Goal: Information Seeking & Learning: Learn about a topic

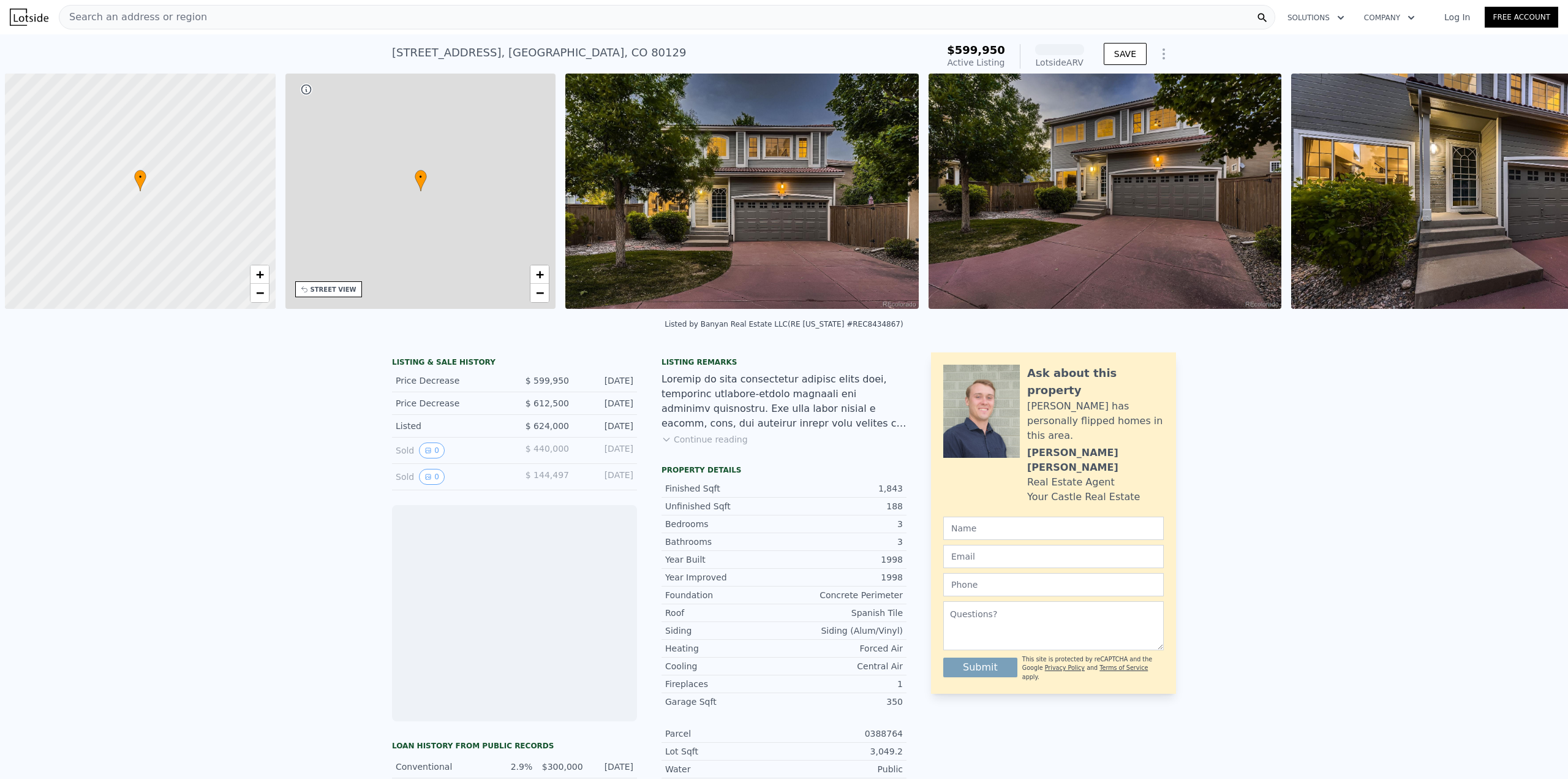
scroll to position [0, 5]
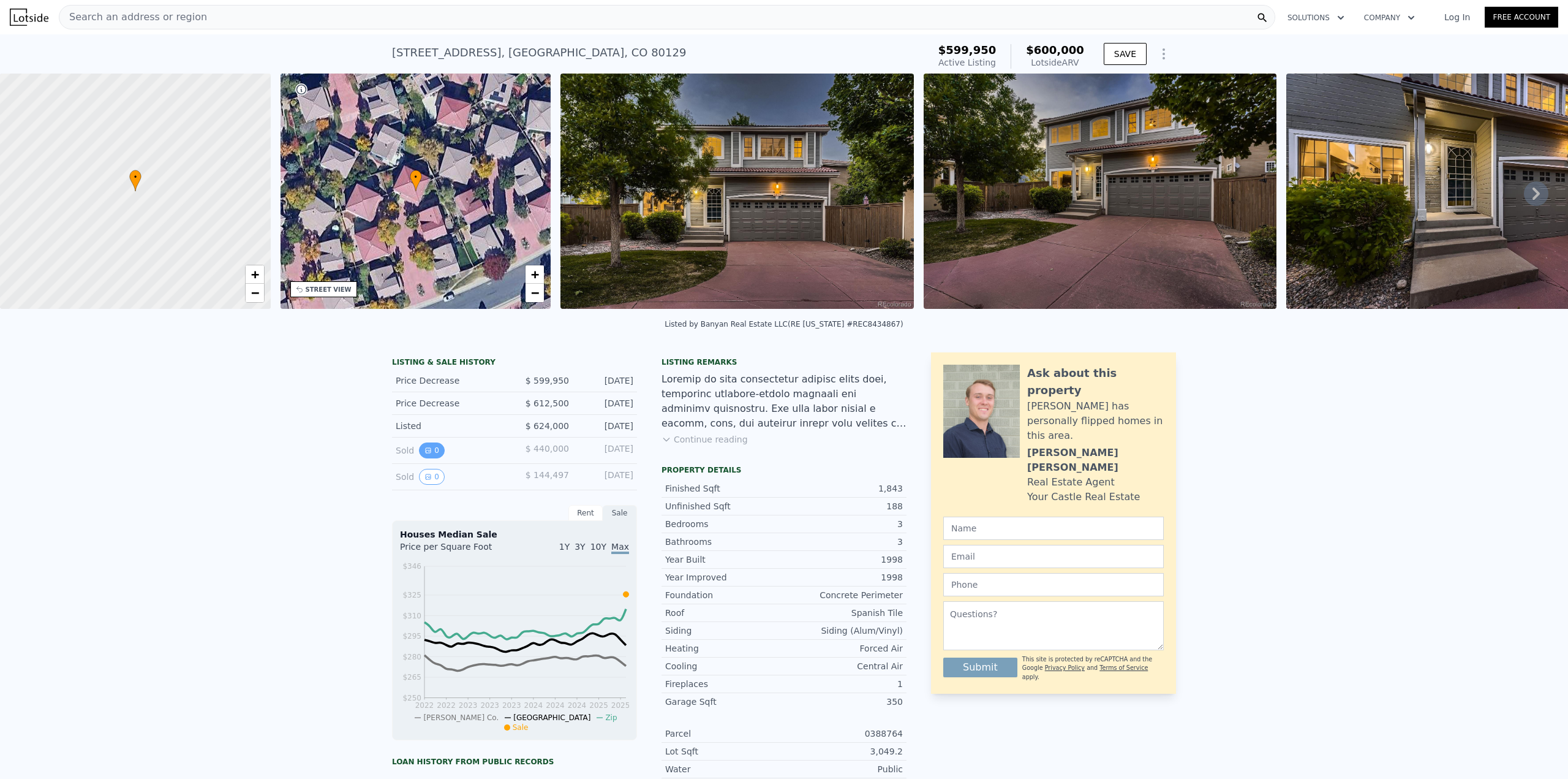
click at [430, 459] on button "0" at bounding box center [431, 450] width 25 height 16
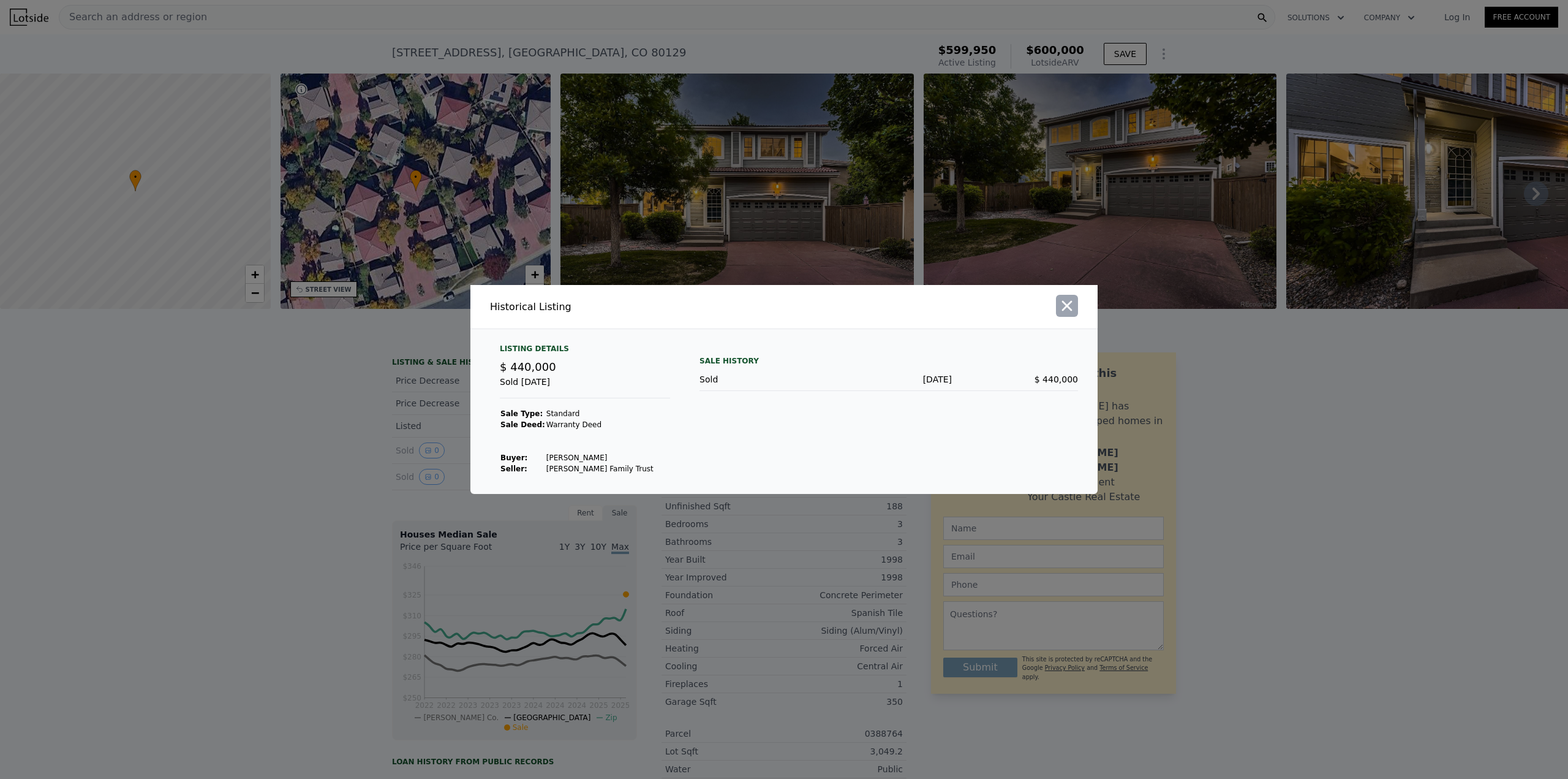
click at [1073, 302] on icon "button" at bounding box center [1067, 306] width 17 height 17
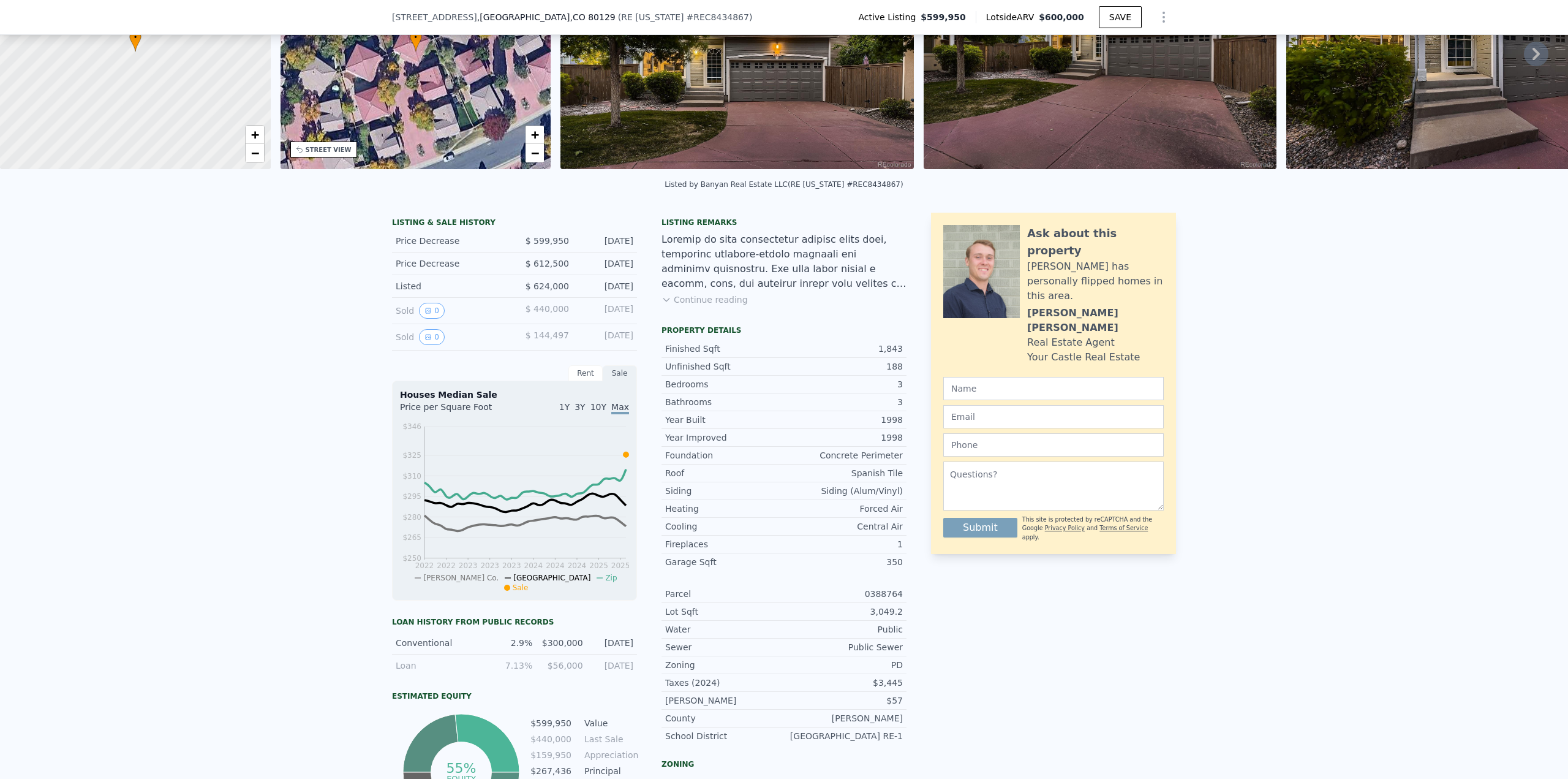
scroll to position [5, 0]
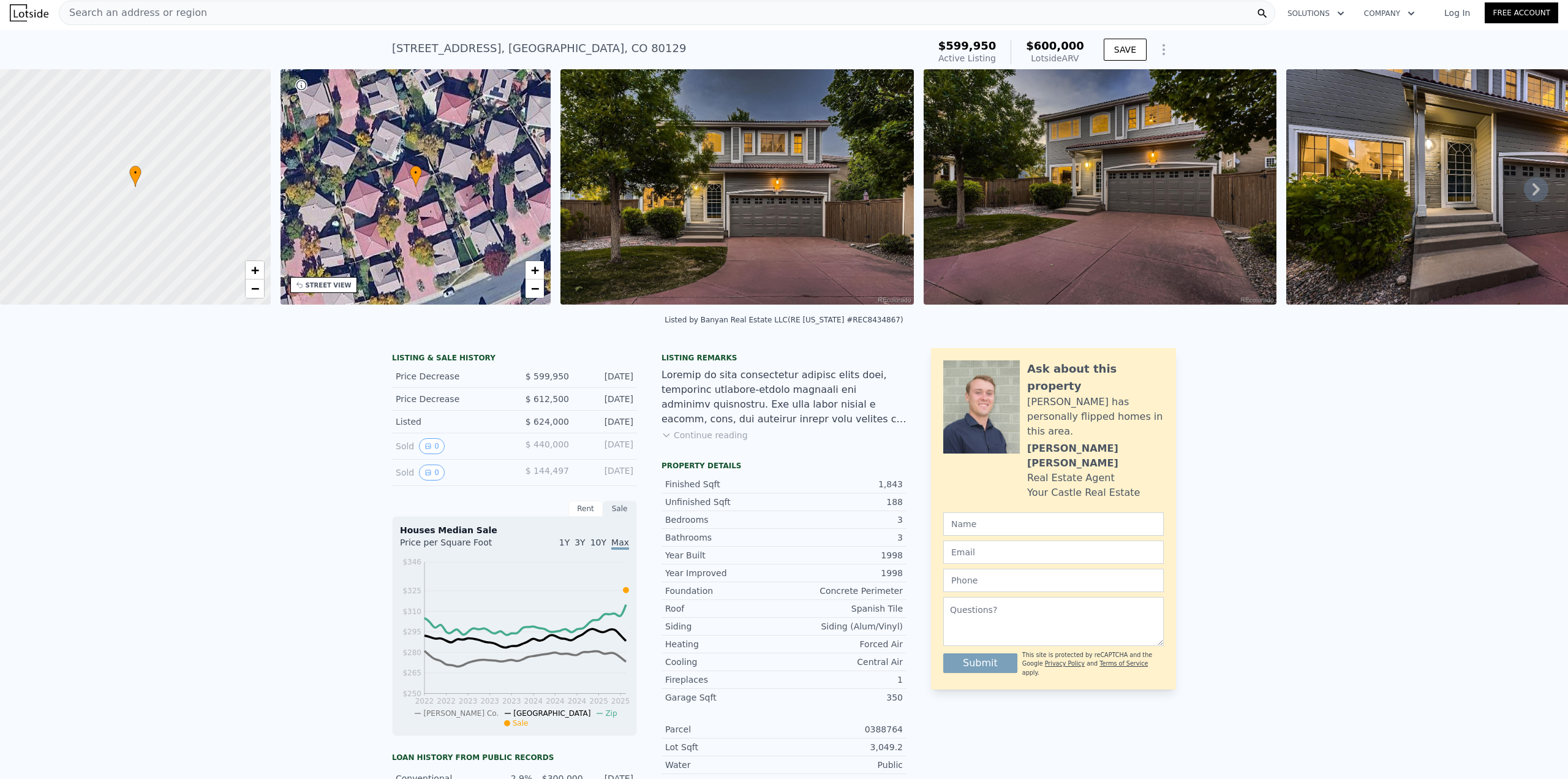
click at [1533, 188] on icon at bounding box center [1536, 189] width 8 height 12
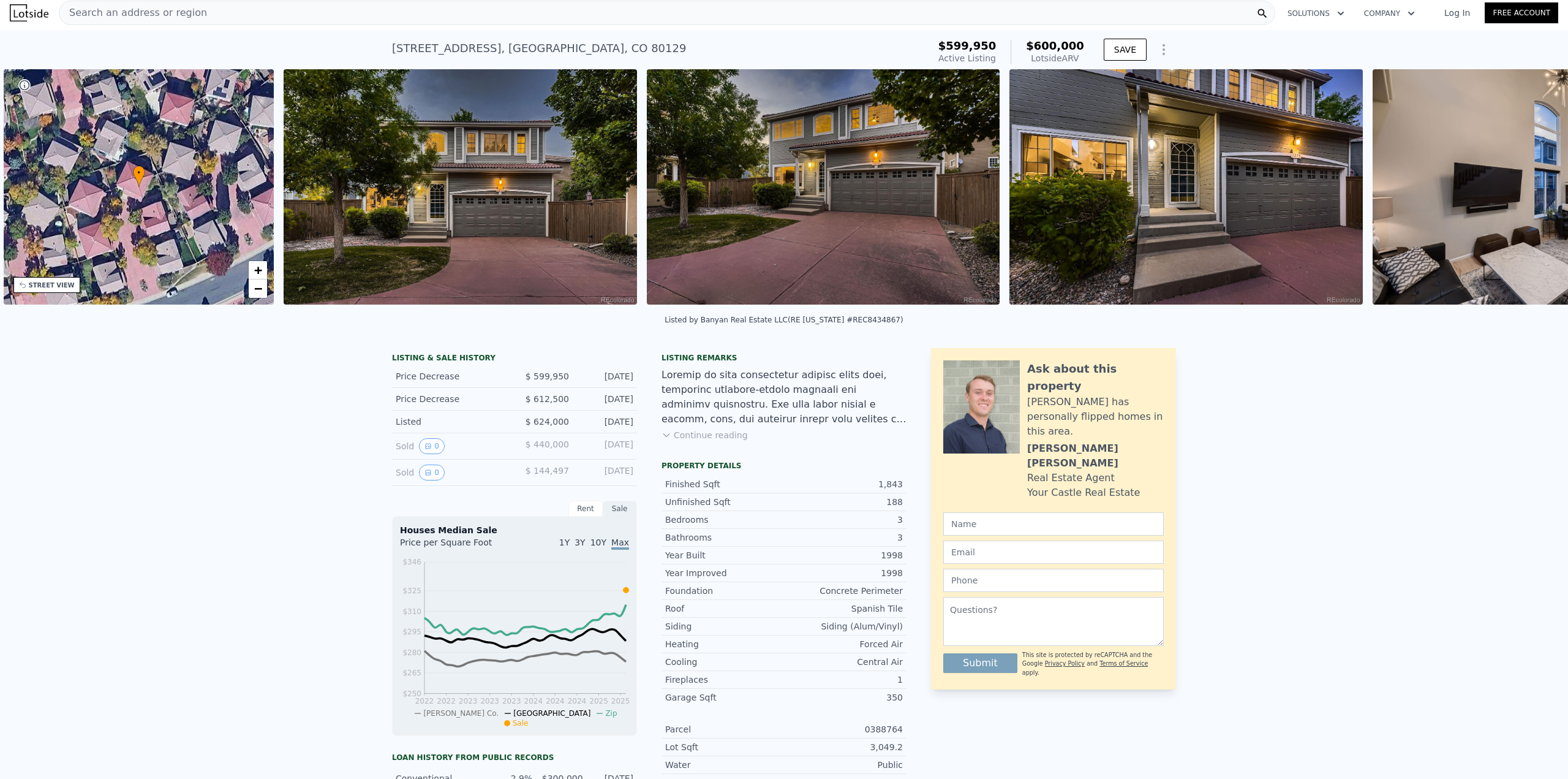
click at [1526, 188] on img at bounding box center [1549, 187] width 353 height 235
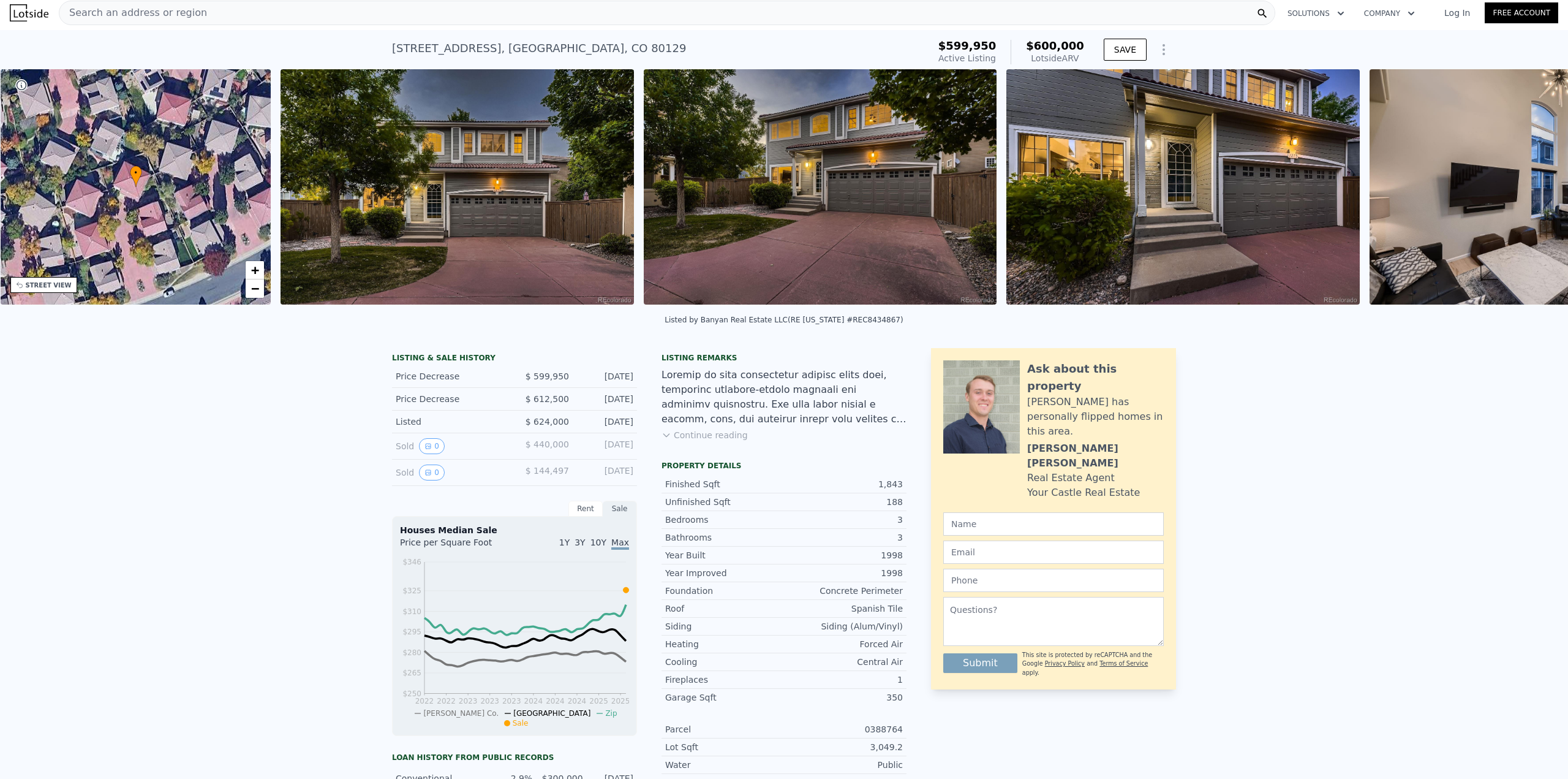
scroll to position [0, 286]
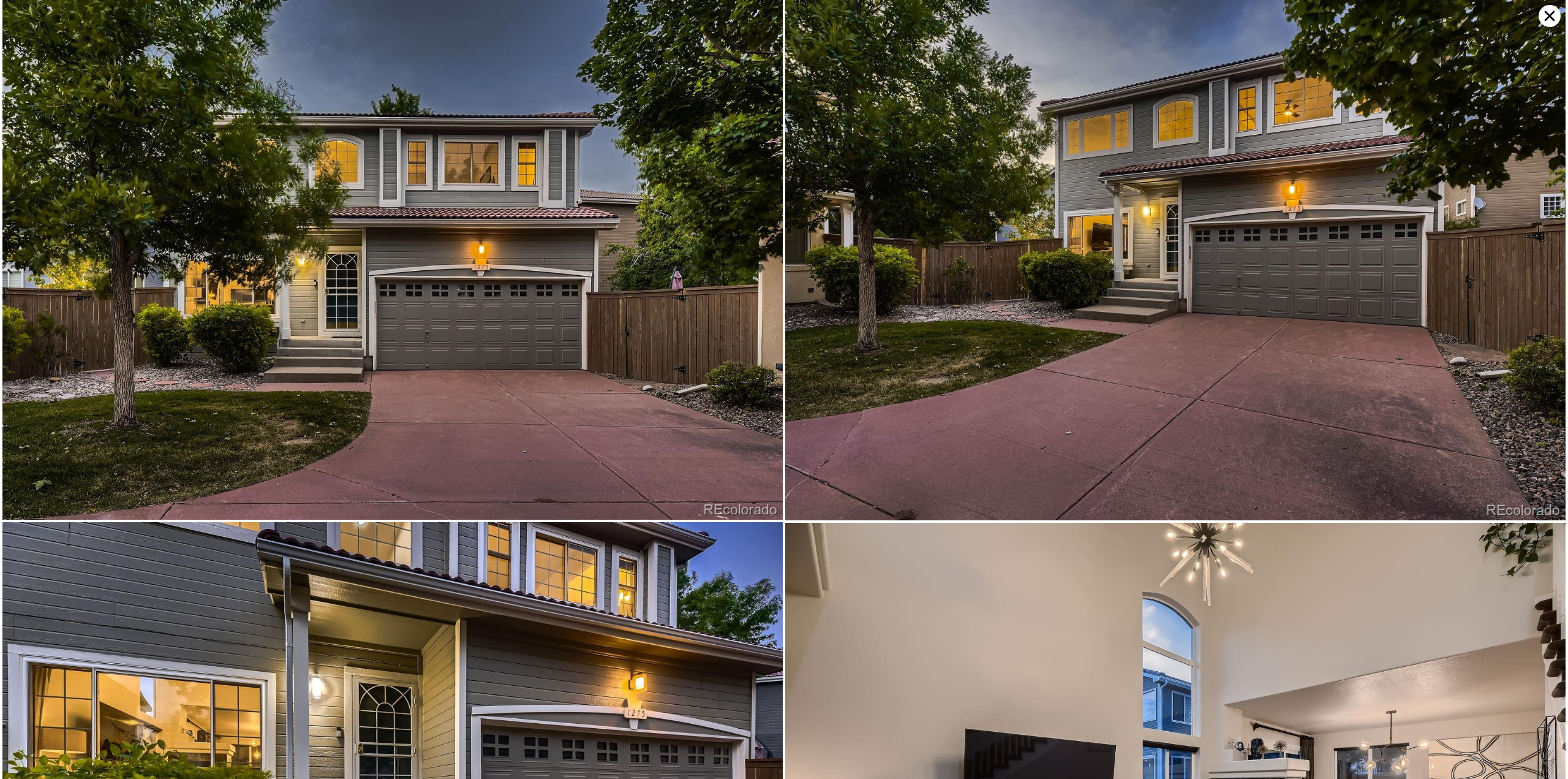
click at [1526, 188] on img at bounding box center [1175, 260] width 780 height 520
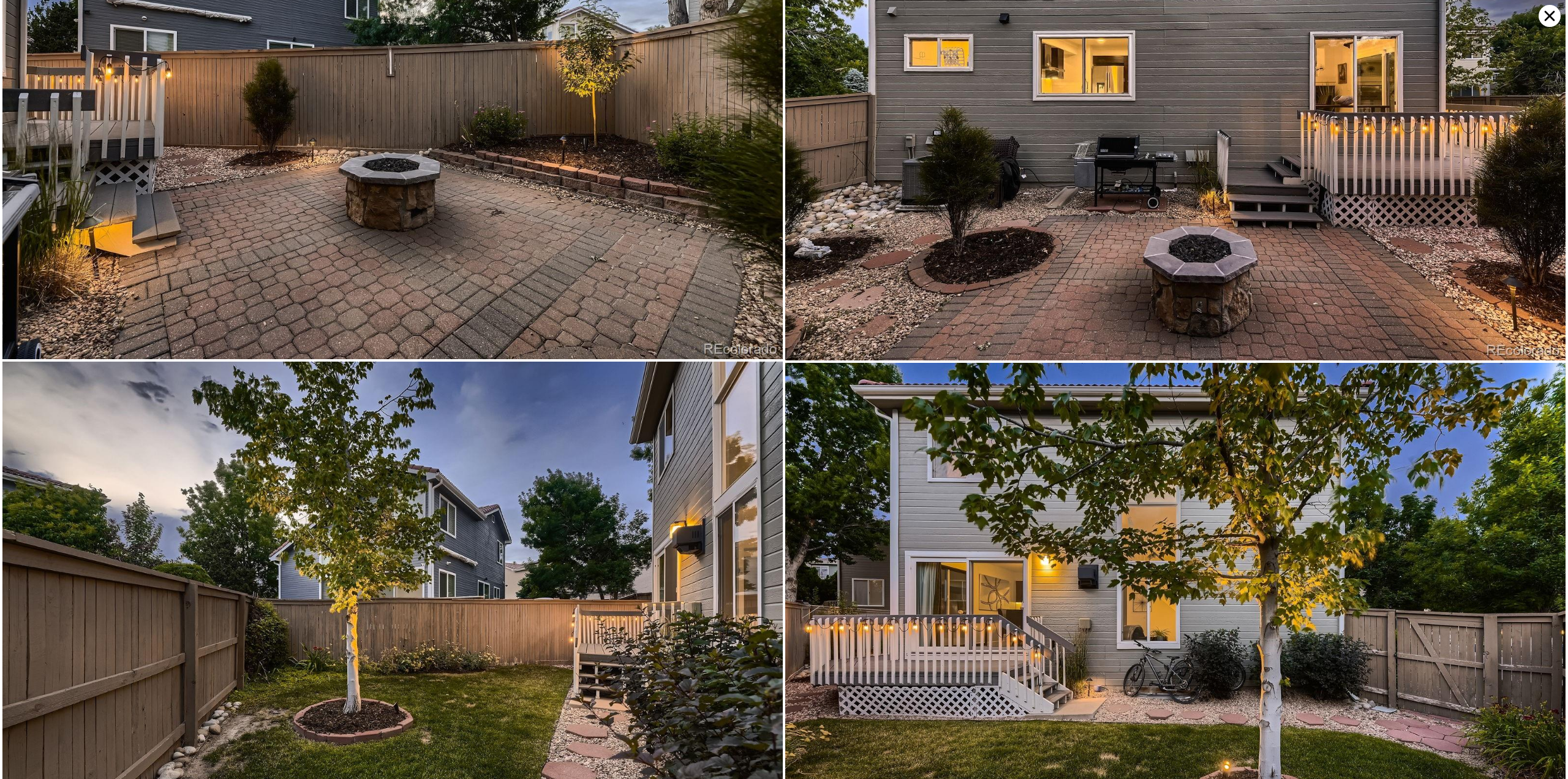
scroll to position [6494, 0]
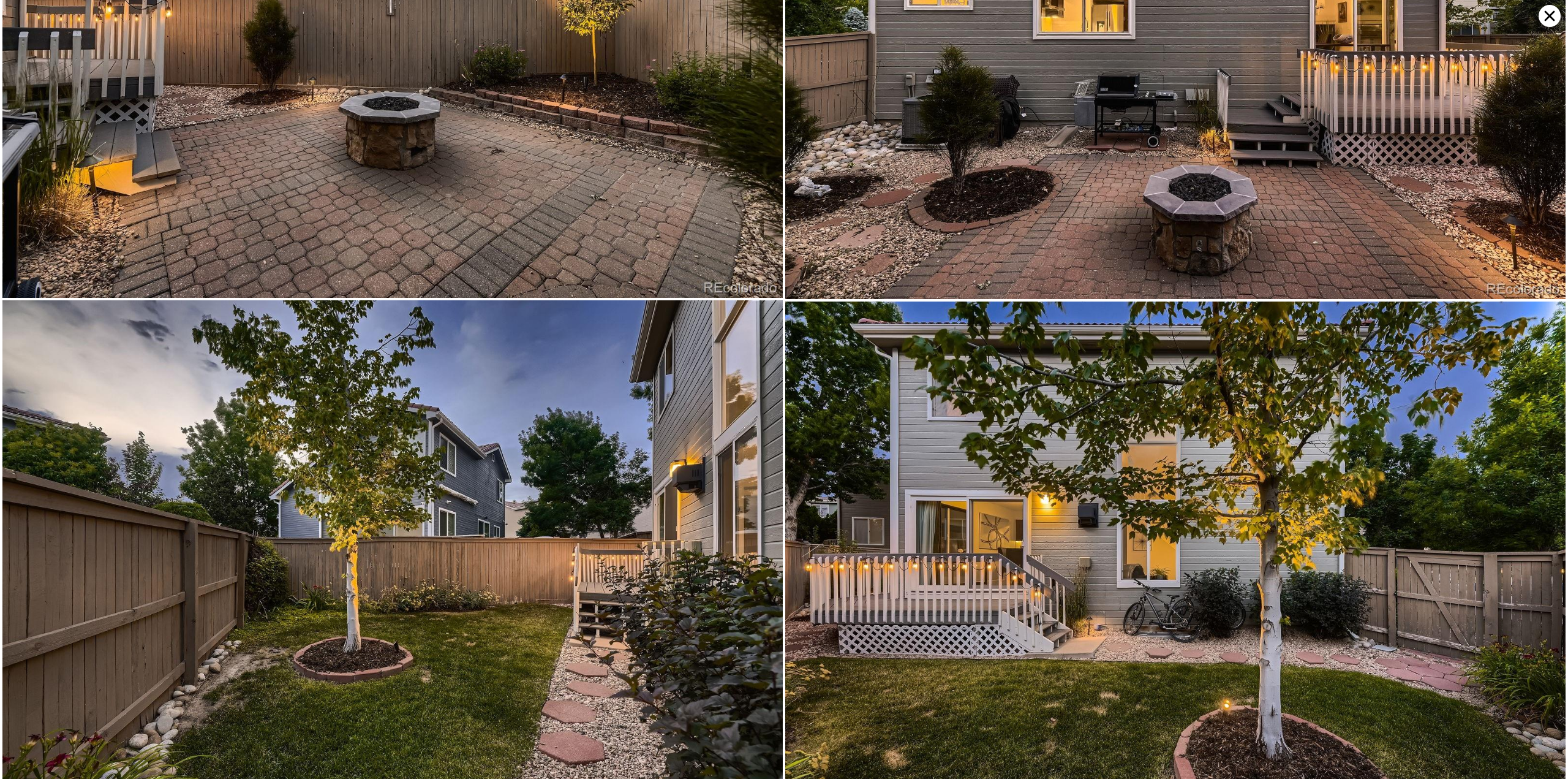
click at [1552, 21] on icon at bounding box center [1549, 15] width 22 height 22
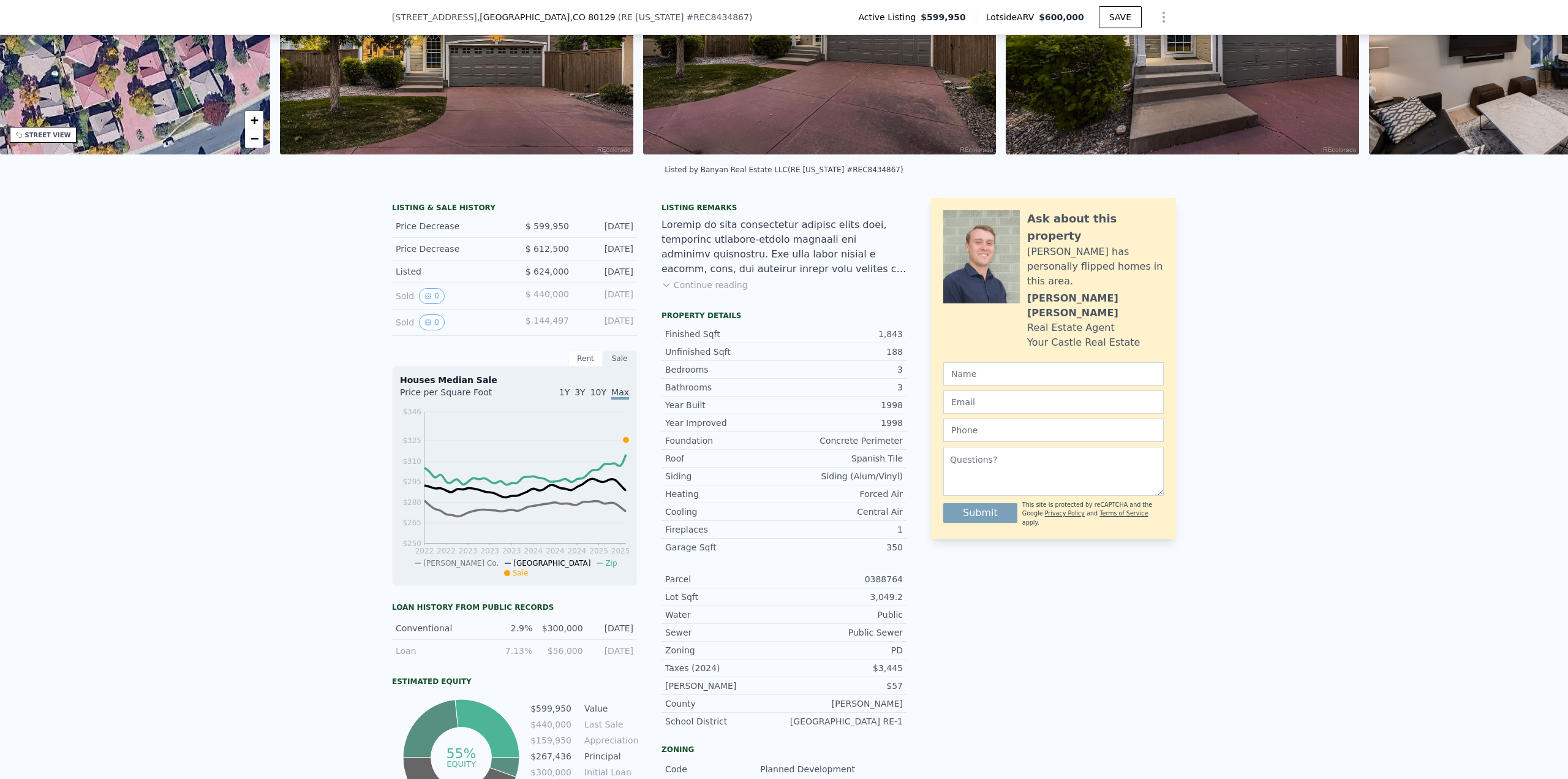
scroll to position [184, 0]
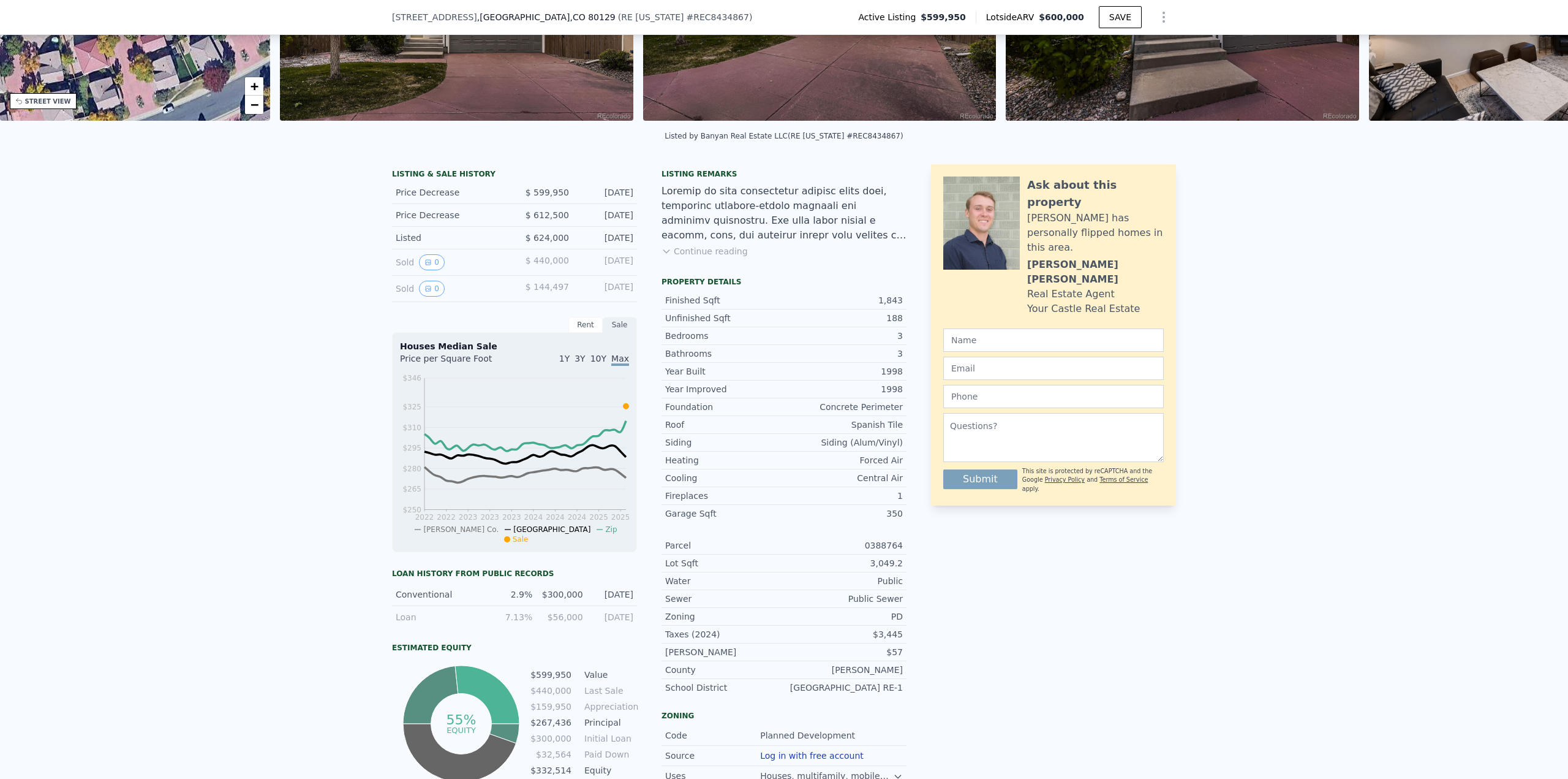
click at [593, 268] on div "Nov 5, 2020" at bounding box center [606, 262] width 55 height 16
click at [674, 252] on div "Listing remarks Continue reading" at bounding box center [784, 220] width 245 height 103
click at [677, 257] on button "Continue reading" at bounding box center [705, 252] width 86 height 12
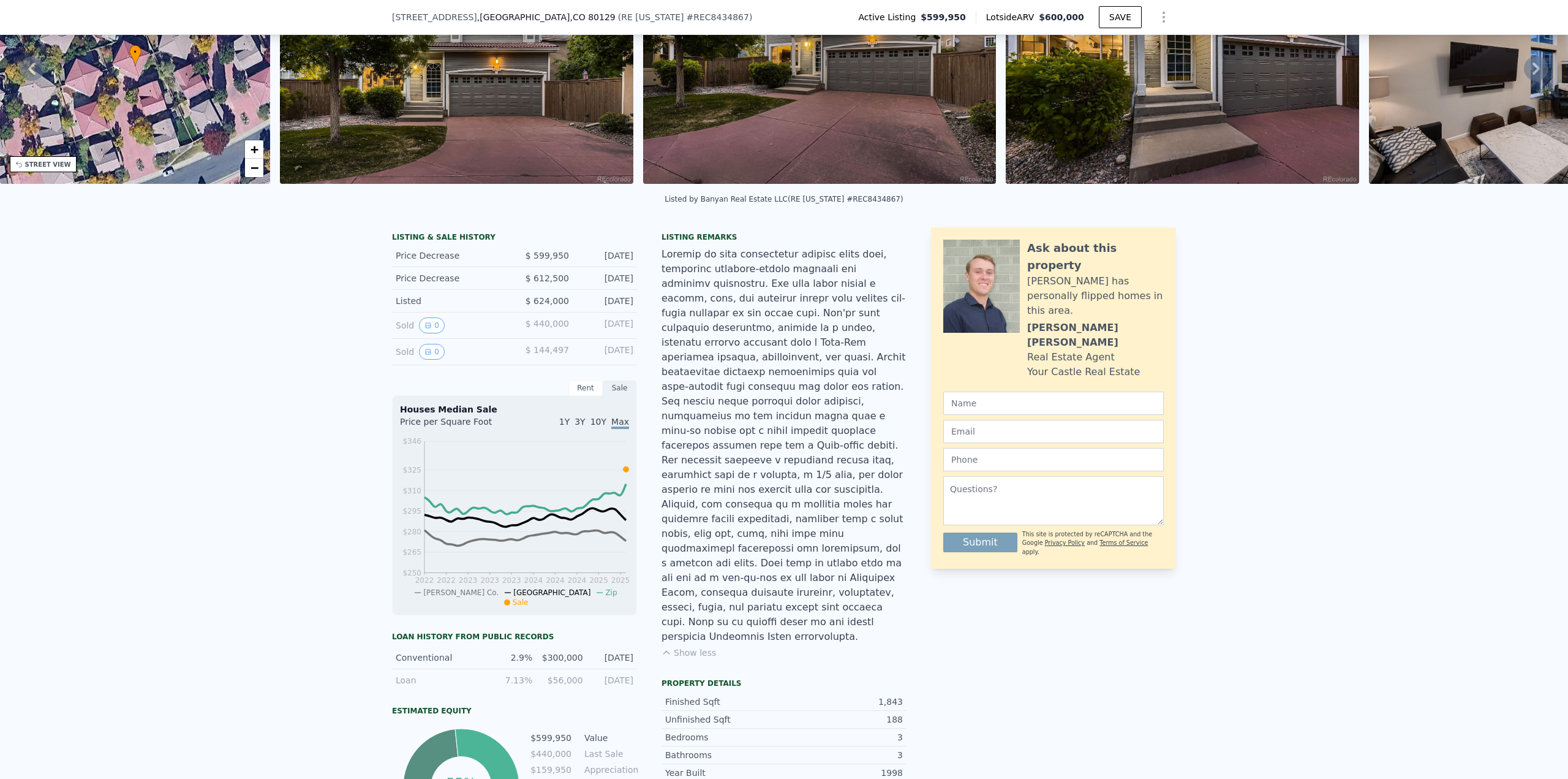
scroll to position [123, 0]
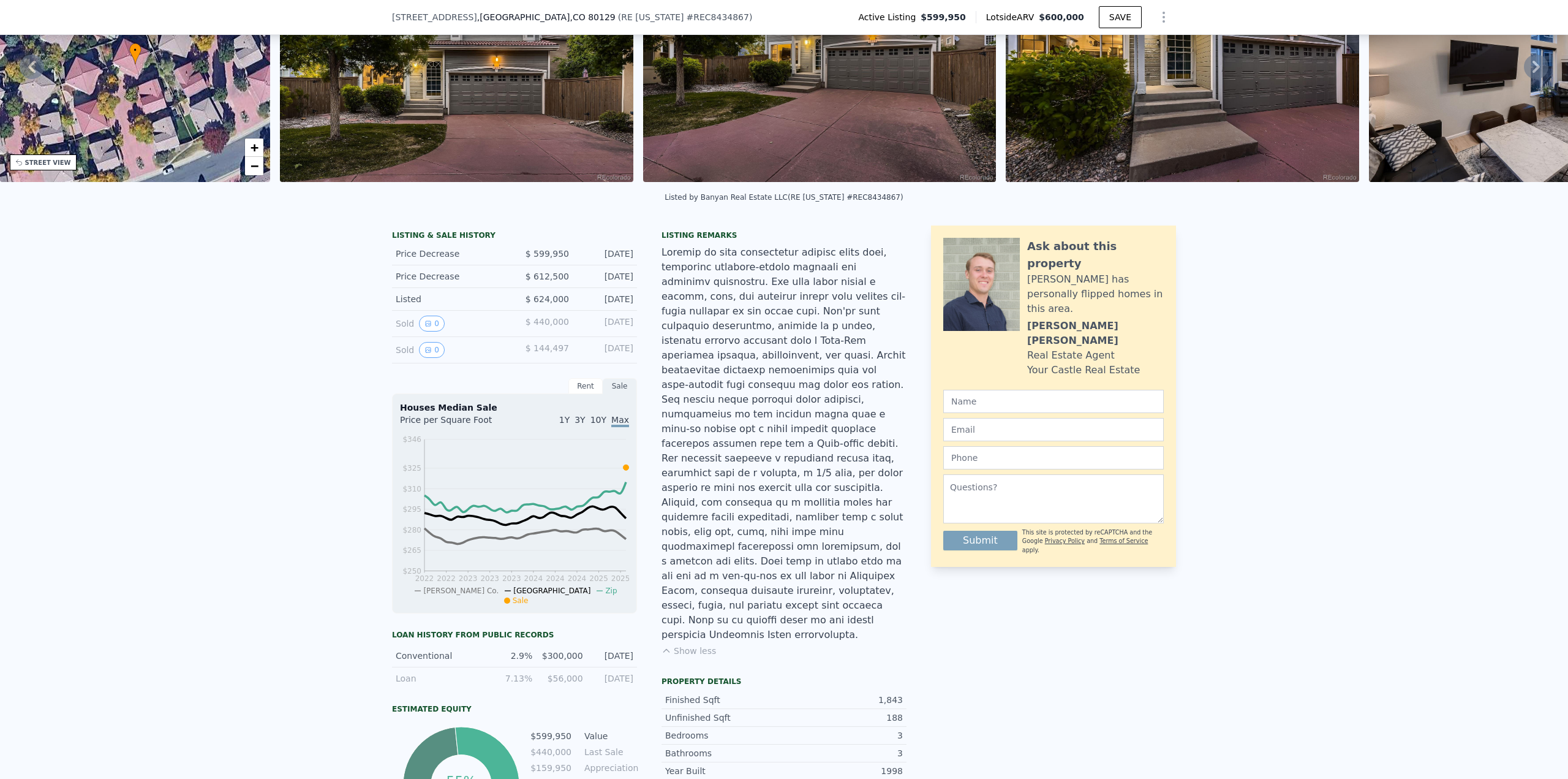
click at [440, 266] on div "Price Decrease $ 599,950 Aug 11, 2025" at bounding box center [515, 253] width 245 height 22
click at [421, 358] on button "0" at bounding box center [431, 350] width 25 height 16
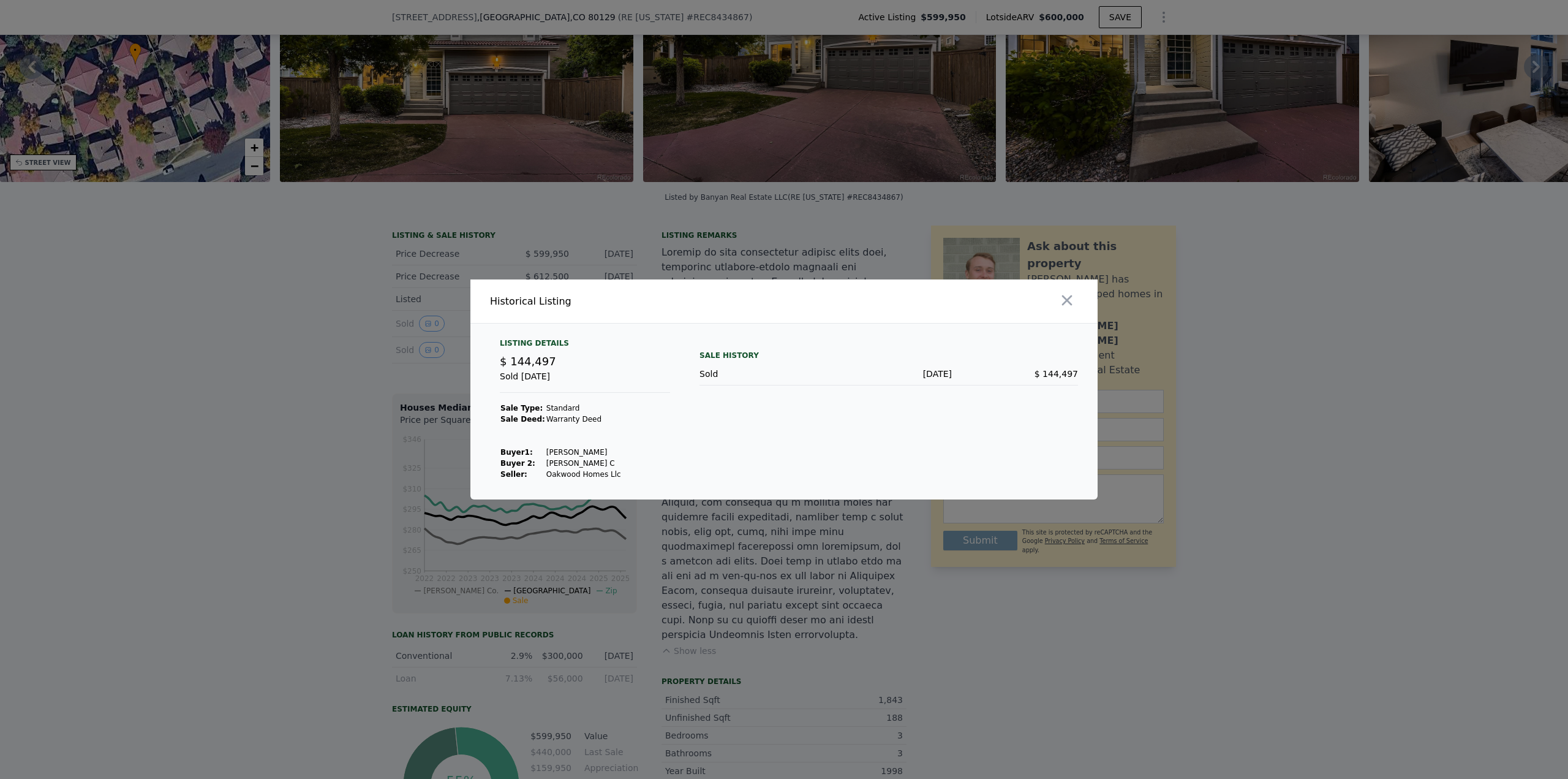
click at [410, 334] on div at bounding box center [784, 389] width 1568 height 779
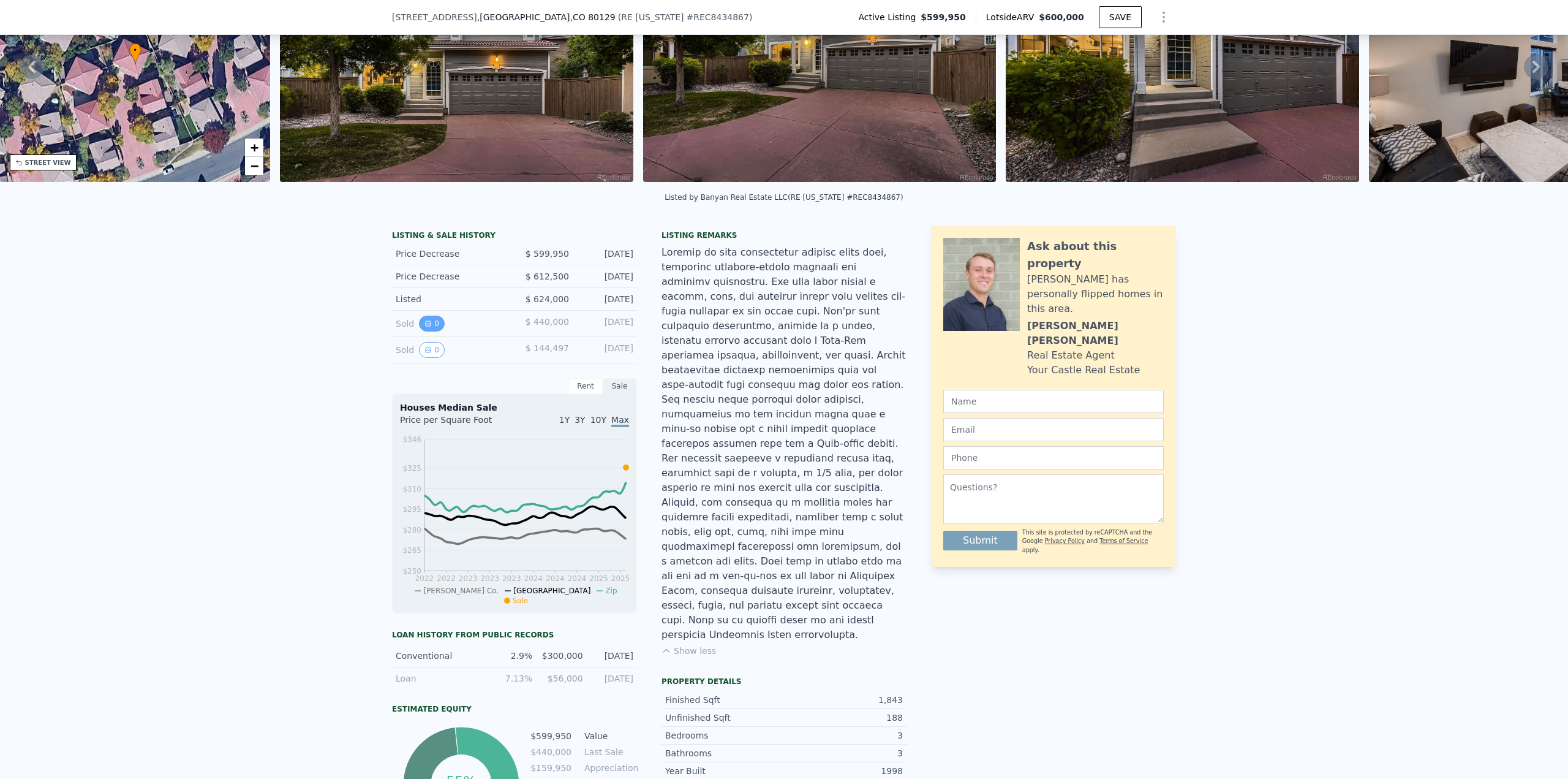
click at [420, 328] on button "0" at bounding box center [431, 323] width 25 height 16
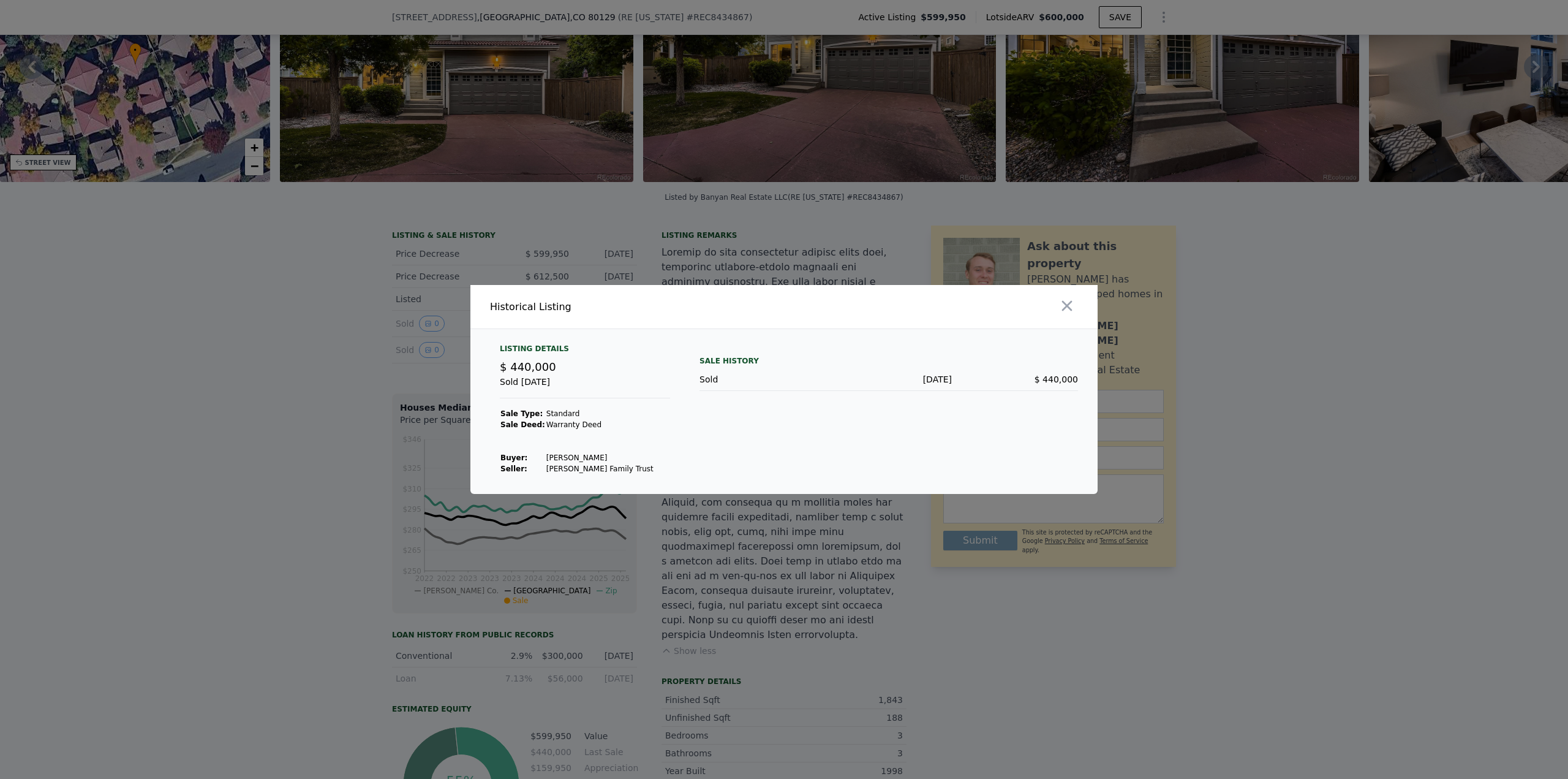
click at [416, 328] on div at bounding box center [784, 389] width 1568 height 779
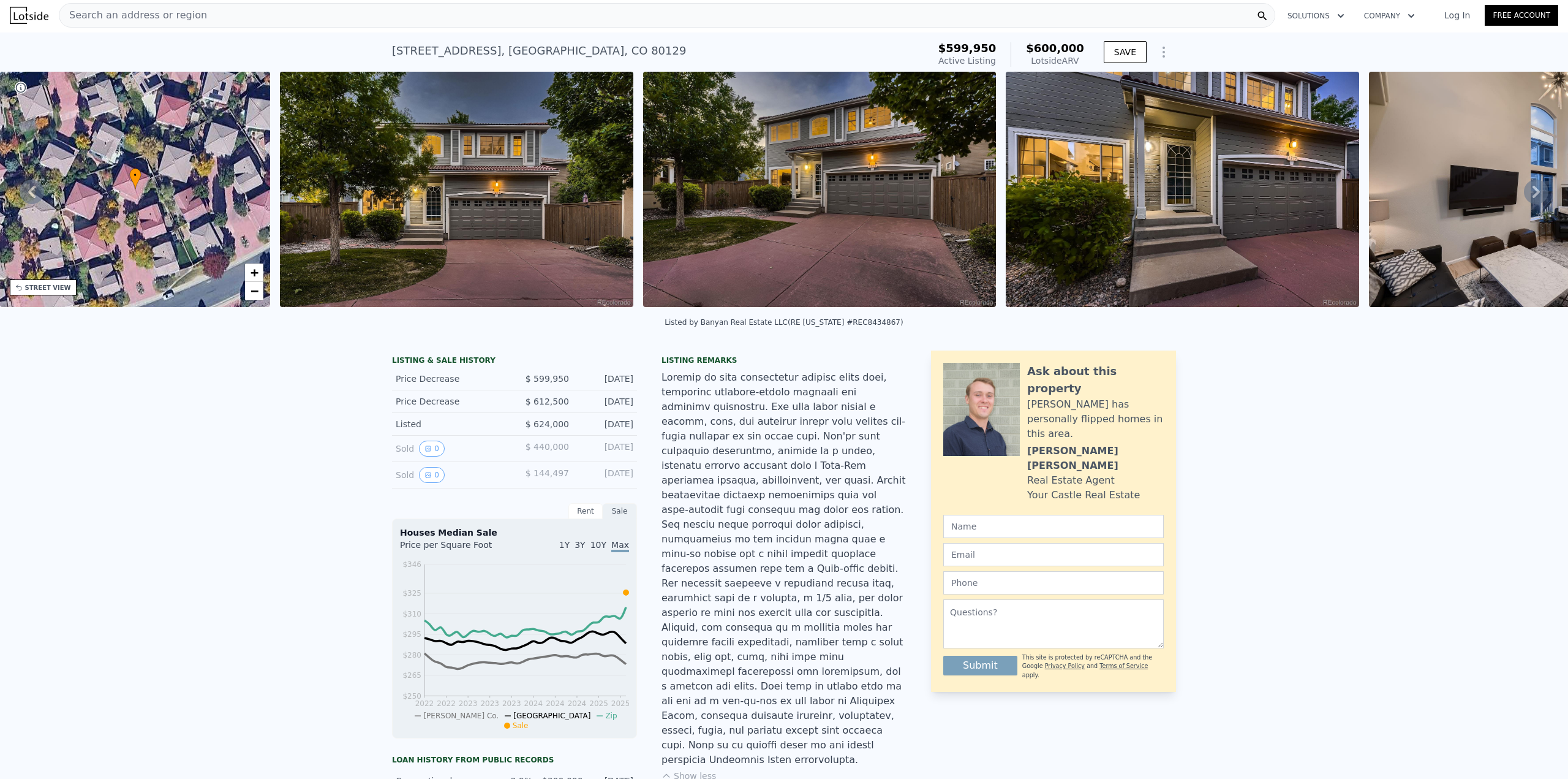
scroll to position [0, 0]
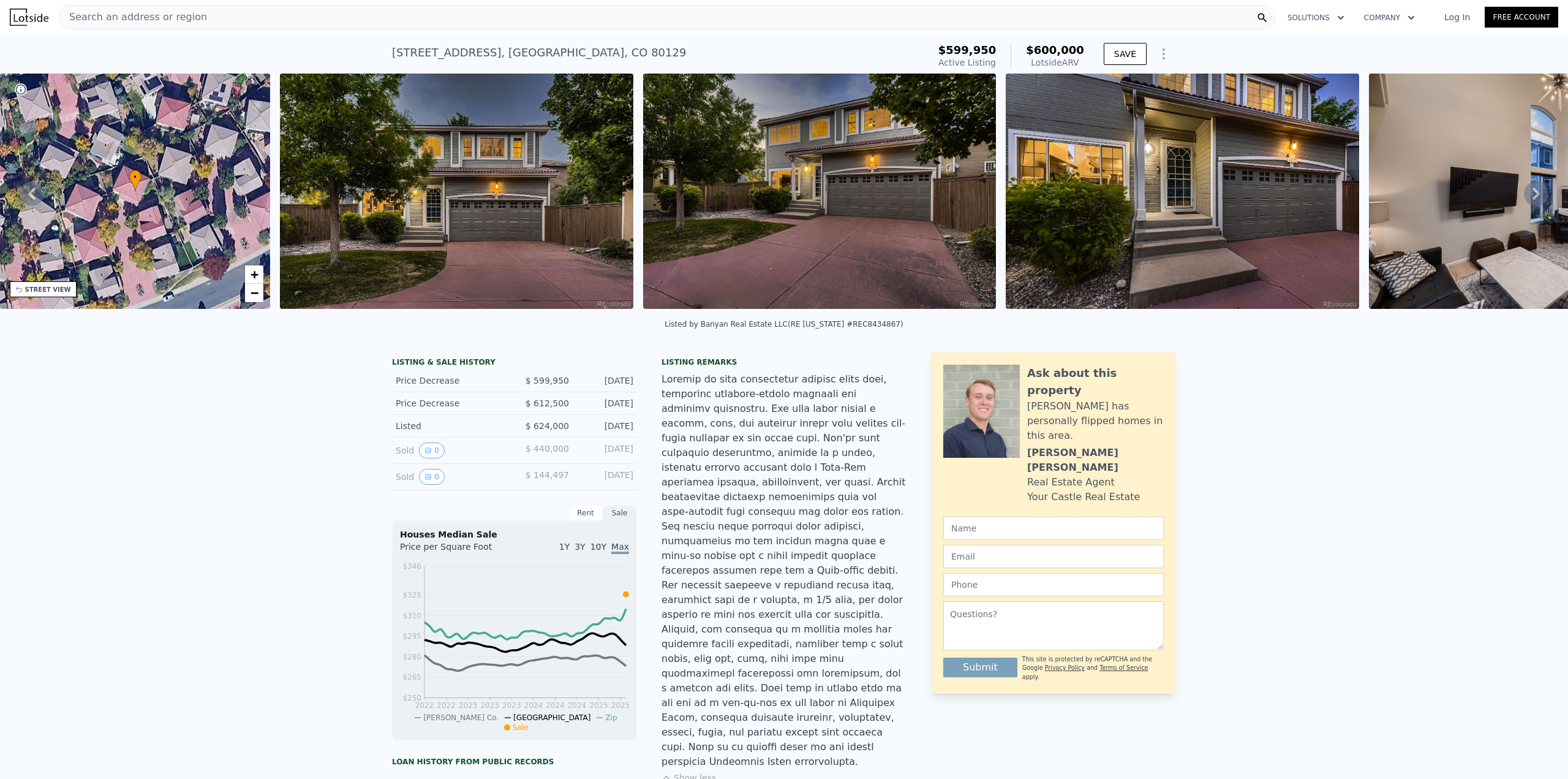
click at [168, 18] on span "Search an address or region" at bounding box center [133, 17] width 147 height 15
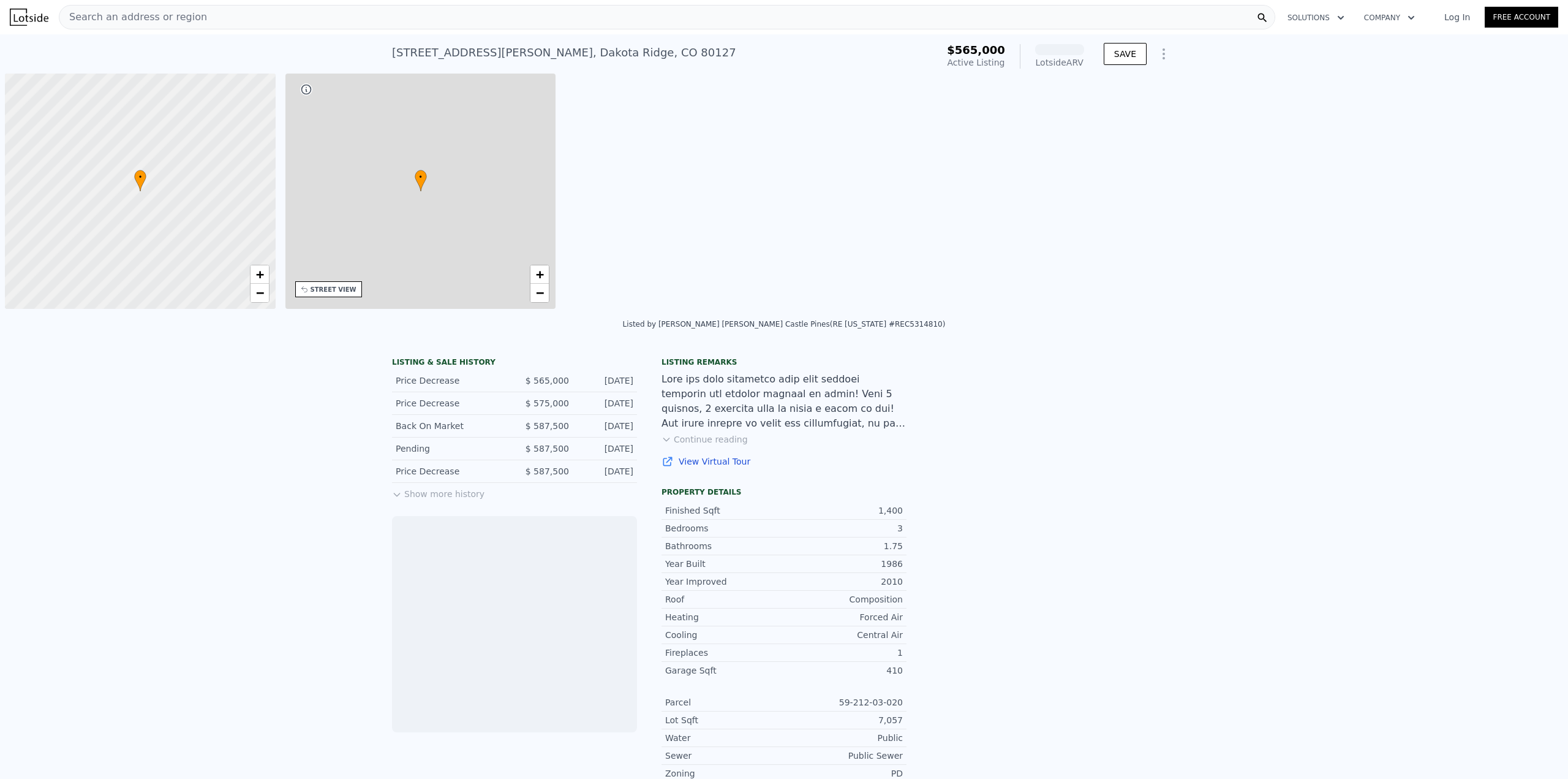
scroll to position [0, 5]
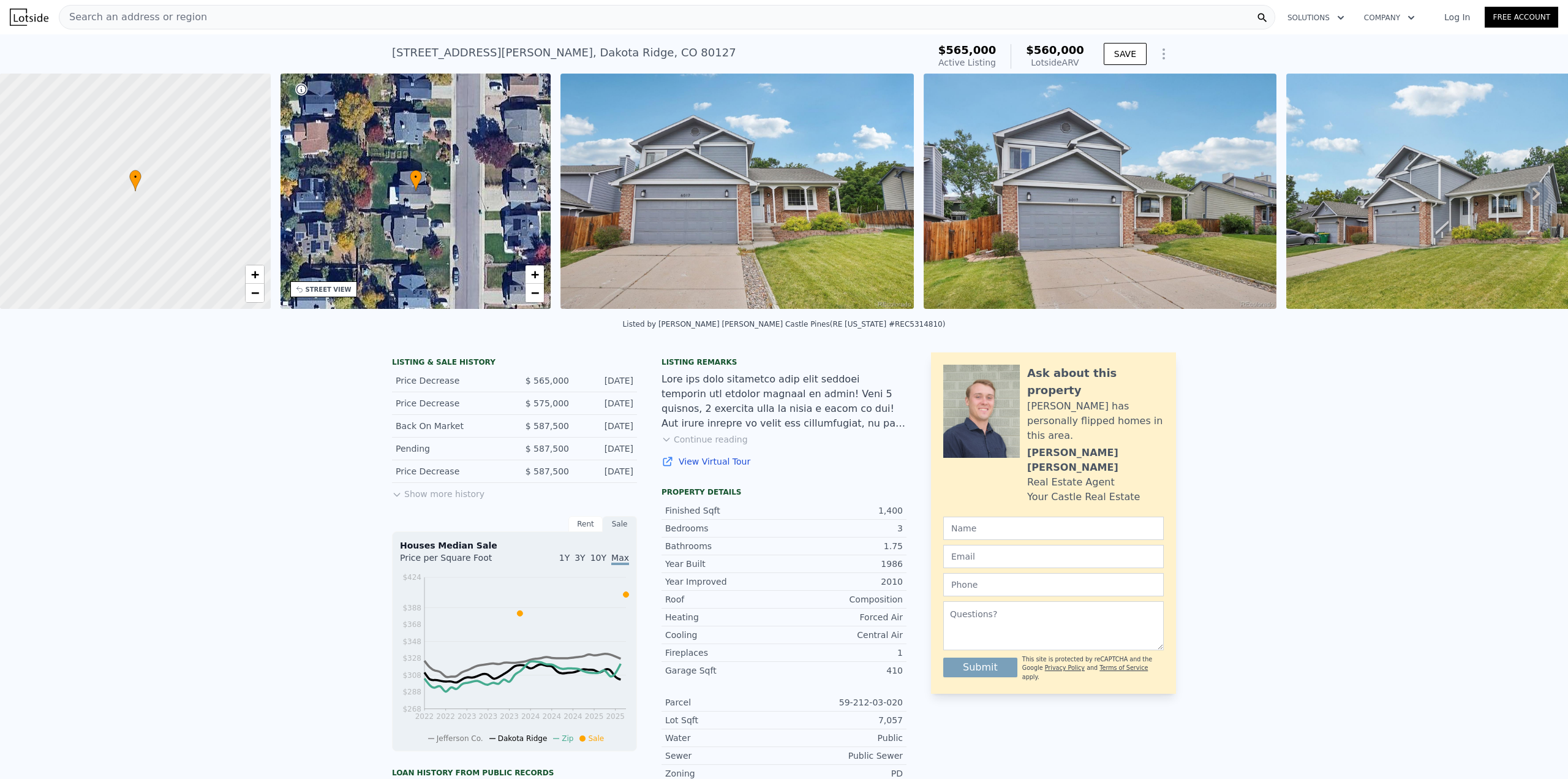
click at [451, 500] on button "Show more history" at bounding box center [438, 492] width 93 height 17
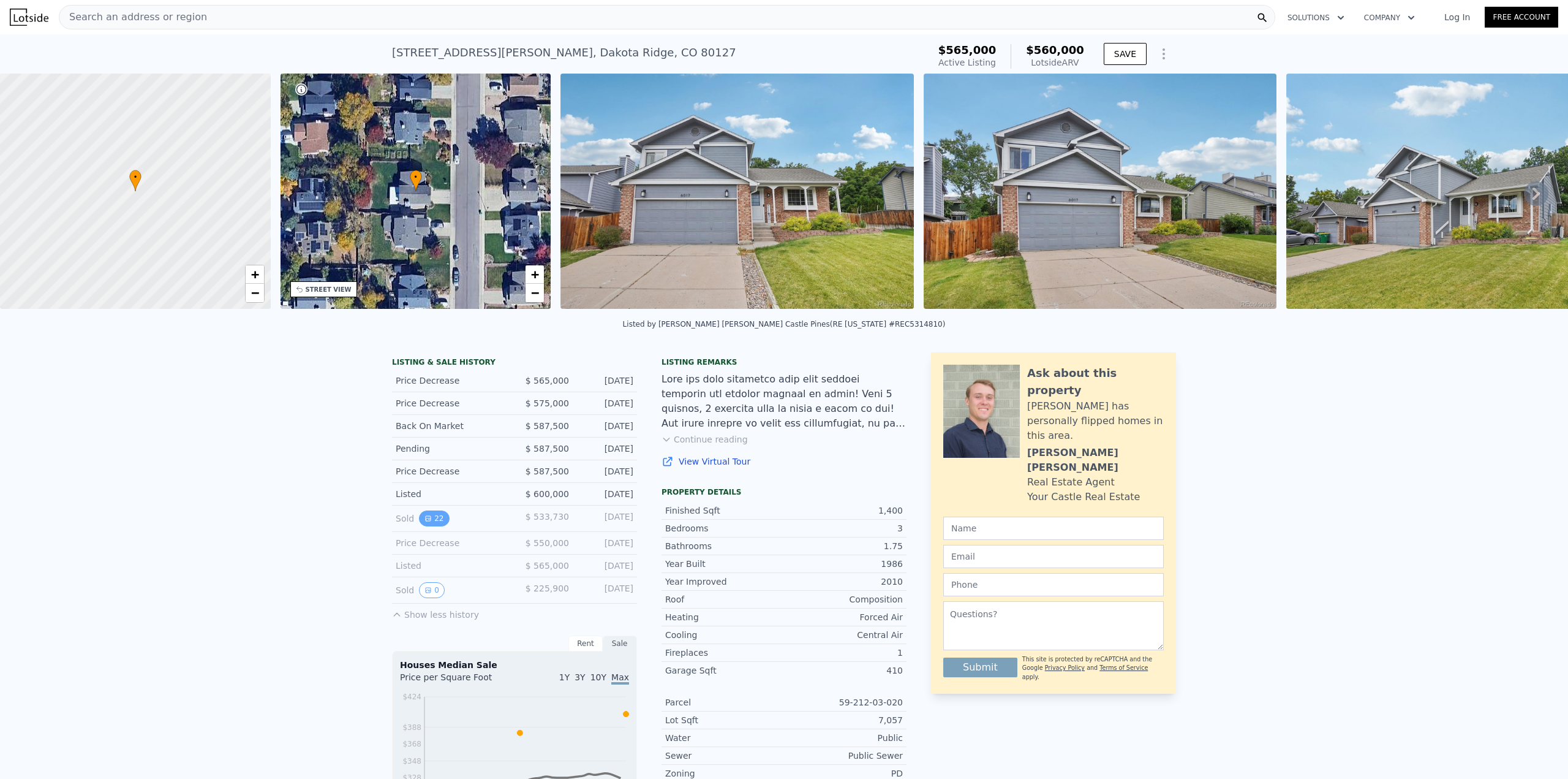
click at [426, 521] on icon "View historical data" at bounding box center [428, 518] width 5 height 5
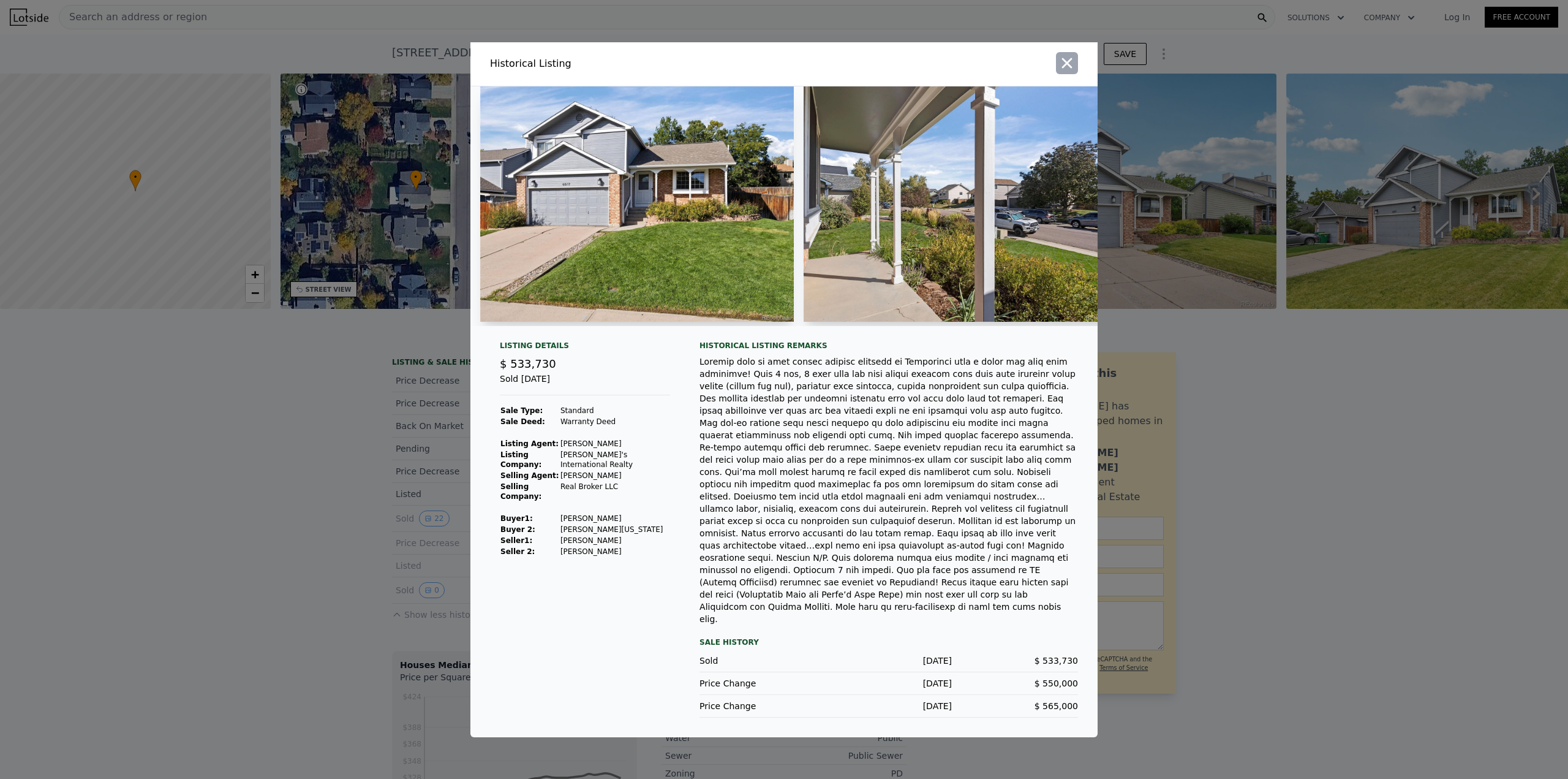
click at [1073, 72] on icon "button" at bounding box center [1067, 63] width 17 height 17
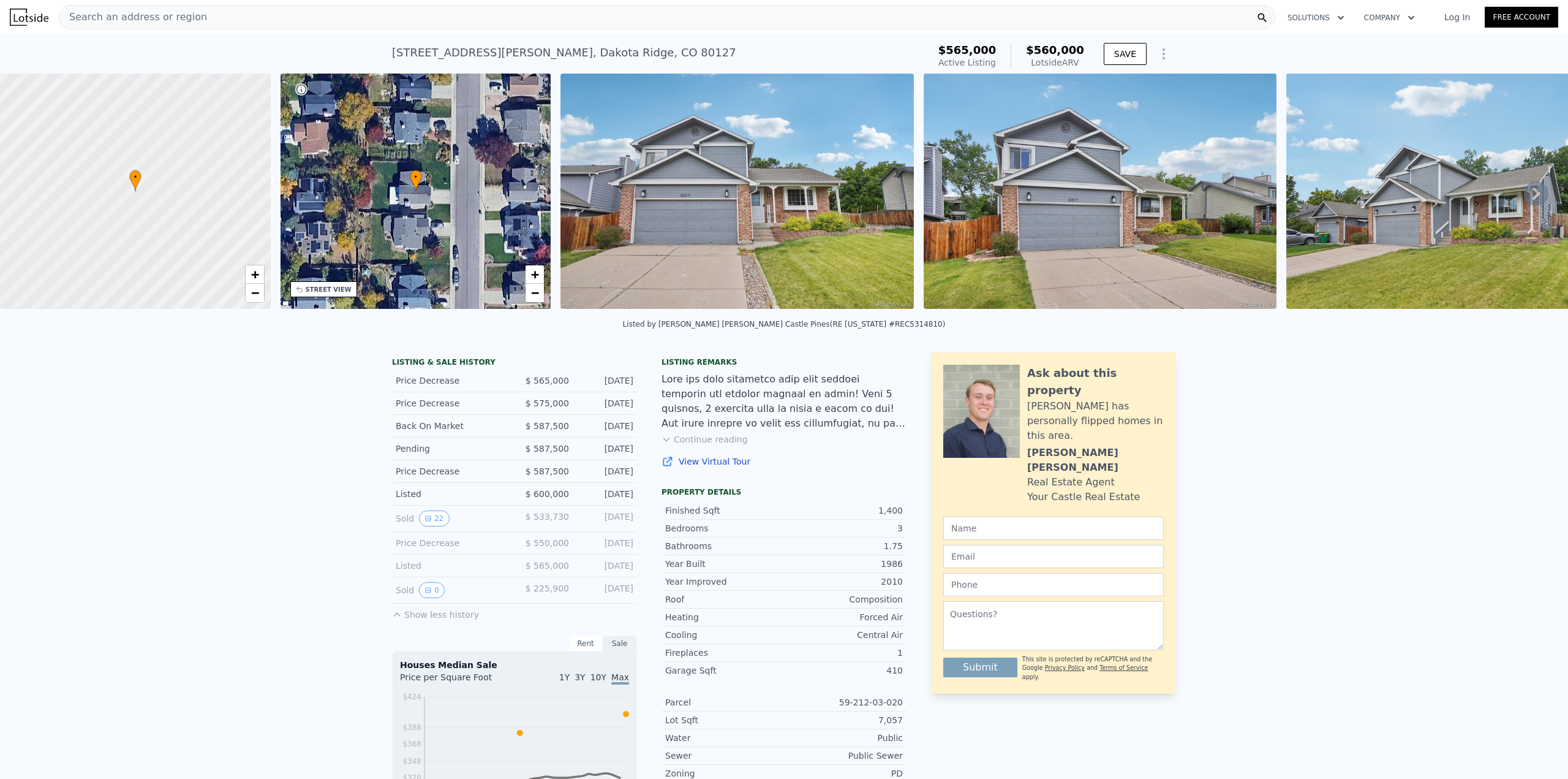
click at [708, 458] on div "Listing remarks Continue reading View Virtual Tour" at bounding box center [784, 420] width 245 height 125
click at [708, 445] on button "Continue reading" at bounding box center [705, 439] width 86 height 12
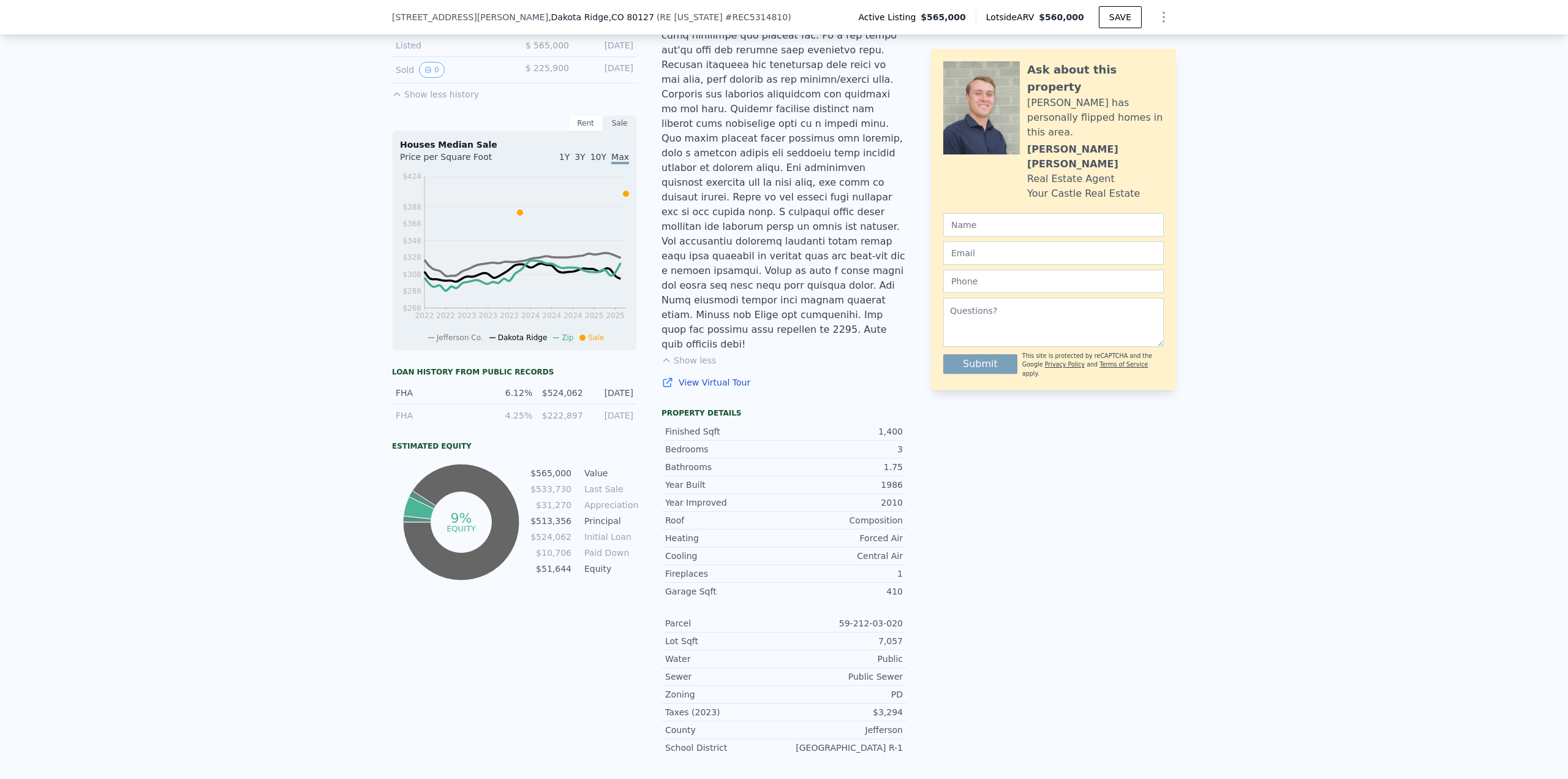
scroll to position [613, 0]
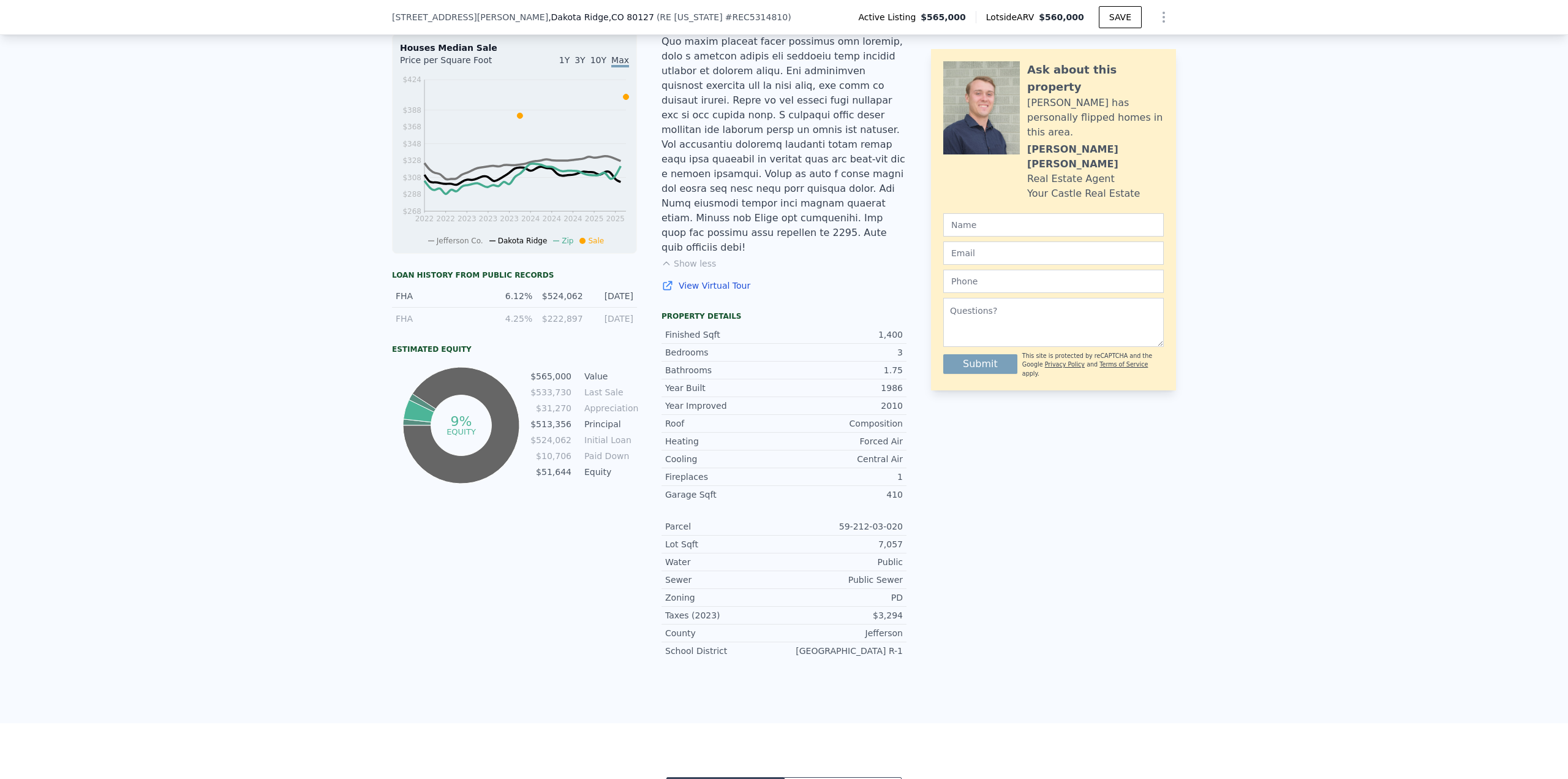
drag, startPoint x: 625, startPoint y: 307, endPoint x: 471, endPoint y: 303, distance: 154.1
click at [471, 303] on div "FHA 6.12% $524,062 1/17/2024" at bounding box center [515, 296] width 245 height 22
click at [602, 476] on td "Equity" at bounding box center [609, 472] width 55 height 13
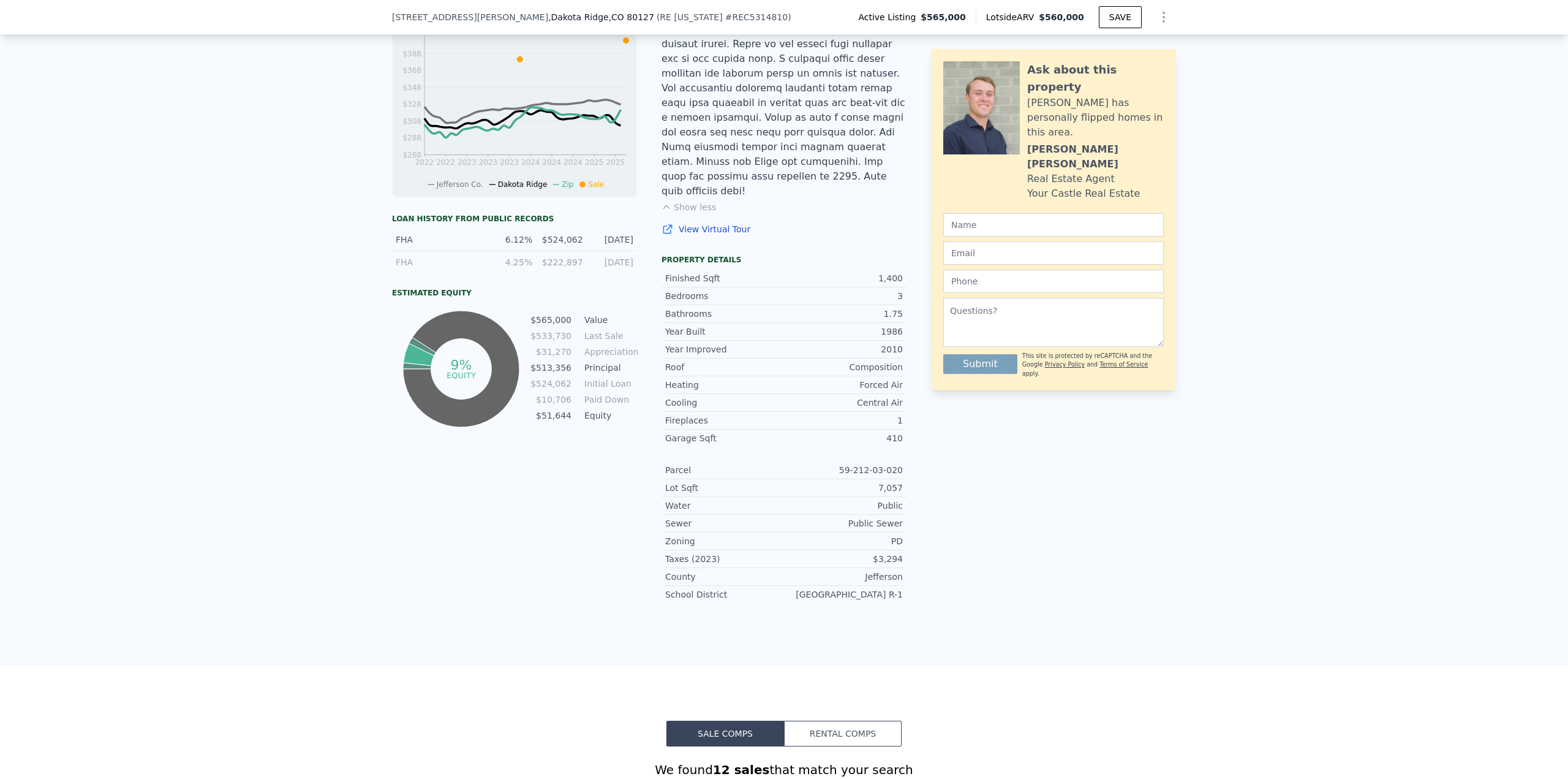
scroll to position [674, 0]
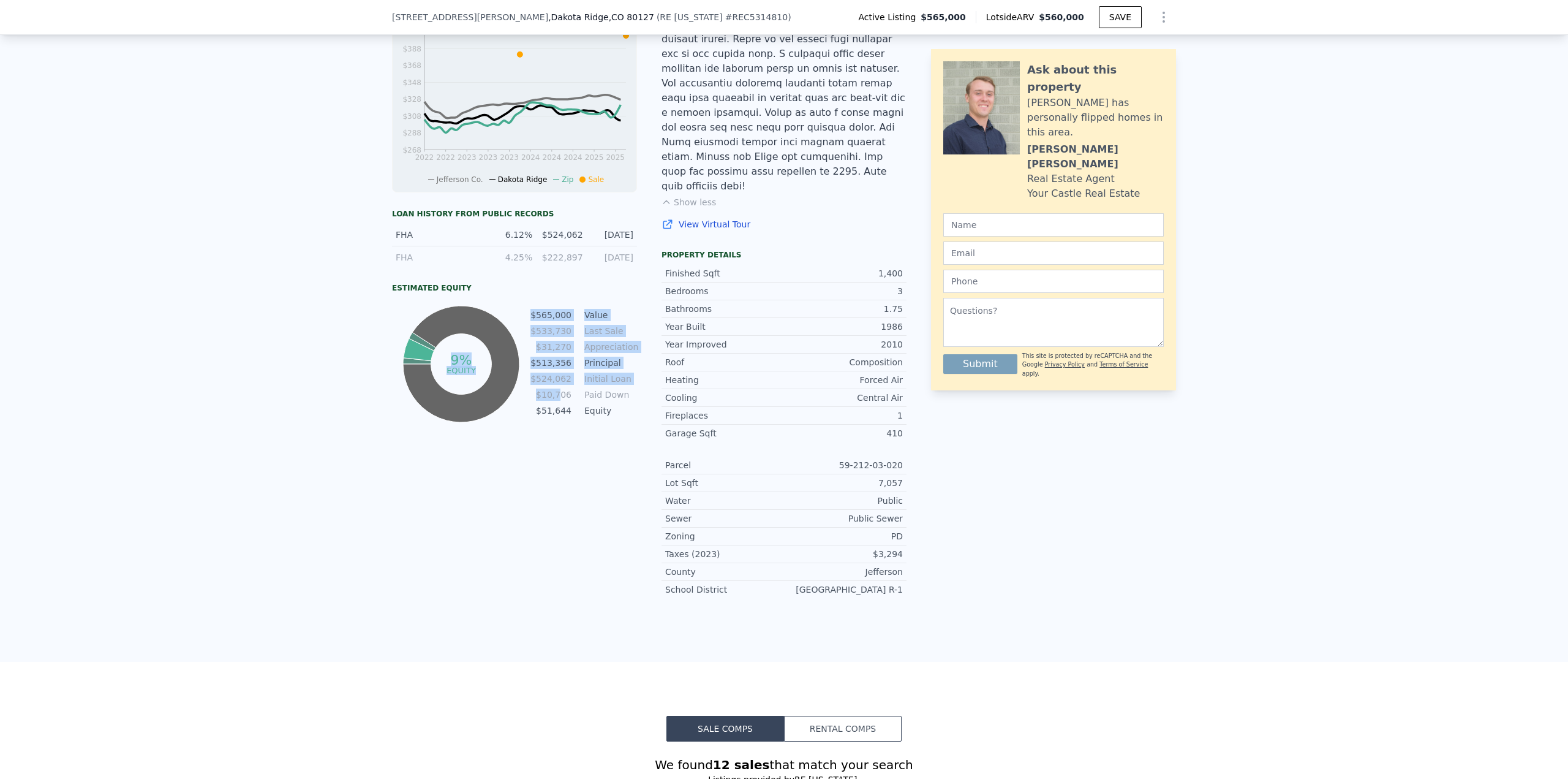
drag, startPoint x: 540, startPoint y: 405, endPoint x: 526, endPoint y: 402, distance: 14.3
click at [526, 402] on div "9% equity $565,000 Value $533,730 Last Sale $31,270 Appreciation $513,356 Princ…" at bounding box center [515, 364] width 245 height 123
click at [632, 398] on td "Paid Down" at bounding box center [609, 395] width 55 height 13
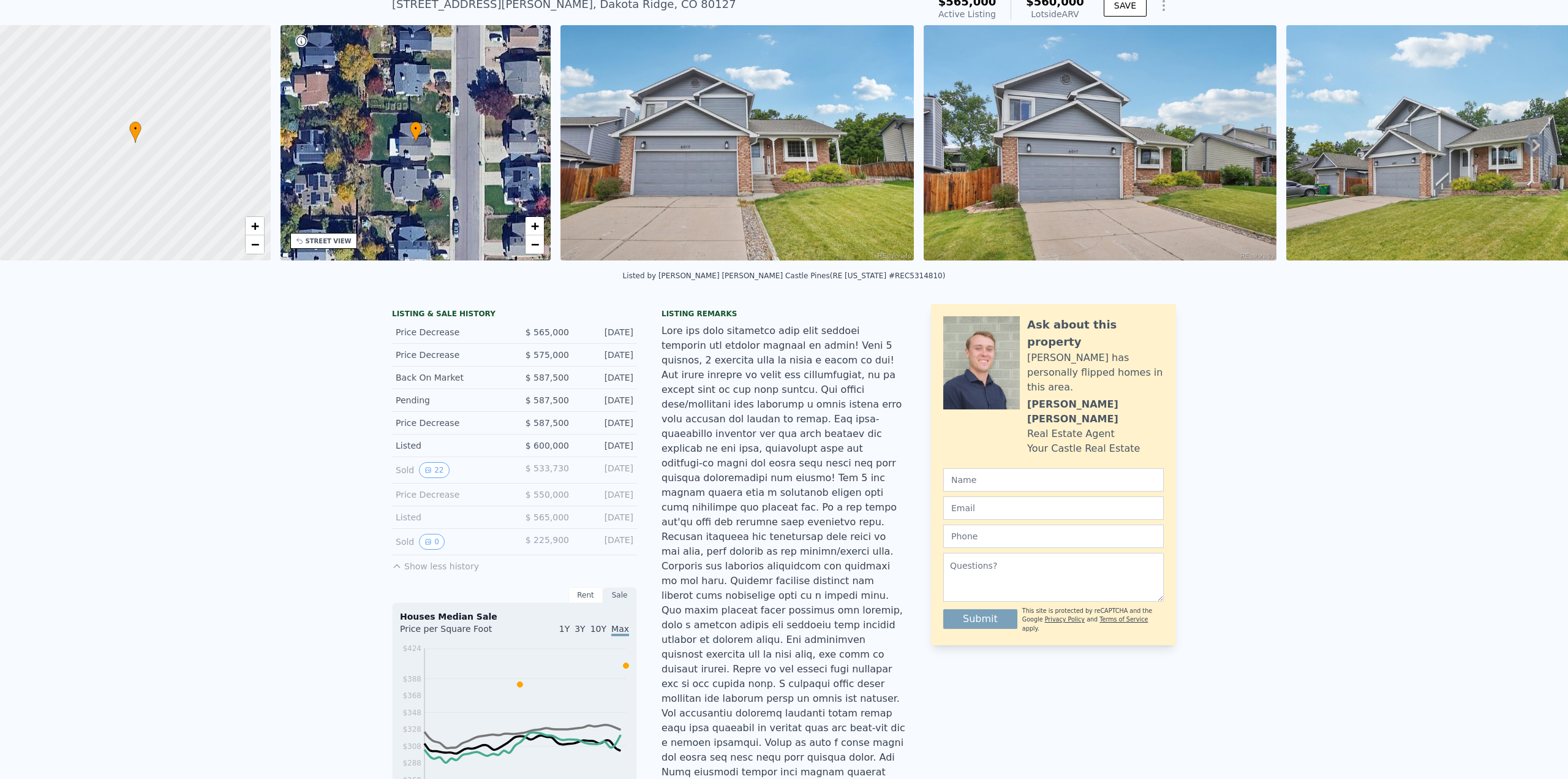
scroll to position [5, 0]
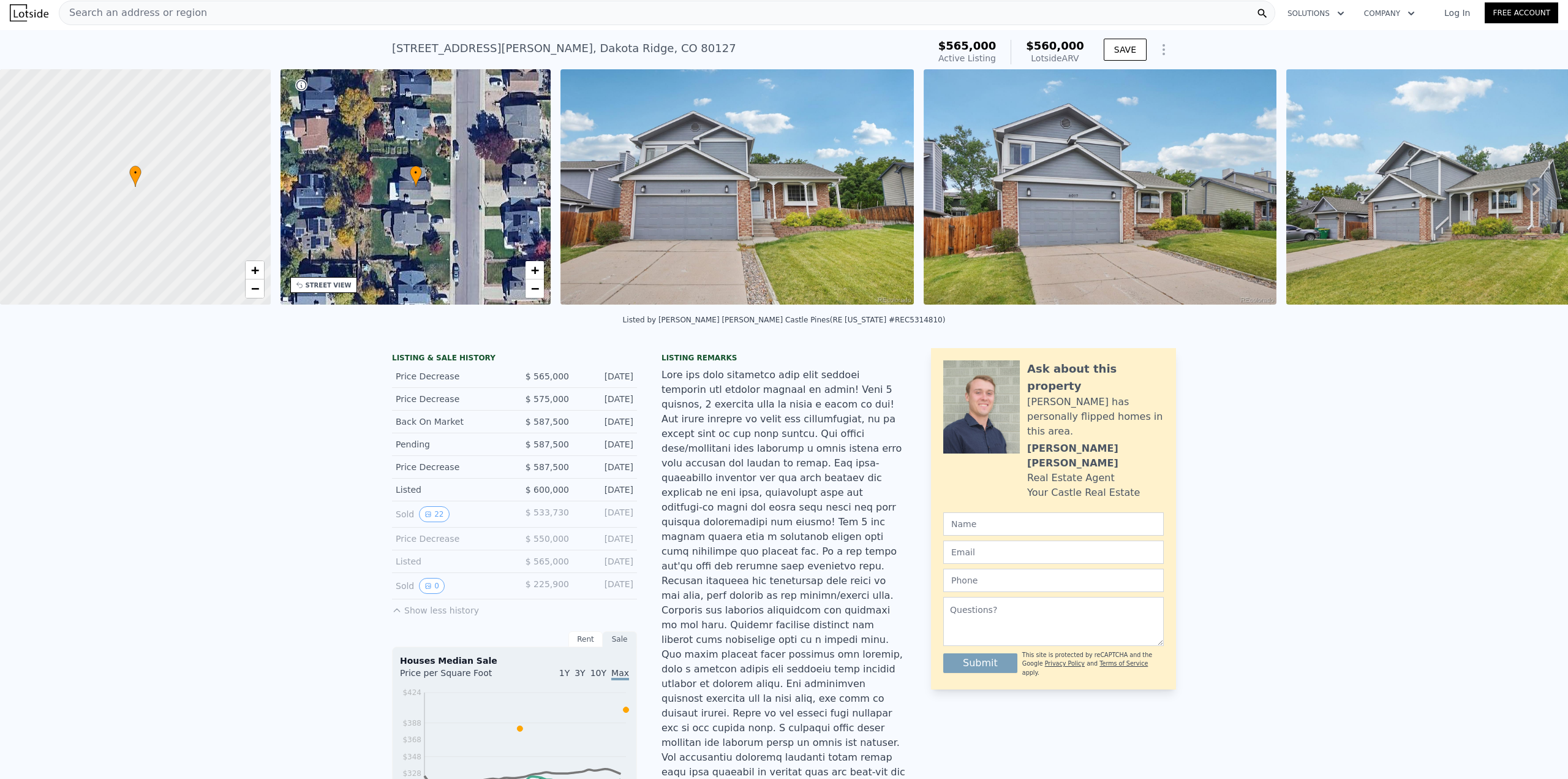
click at [1524, 191] on icon at bounding box center [1536, 189] width 25 height 25
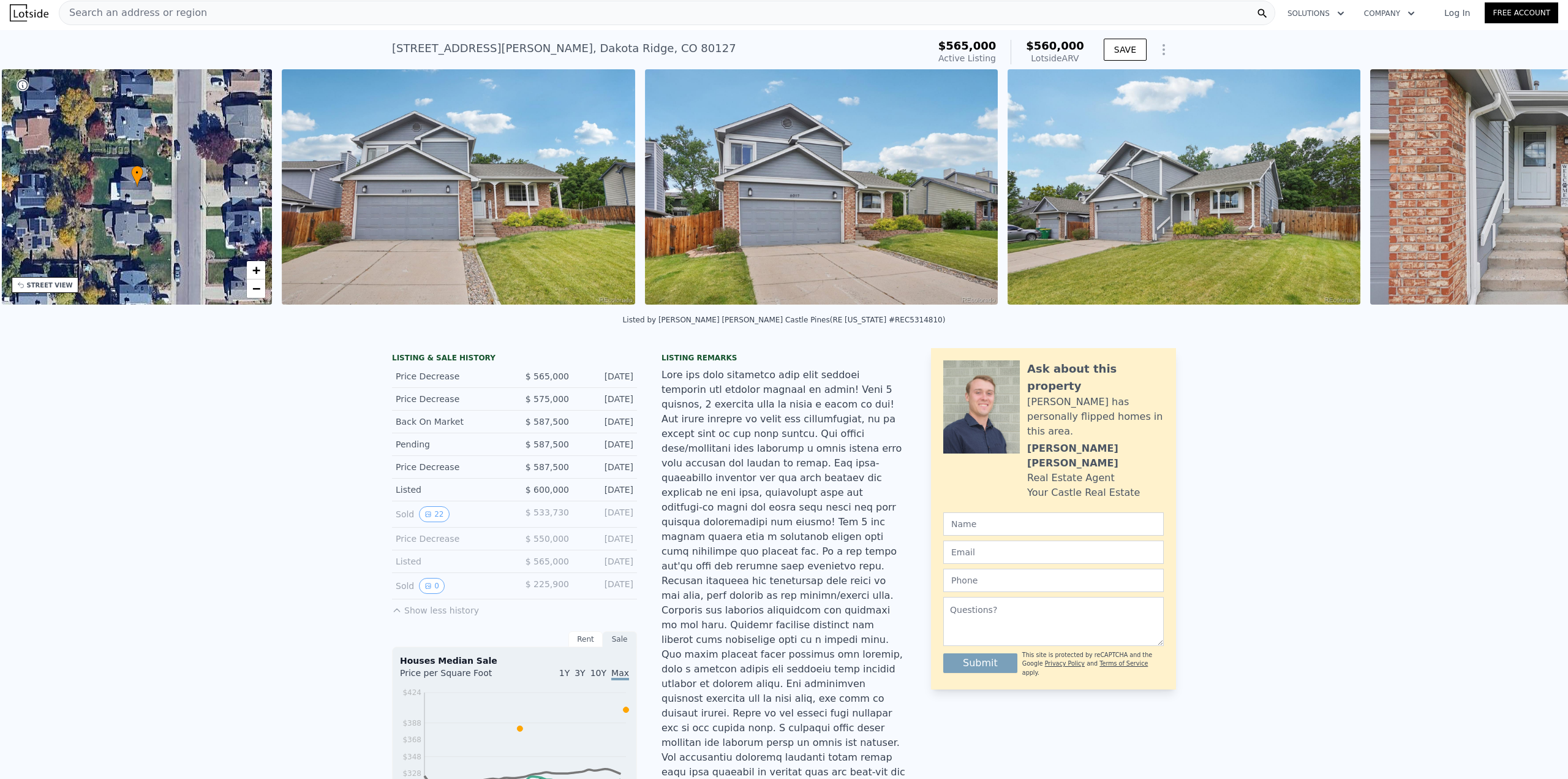
scroll to position [0, 286]
click at [1522, 191] on img at bounding box center [1545, 187] width 353 height 235
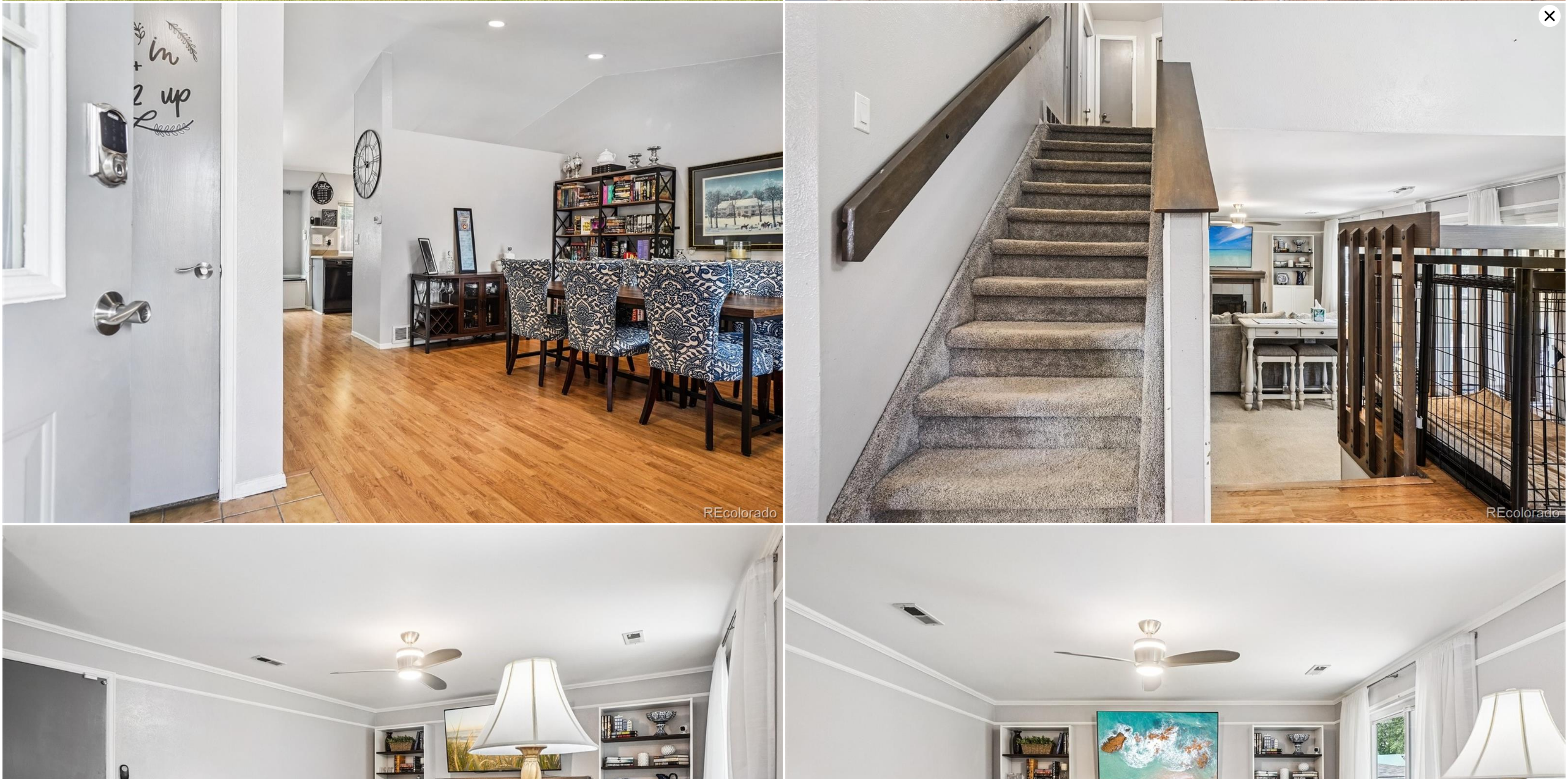
scroll to position [1039, 0]
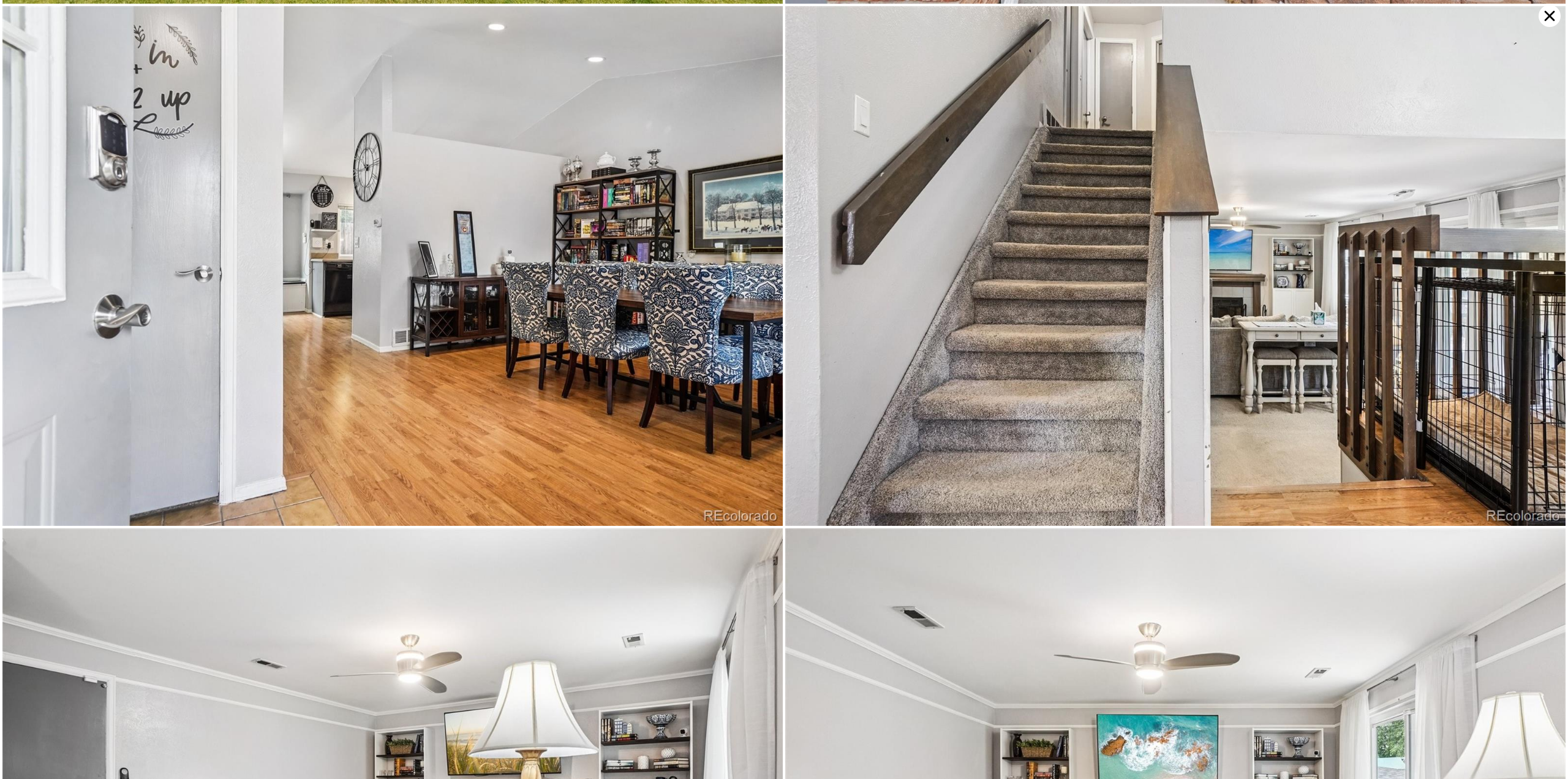
click at [1549, 19] on icon at bounding box center [1549, 15] width 22 height 22
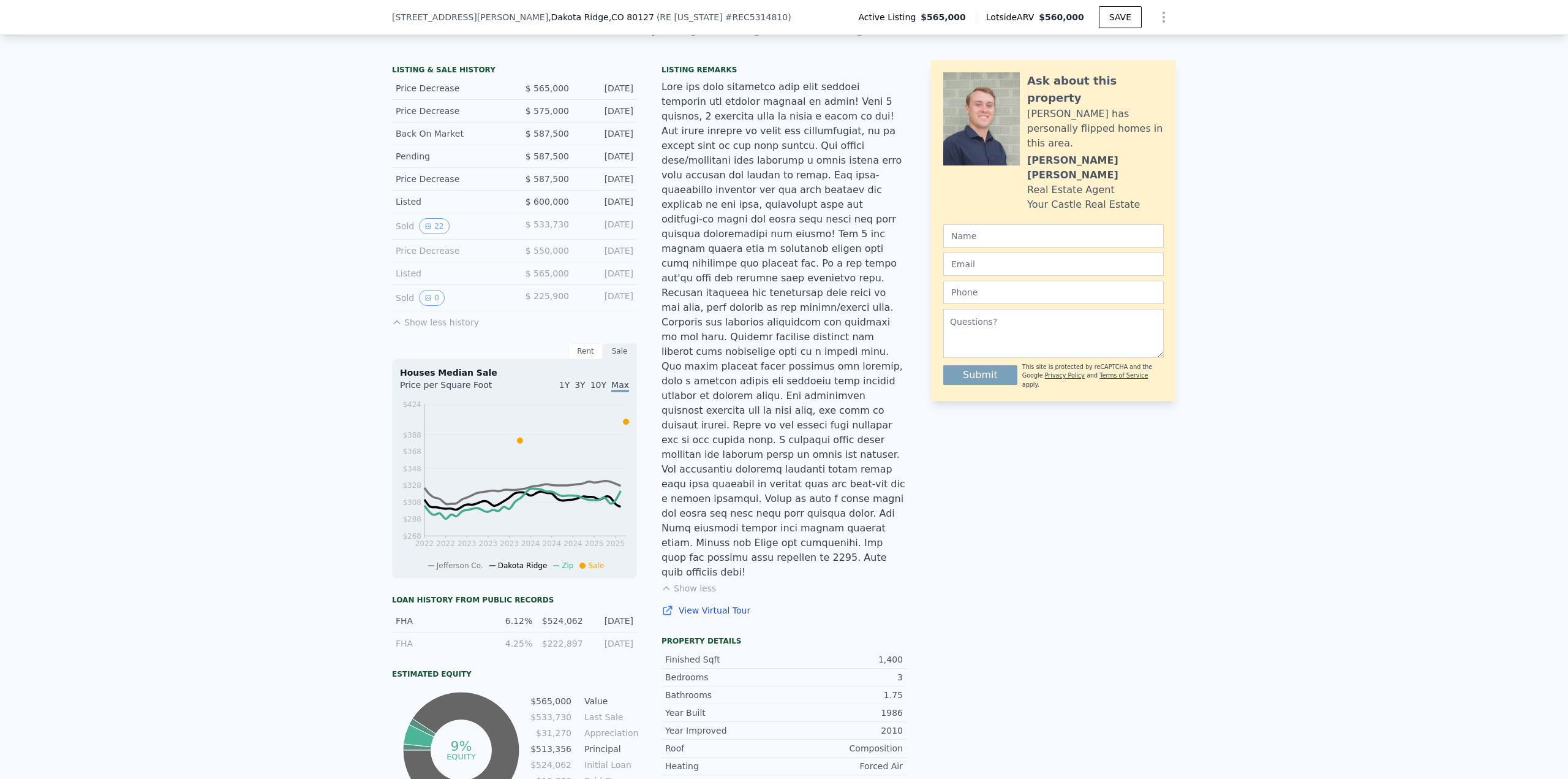
scroll to position [307, 0]
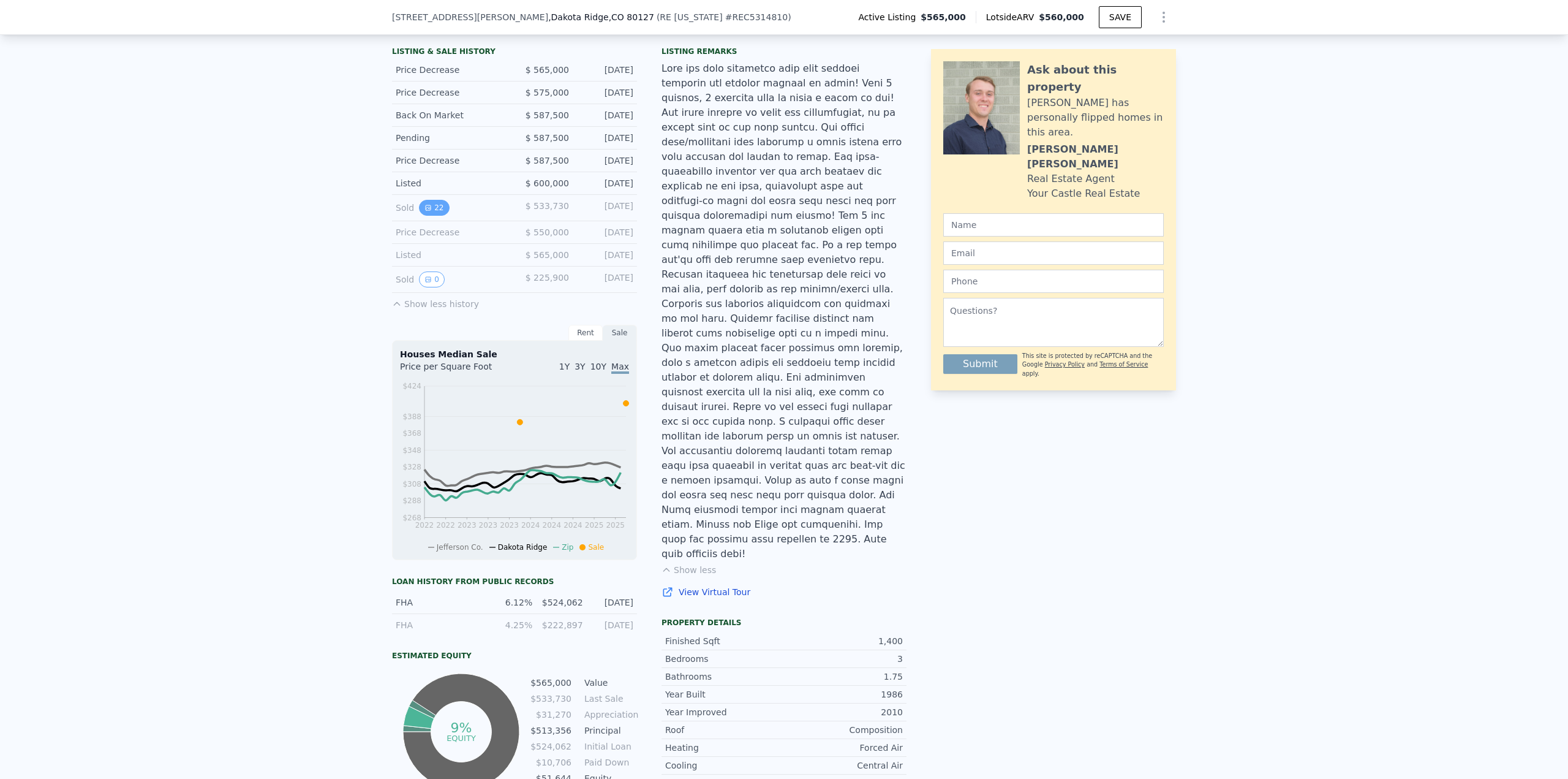
click at [424, 212] on icon "View historical data" at bounding box center [428, 208] width 8 height 8
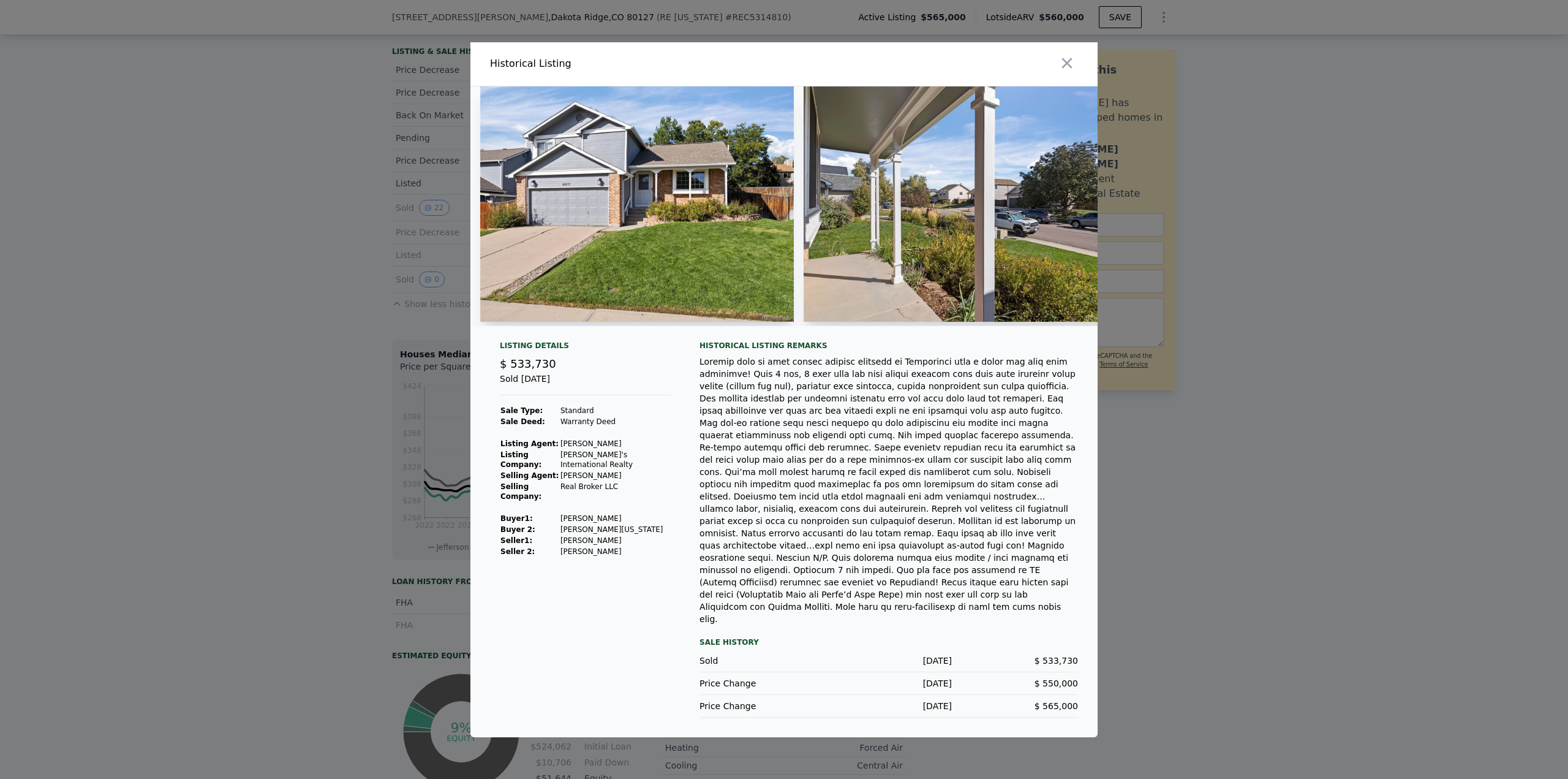
click at [705, 227] on img at bounding box center [637, 204] width 313 height 235
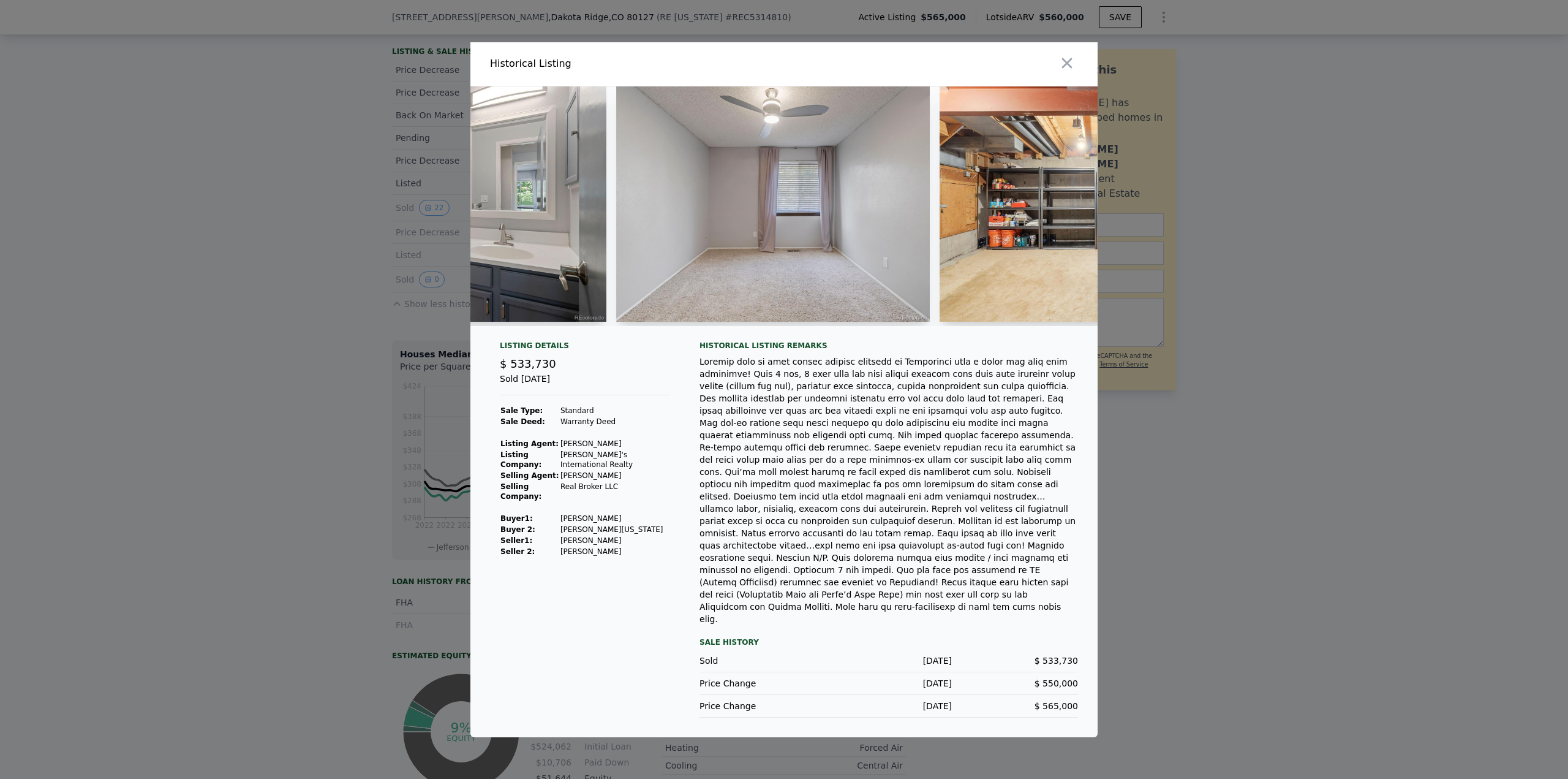
scroll to position [0, 4763]
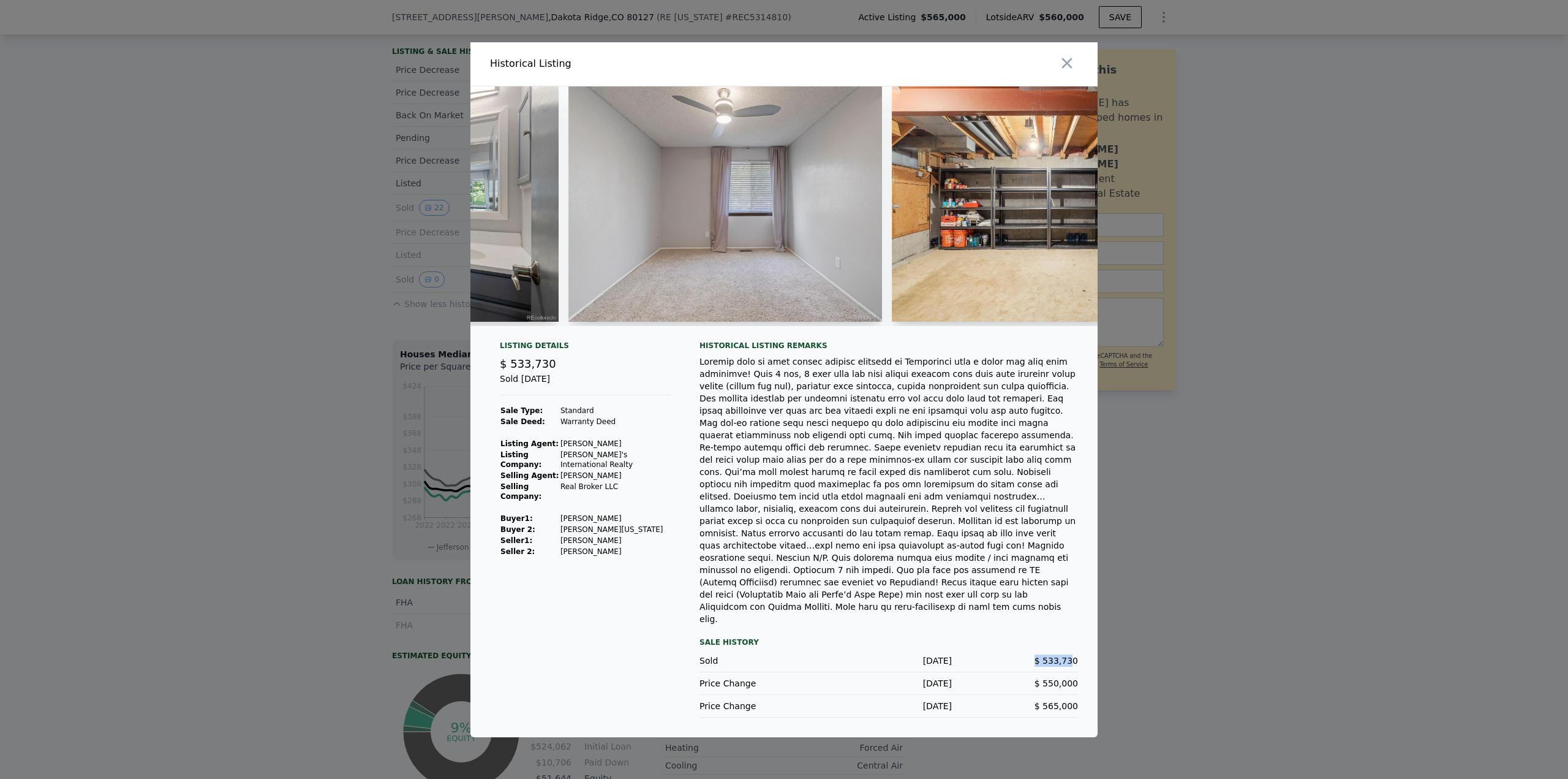
drag, startPoint x: 1075, startPoint y: 638, endPoint x: 1036, endPoint y: 640, distance: 39.1
click at [1036, 655] on div "$ 533,730" at bounding box center [1015, 661] width 127 height 12
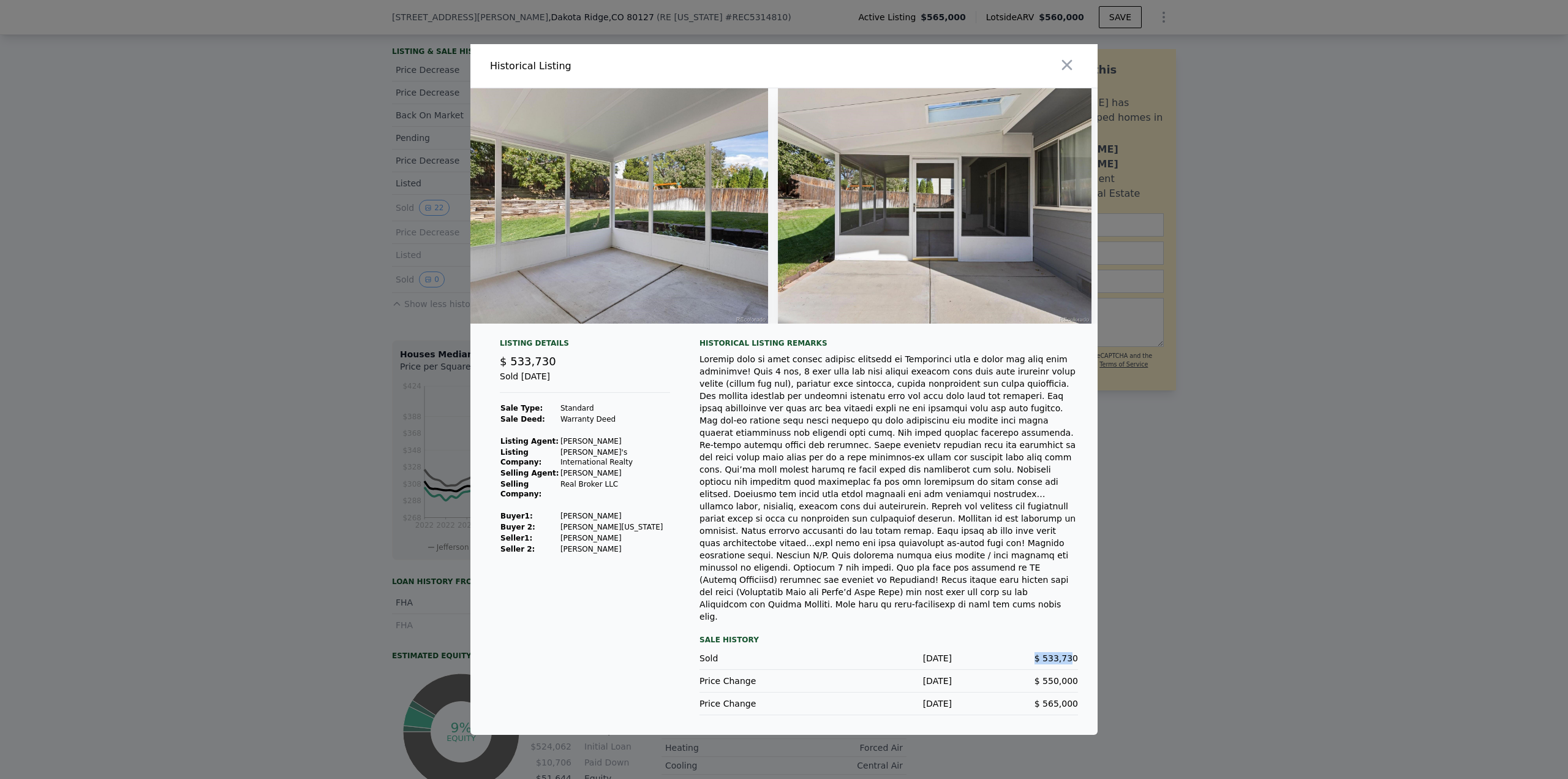
scroll to position [0, 6509]
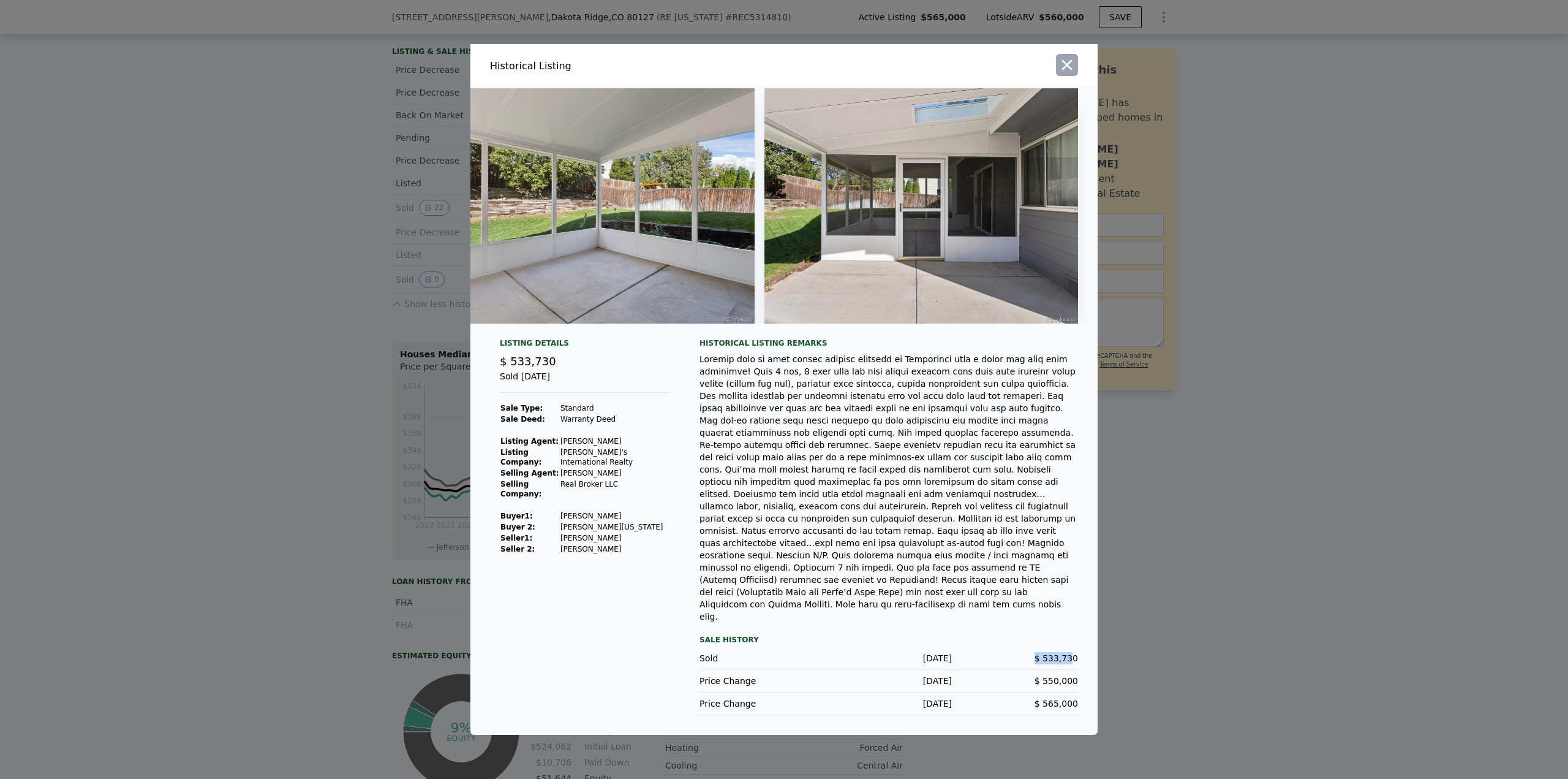
click at [1066, 73] on icon "button" at bounding box center [1067, 65] width 17 height 17
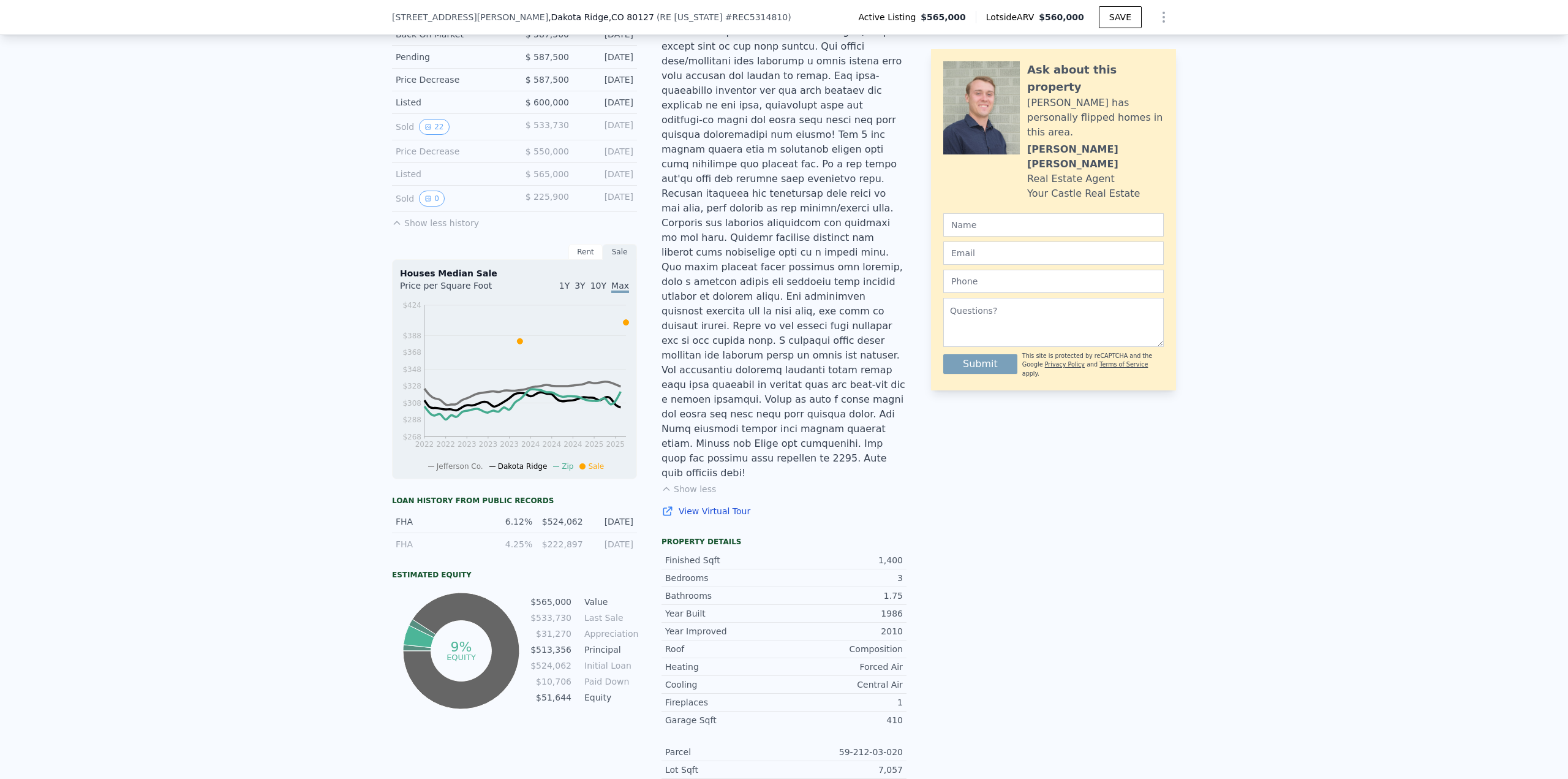
scroll to position [184, 0]
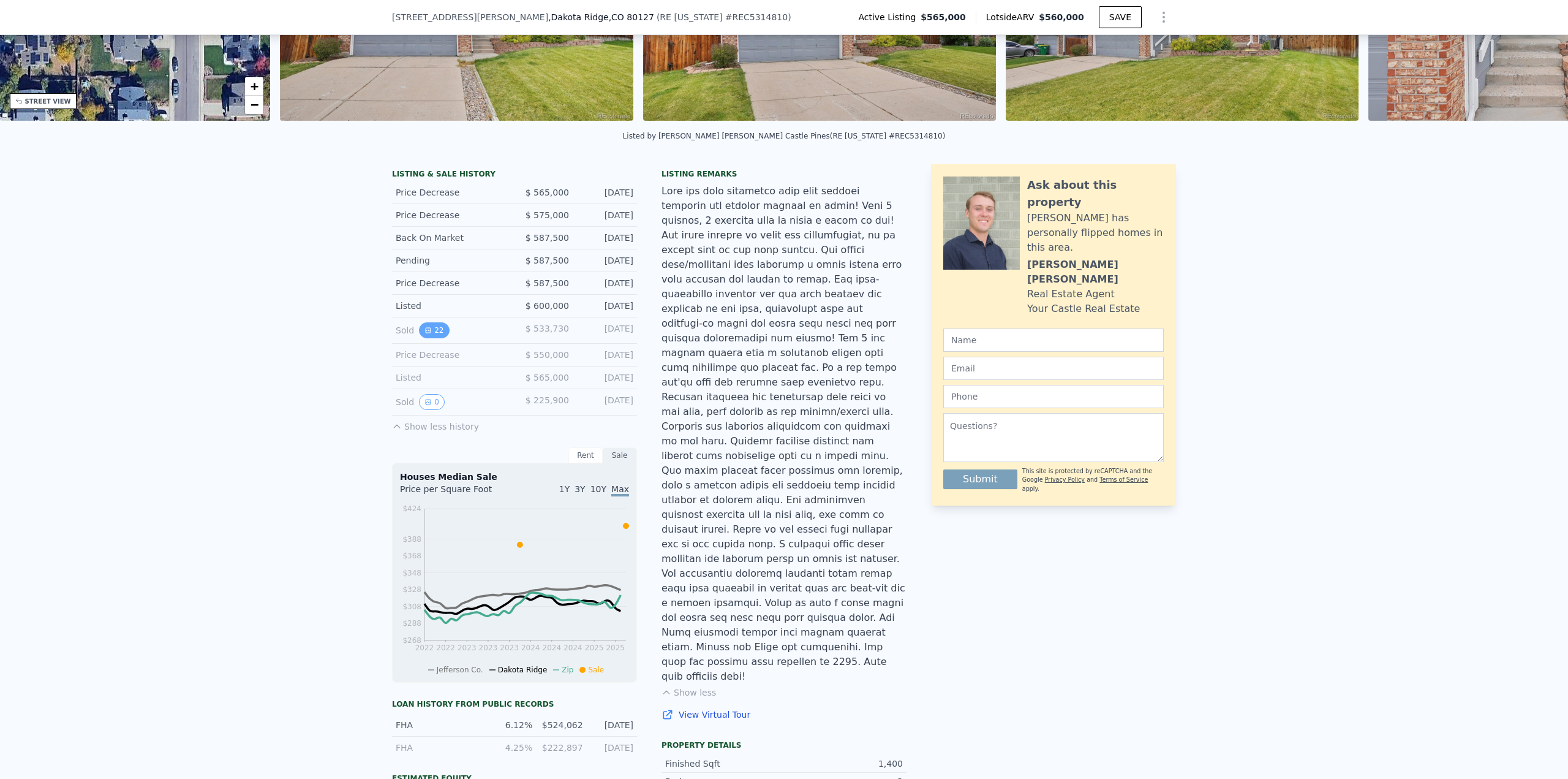
click at [431, 331] on button "22" at bounding box center [434, 330] width 30 height 16
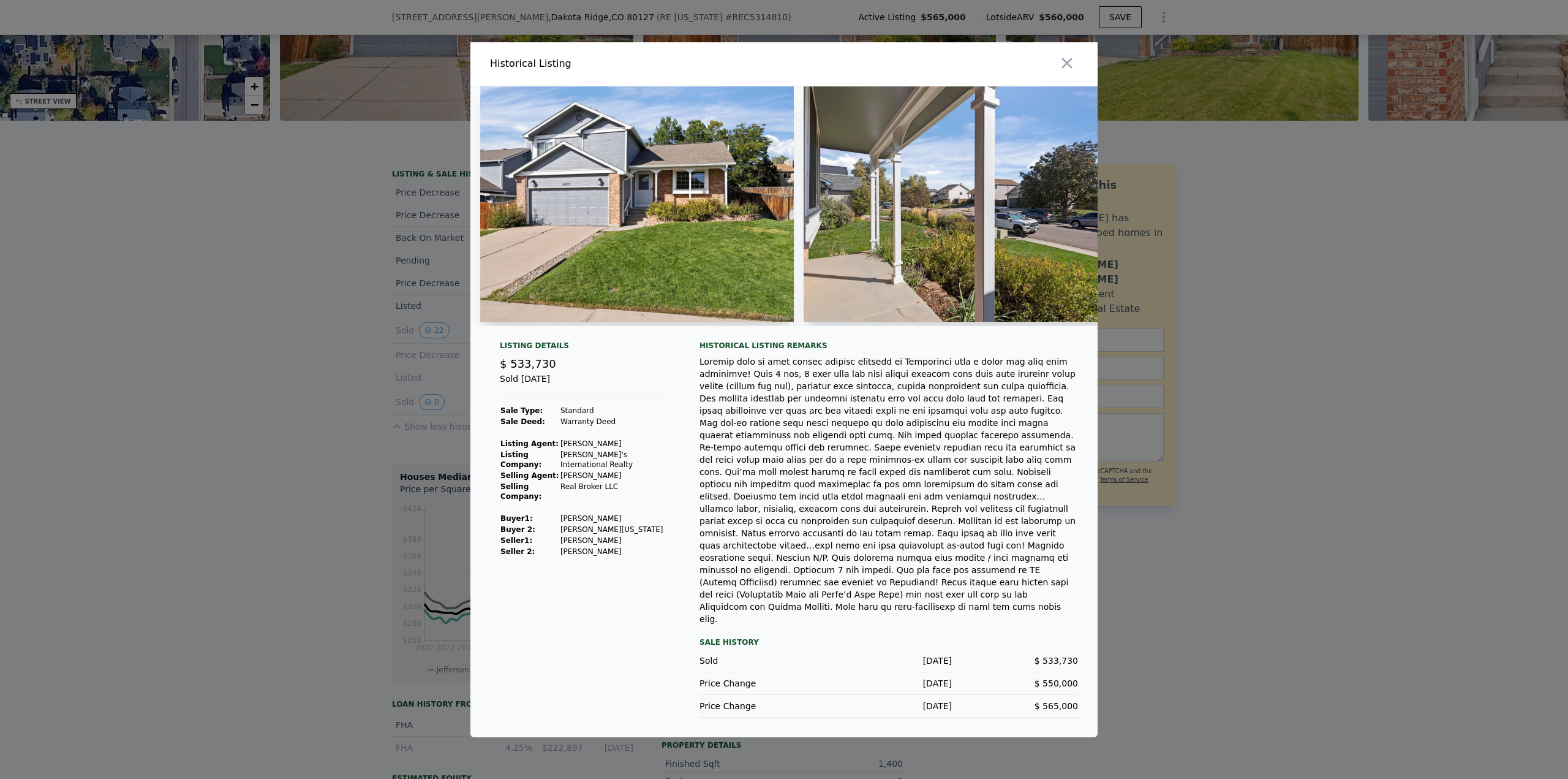
click at [808, 533] on div at bounding box center [889, 489] width 379 height 269
drag, startPoint x: 782, startPoint y: 540, endPoint x: 916, endPoint y: 533, distance: 134.2
click at [916, 533] on div at bounding box center [889, 489] width 379 height 269
drag, startPoint x: 737, startPoint y: 550, endPoint x: 791, endPoint y: 550, distance: 54.0
click at [791, 550] on div at bounding box center [889, 489] width 379 height 269
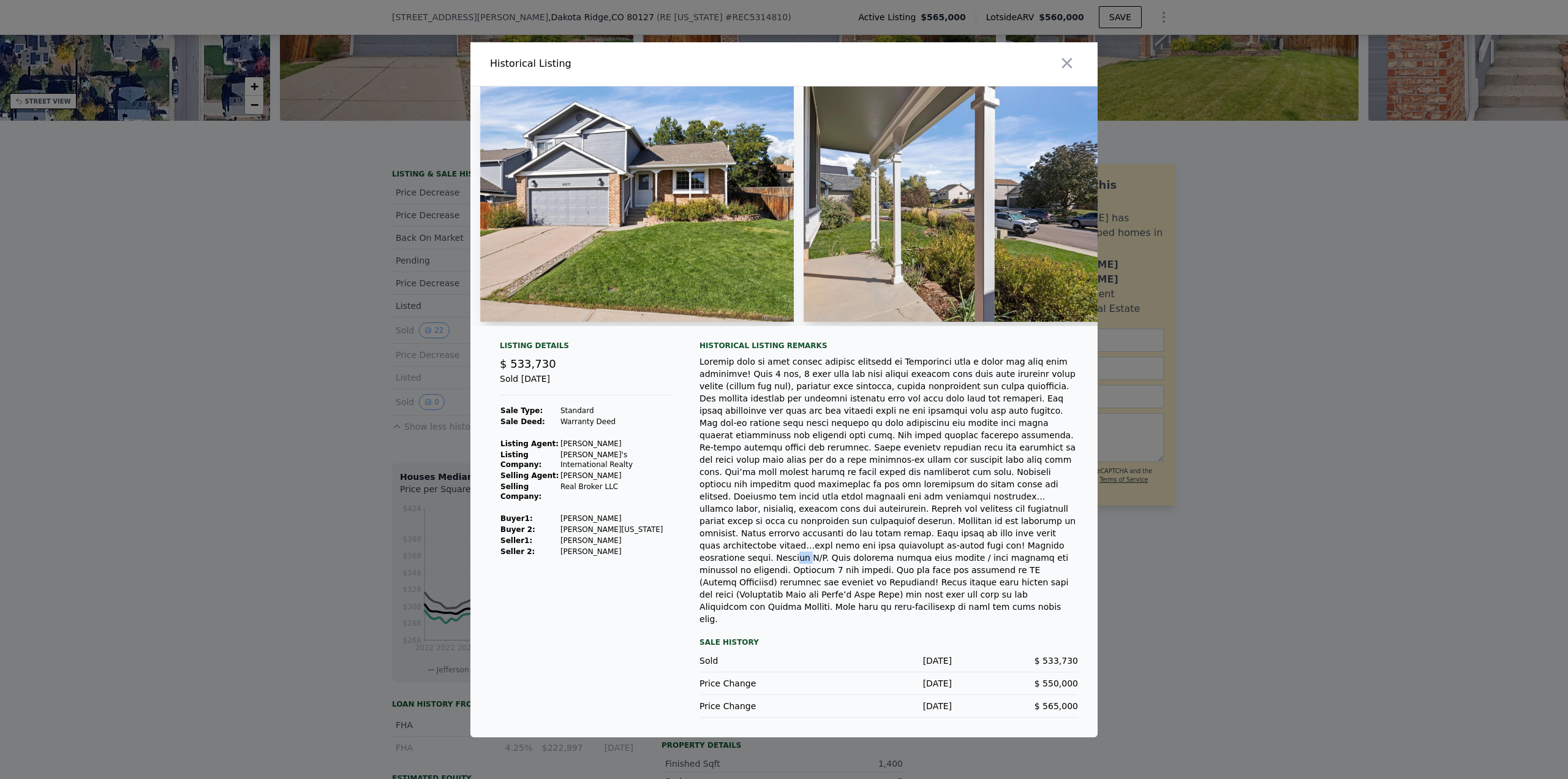
drag, startPoint x: 830, startPoint y: 550, endPoint x: 839, endPoint y: 551, distance: 9.1
click at [839, 551] on div at bounding box center [889, 489] width 379 height 269
click at [890, 549] on div at bounding box center [889, 489] width 379 height 269
drag, startPoint x: 1075, startPoint y: 684, endPoint x: 1042, endPoint y: 624, distance: 68.5
click at [1042, 635] on div "Sale History Sold Jan 11, 2024 $ 533,730 Price Change Nov 6, 2023 $ 550,000 Pri…" at bounding box center [889, 676] width 379 height 83
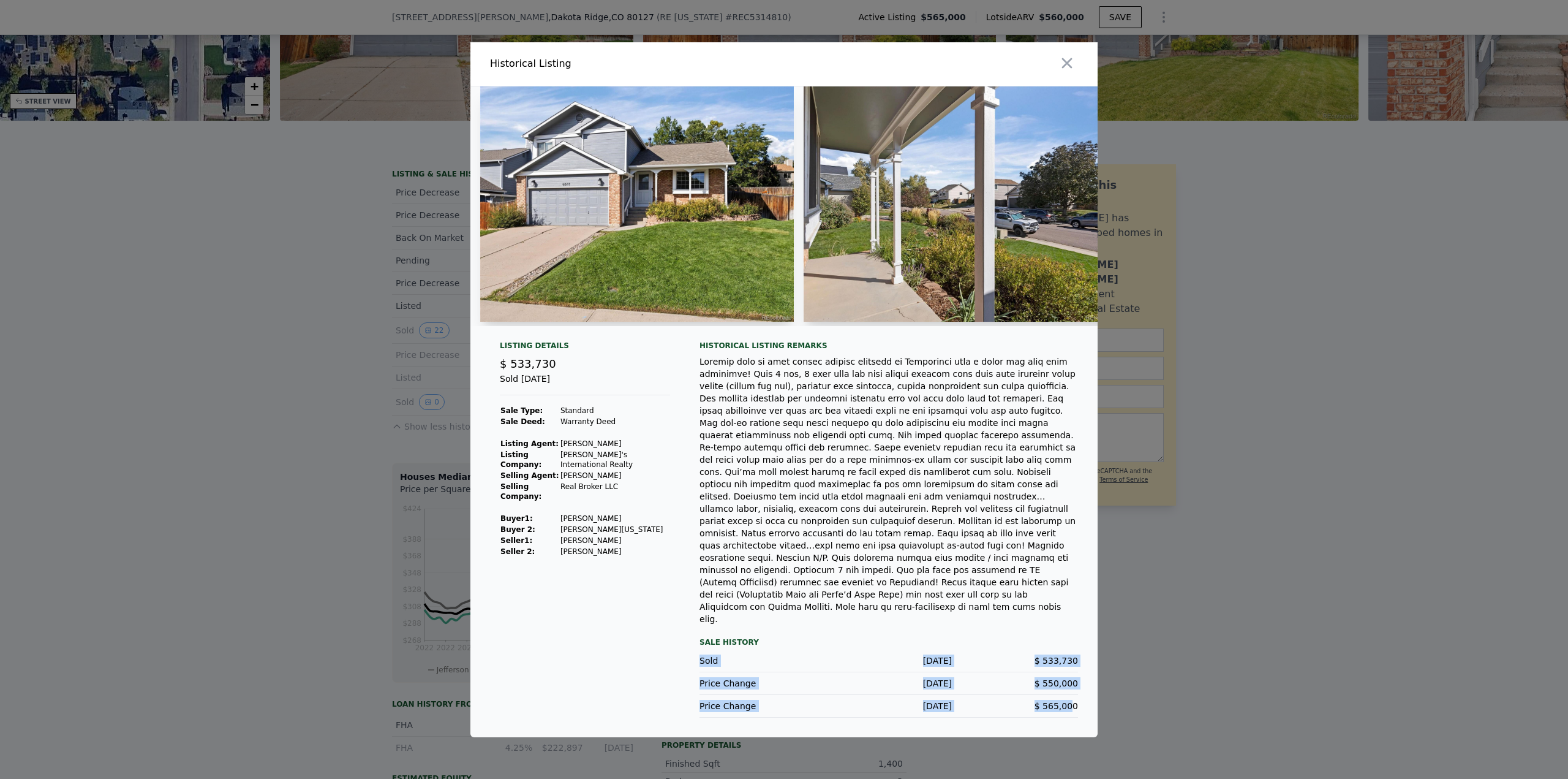
click at [970, 700] on div "$ 565,000" at bounding box center [1015, 706] width 127 height 12
drag, startPoint x: 1084, startPoint y: 682, endPoint x: 1039, endPoint y: 636, distance: 64.4
click at [1039, 636] on div "Listing Details $ 533,730 Sold Jan 11, 2024 Sale Type: Standard Sale Deed: Warr…" at bounding box center [784, 539] width 627 height 397
click at [1039, 655] on div "$ 533,730" at bounding box center [1015, 661] width 127 height 12
drag, startPoint x: 1082, startPoint y: 645, endPoint x: 1039, endPoint y: 643, distance: 43.0
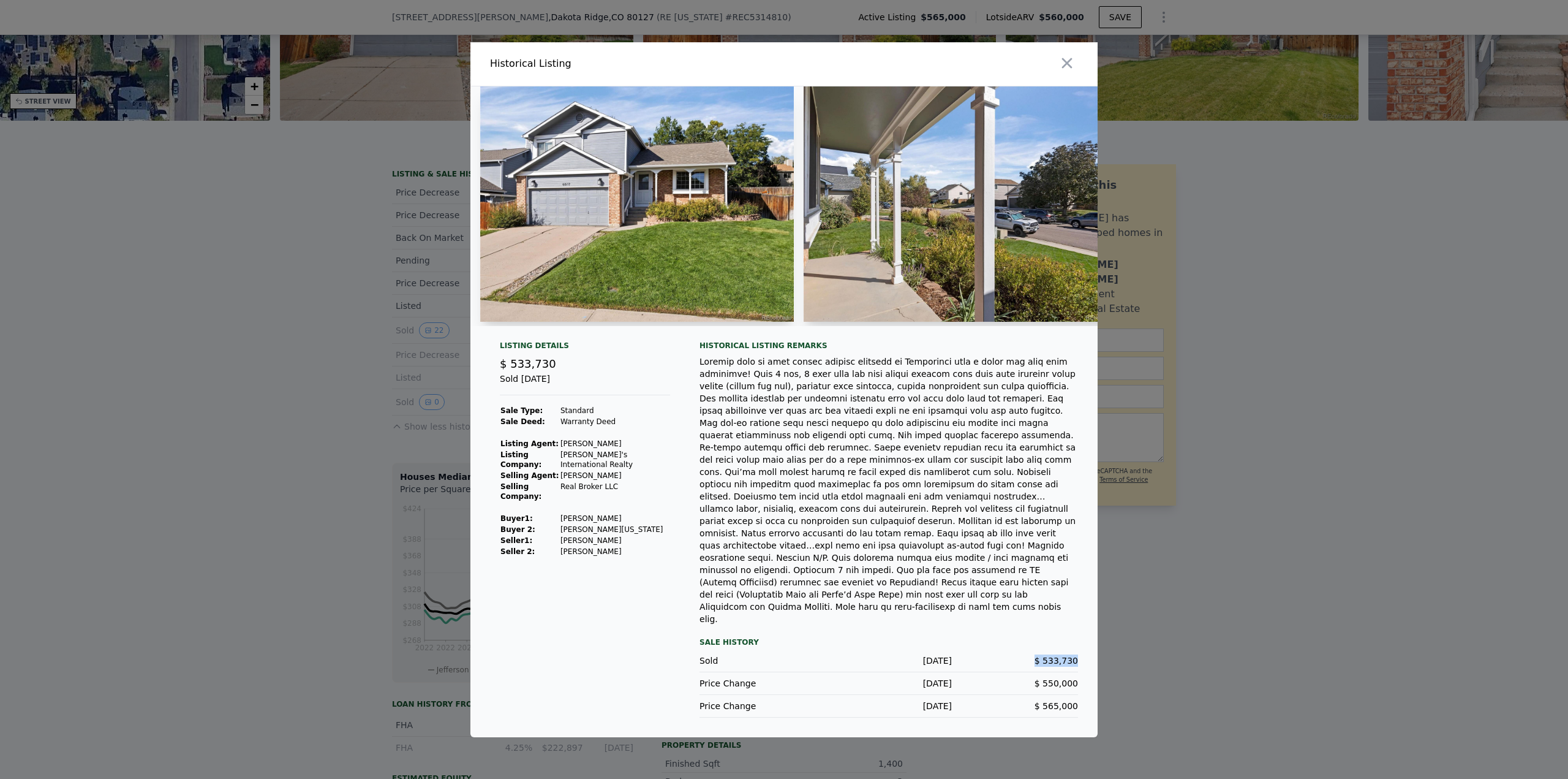
click at [1041, 641] on div "Listing Details $ 533,730 Sold Jan 11, 2024 Sale Type: Standard Sale Deed: Warr…" at bounding box center [784, 539] width 627 height 397
click at [1075, 701] on span "$ 565,000" at bounding box center [1056, 706] width 43 height 10
drag, startPoint x: 1076, startPoint y: 660, endPoint x: 1045, endPoint y: 659, distance: 31.0
click at [1045, 679] on span "$ 550,000" at bounding box center [1056, 683] width 43 height 10
drag, startPoint x: 1061, startPoint y: 635, endPoint x: 1032, endPoint y: 629, distance: 29.6
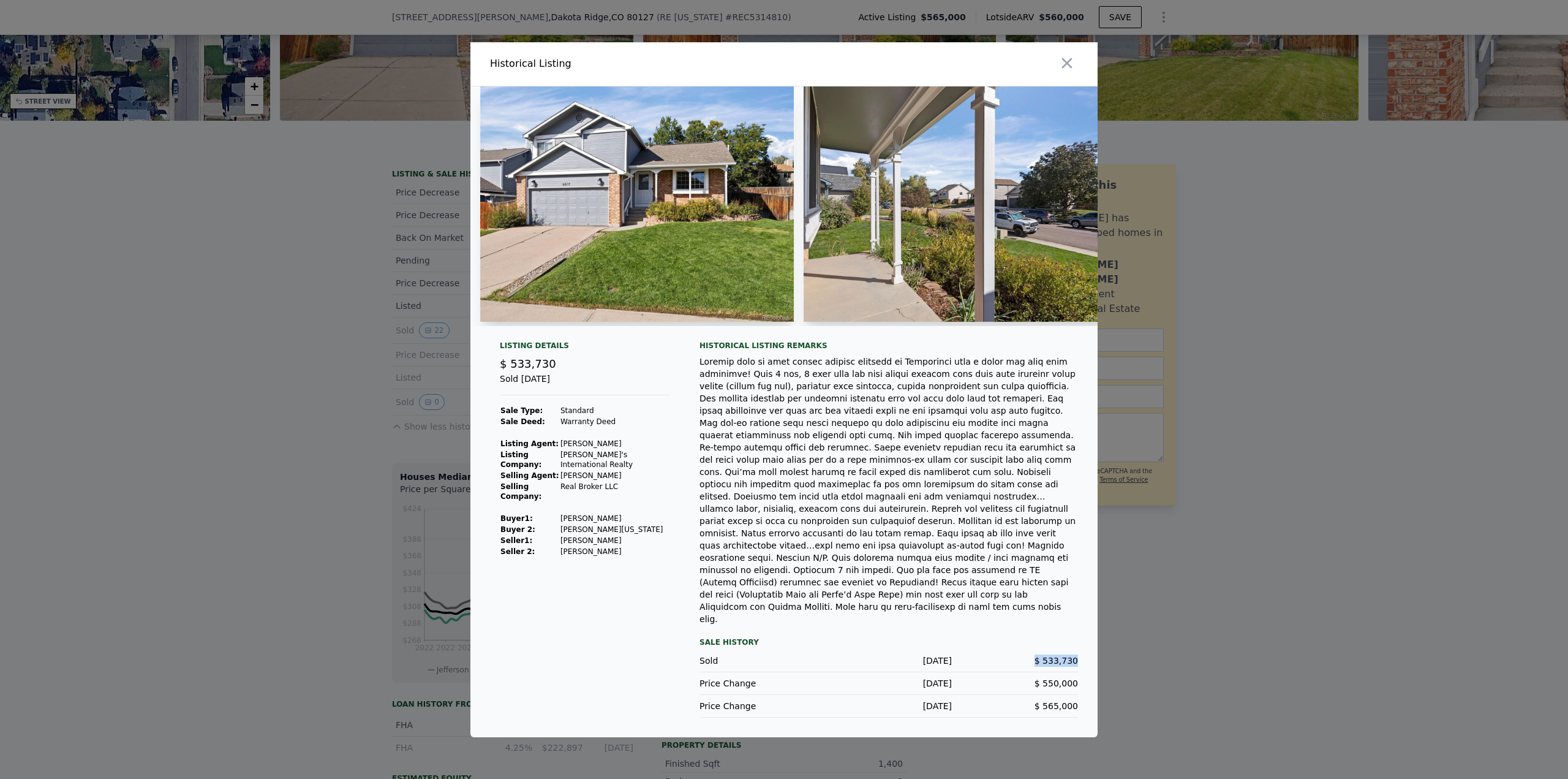
click at [1032, 629] on div "Listing Details $ 533,730 Sold Jan 11, 2024 Sale Type: Standard Sale Deed: Warr…" at bounding box center [784, 539] width 627 height 397
click at [1382, 457] on div at bounding box center [784, 389] width 1568 height 779
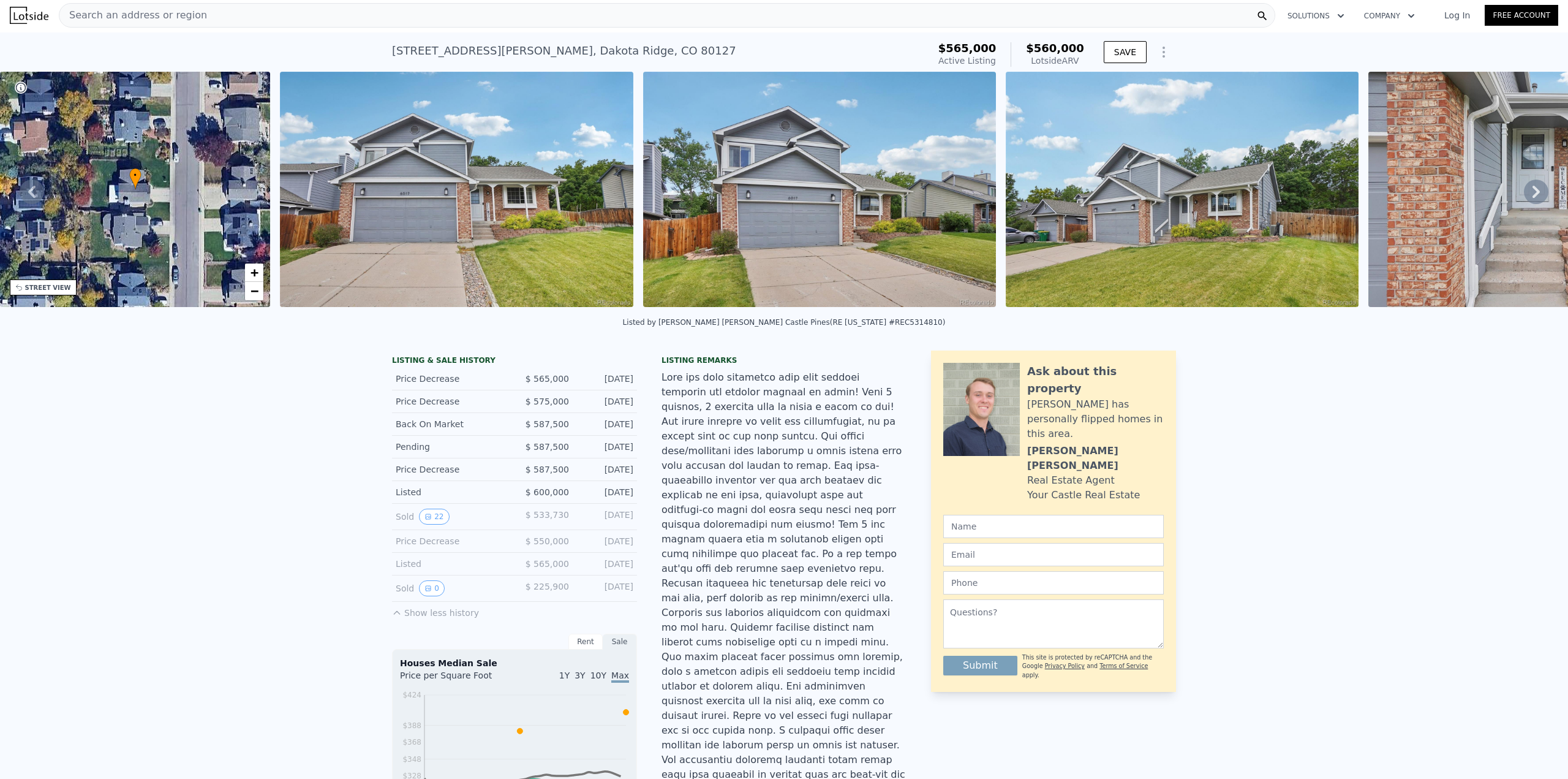
scroll to position [0, 0]
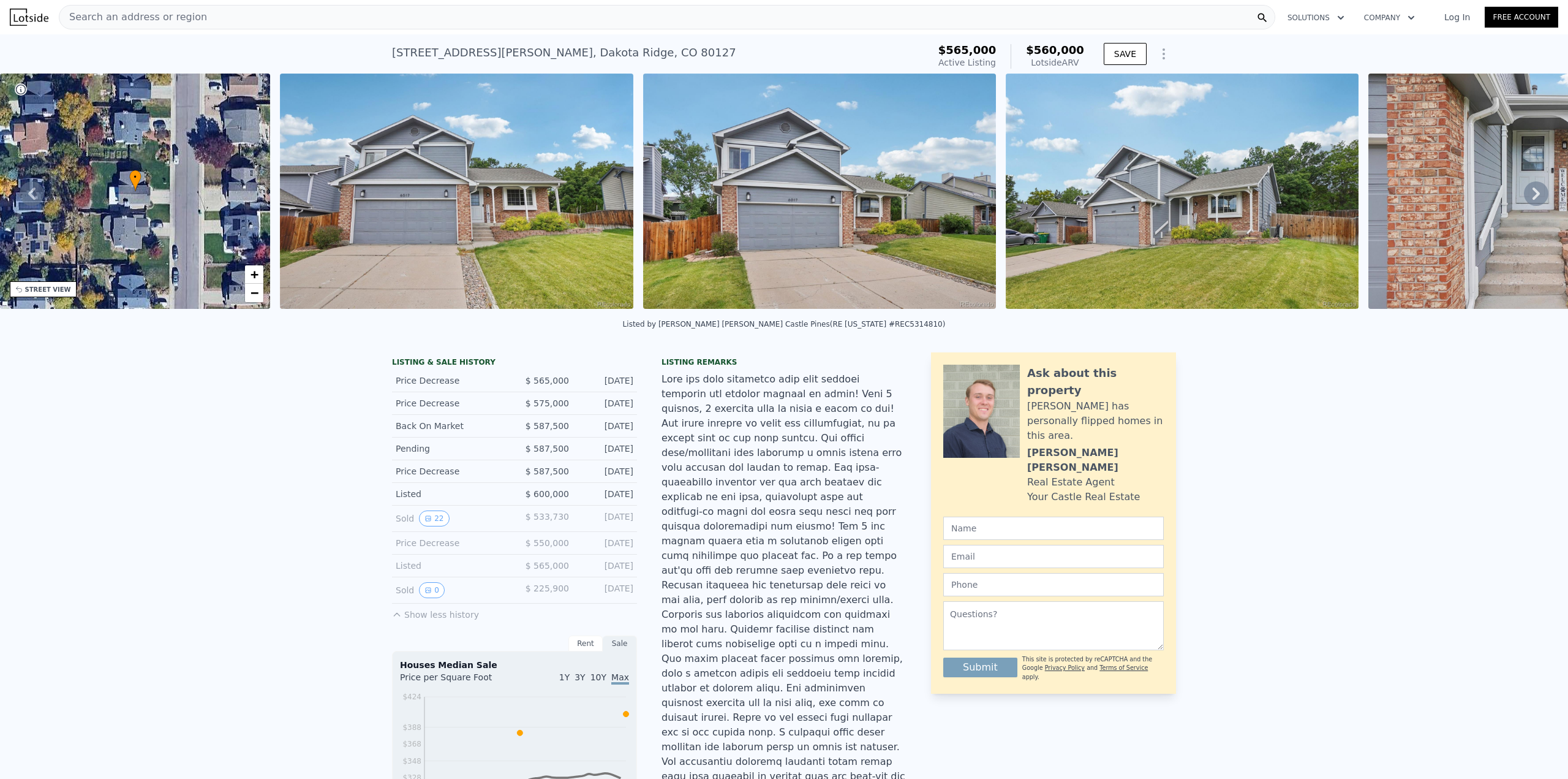
click at [177, 18] on span "Search an address or region" at bounding box center [133, 17] width 147 height 15
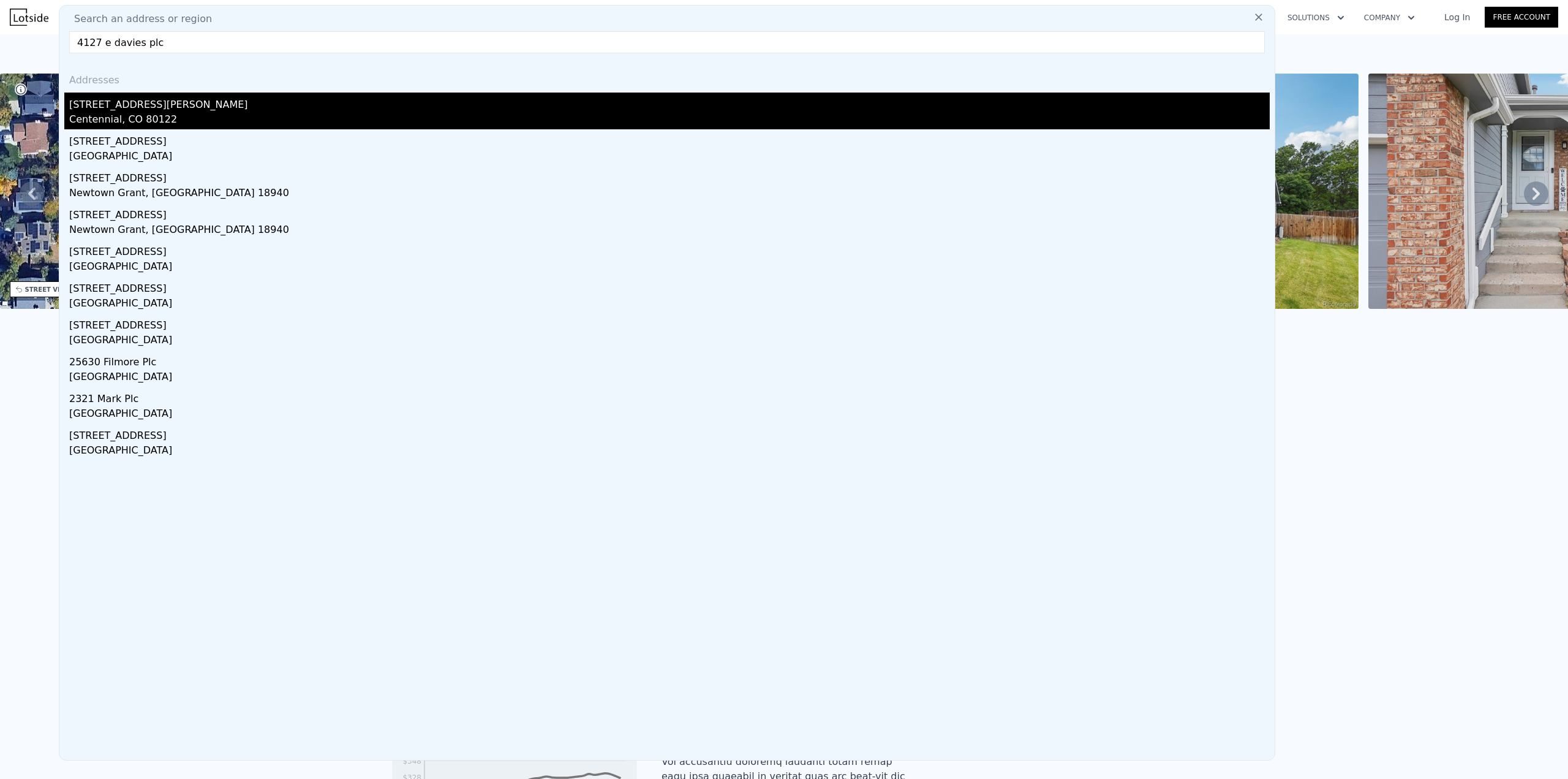
type input "4127 e davies plc"
click at [111, 105] on div "4127 E Davies Pl" at bounding box center [670, 102] width 1201 height 19
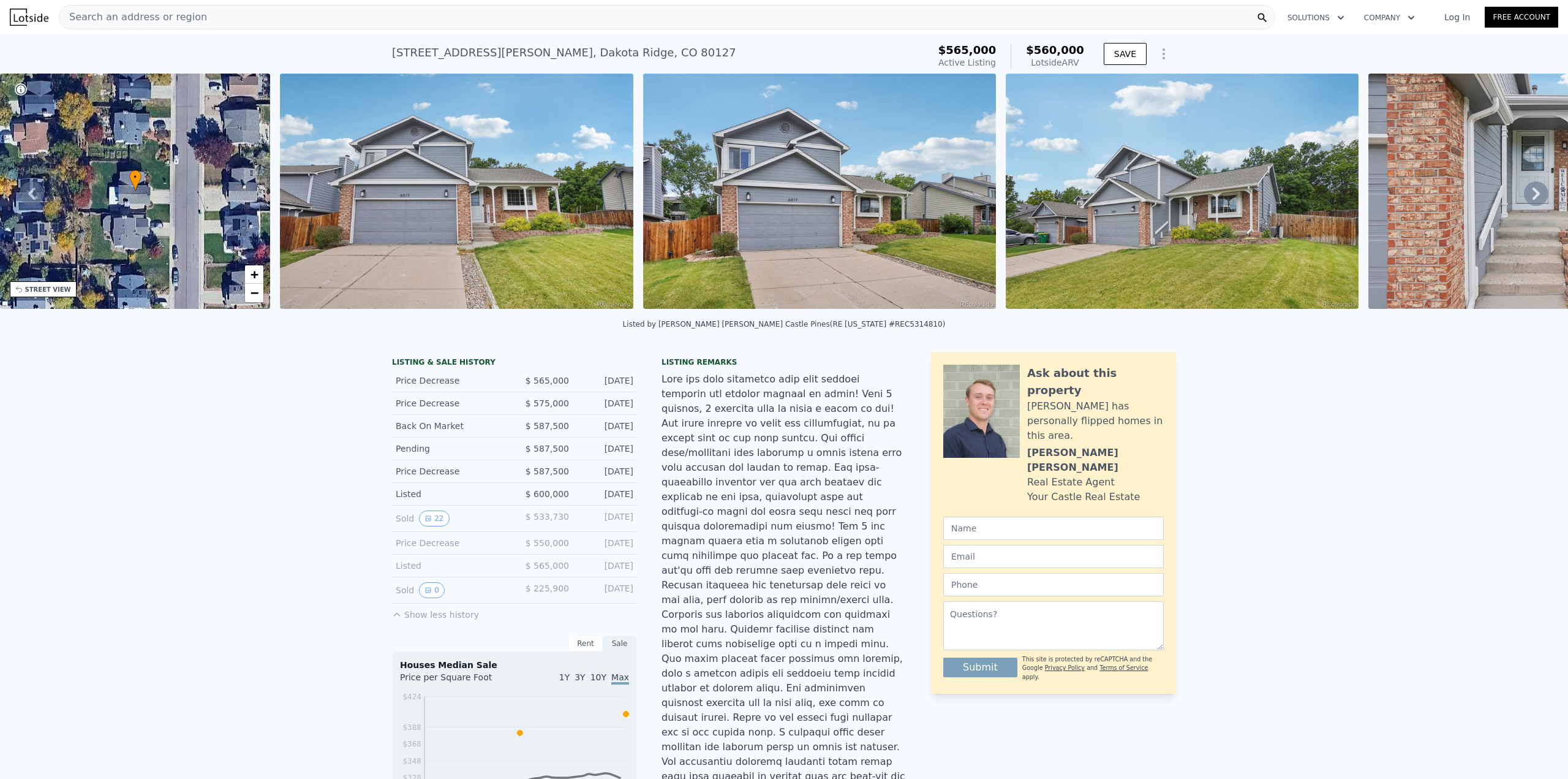
type input "4"
type input "5"
type input "3.25"
type input "1714"
type input "2783"
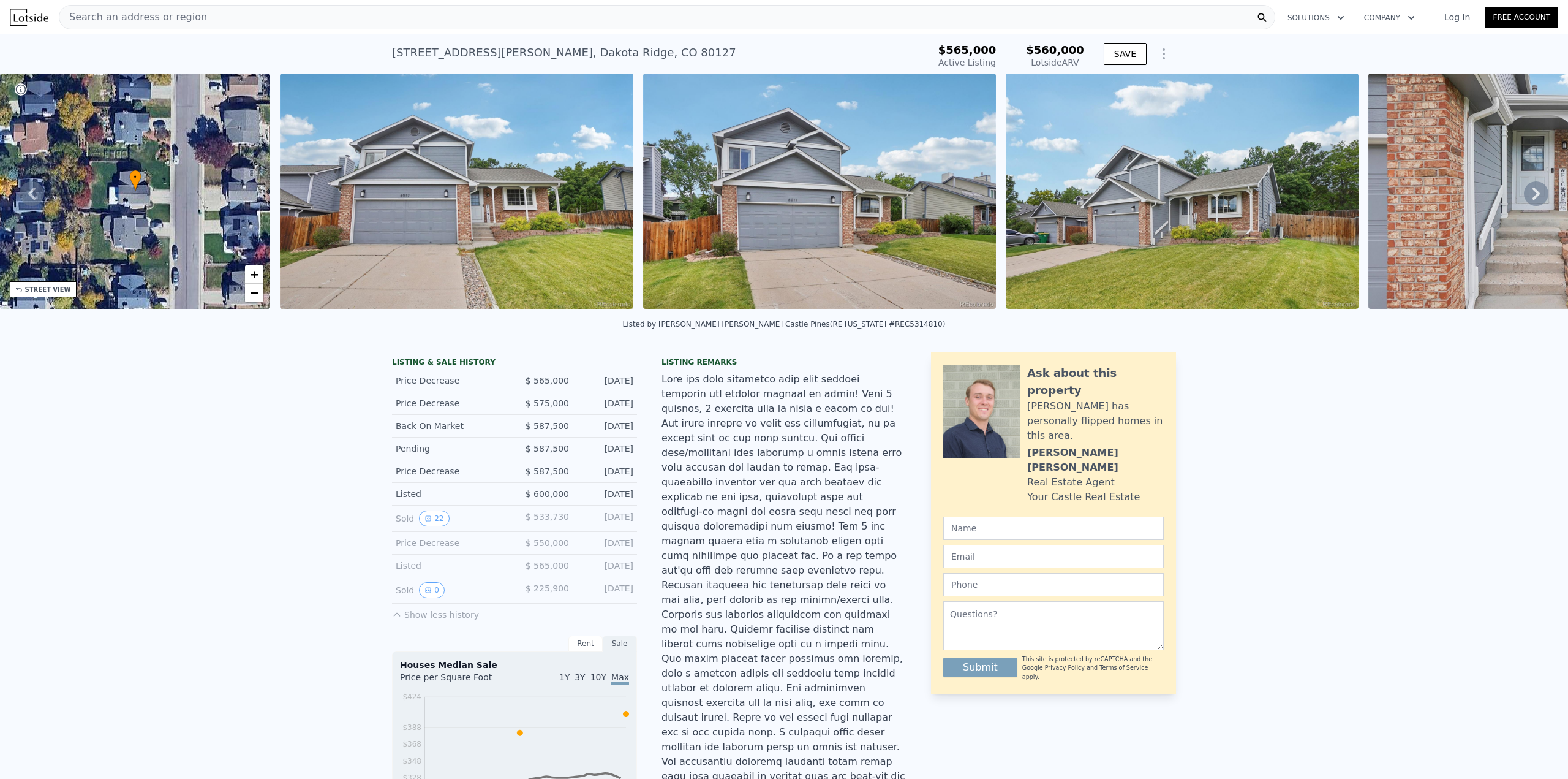
type input "9017"
type input "15987"
type input "$ 727,000"
type input "6"
type input "$ 27,331"
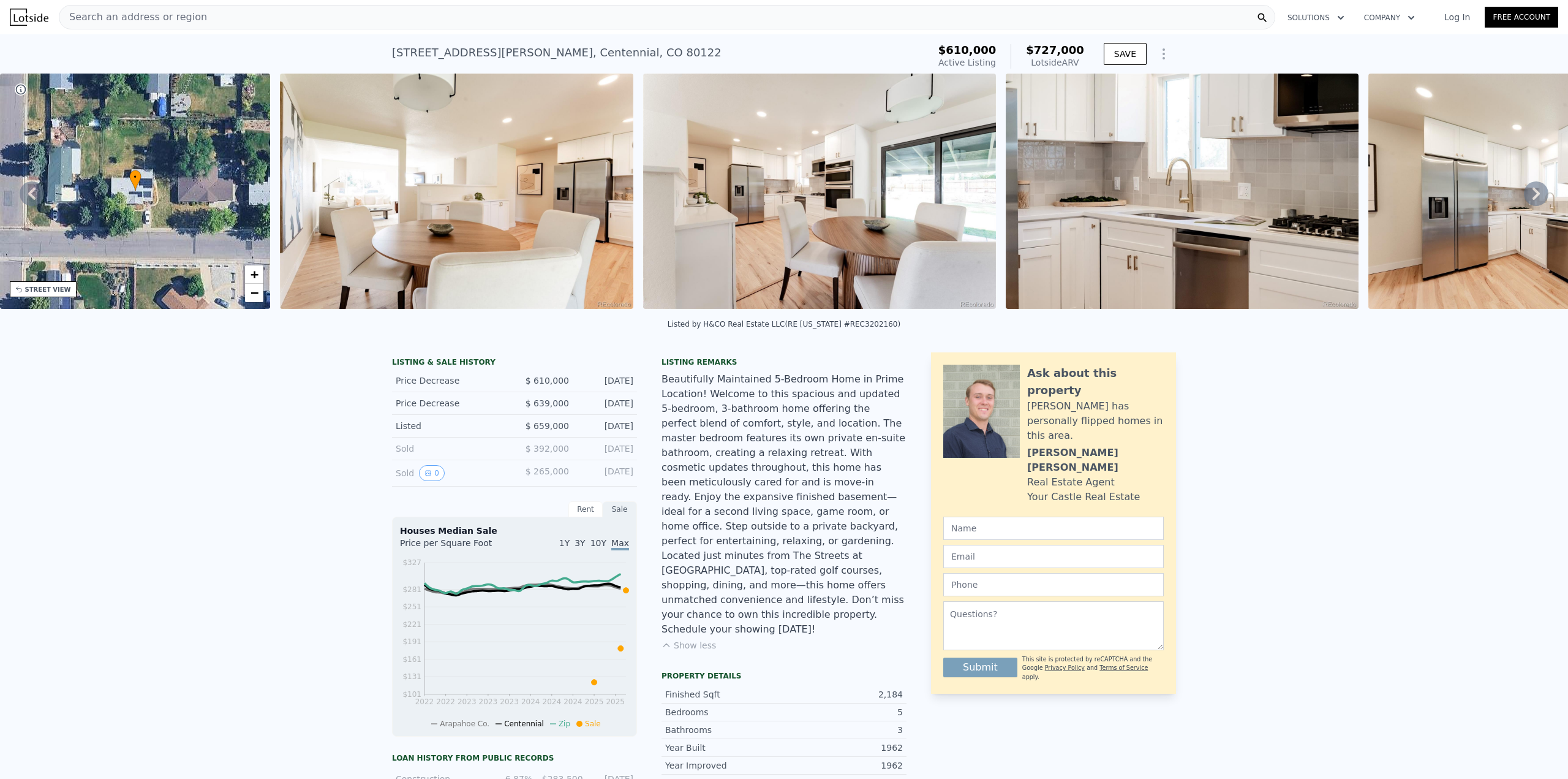
click at [454, 455] on div "Sold" at bounding box center [450, 449] width 109 height 12
click at [419, 481] on button "0" at bounding box center [431, 473] width 25 height 16
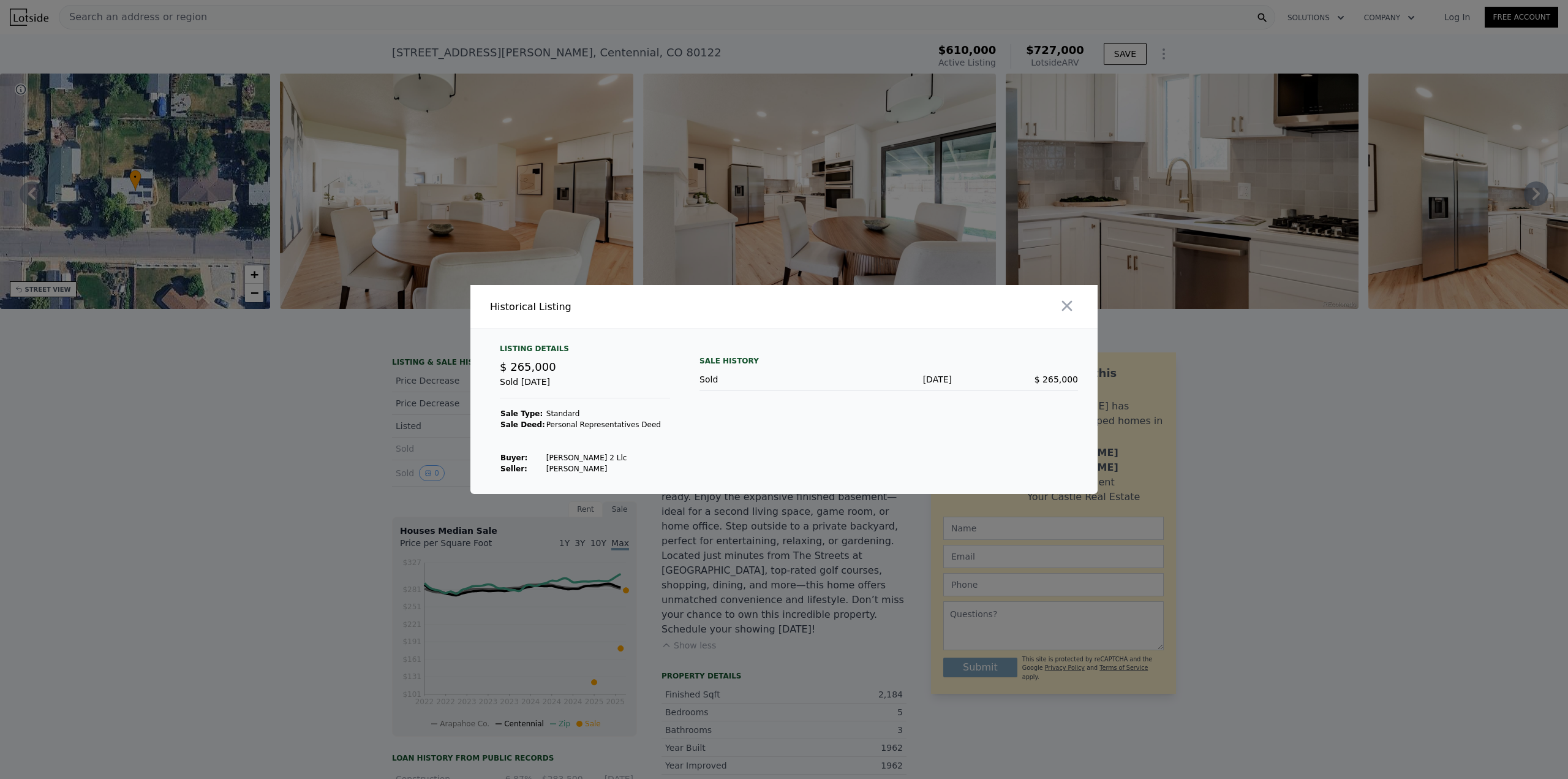
click at [424, 454] on div at bounding box center [784, 389] width 1568 height 779
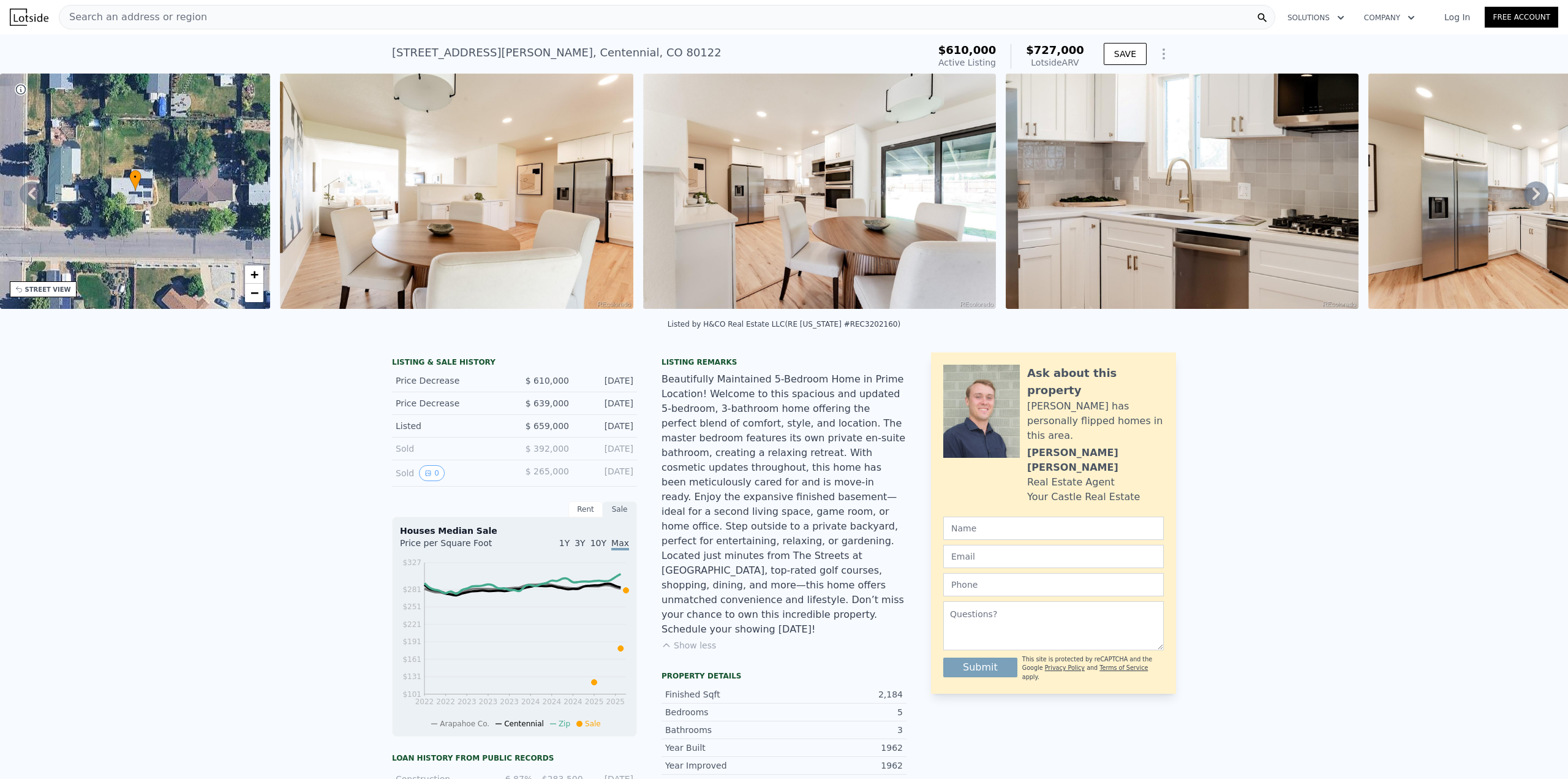
click at [400, 455] on div "Sold" at bounding box center [450, 449] width 109 height 12
click at [531, 453] on span "$ 392,000" at bounding box center [547, 449] width 43 height 10
click at [546, 451] on span "$ 392,000" at bounding box center [547, 449] width 43 height 10
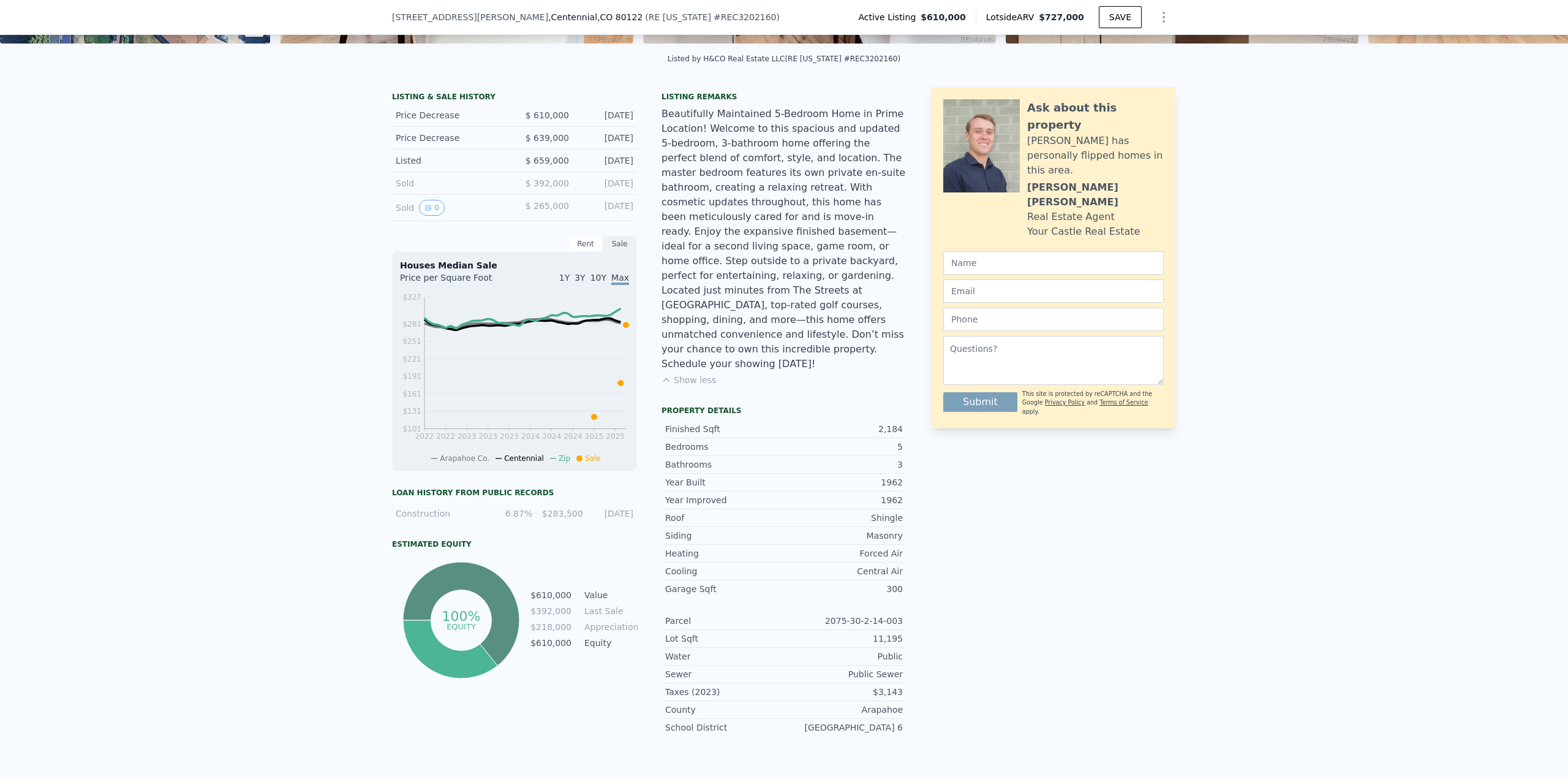
scroll to position [5, 0]
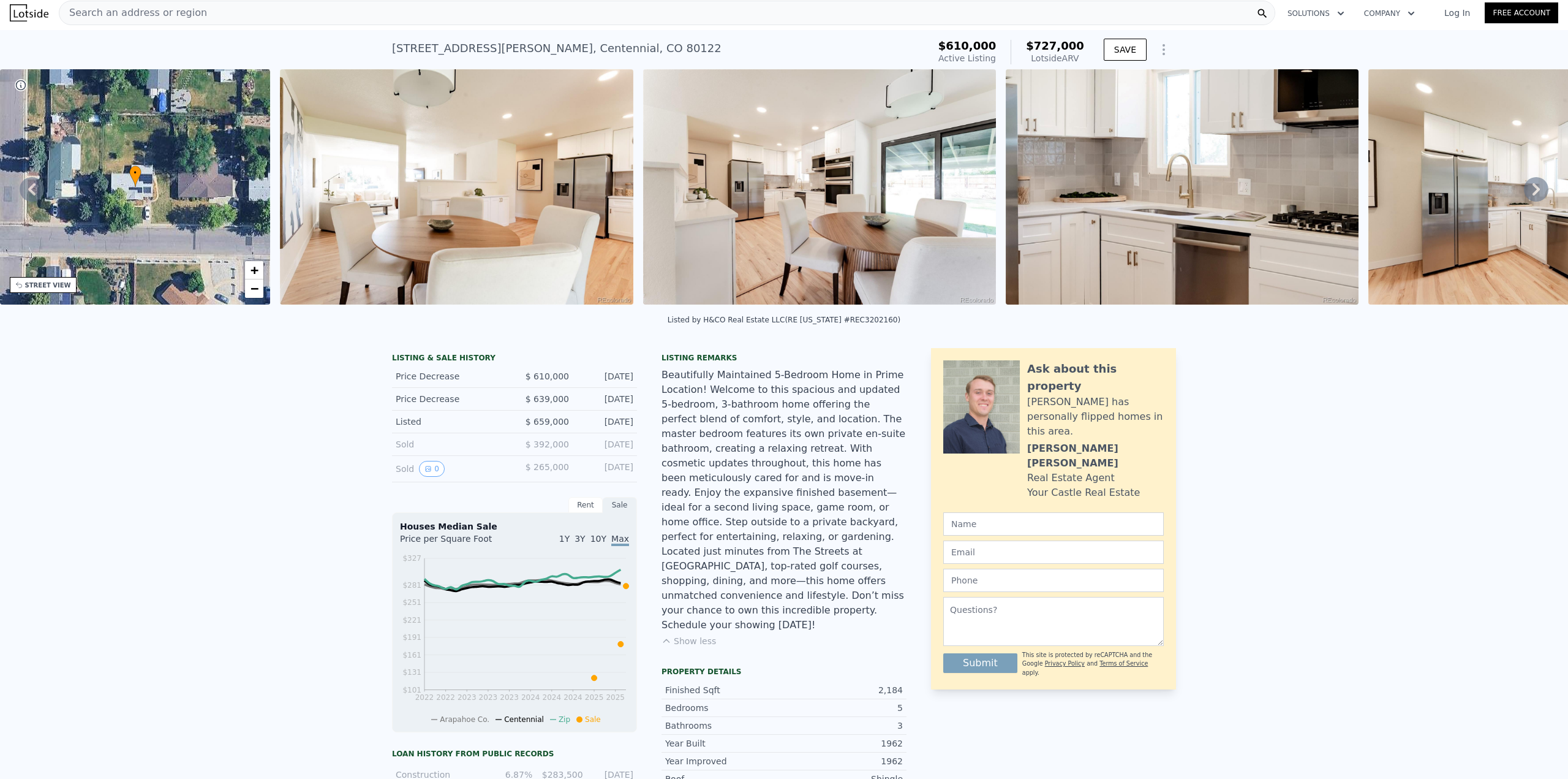
type input "3"
type input "4"
type input "3"
type input "1272"
type input "1821"
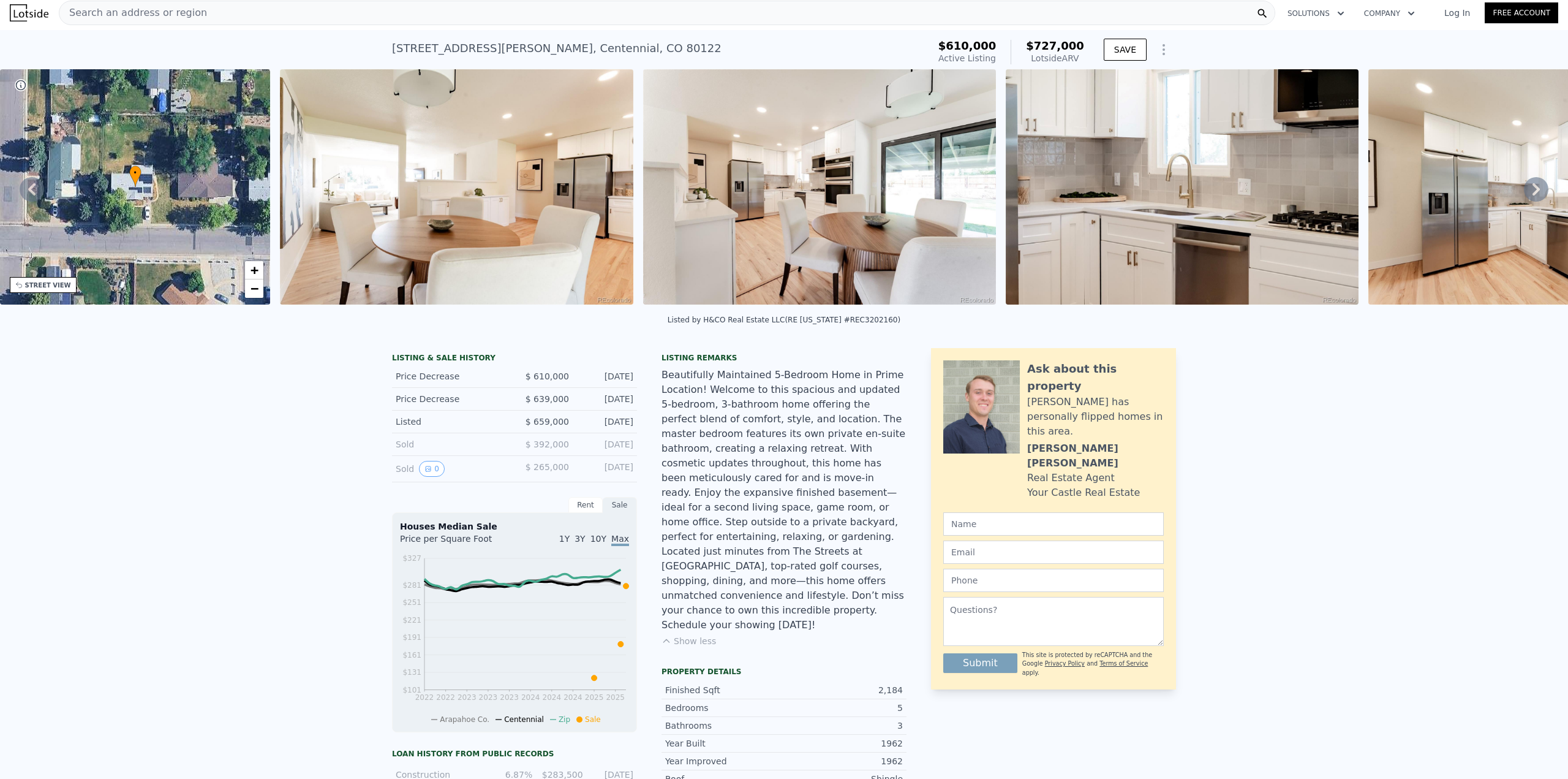
type input "5881"
type input "8802"
type input "$ 560,000"
type input "4"
type input "-$ 72,899"
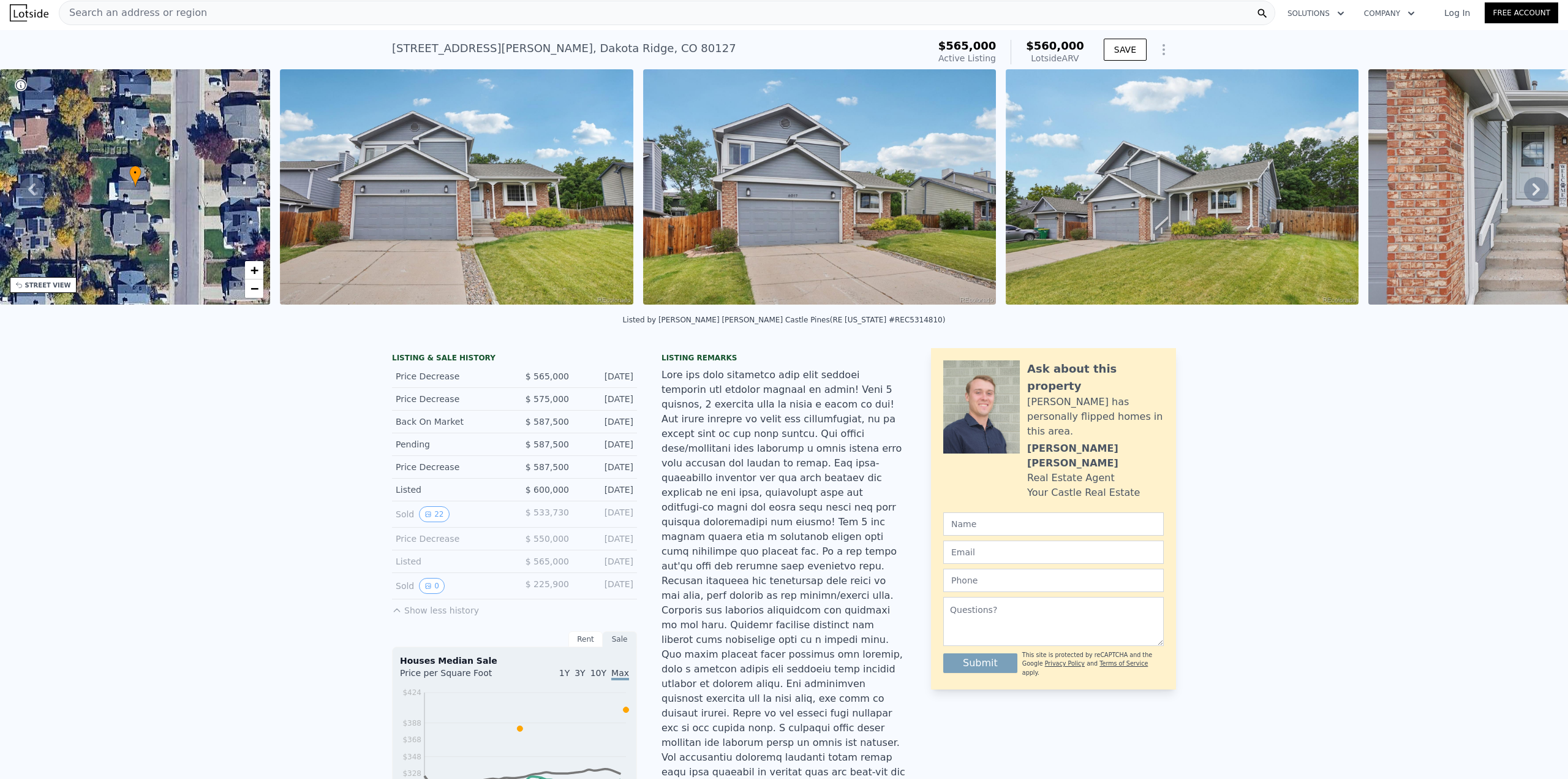
click at [293, 15] on div "Search an address or region" at bounding box center [667, 13] width 1217 height 25
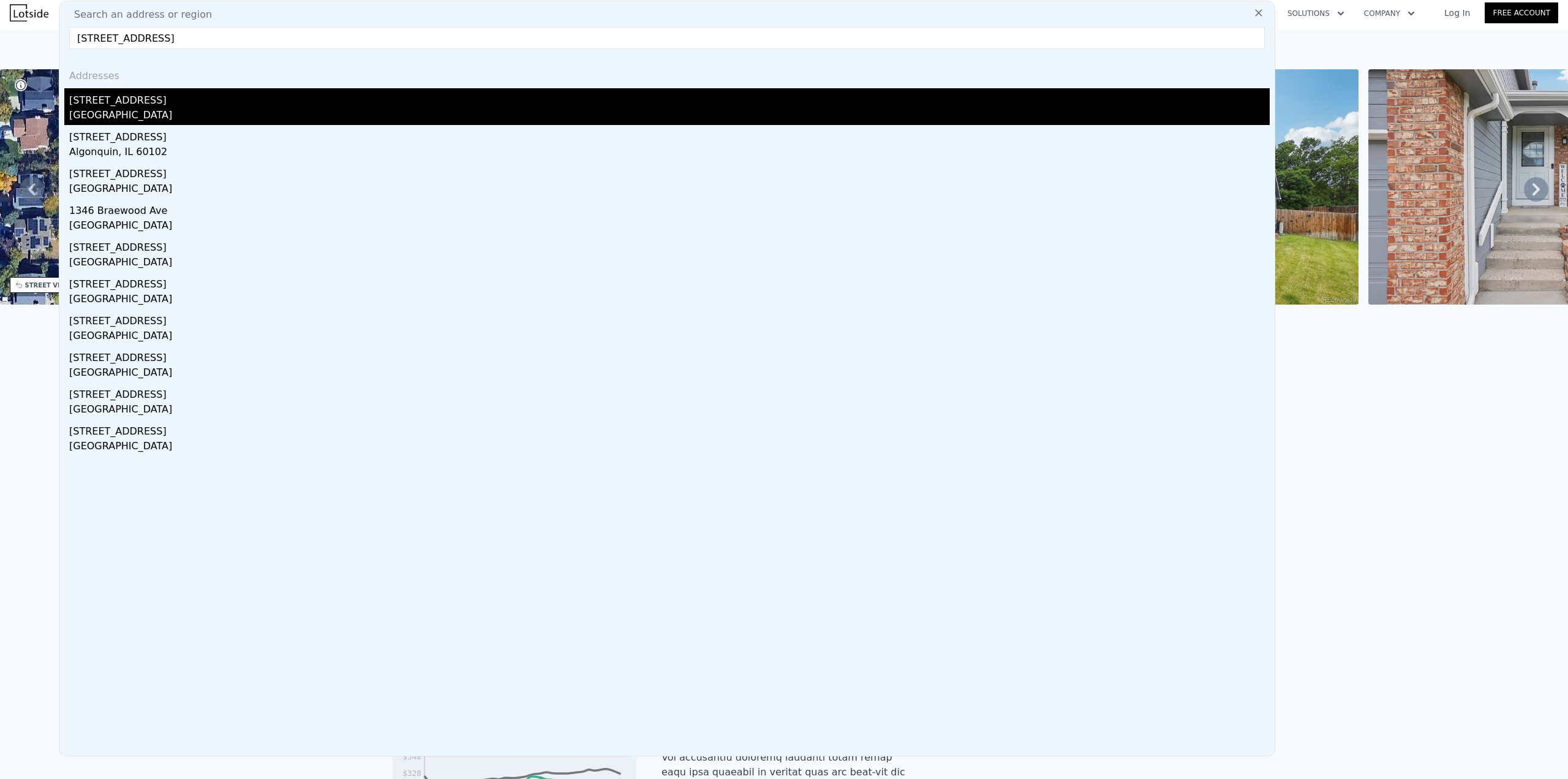
type input "1460 braewood ave"
click at [162, 102] on div "1460 Braewood Ave" at bounding box center [670, 97] width 1201 height 19
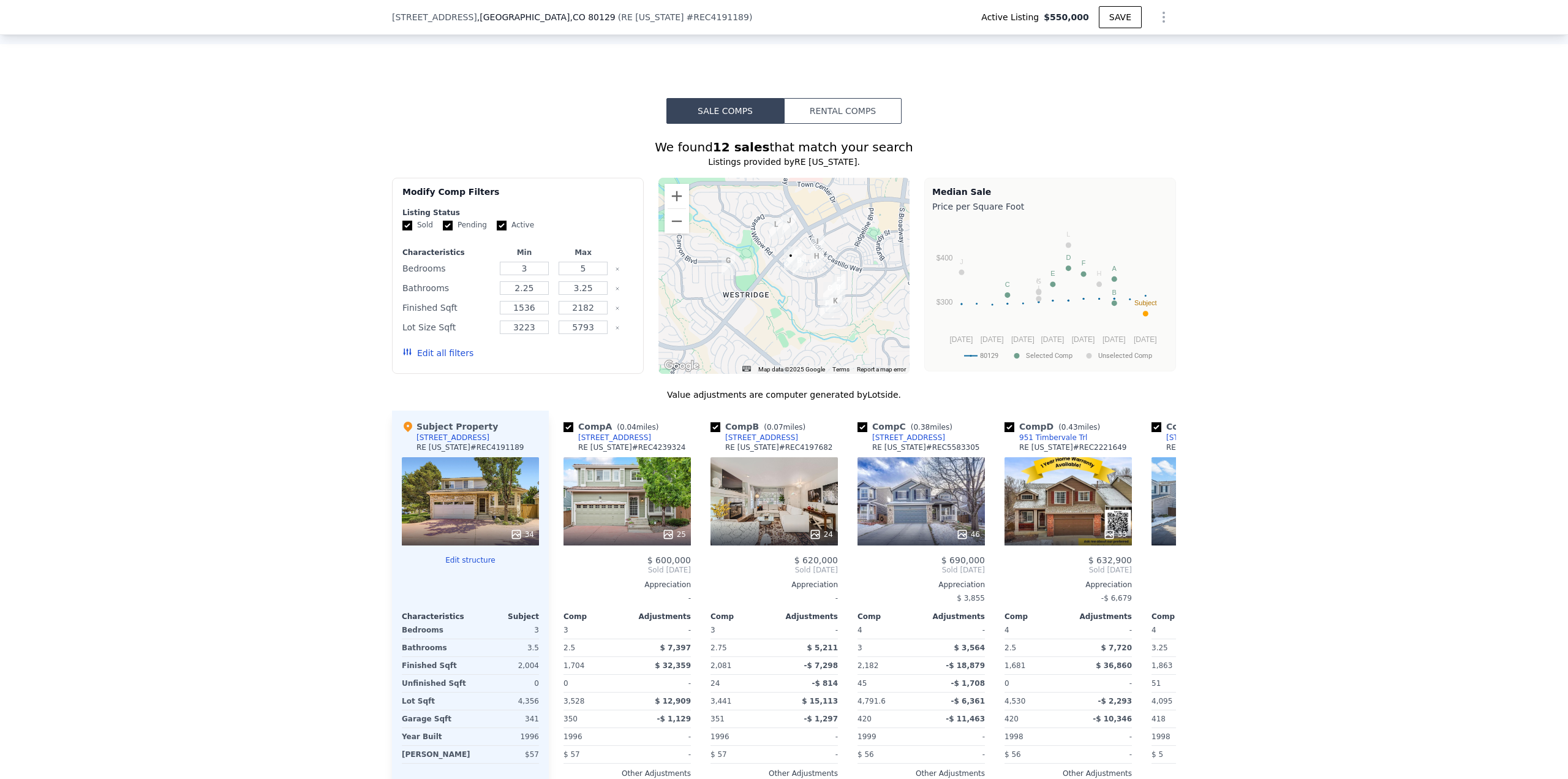
scroll to position [1716, 0]
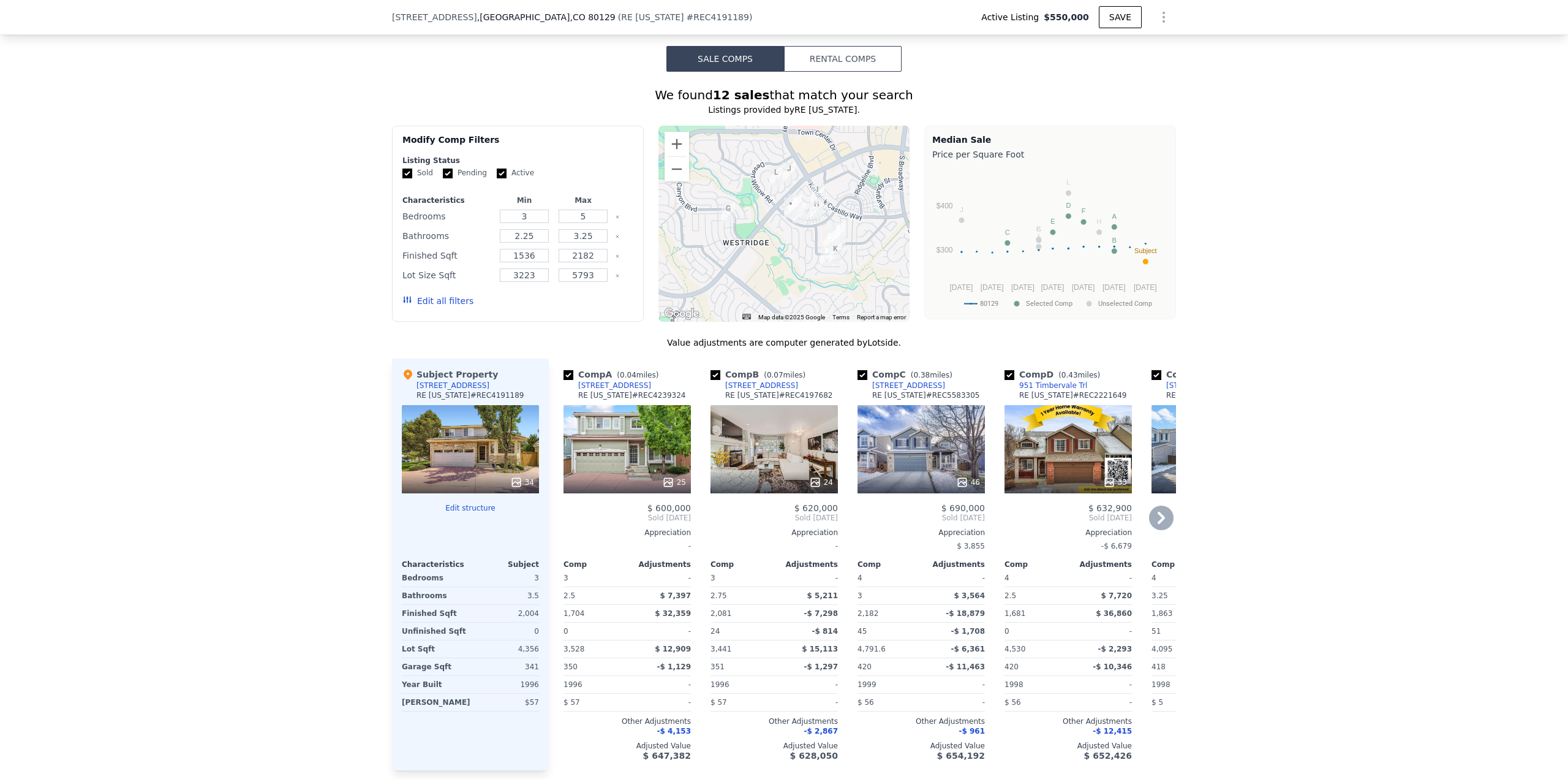
click at [620, 381] on div "1449 Braewood Ave" at bounding box center [614, 385] width 73 height 10
click at [1161, 506] on icon at bounding box center [1161, 518] width 25 height 25
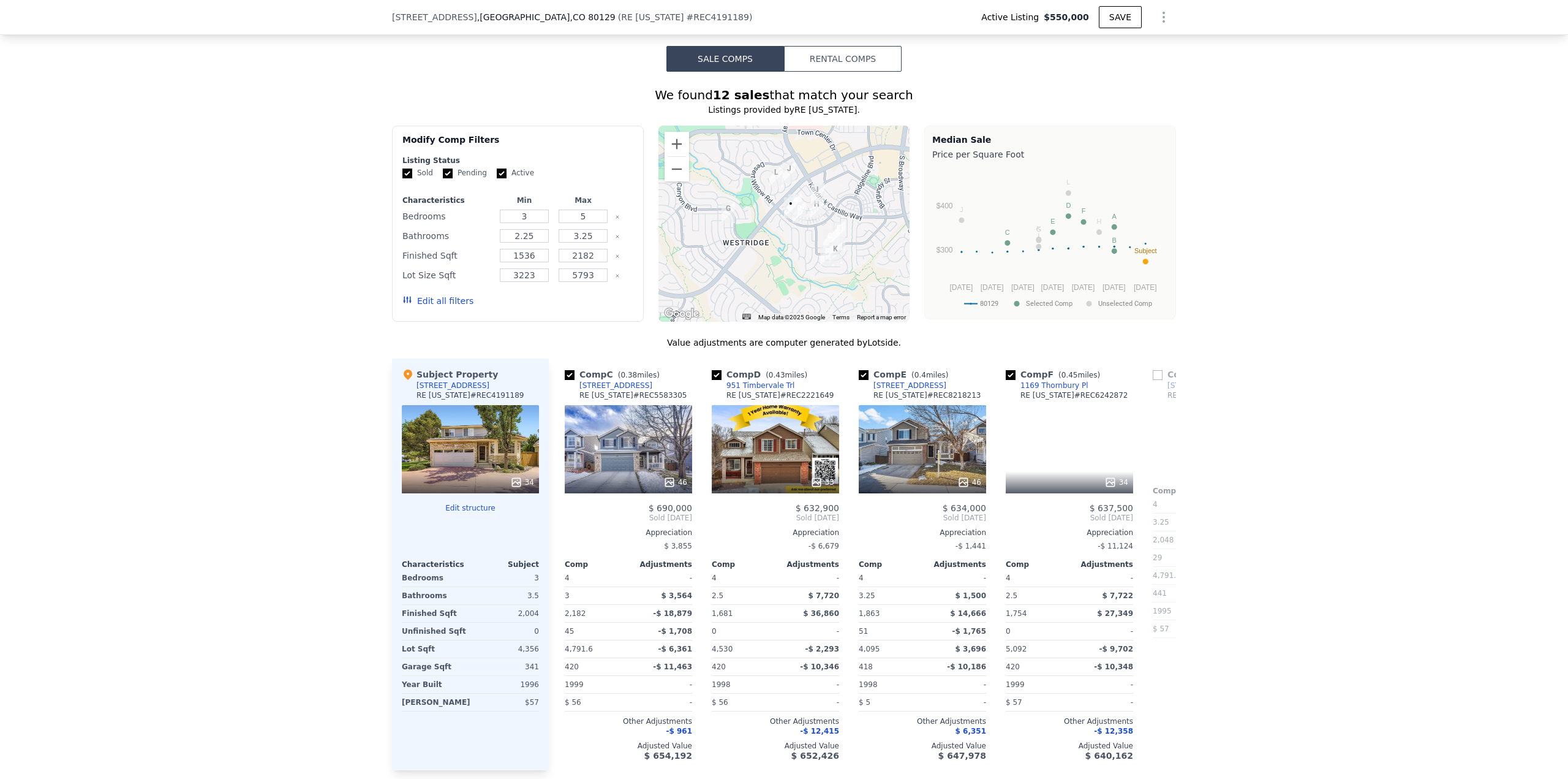
scroll to position [0, 294]
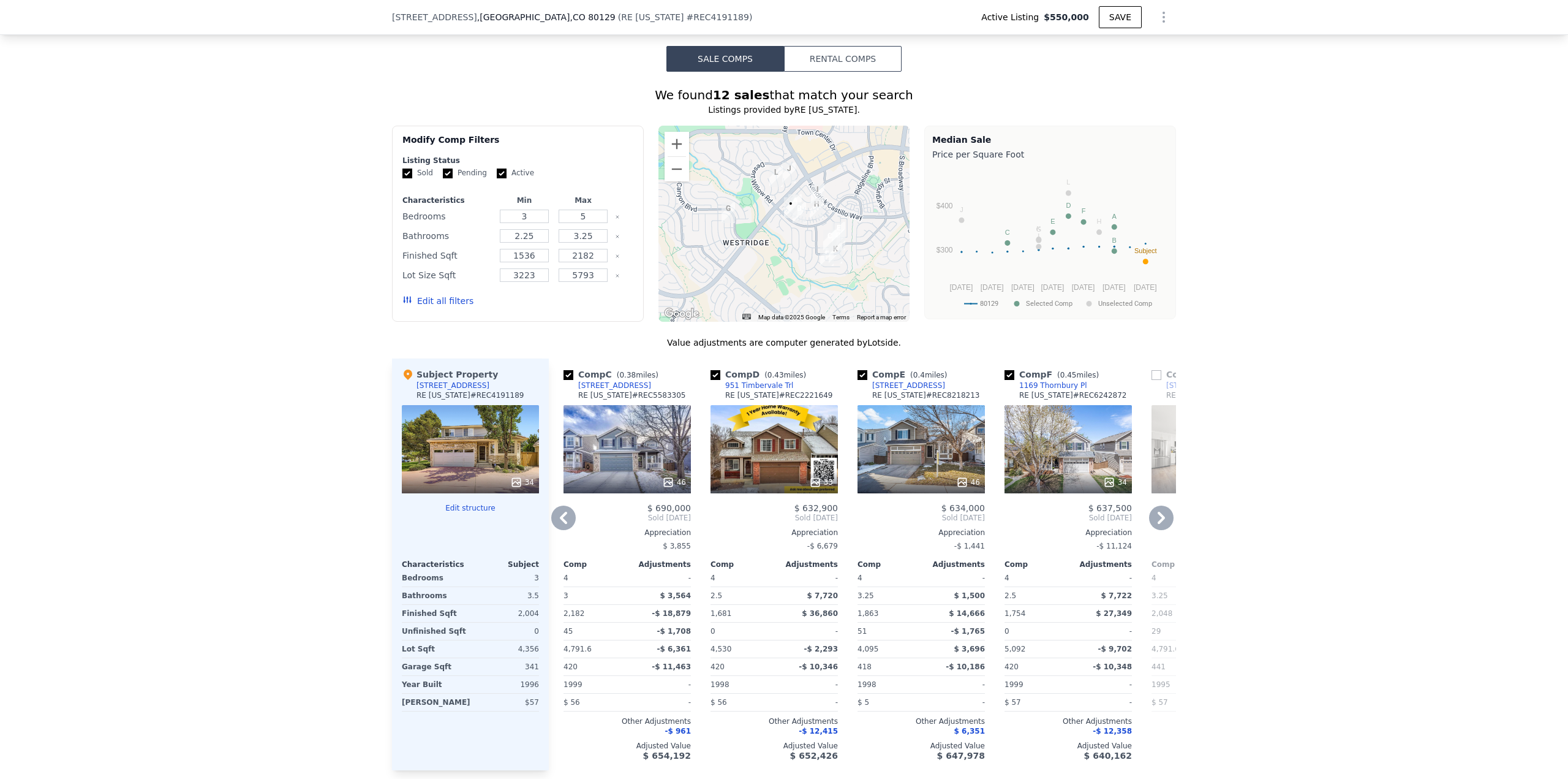
click at [560, 512] on icon at bounding box center [564, 518] width 8 height 12
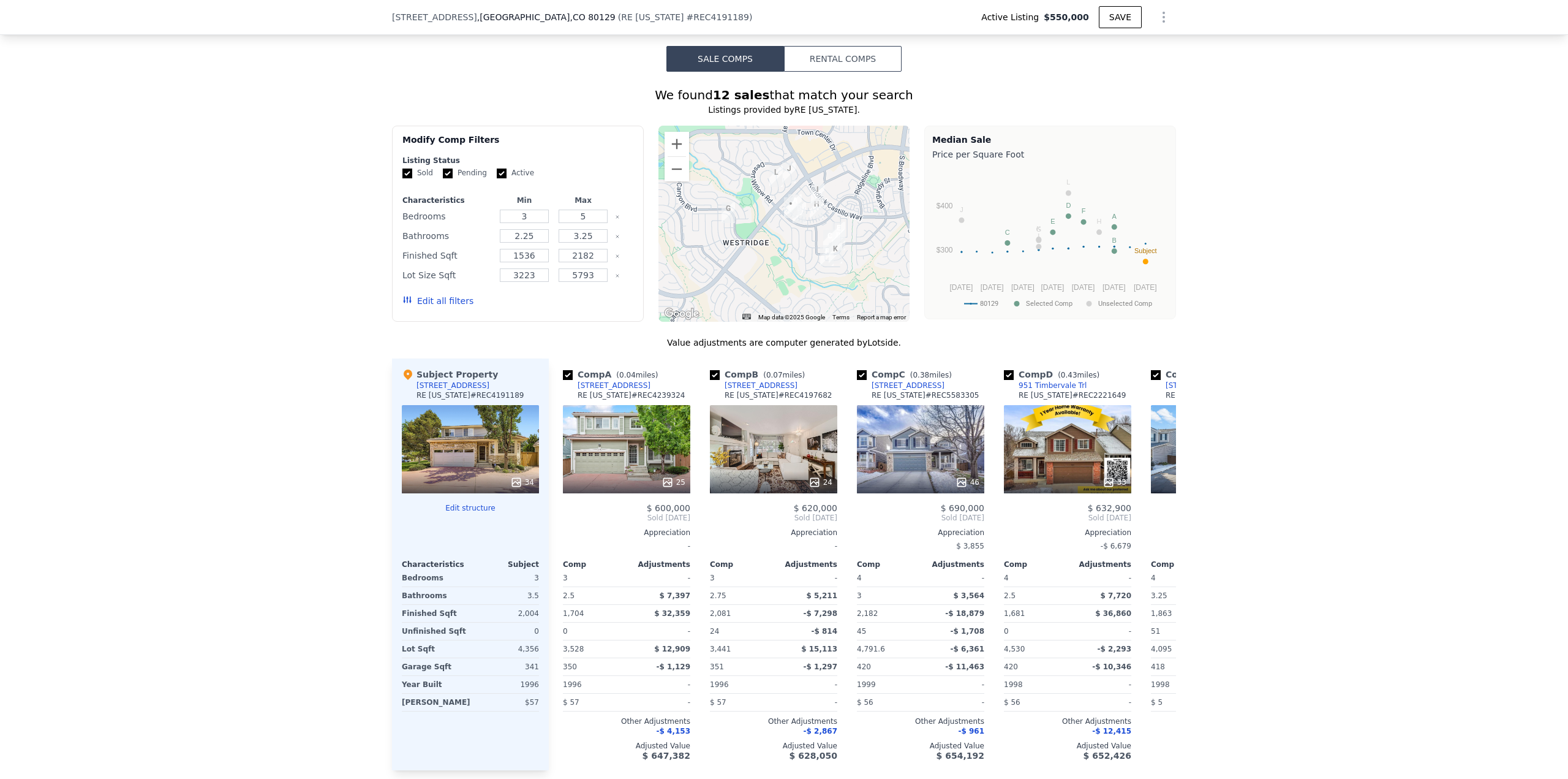
scroll to position [0, 0]
click at [750, 381] on div "1382 Braewood Ave" at bounding box center [762, 385] width 73 height 10
click at [1162, 506] on icon at bounding box center [1161, 518] width 25 height 25
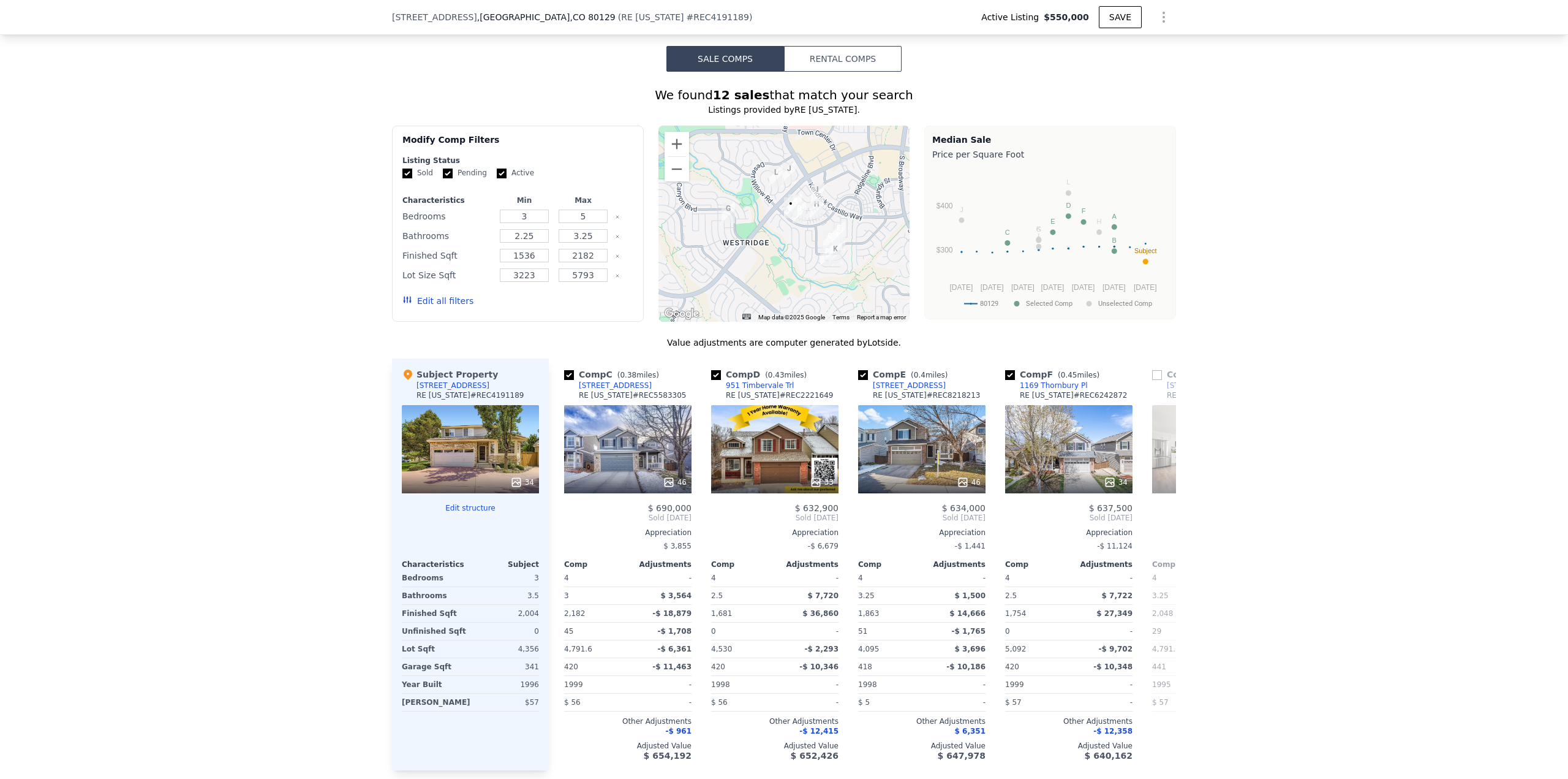
scroll to position [0, 294]
click at [1164, 506] on icon at bounding box center [1161, 518] width 25 height 25
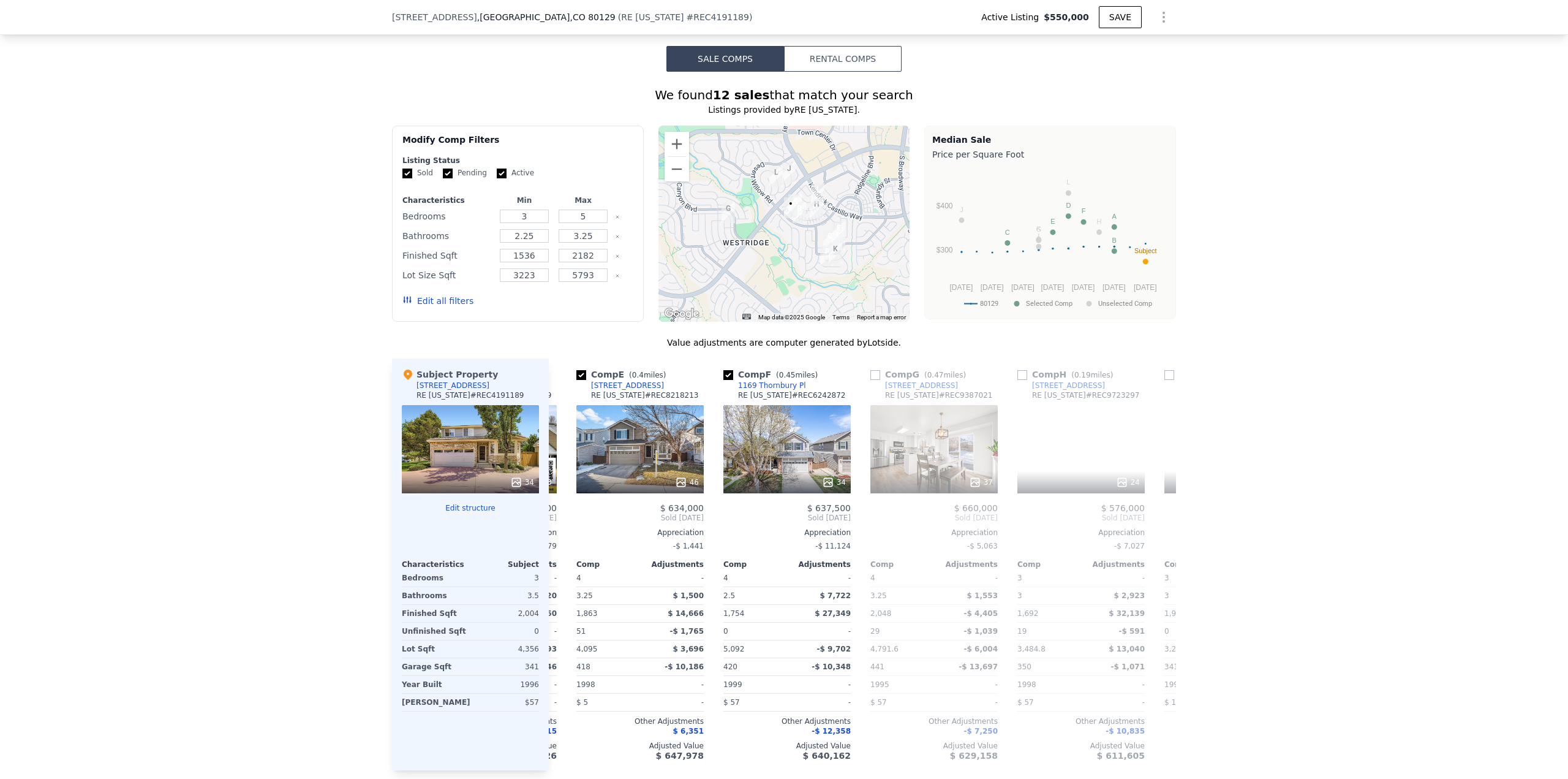
scroll to position [0, 588]
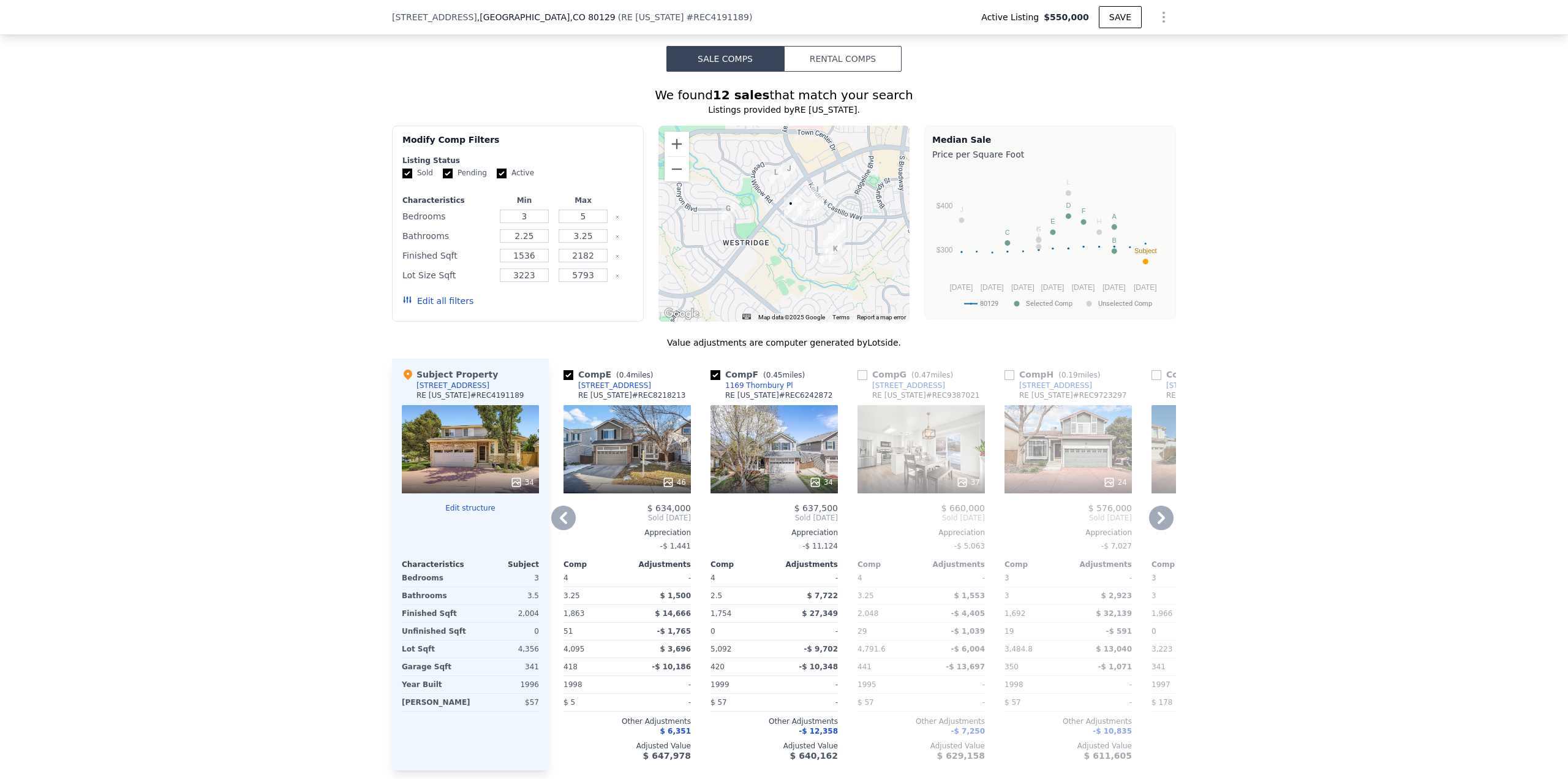
click at [1055, 381] on div "1271 Braewood Ave" at bounding box center [1056, 385] width 73 height 10
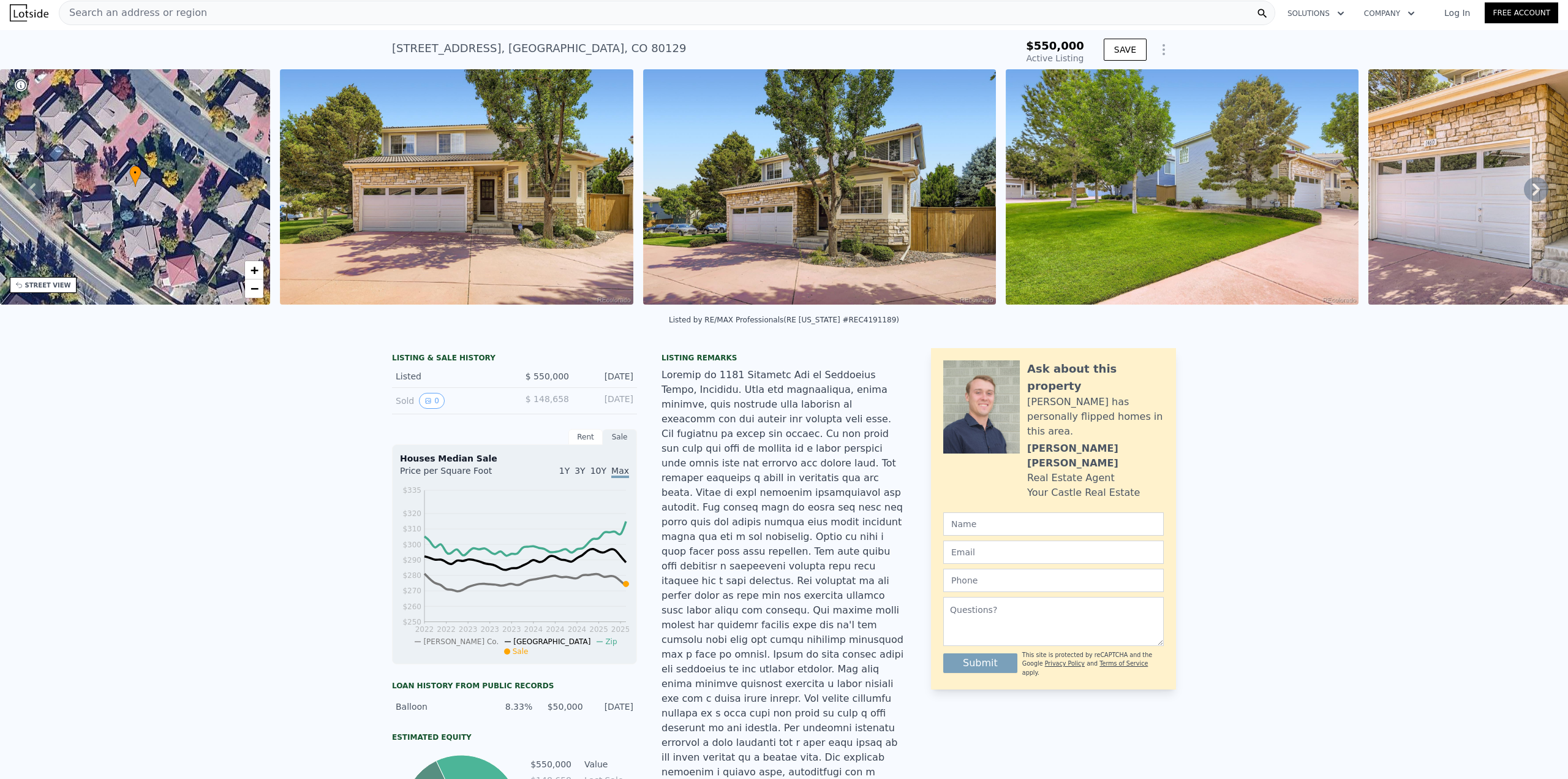
scroll to position [0, 0]
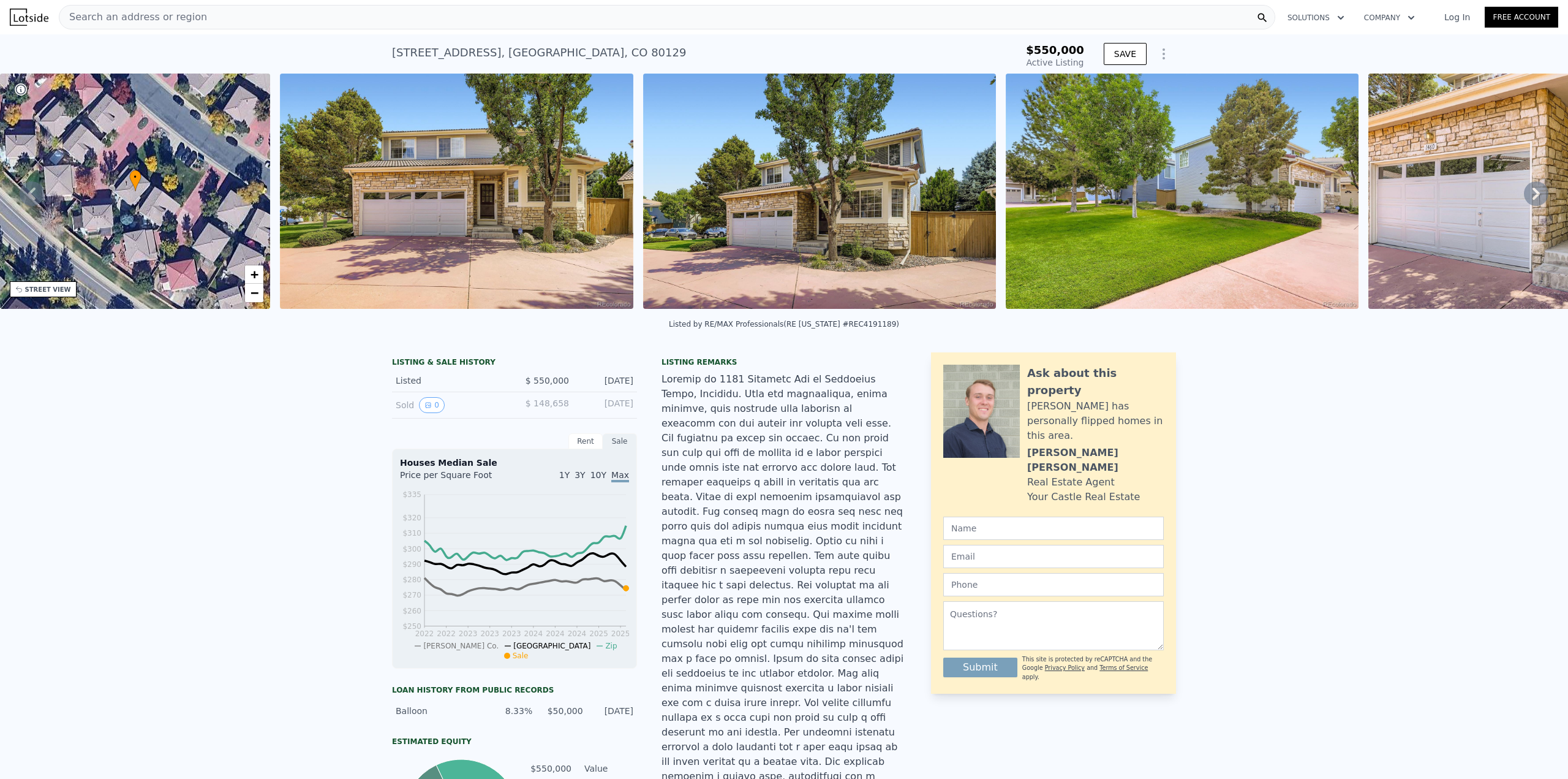
click at [166, 19] on span "Search an address or region" at bounding box center [133, 17] width 147 height 15
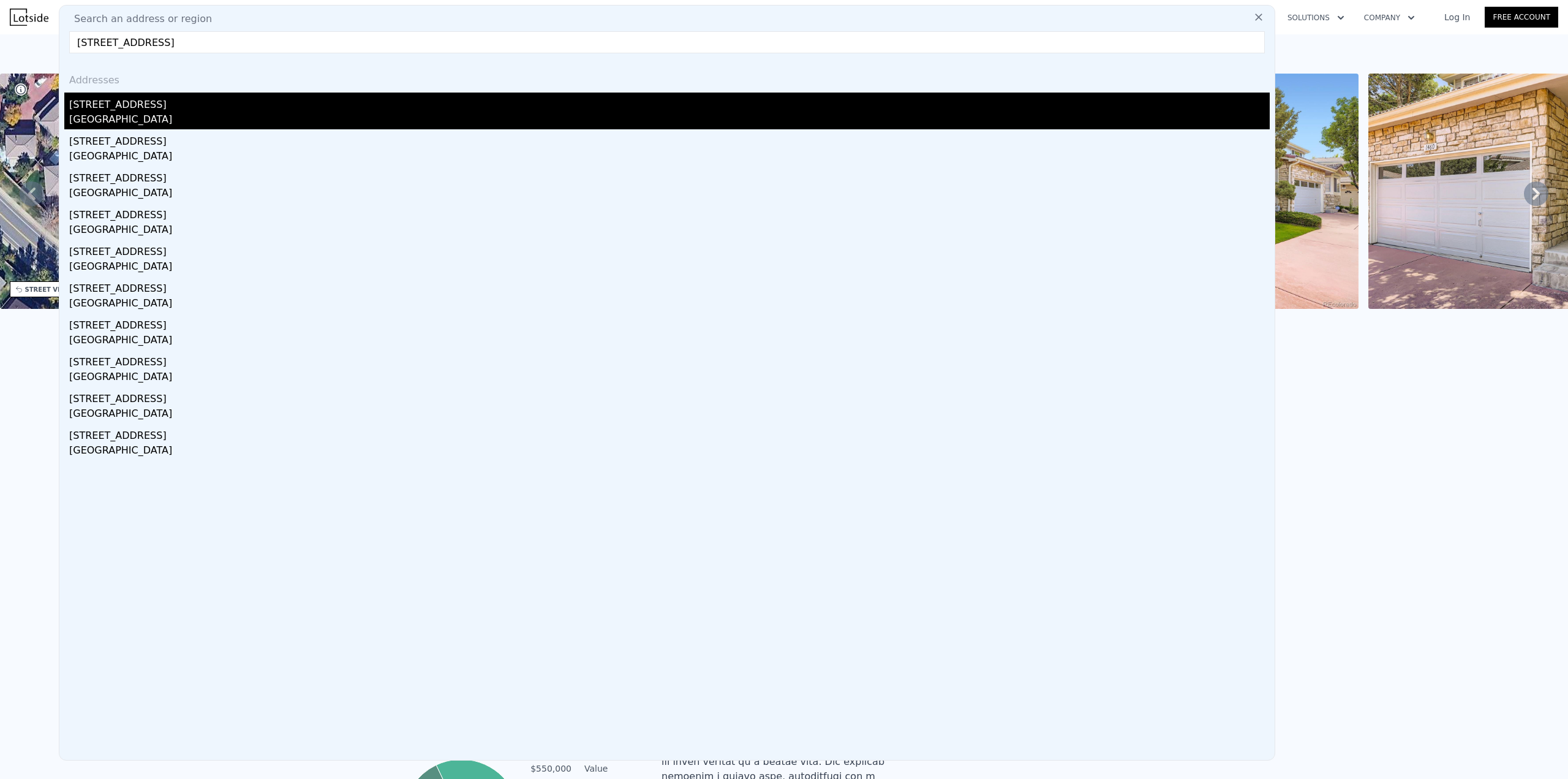
type input "1111 laurenwood way"
click at [136, 124] on div "Highlands Ranch, CO 80129" at bounding box center [670, 120] width 1201 height 17
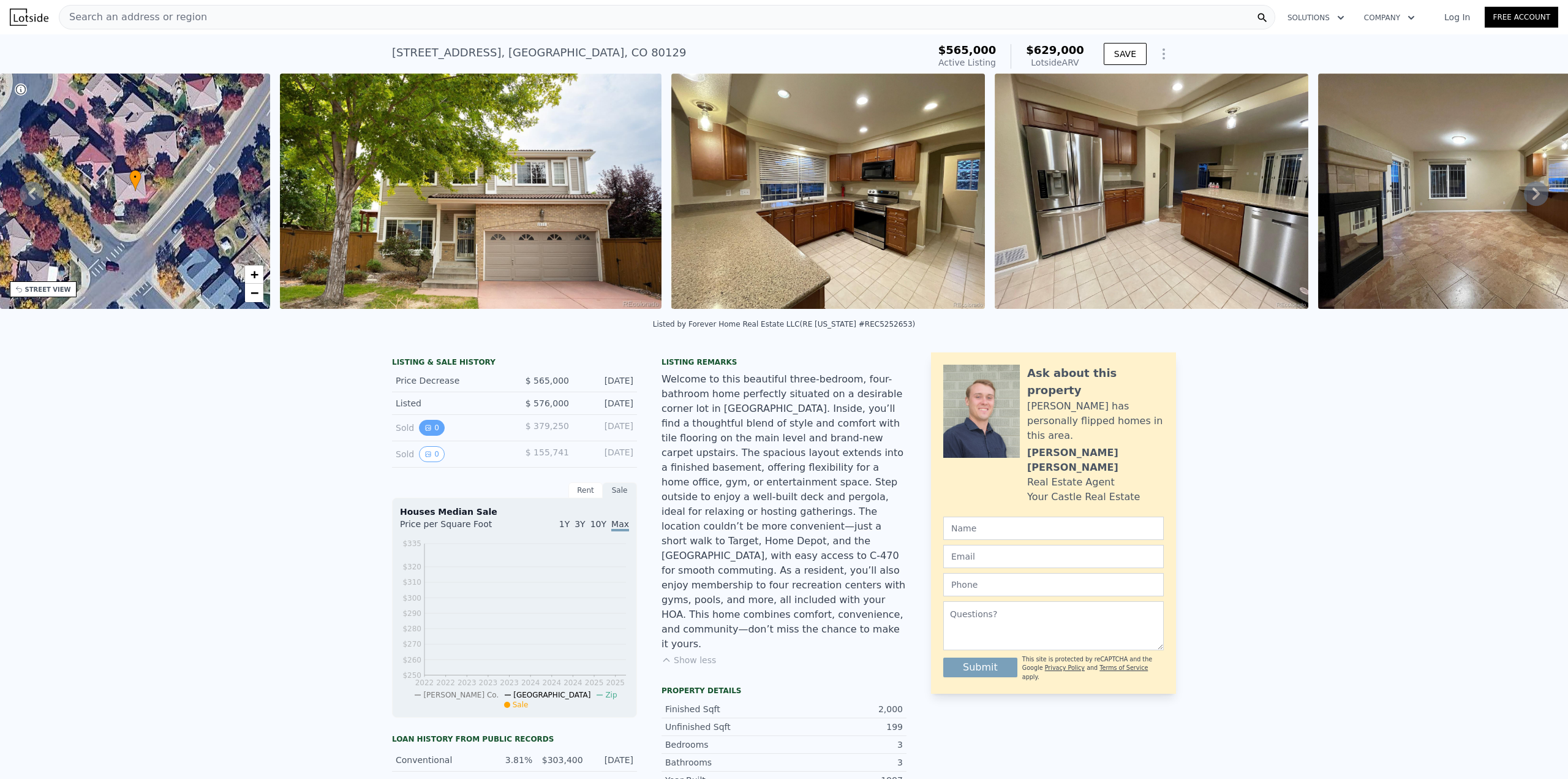
click at [424, 432] on icon "View historical data" at bounding box center [428, 428] width 8 height 8
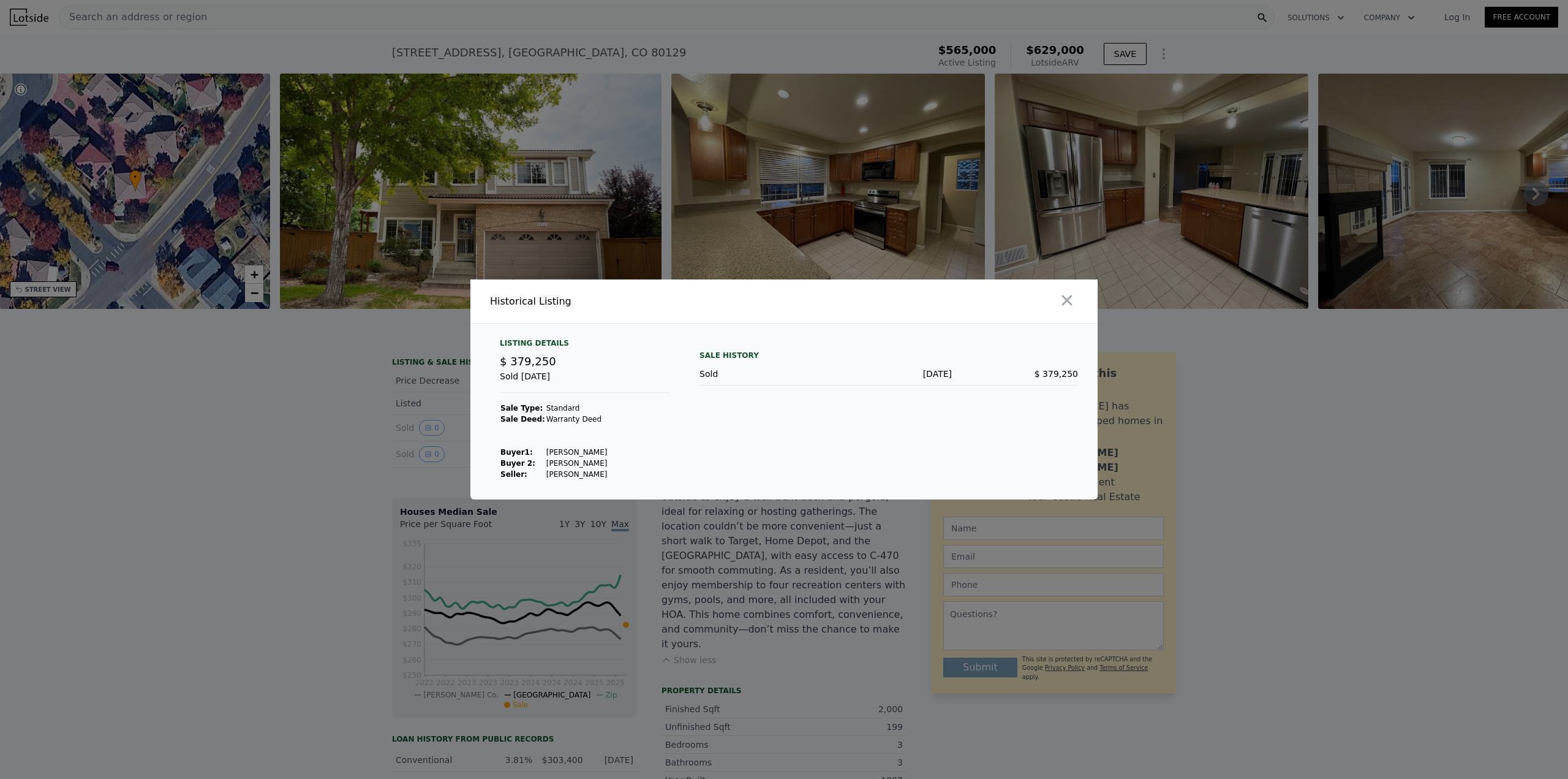
click at [411, 409] on div at bounding box center [784, 389] width 1568 height 779
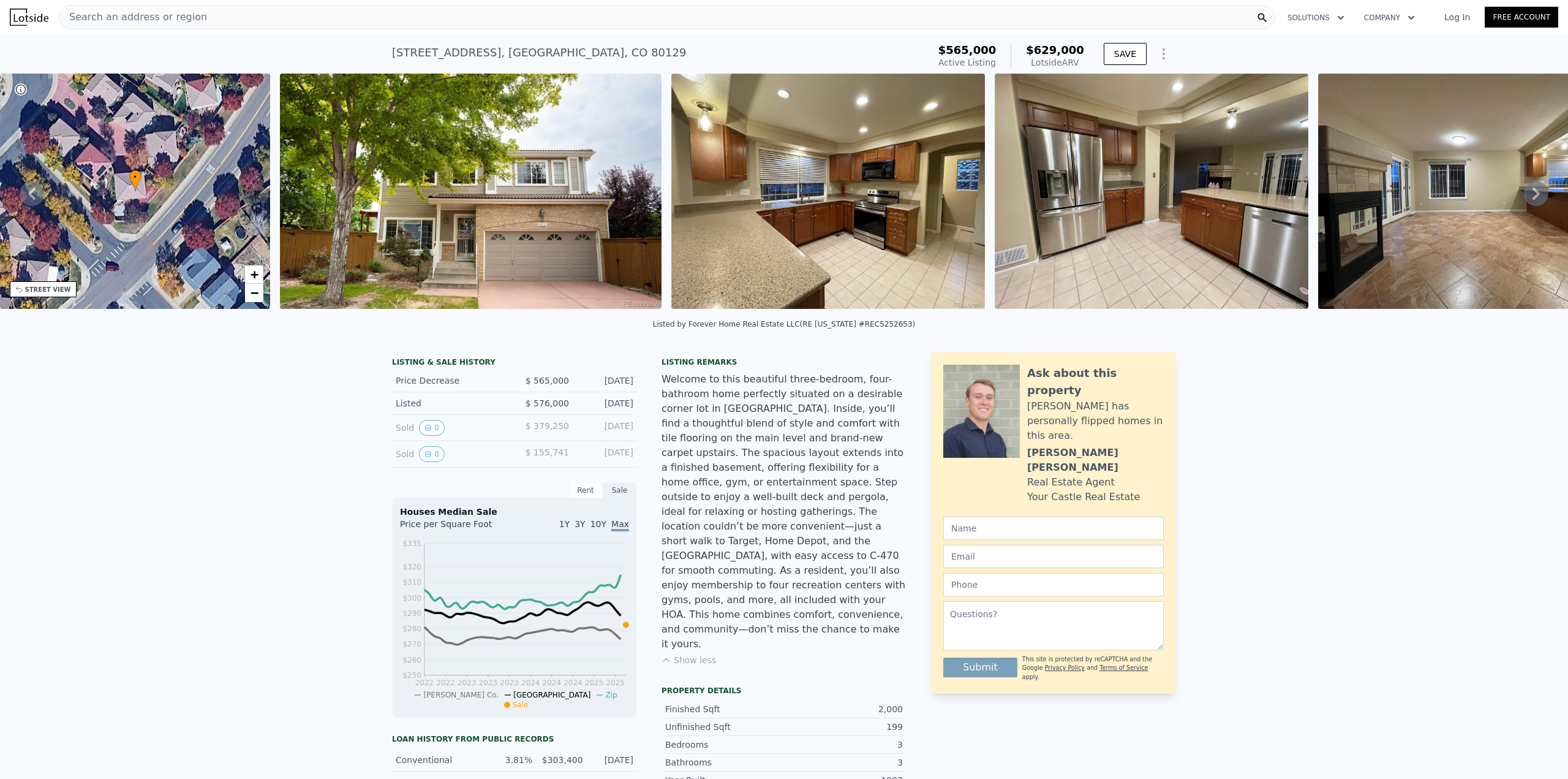
click at [893, 192] on img at bounding box center [828, 191] width 313 height 235
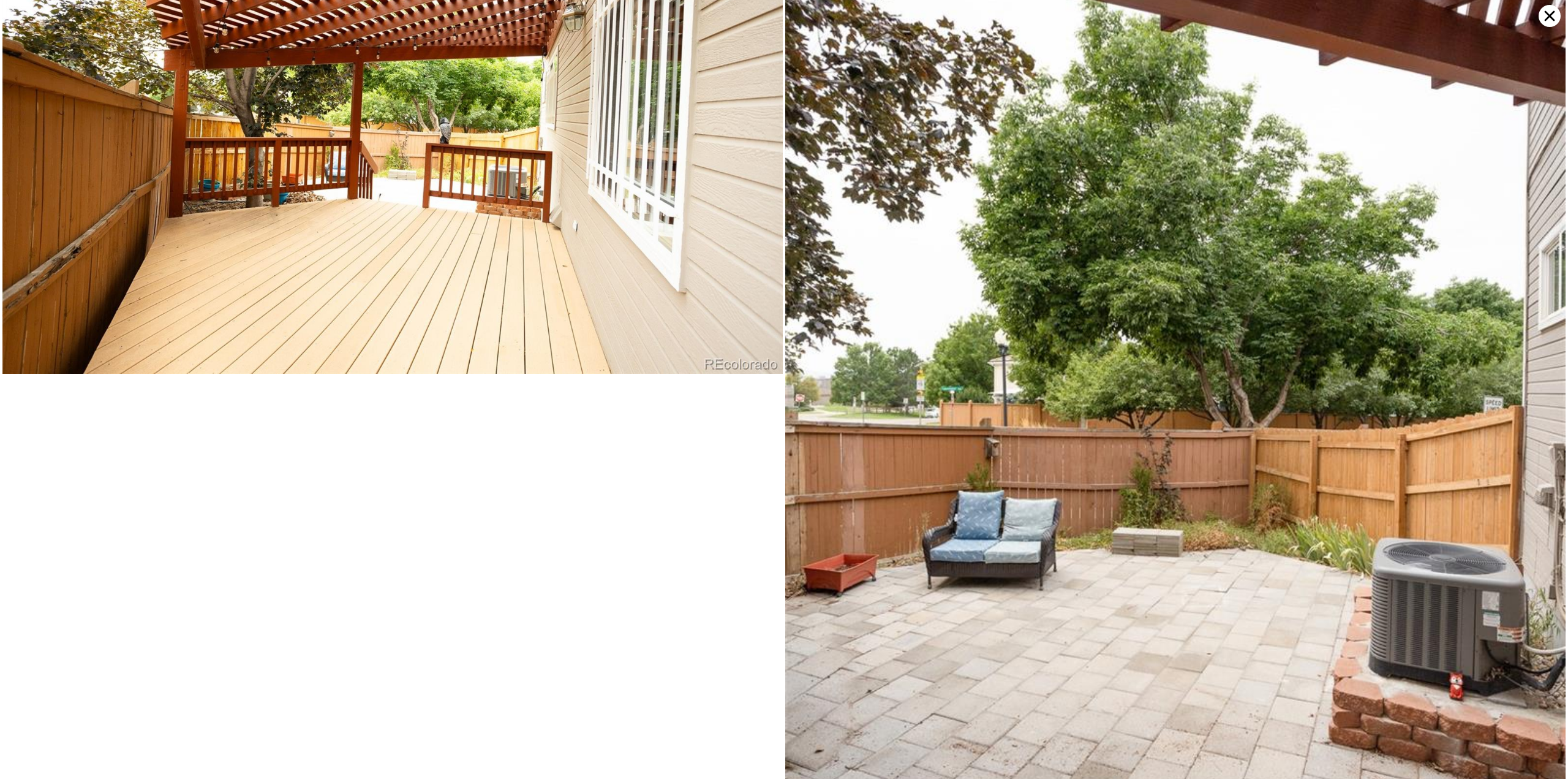
scroll to position [5619, 0]
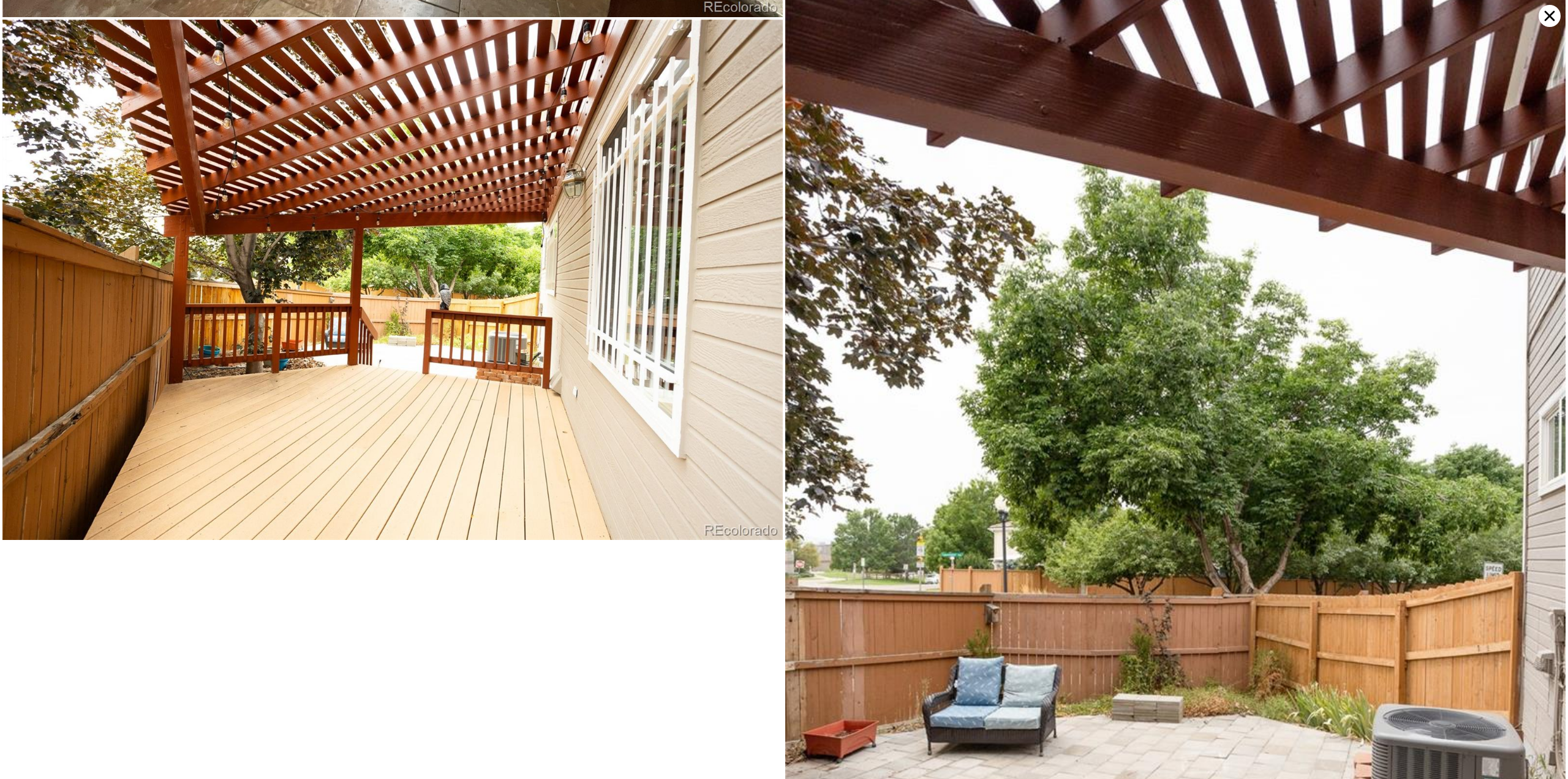
click at [1542, 13] on icon at bounding box center [1549, 15] width 22 height 22
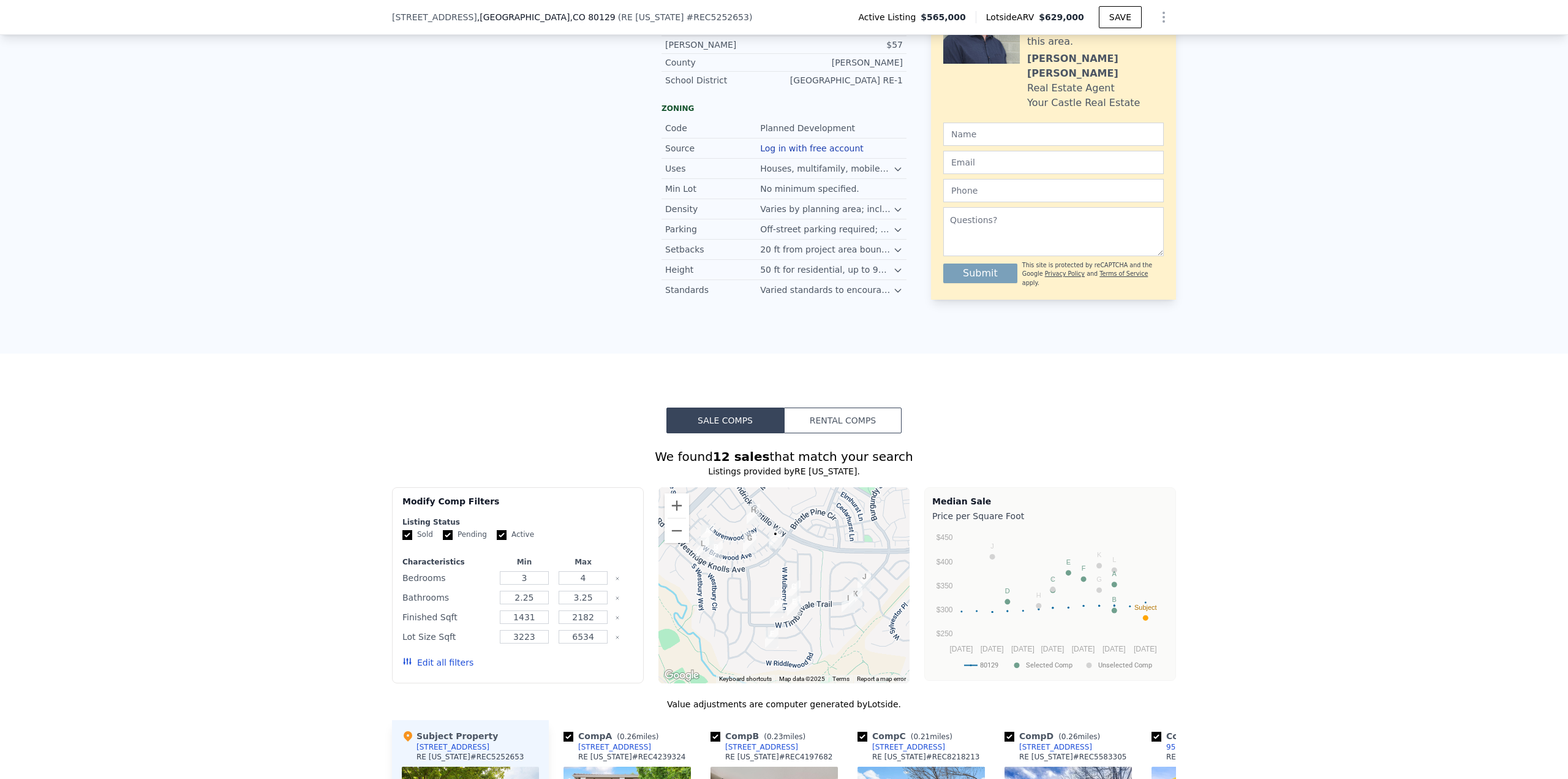
scroll to position [1528, 0]
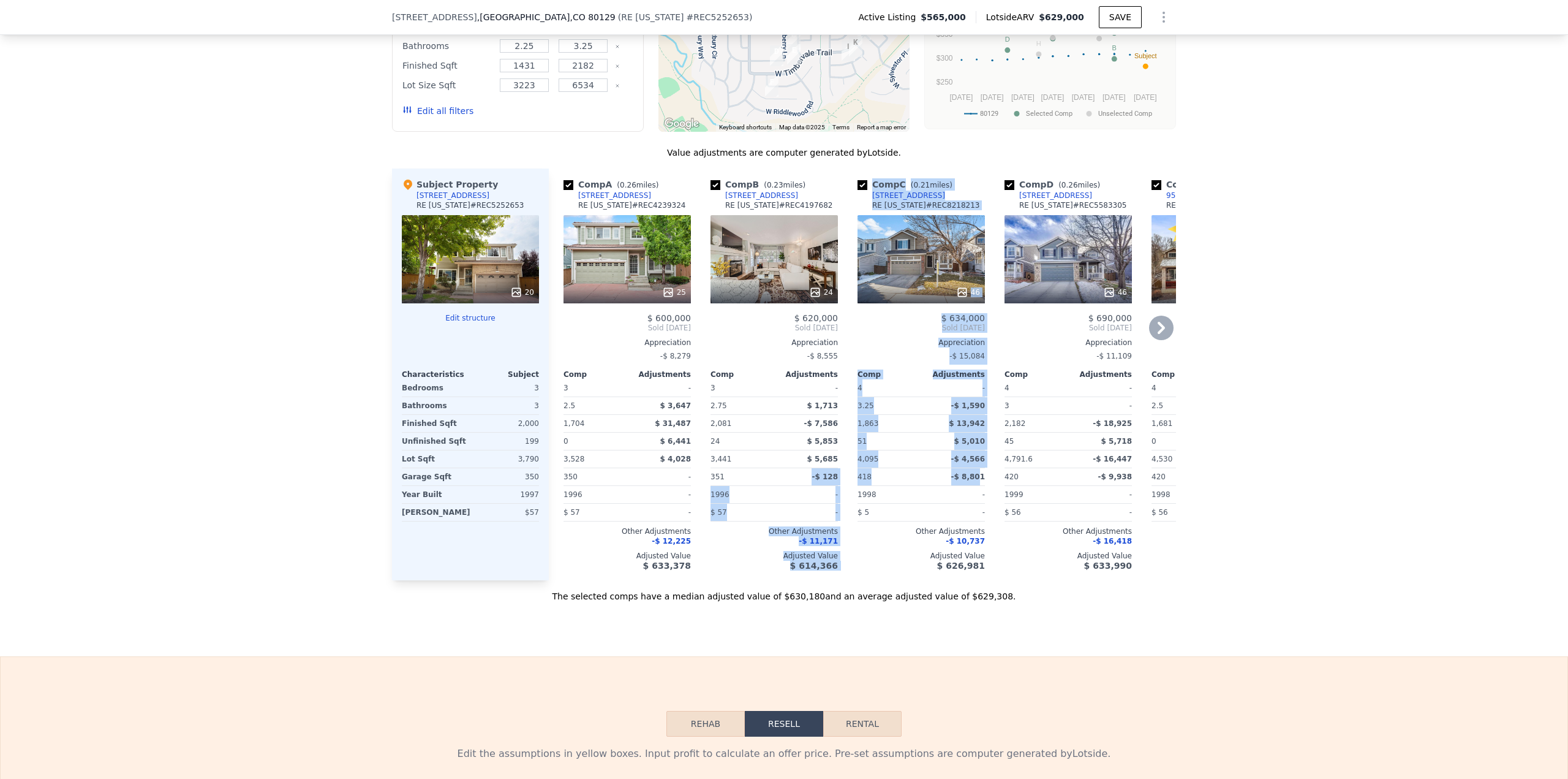
drag, startPoint x: 844, startPoint y: 452, endPoint x: 801, endPoint y: 445, distance: 43.6
click at [791, 449] on div "Comp A ( 0.26 miles) 1449 Braewood Ave RE Colorado # REC4239324 25 $ 600,000 So…" at bounding box center [862, 374] width 627 height 412
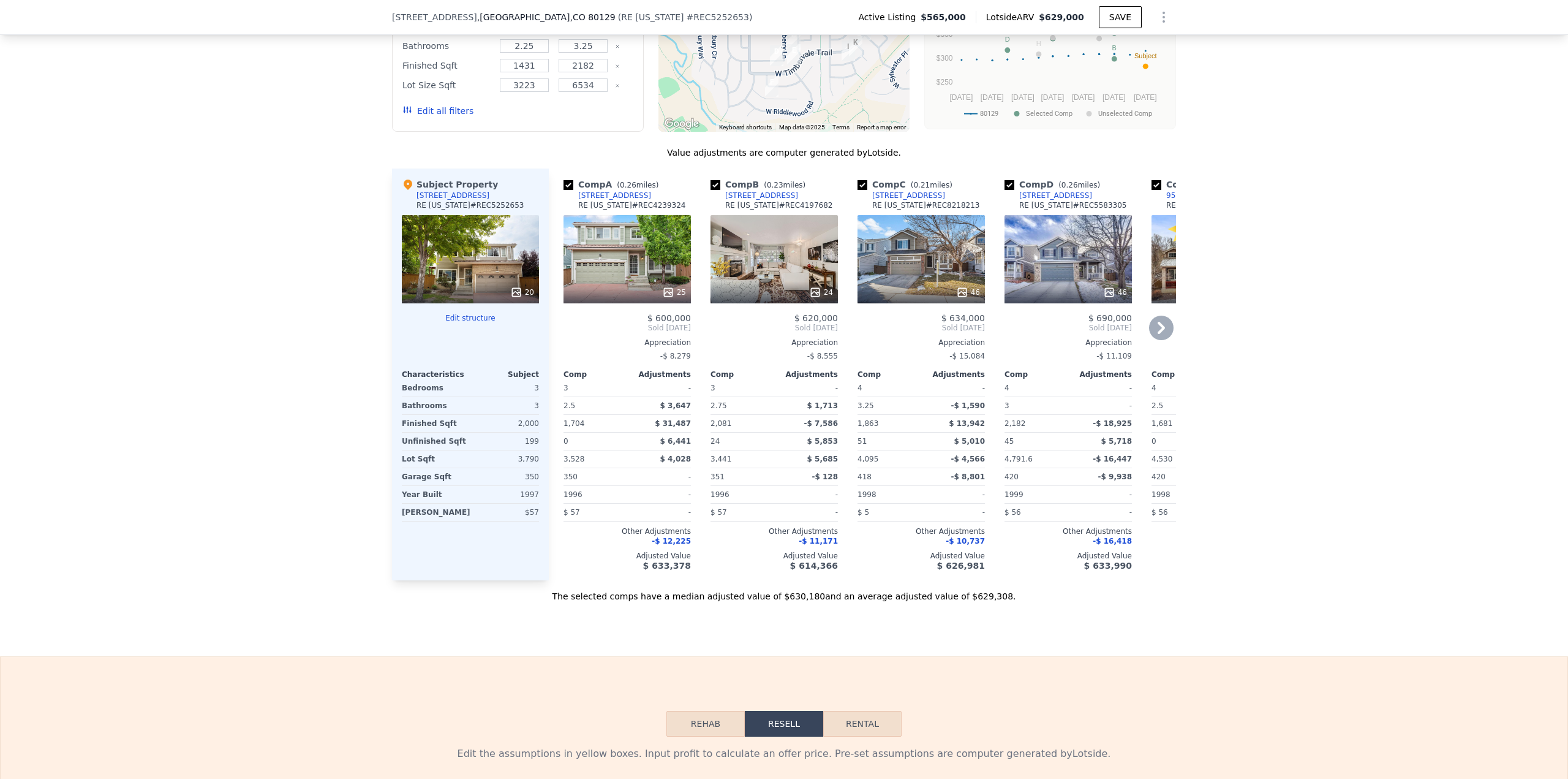
click at [1164, 316] on icon at bounding box center [1161, 328] width 25 height 25
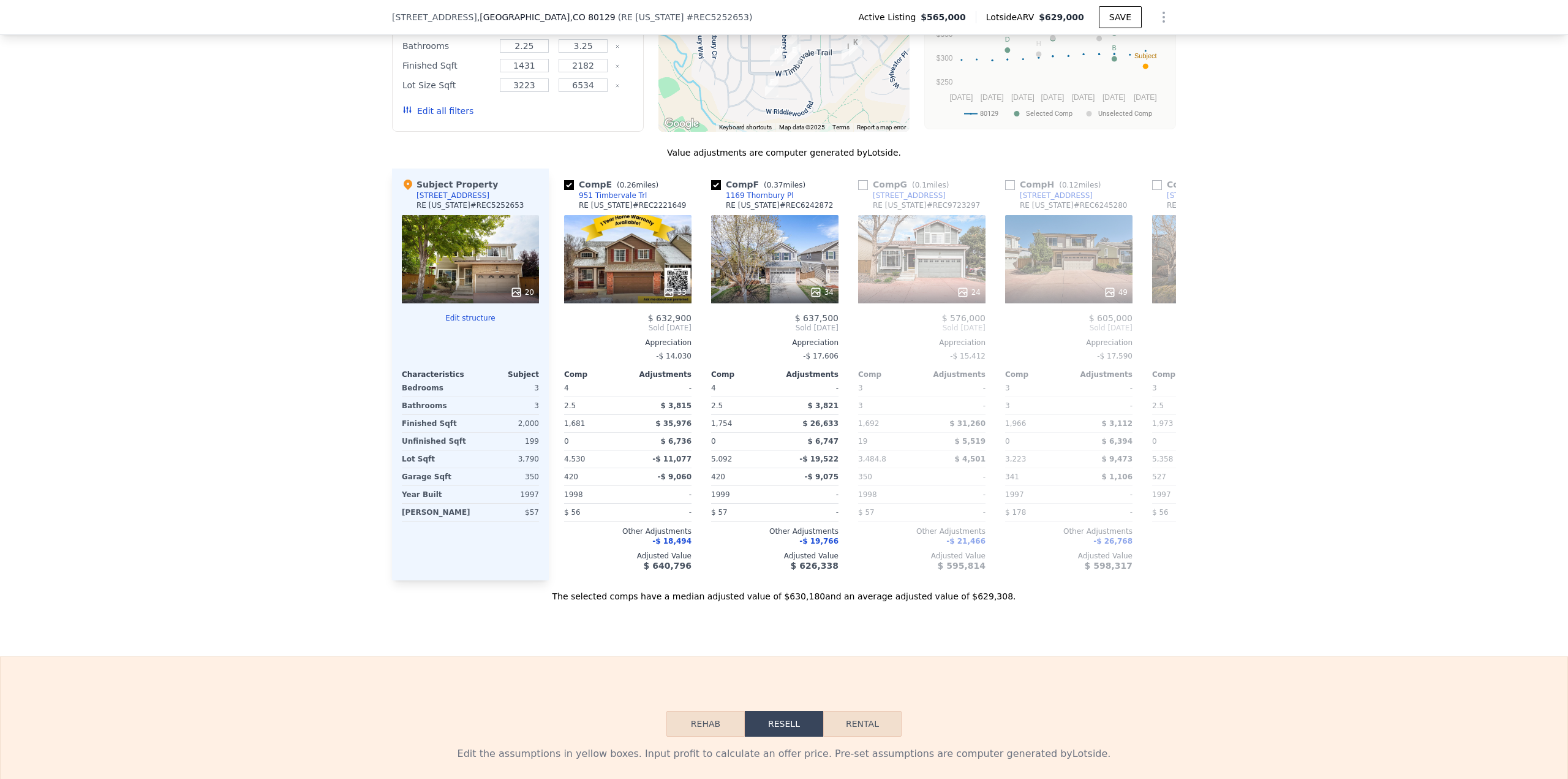
scroll to position [0, 588]
click at [1161, 323] on span "Sold Mar 2025" at bounding box center [1215, 327] width 127 height 10
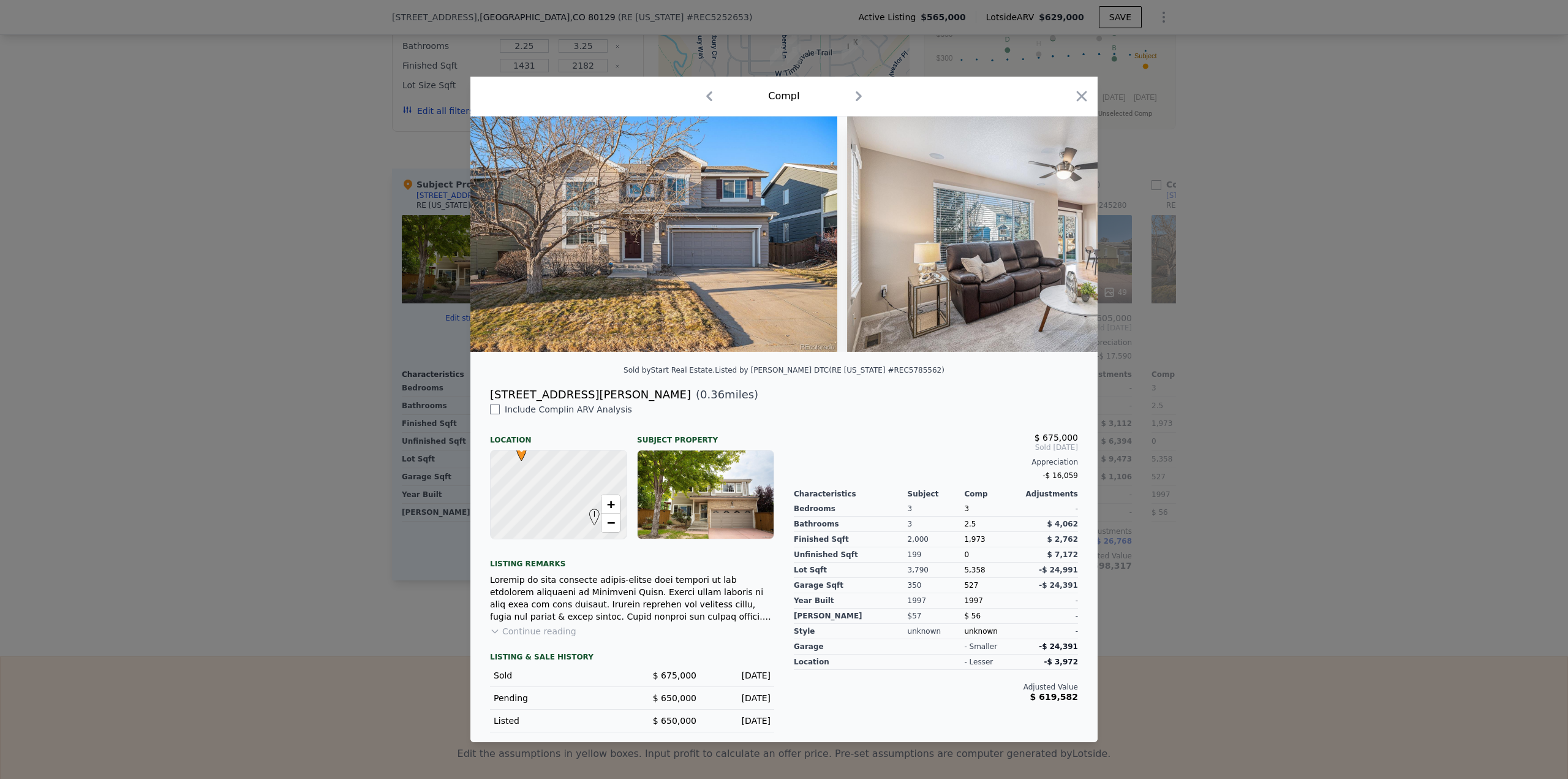
click at [1345, 361] on div at bounding box center [784, 389] width 1568 height 779
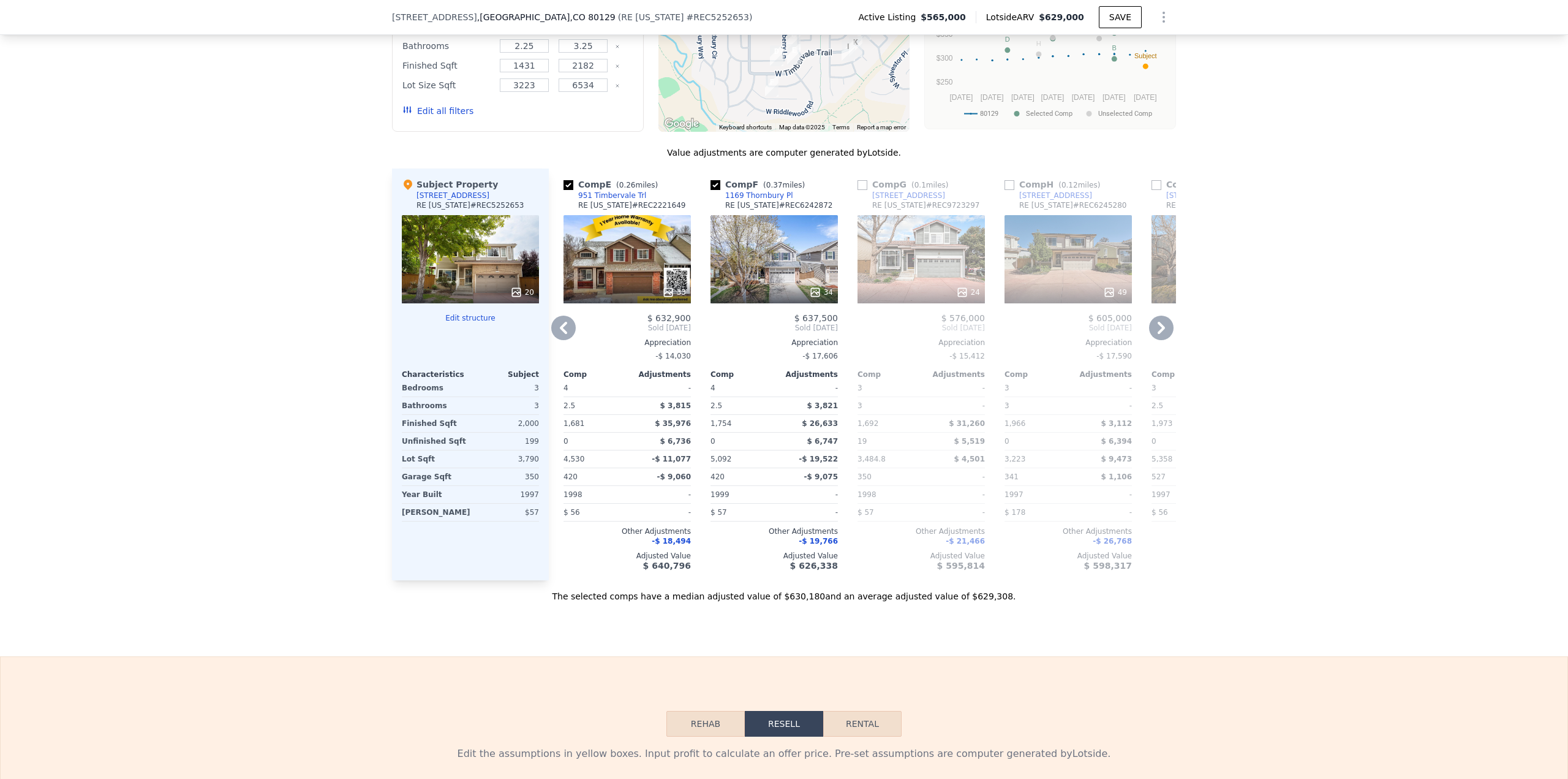
click at [1151, 316] on icon at bounding box center [1161, 328] width 25 height 25
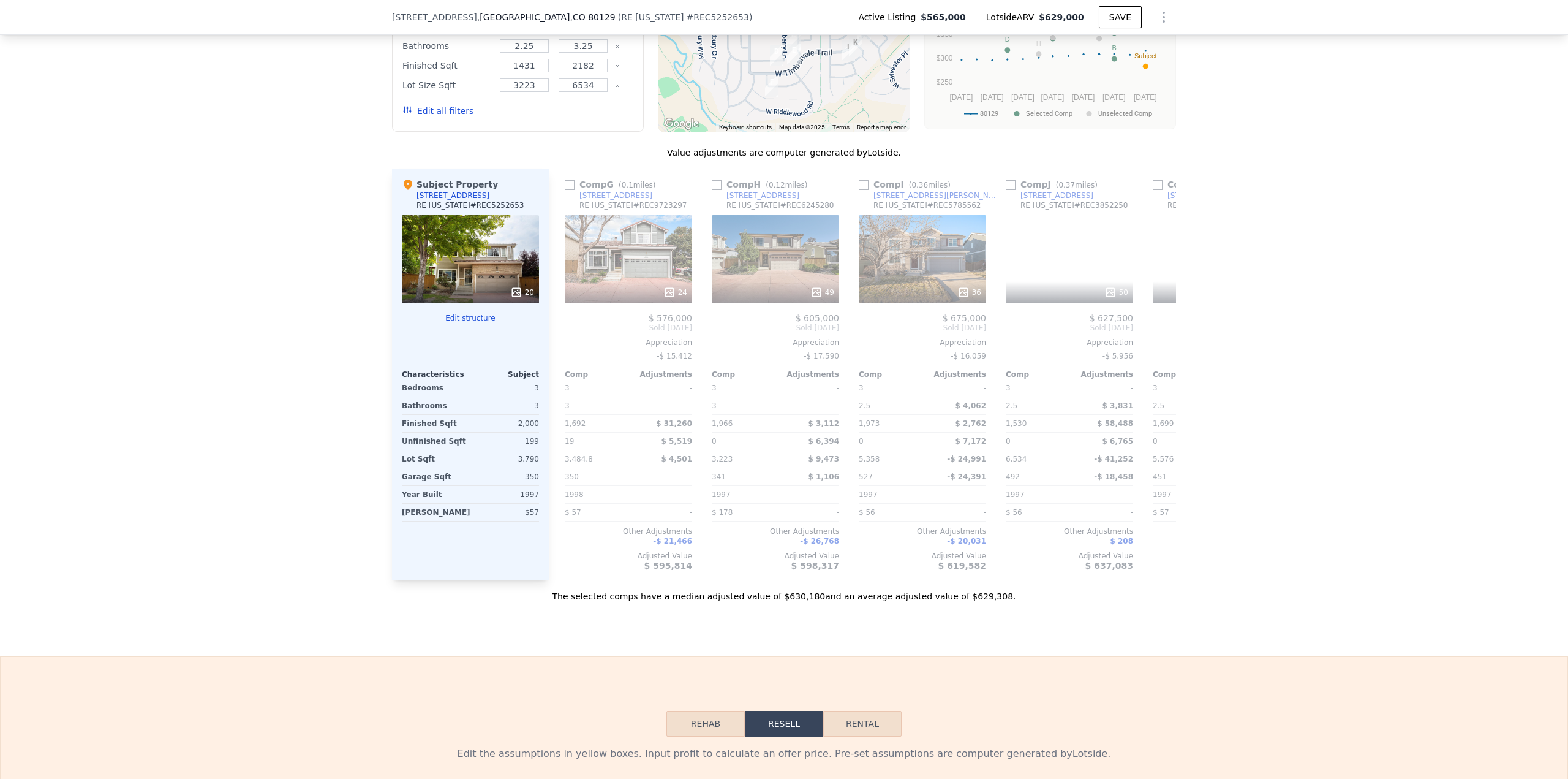
scroll to position [0, 882]
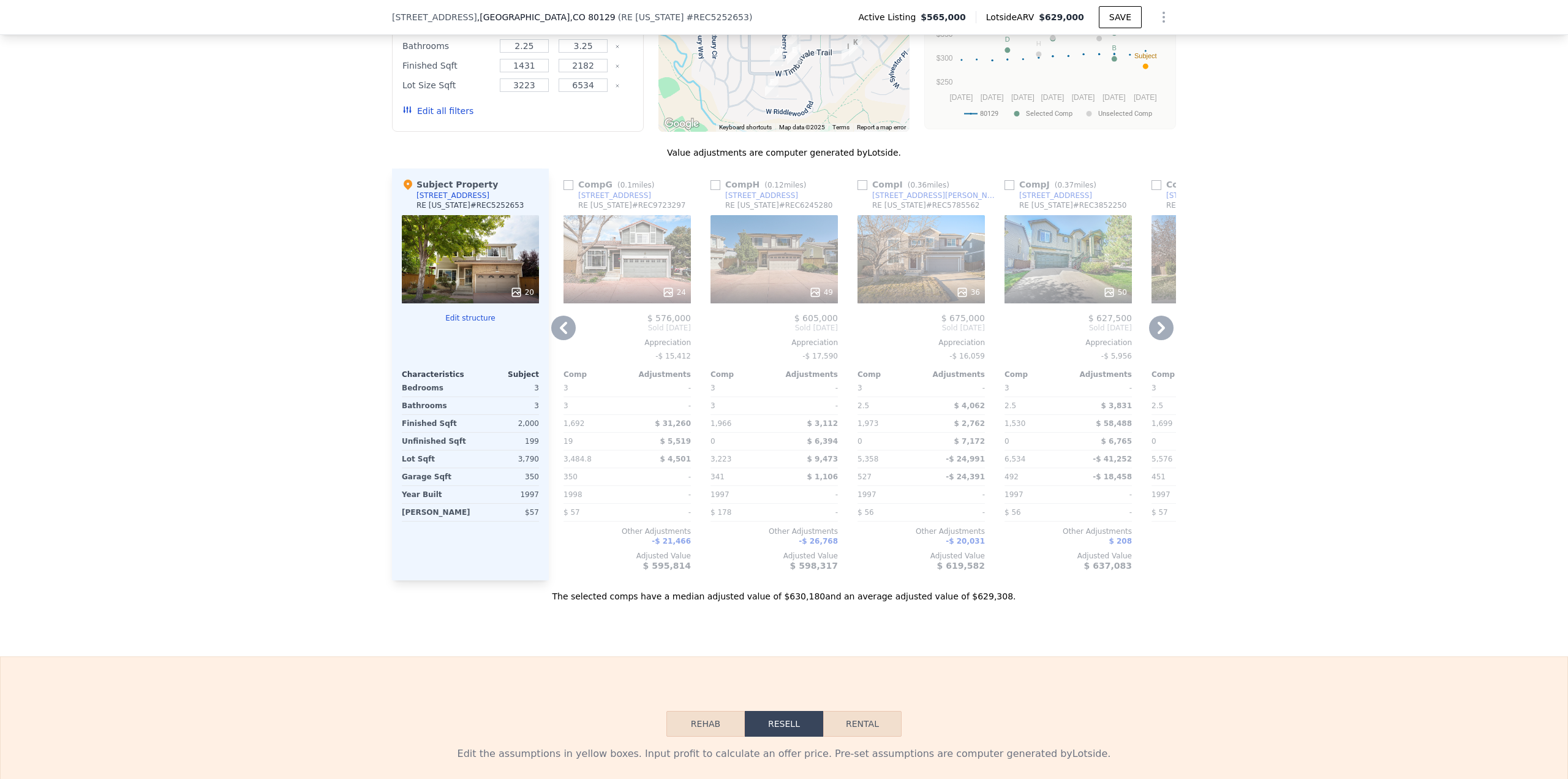
click at [751, 191] on div "1217 Laurenwood Way" at bounding box center [762, 195] width 73 height 10
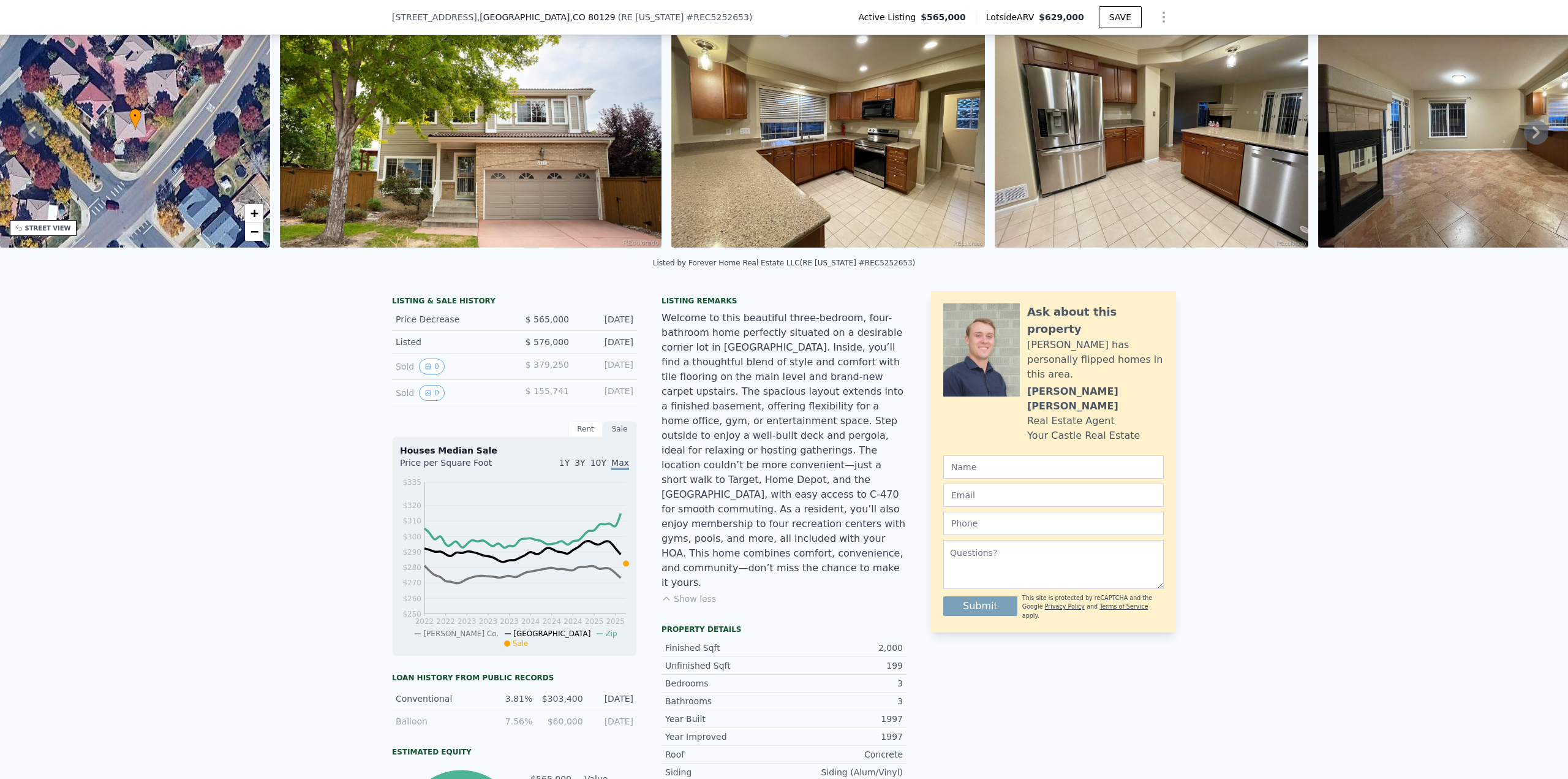
scroll to position [5, 0]
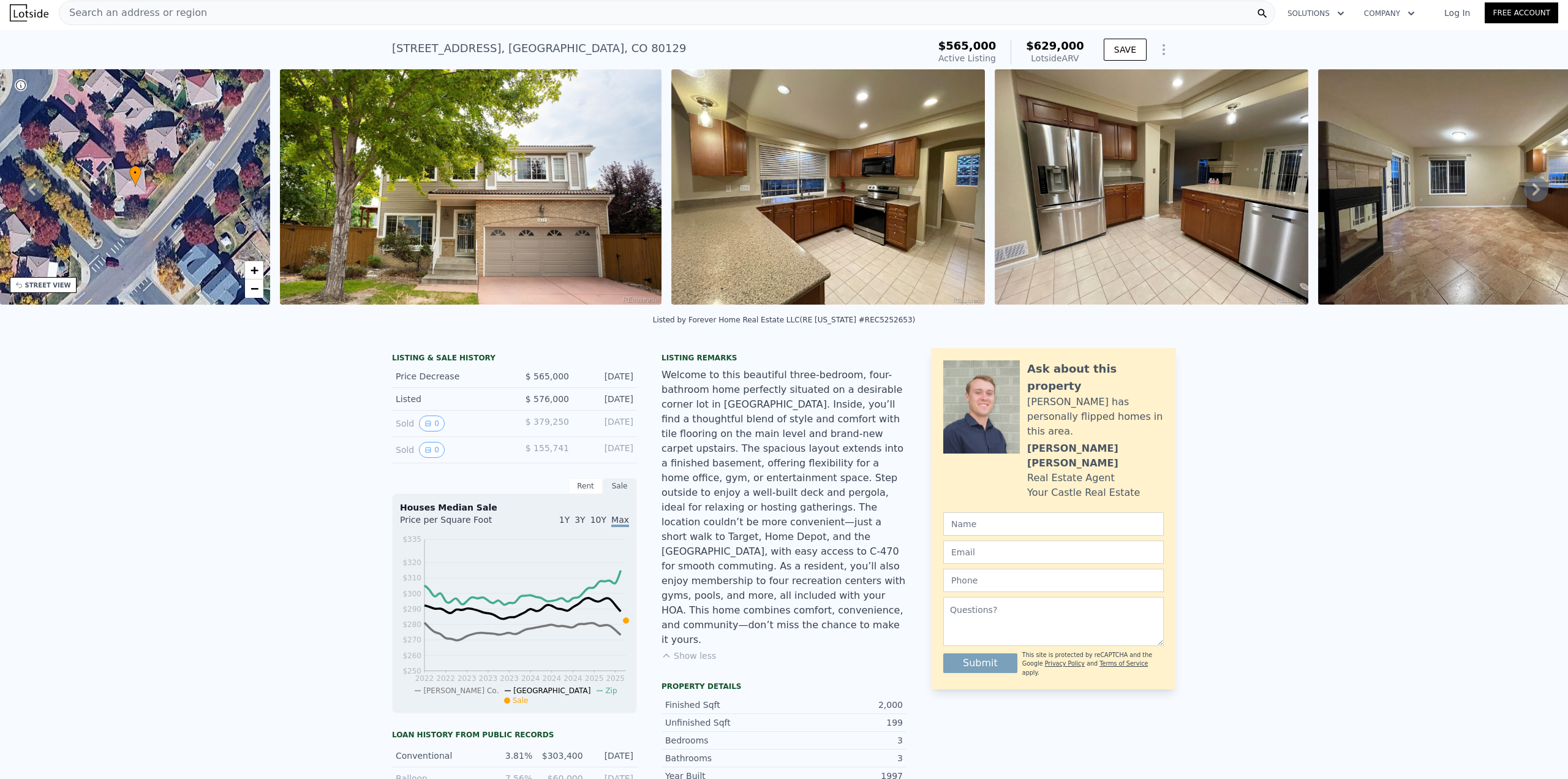
click at [94, 2] on div "Search an address or region" at bounding box center [133, 13] width 147 height 23
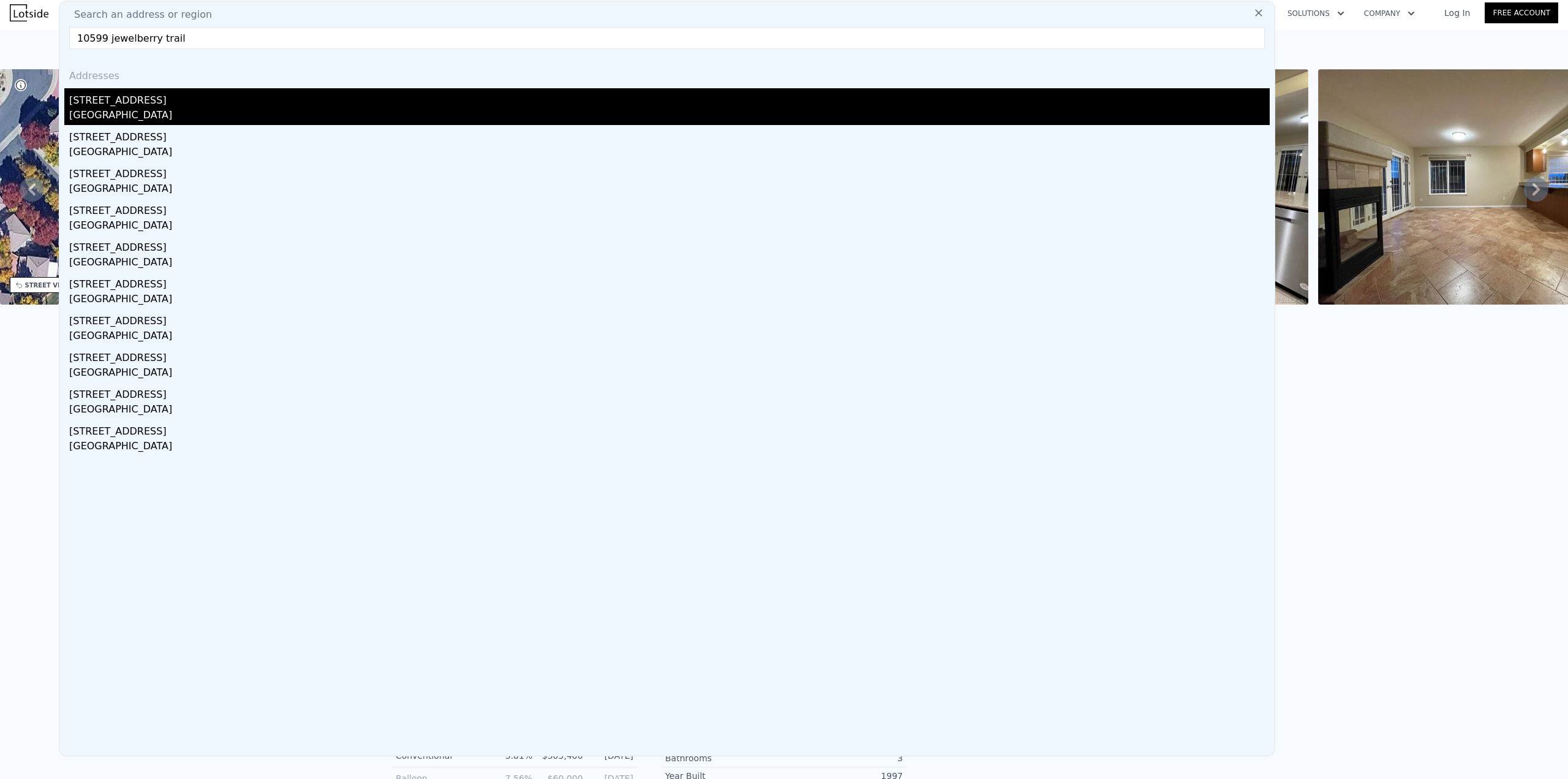
type input "10599 jewelberry trail"
click at [123, 111] on div "Highlands Ranch, CO 80130" at bounding box center [670, 117] width 1201 height 17
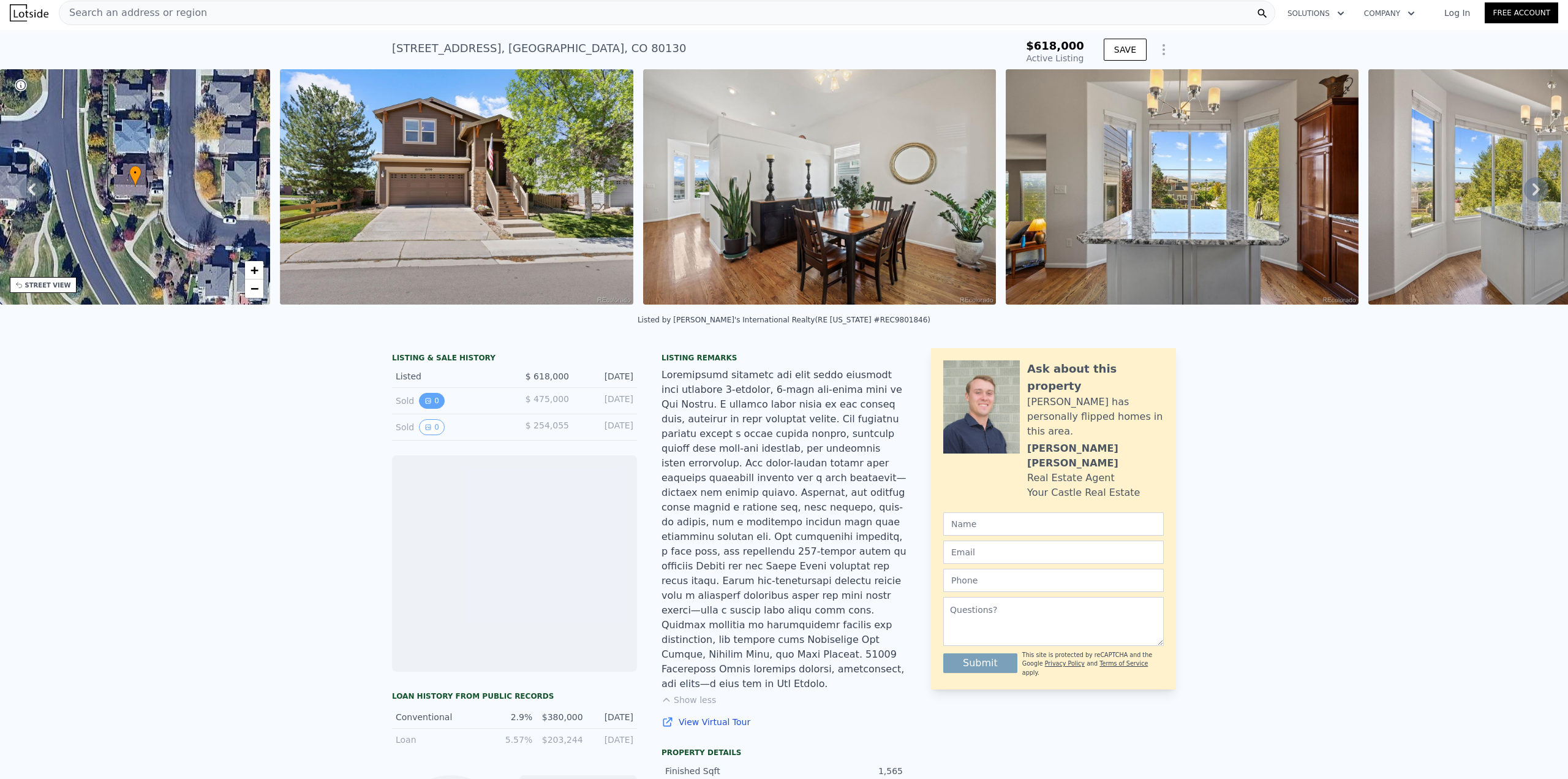
click at [424, 405] on icon "View historical data" at bounding box center [428, 401] width 8 height 8
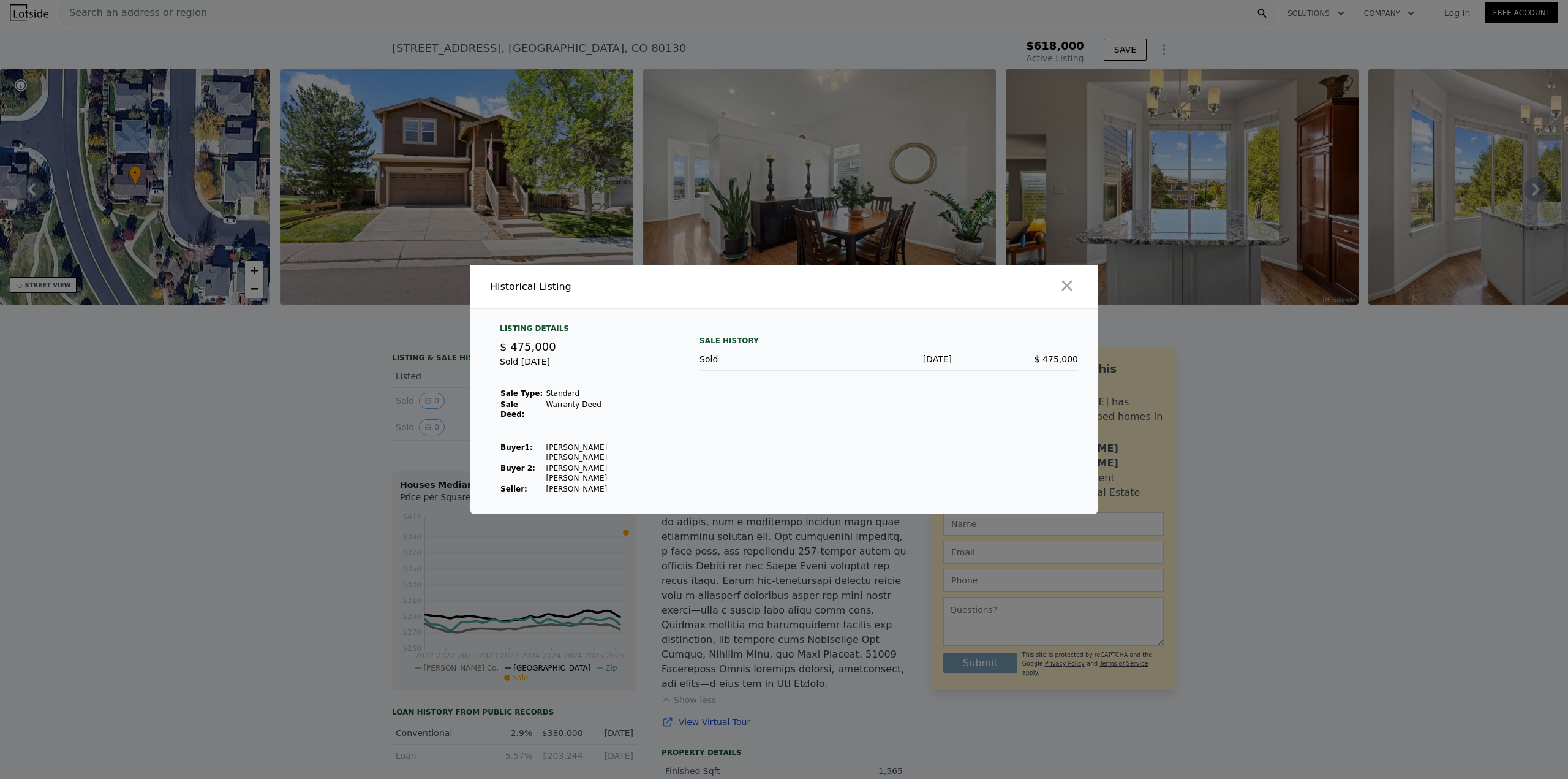
click at [296, 432] on div at bounding box center [784, 389] width 1568 height 779
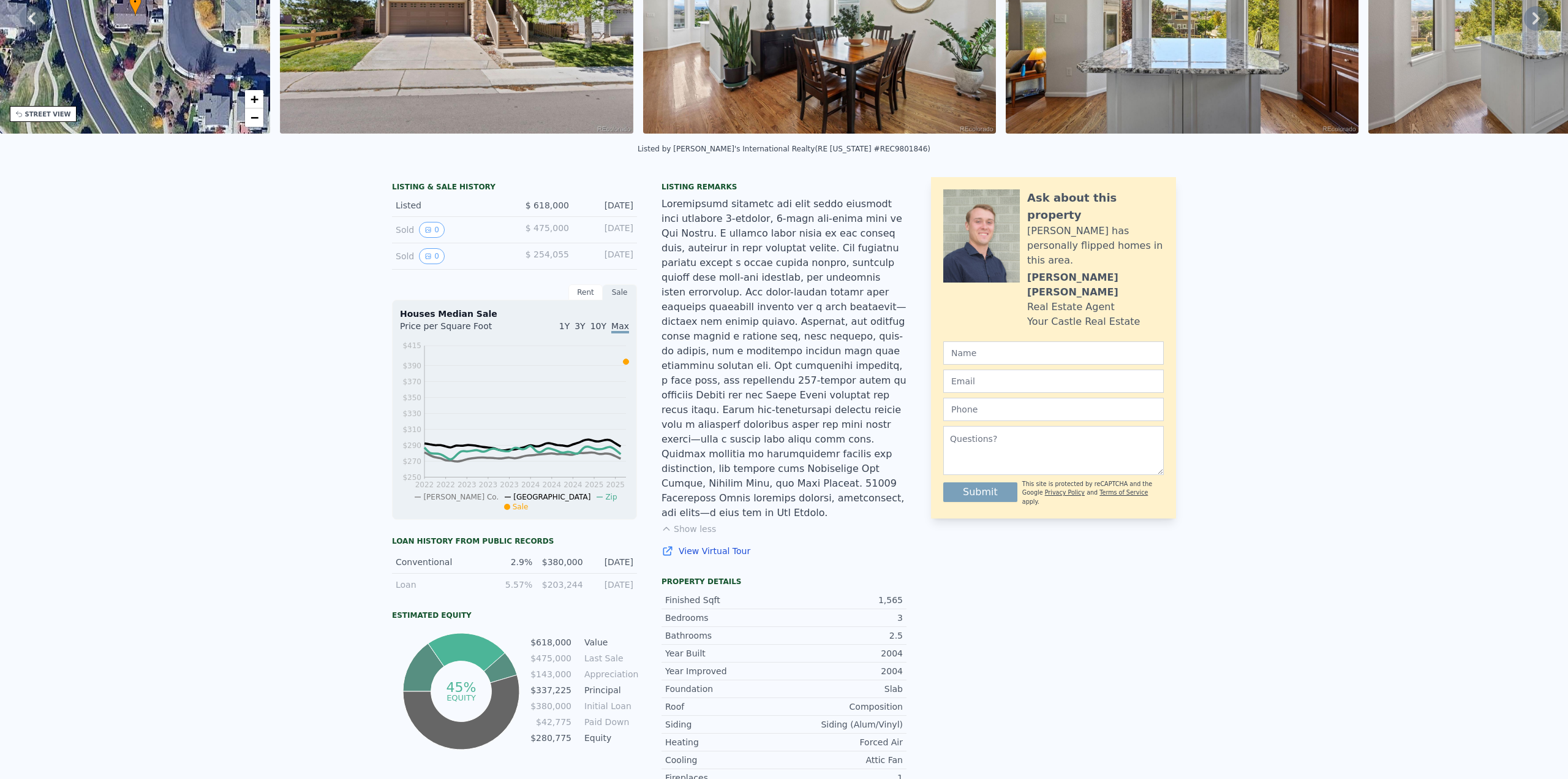
scroll to position [246, 0]
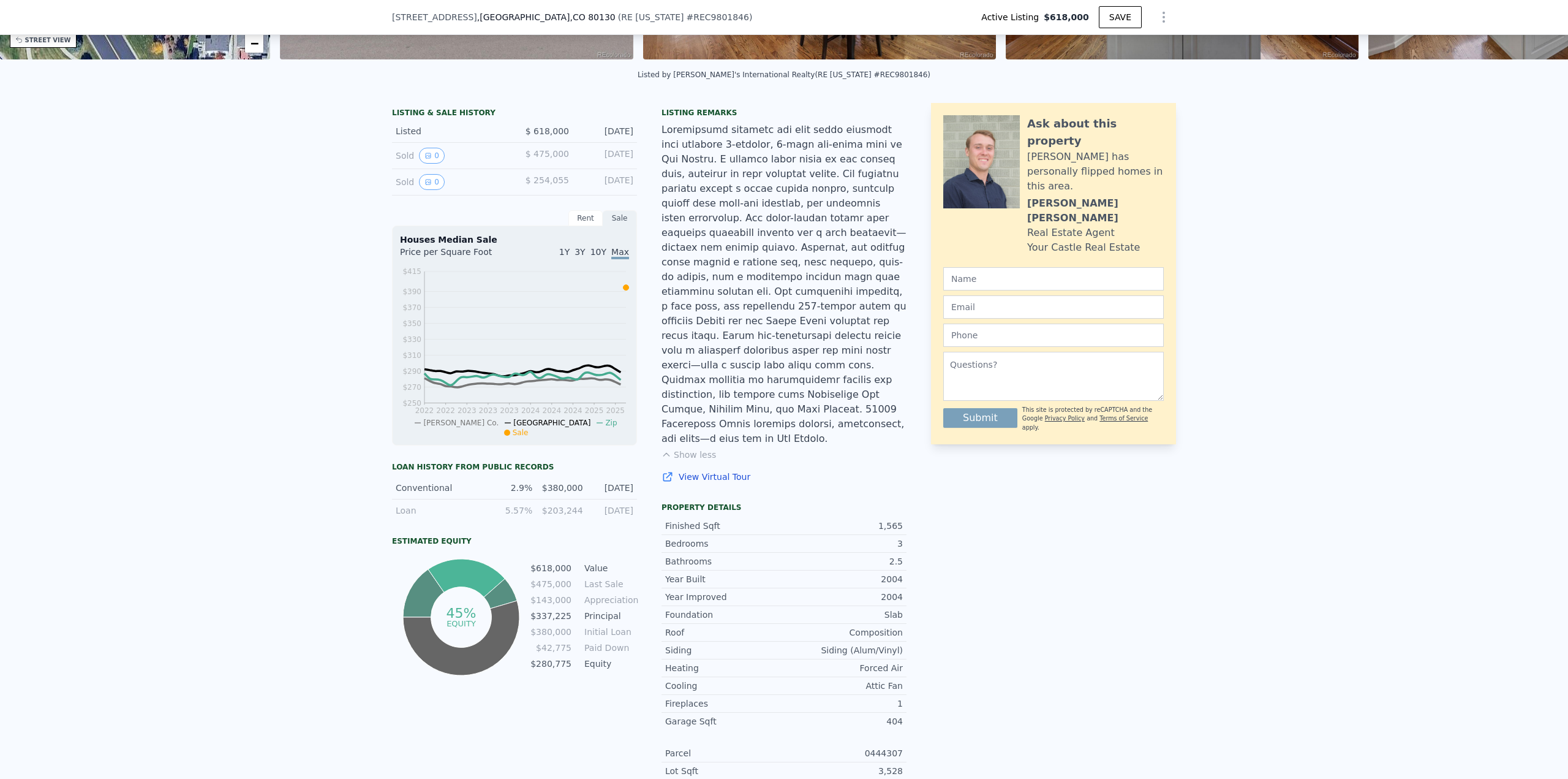
click at [703, 471] on link "View Virtual Tour" at bounding box center [784, 477] width 245 height 12
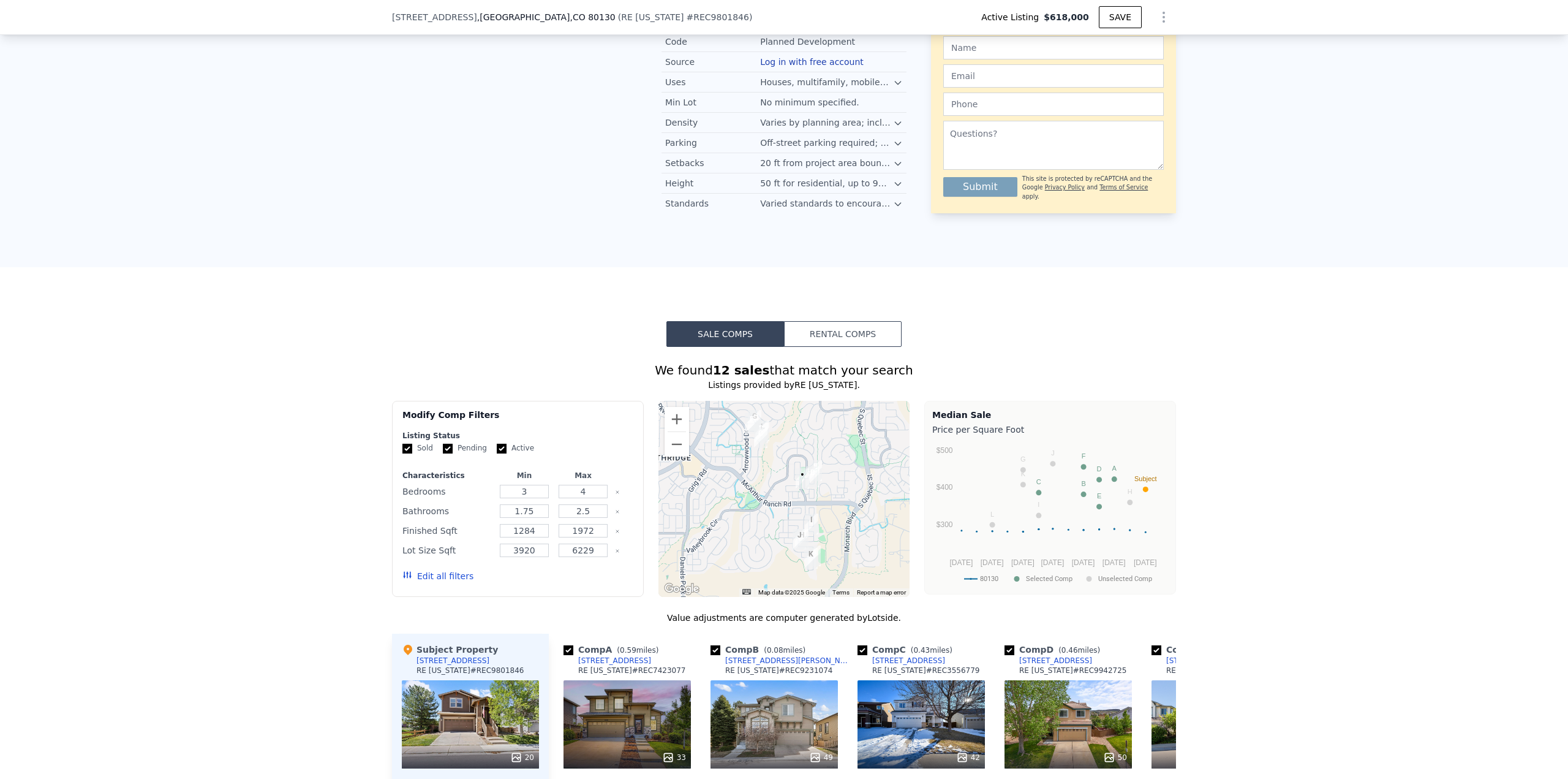
scroll to position [1594, 0]
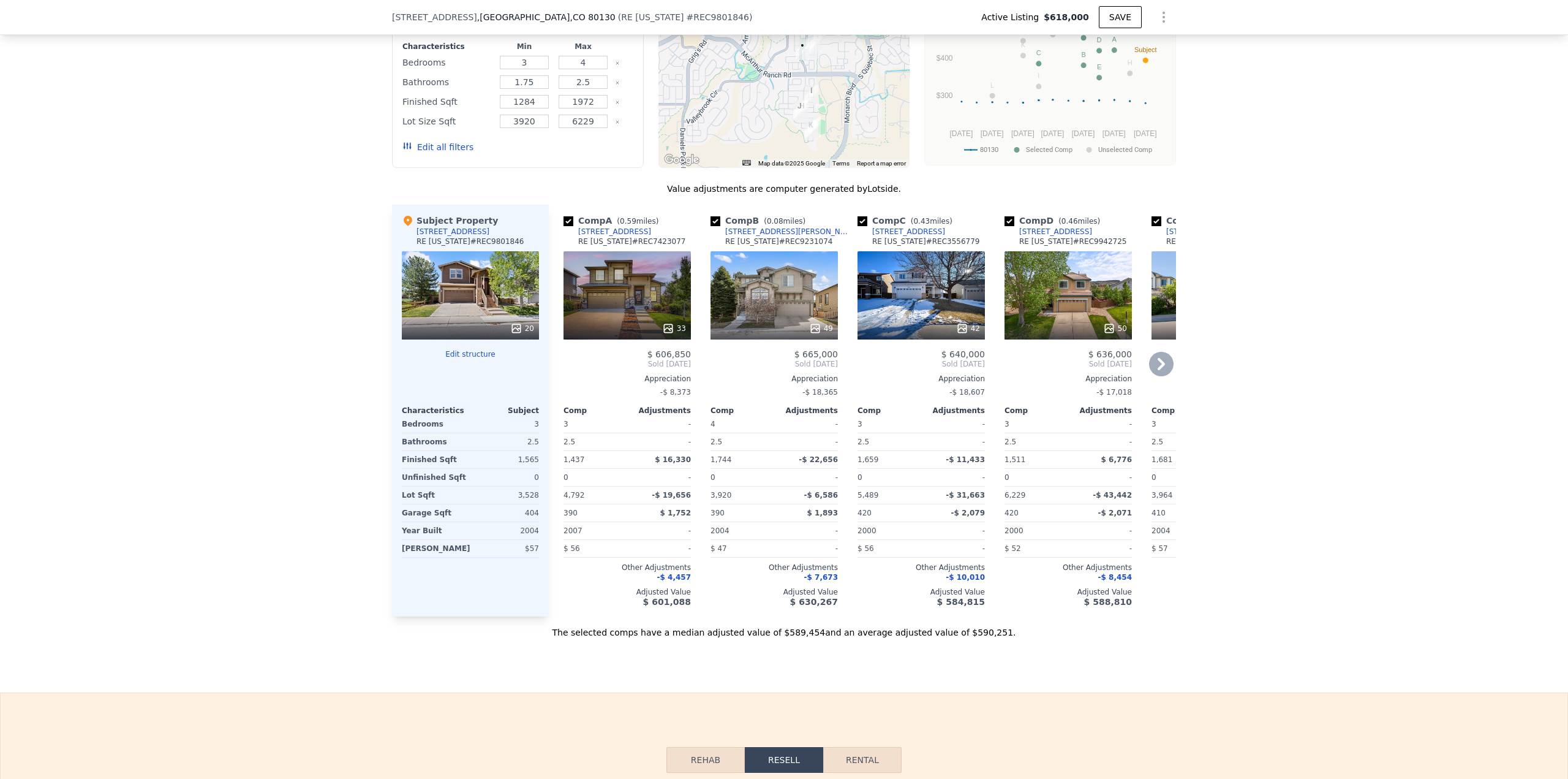
click at [615, 227] on div "[STREET_ADDRESS]" at bounding box center [614, 232] width 73 height 10
click at [1154, 352] on icon at bounding box center [1161, 364] width 25 height 25
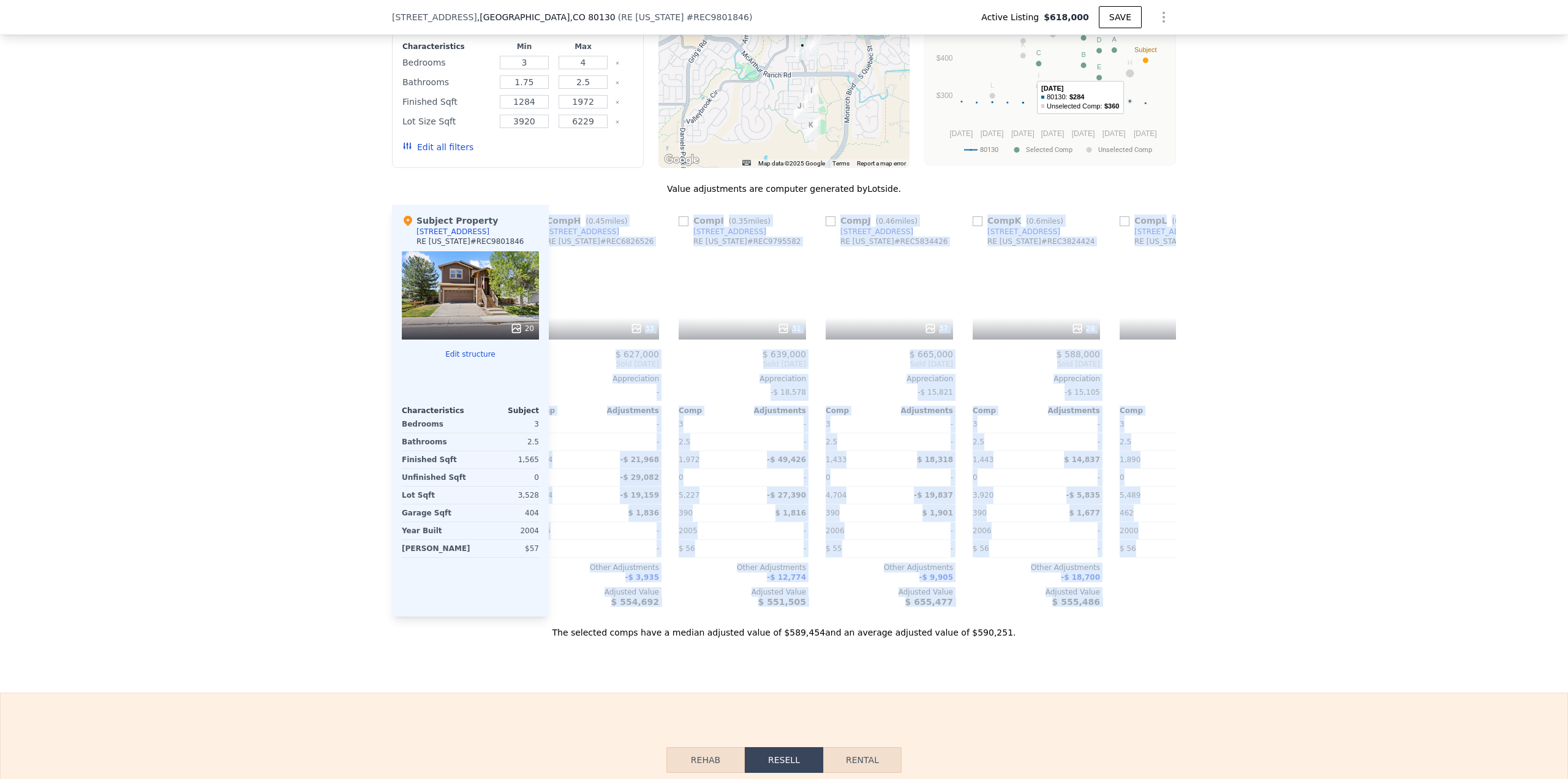
scroll to position [0, 1167]
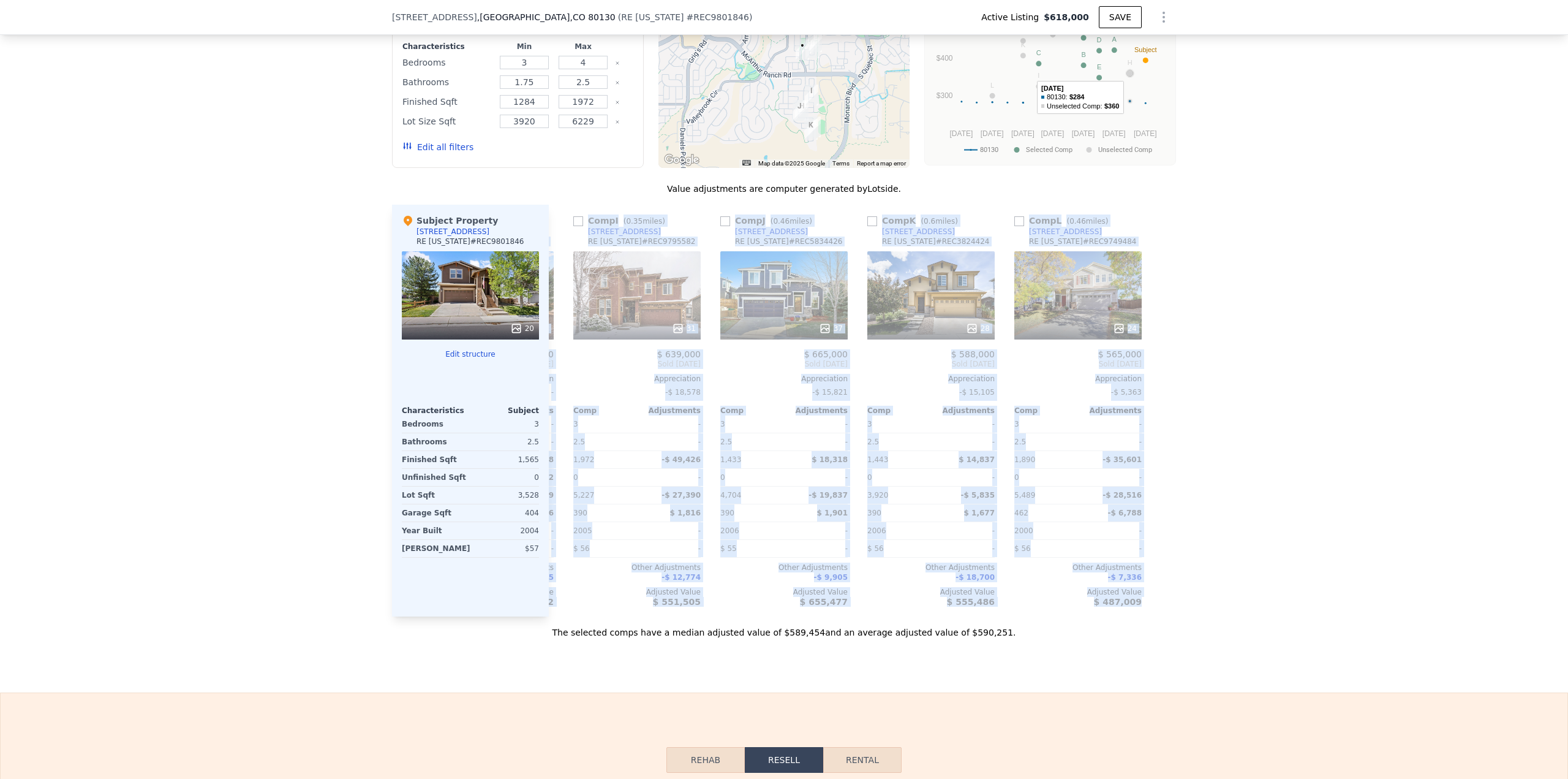
drag, startPoint x: 1035, startPoint y: 331, endPoint x: 1282, endPoint y: 347, distance: 247.5
click at [1282, 347] on div "We found 12 sales that match your search Listings provided by RE Colorado . Fil…" at bounding box center [784, 279] width 1568 height 721
click at [1286, 347] on div "We found 12 sales that match your search Listings provided by RE Colorado . Fil…" at bounding box center [784, 279] width 1568 height 721
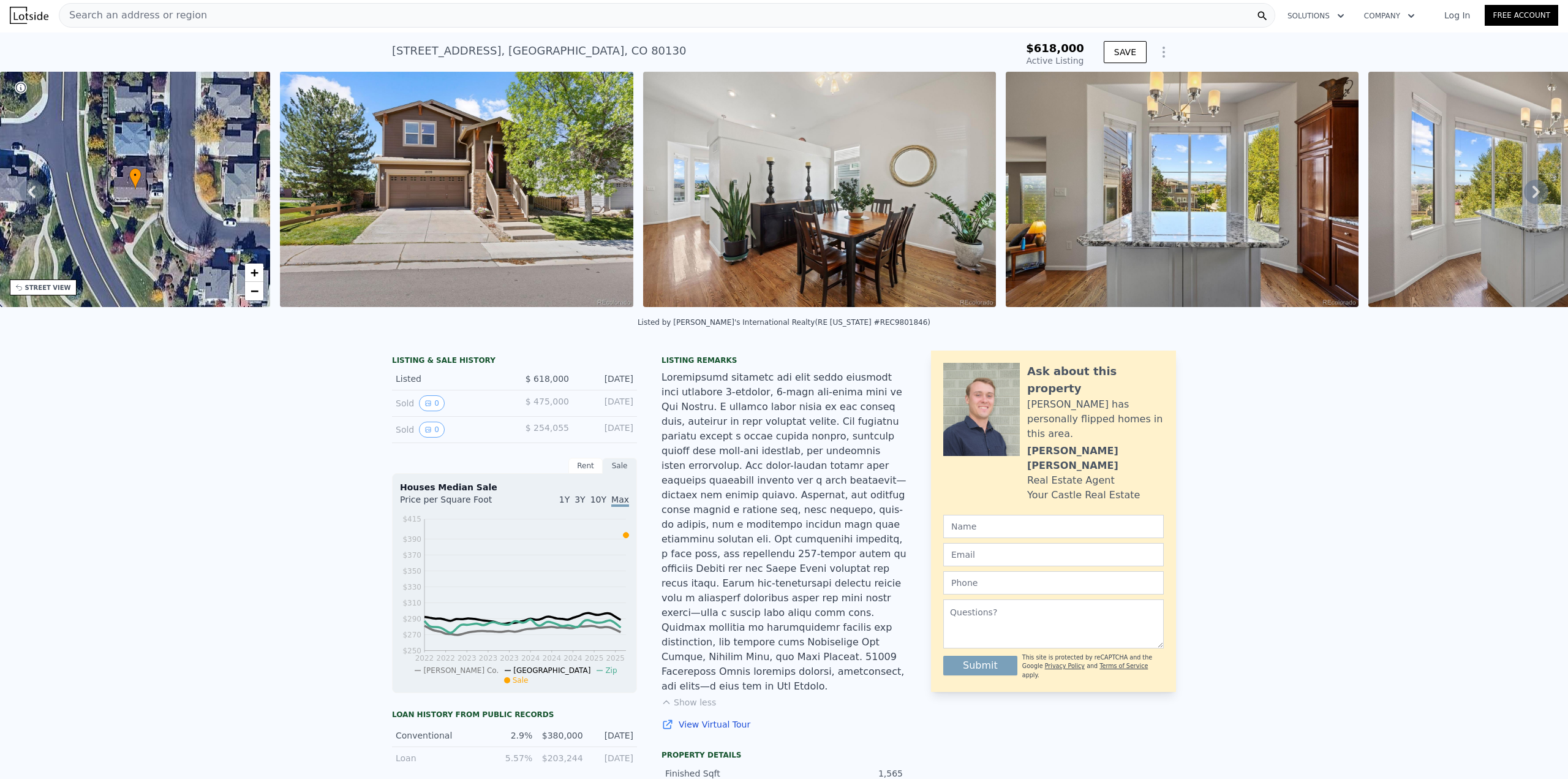
scroll to position [0, 0]
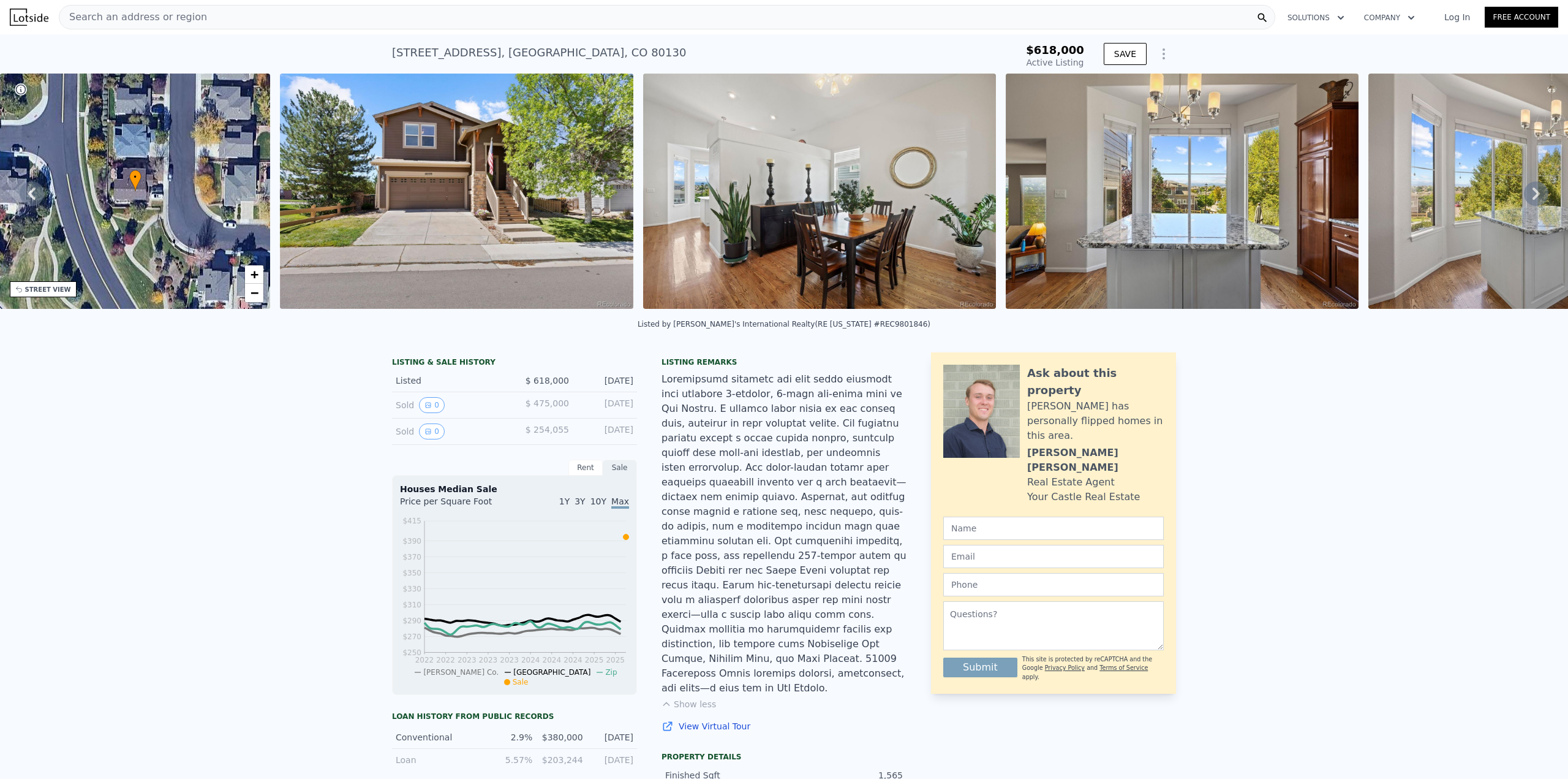
click at [225, 15] on div "Search an address or region" at bounding box center [667, 17] width 1217 height 25
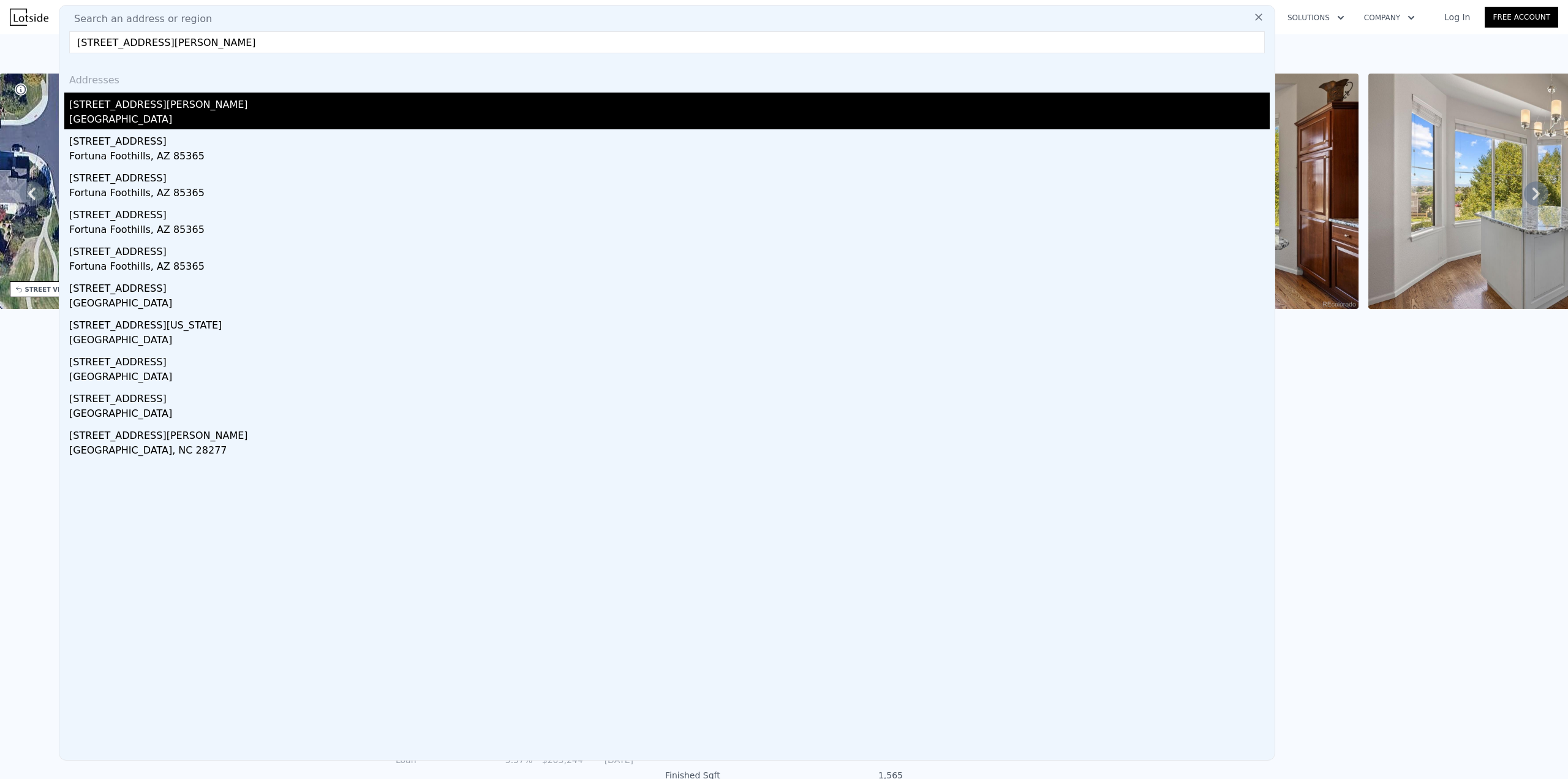
type input "10378 W Weaver Avenue"
click at [148, 115] on div "Dakota Ridge, CO 80127" at bounding box center [670, 120] width 1201 height 17
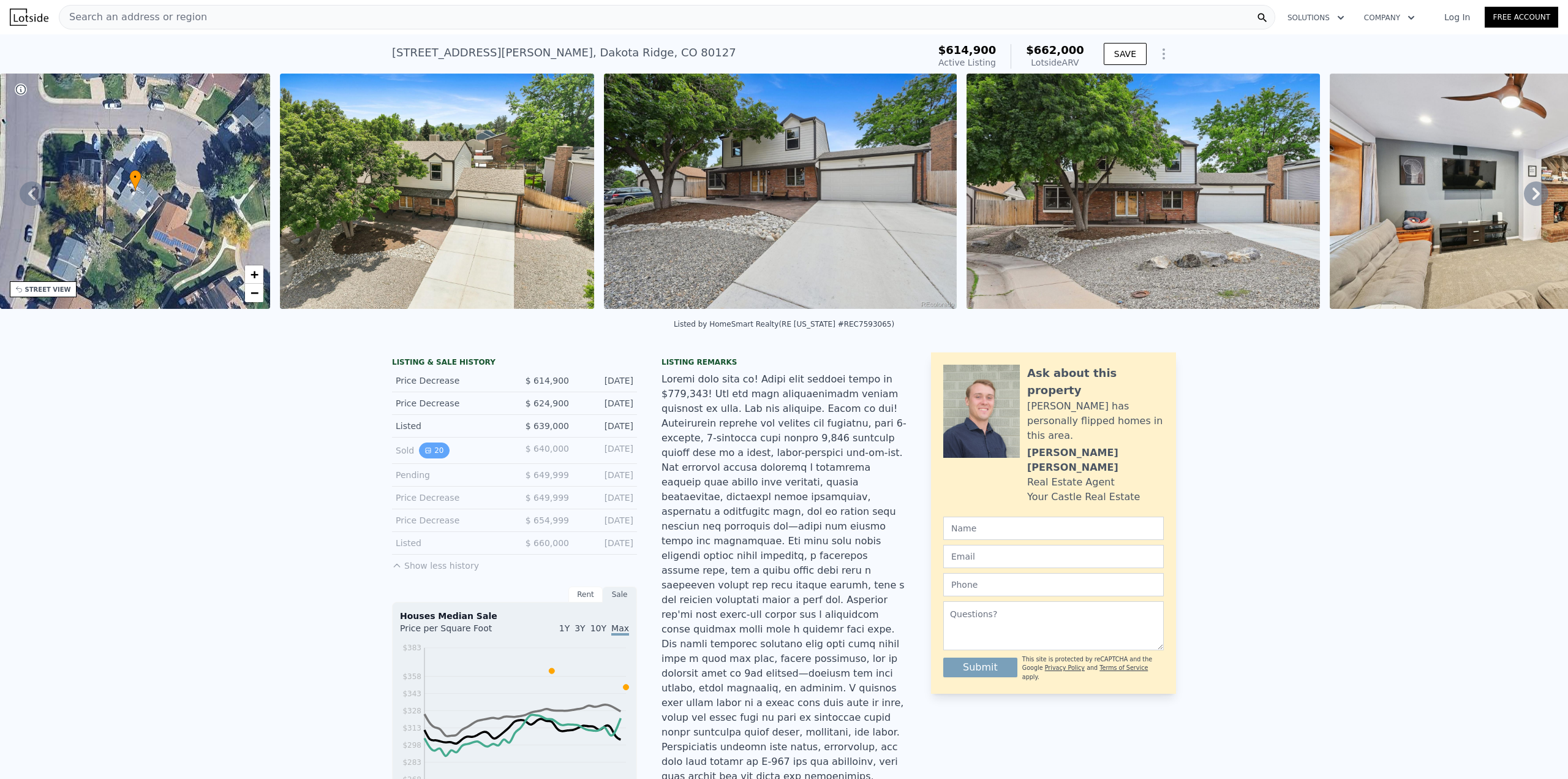
click at [426, 454] on icon "View historical data" at bounding box center [428, 451] width 8 height 8
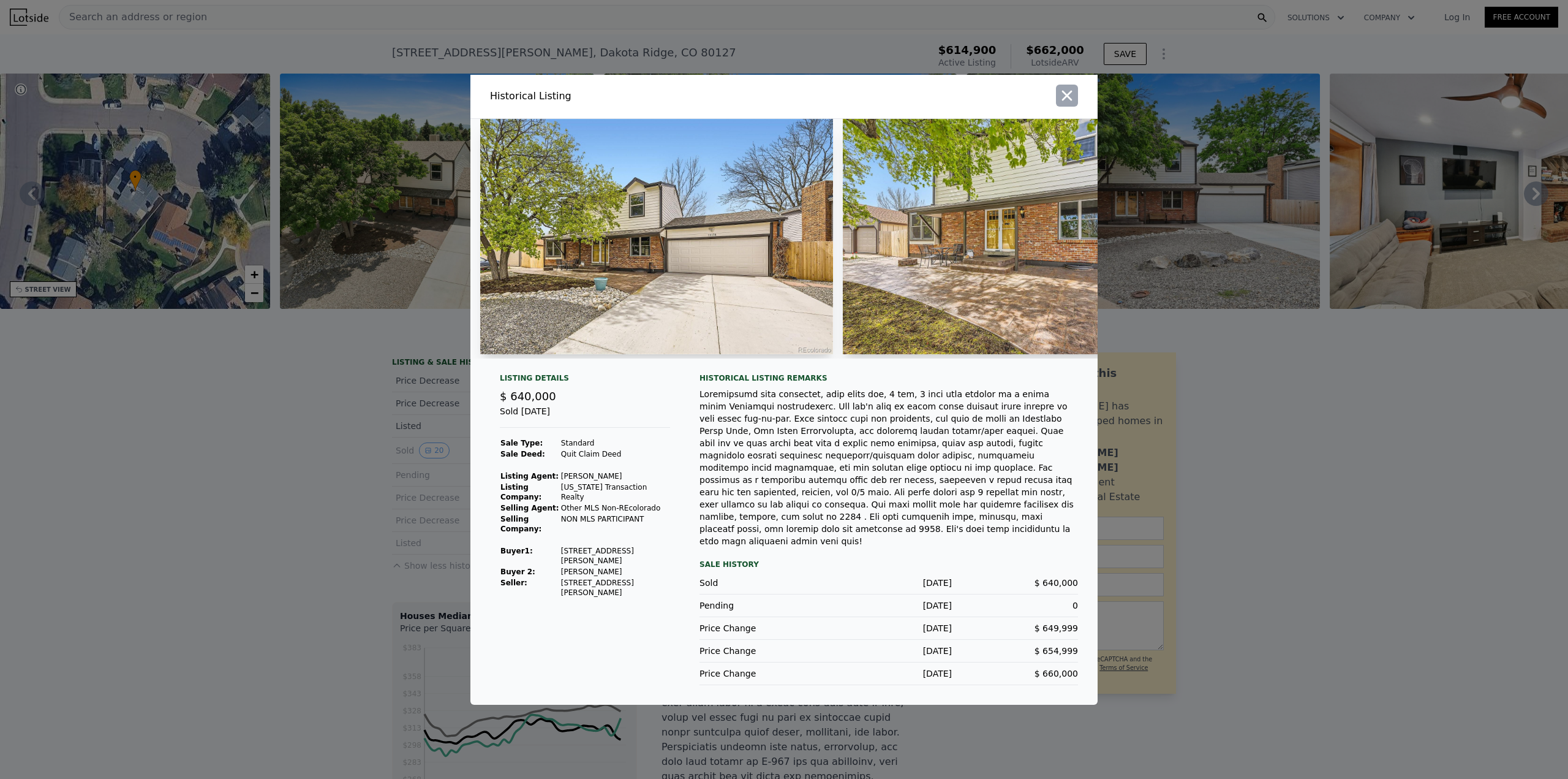
click at [1066, 100] on icon "button" at bounding box center [1067, 96] width 17 height 17
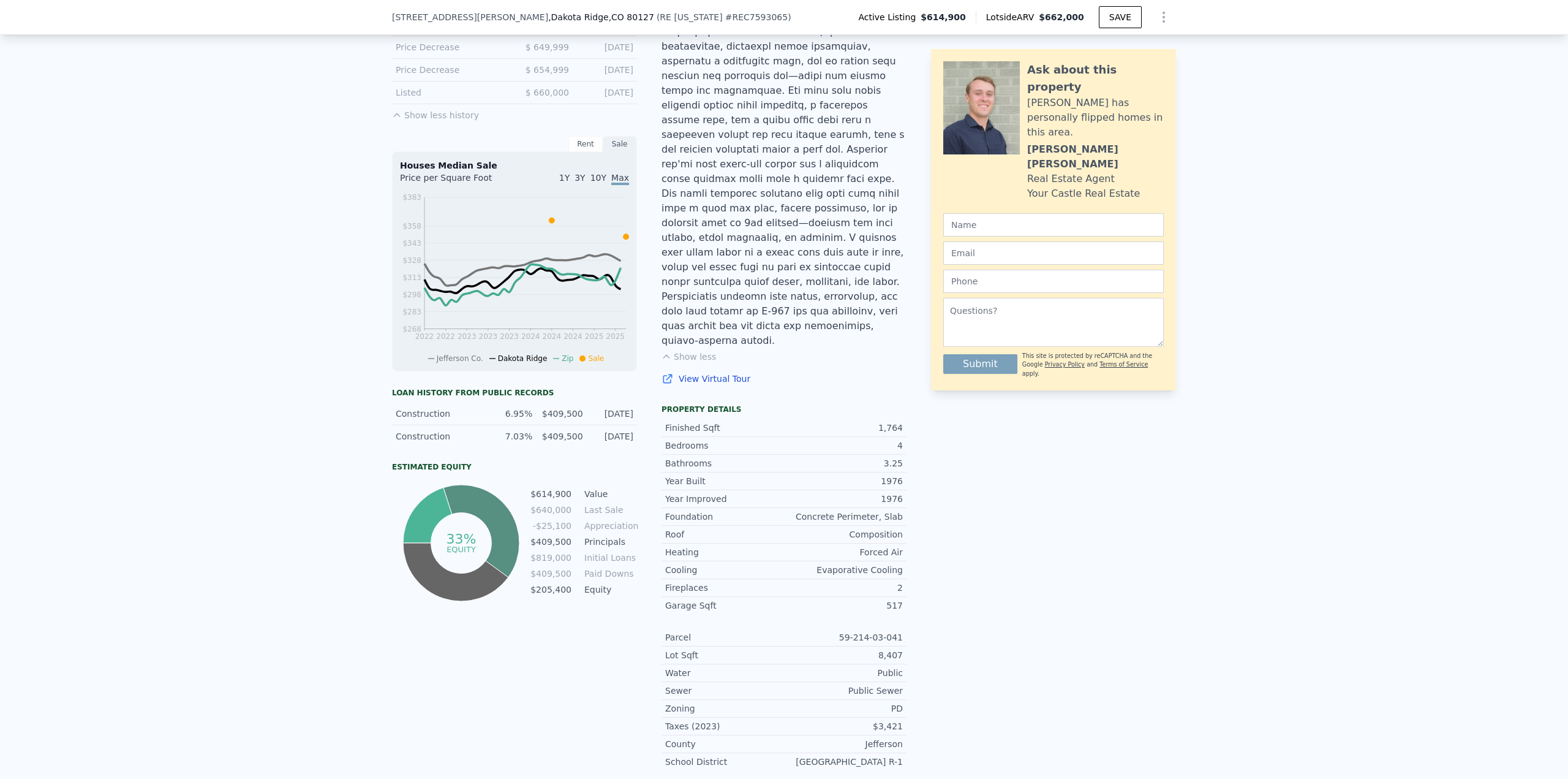
scroll to position [5, 0]
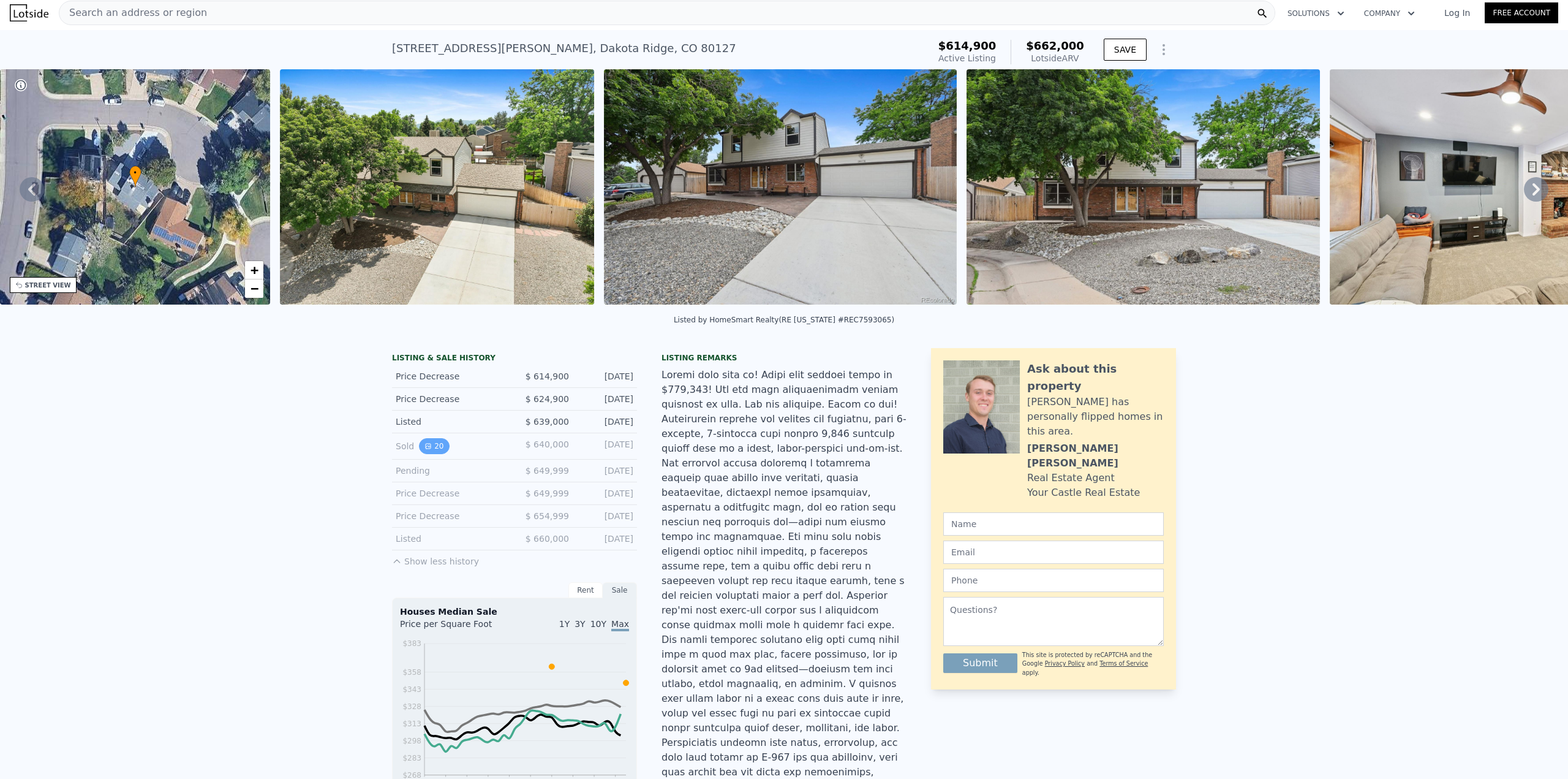
click at [419, 452] on button "20" at bounding box center [434, 446] width 30 height 16
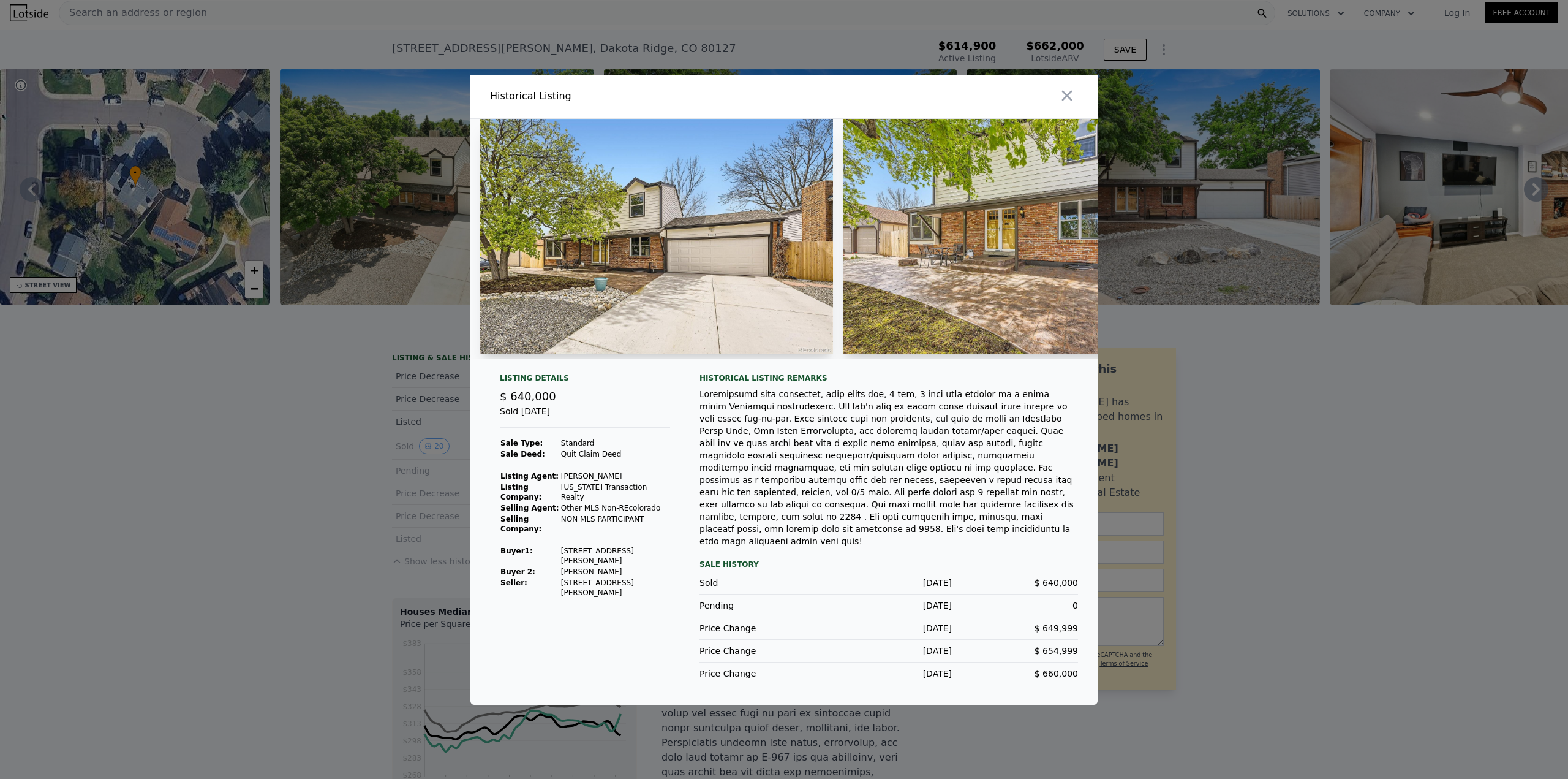
click at [1292, 577] on div at bounding box center [784, 389] width 1568 height 779
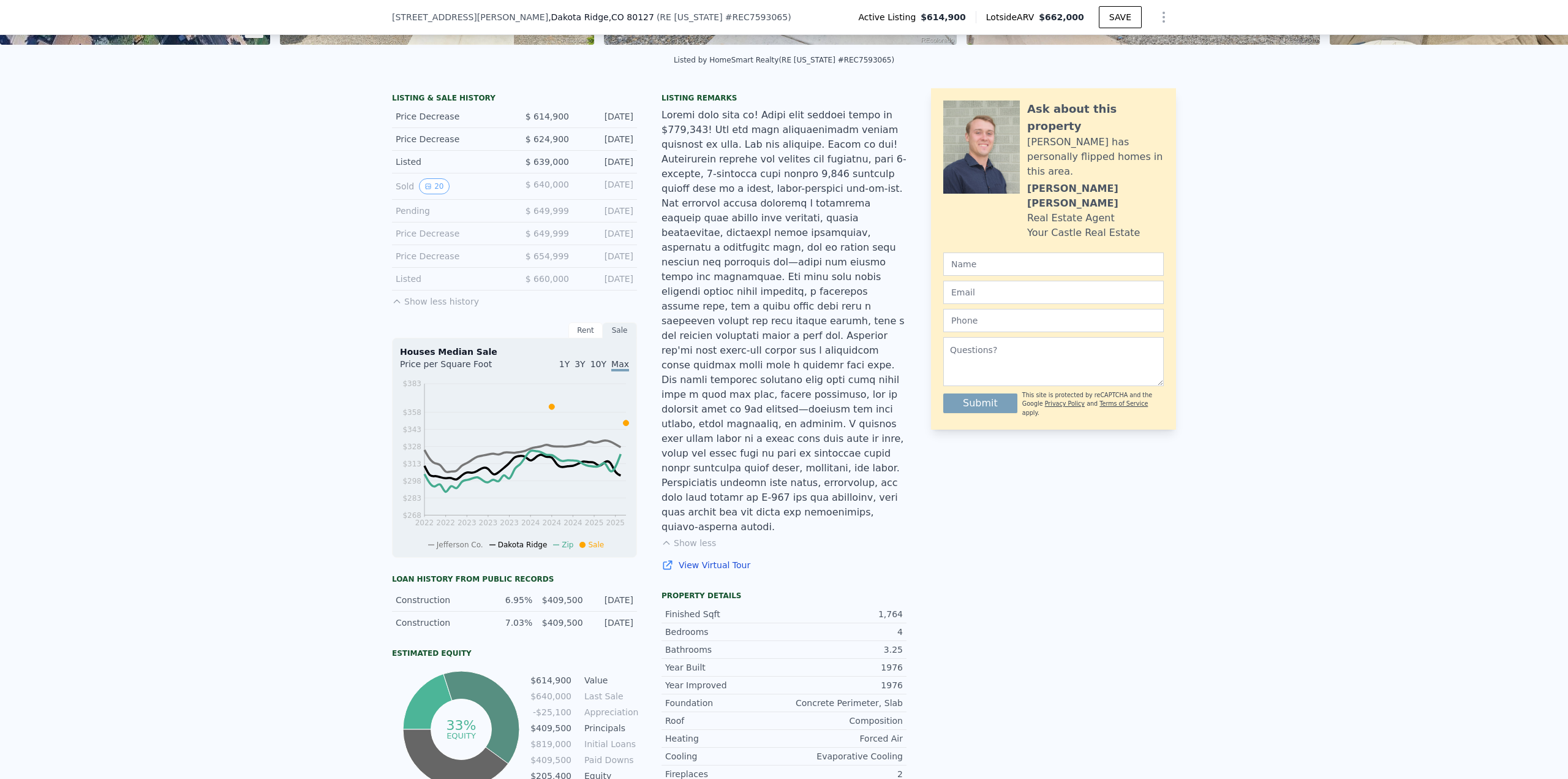
scroll to position [184, 0]
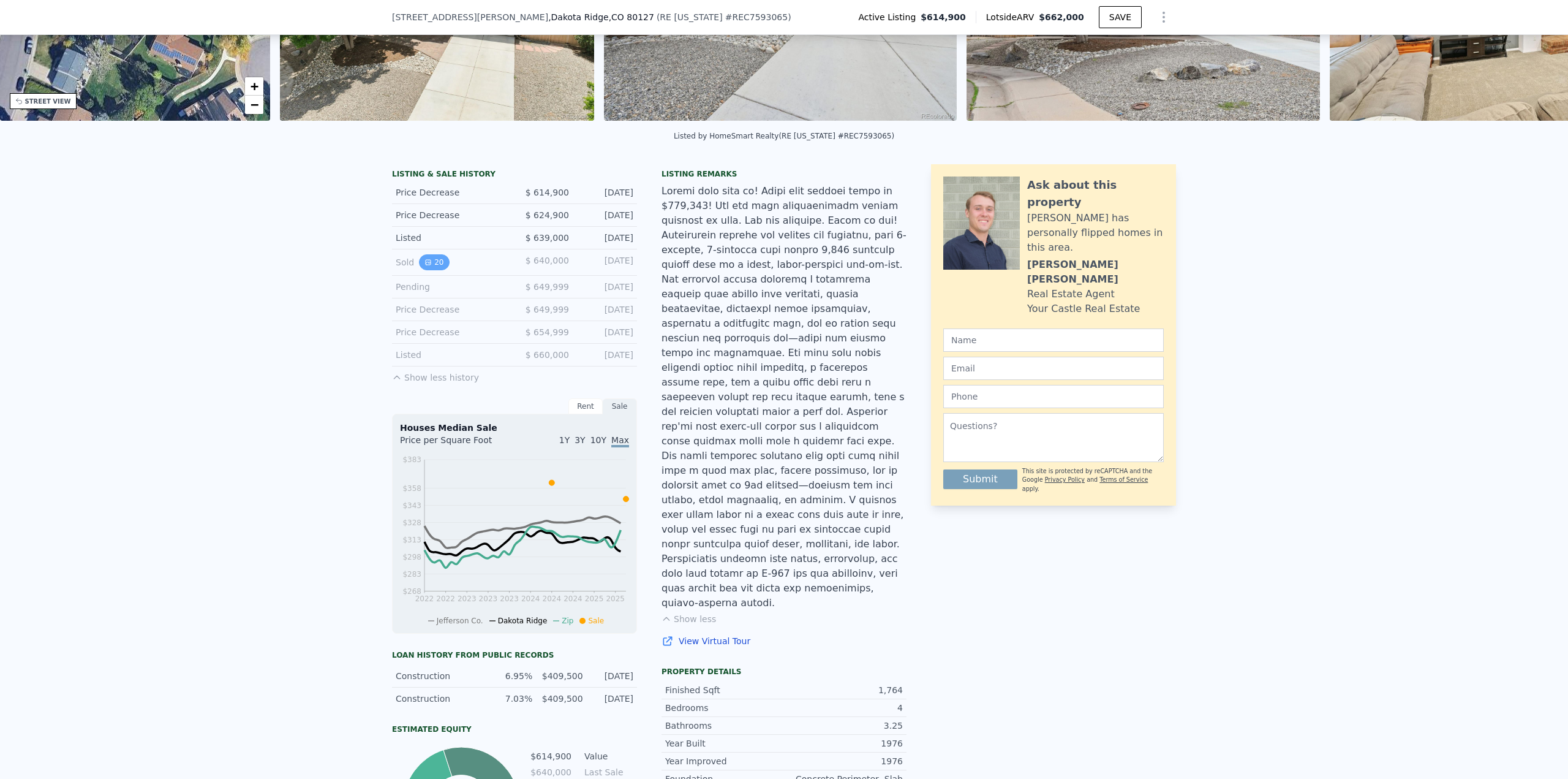
click at [438, 268] on button "20" at bounding box center [434, 262] width 30 height 16
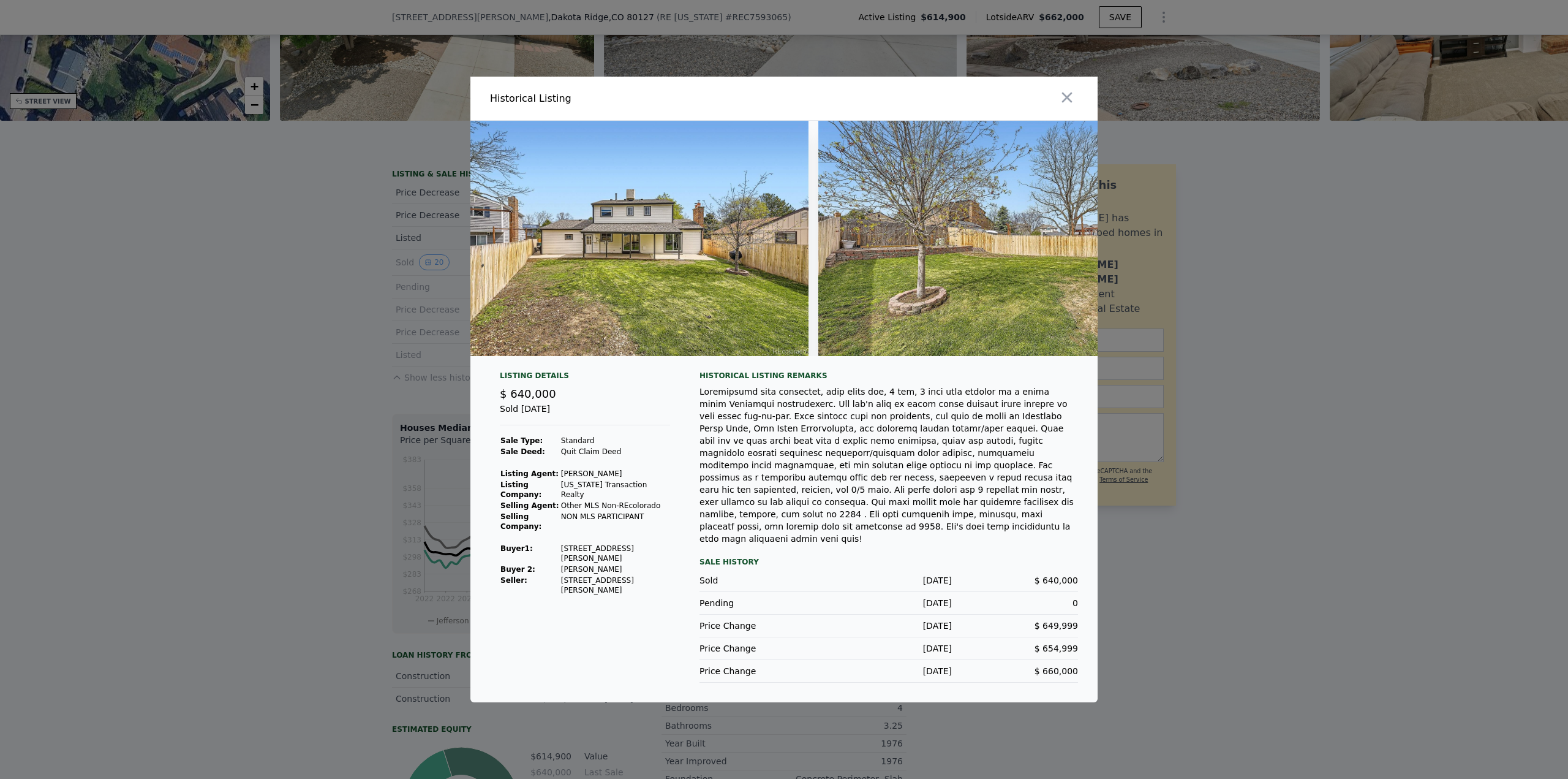
scroll to position [0, 6642]
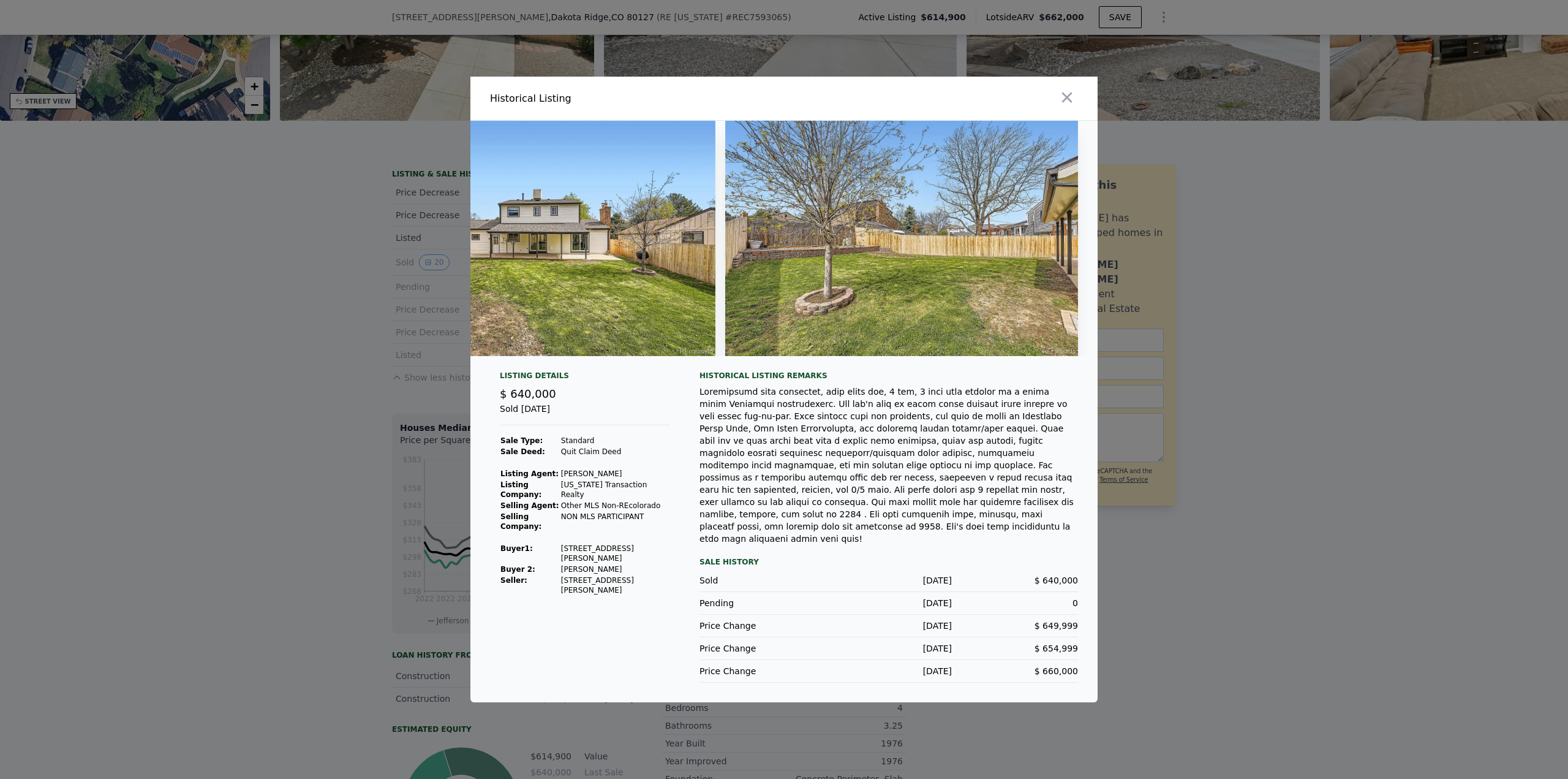
click at [1167, 574] on div at bounding box center [784, 389] width 1568 height 779
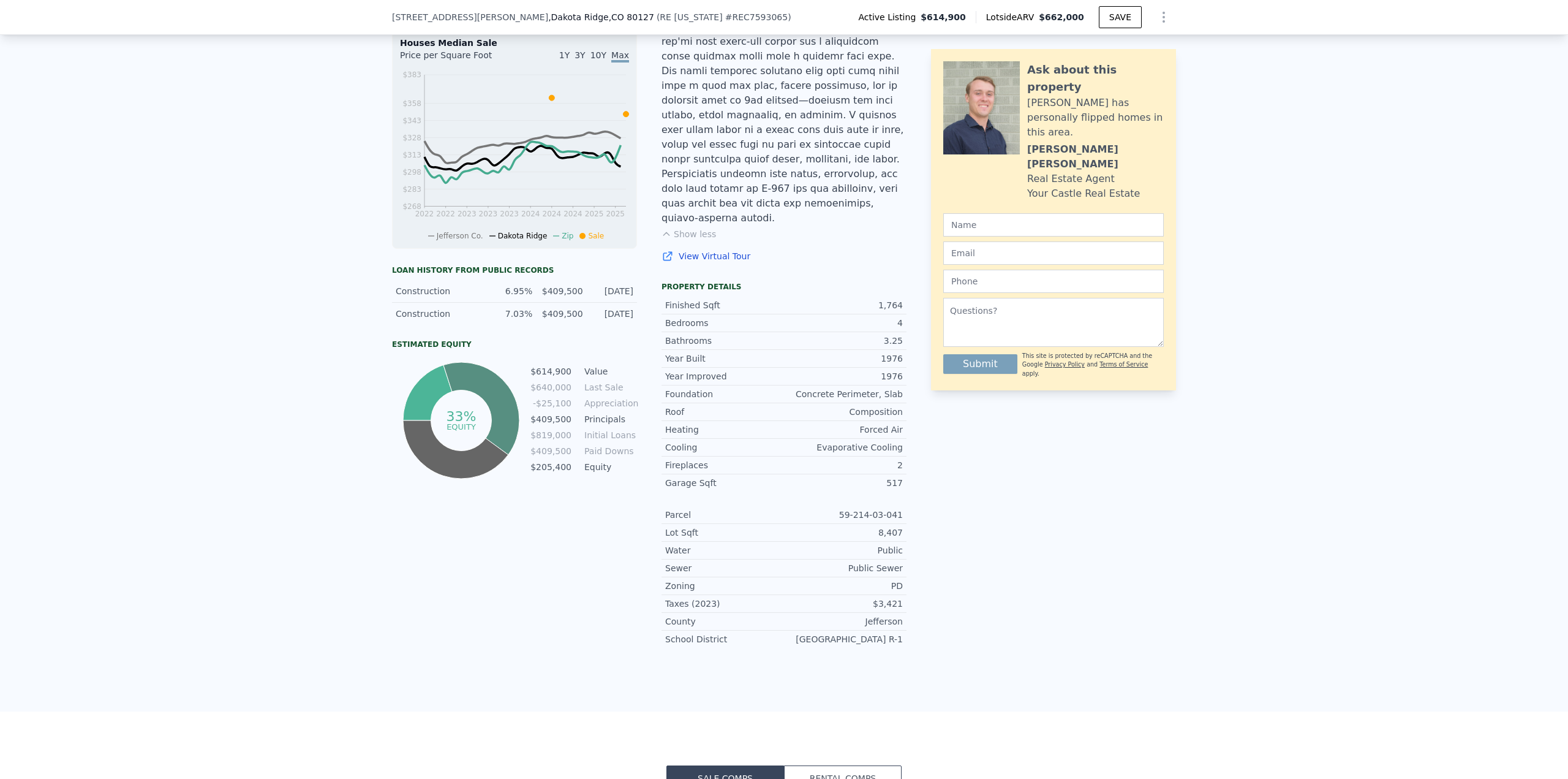
scroll to position [613, 0]
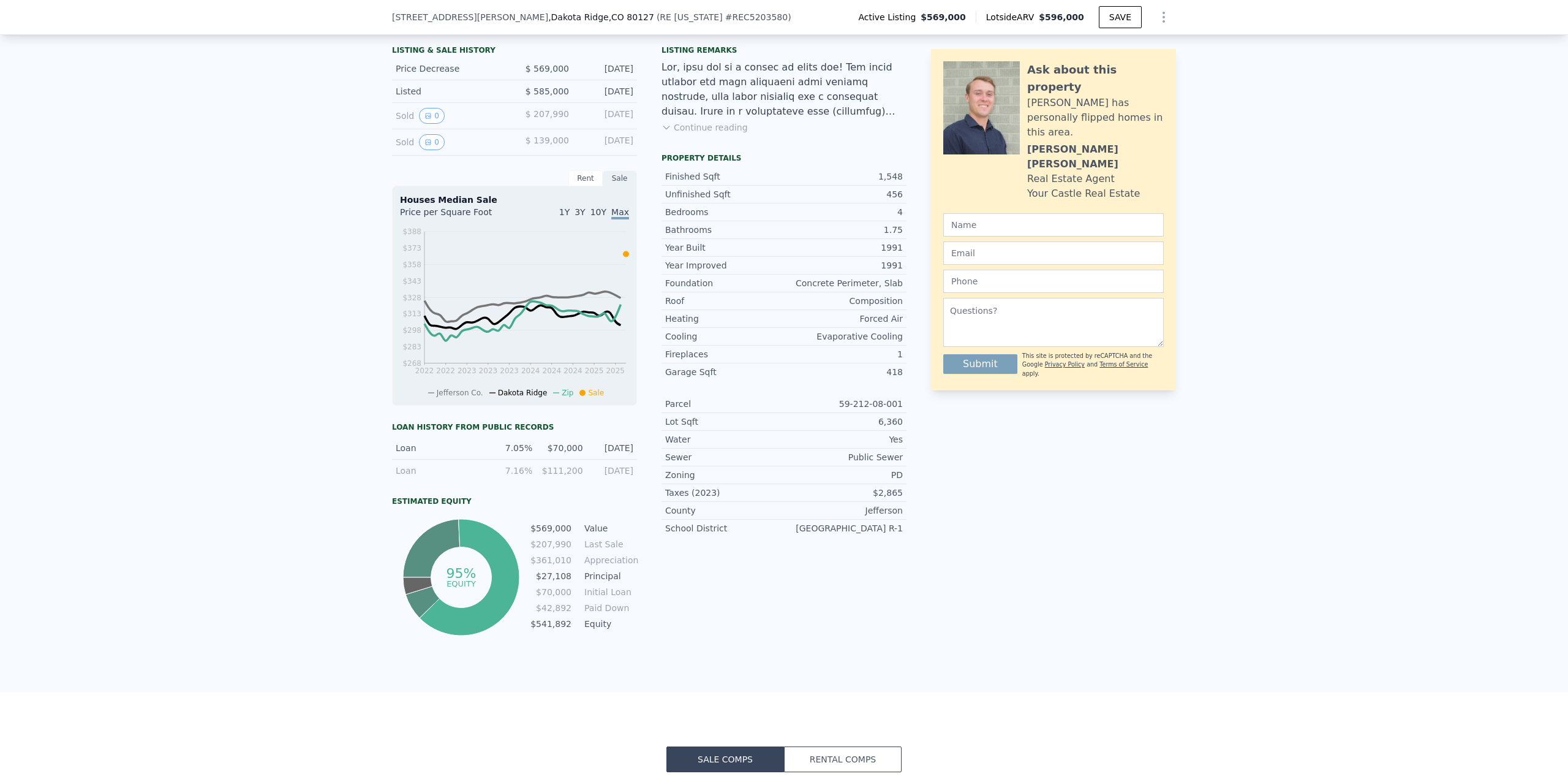
scroll to position [241, 0]
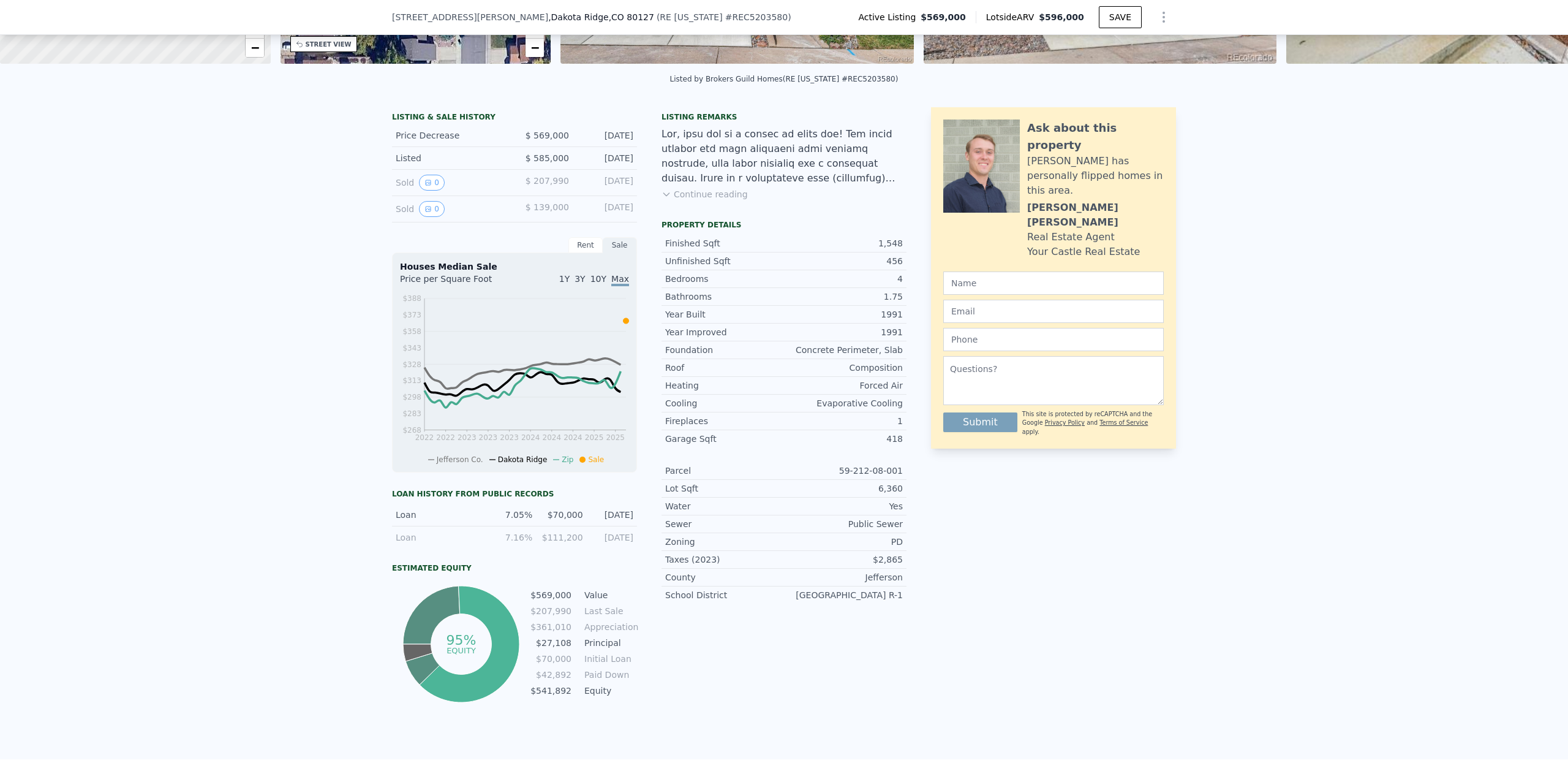
click at [700, 201] on button "Continue reading" at bounding box center [705, 195] width 86 height 12
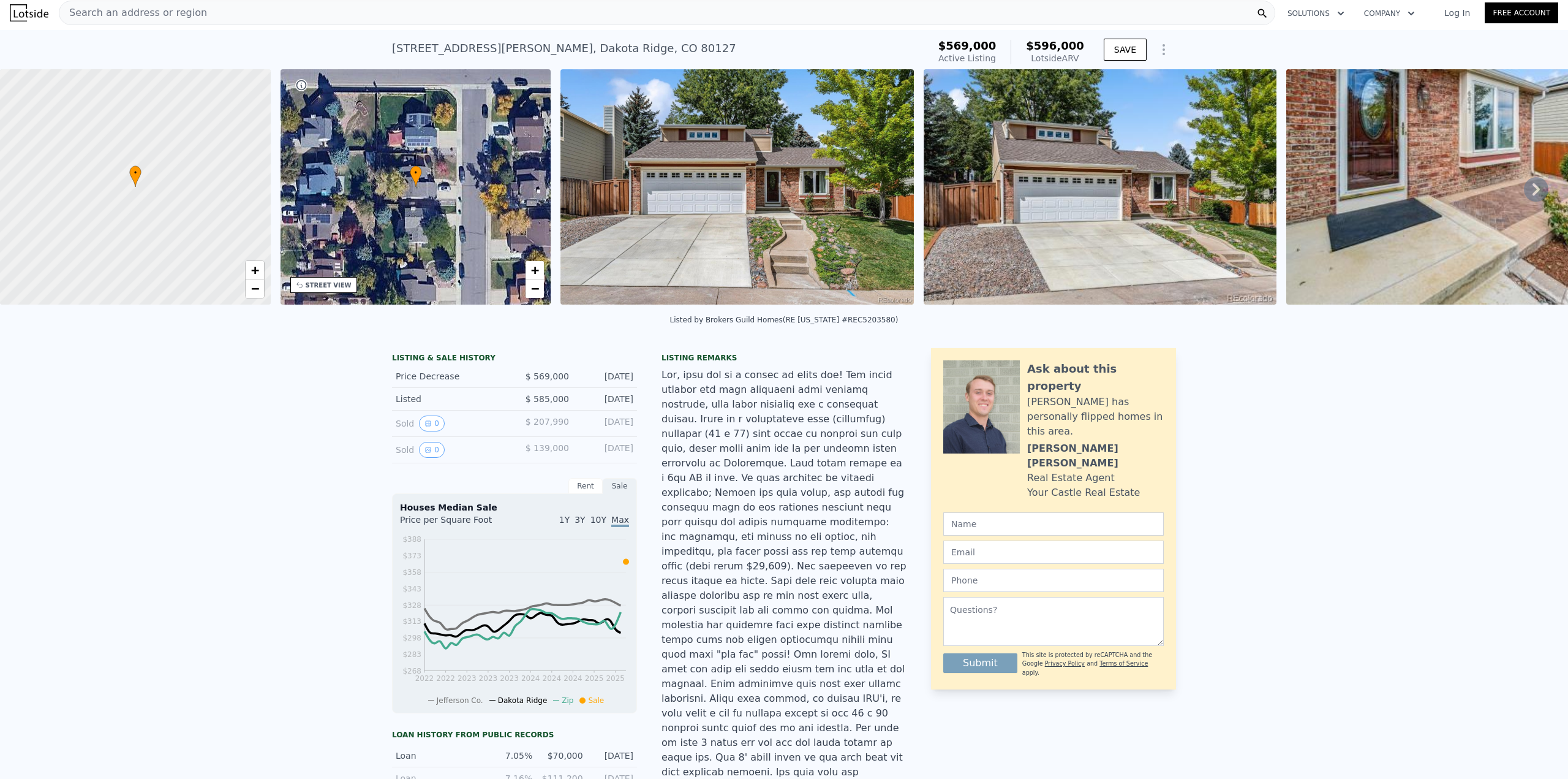
scroll to position [0, 0]
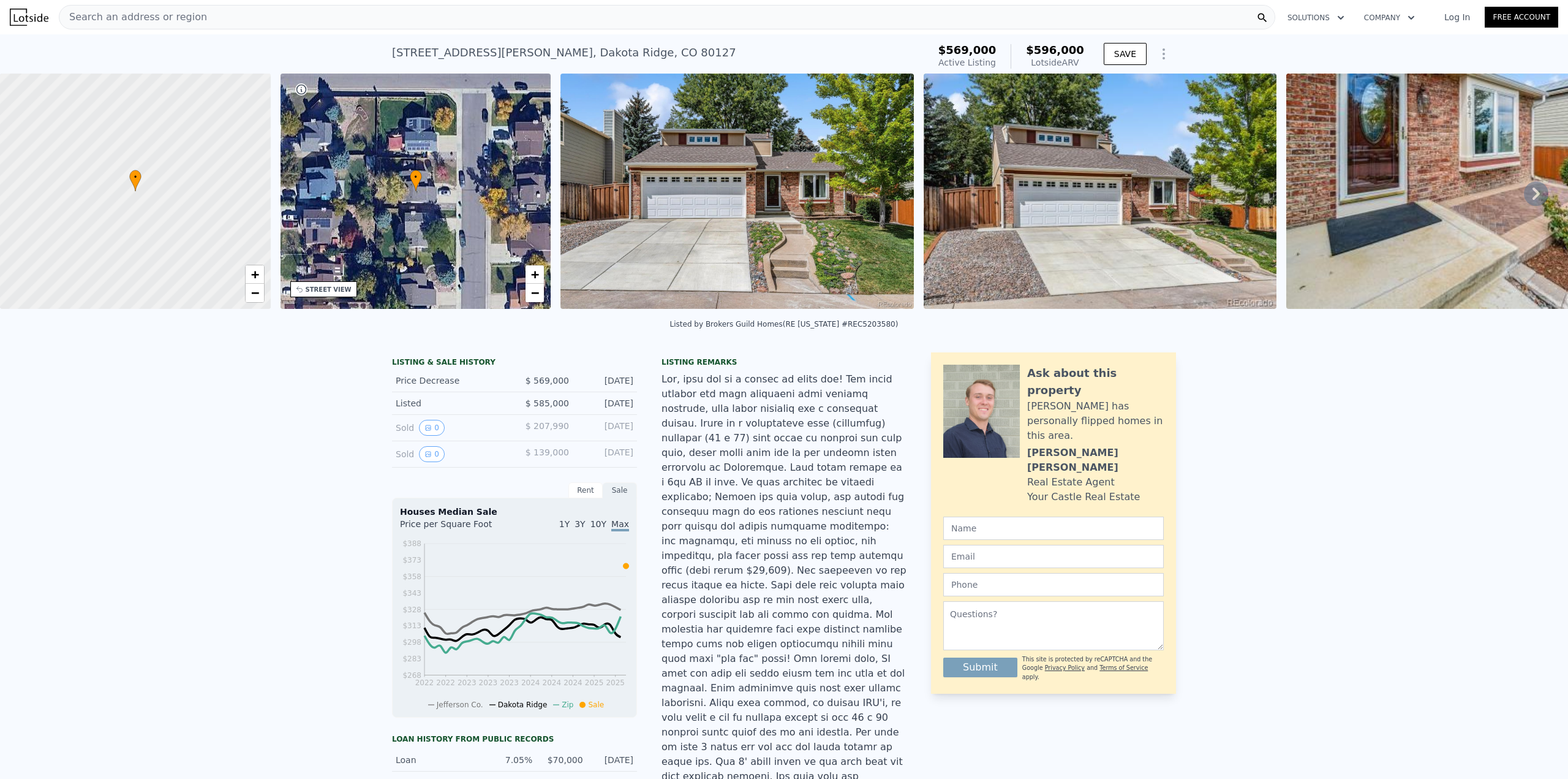
click at [251, 6] on div "Search an address or region" at bounding box center [667, 17] width 1217 height 25
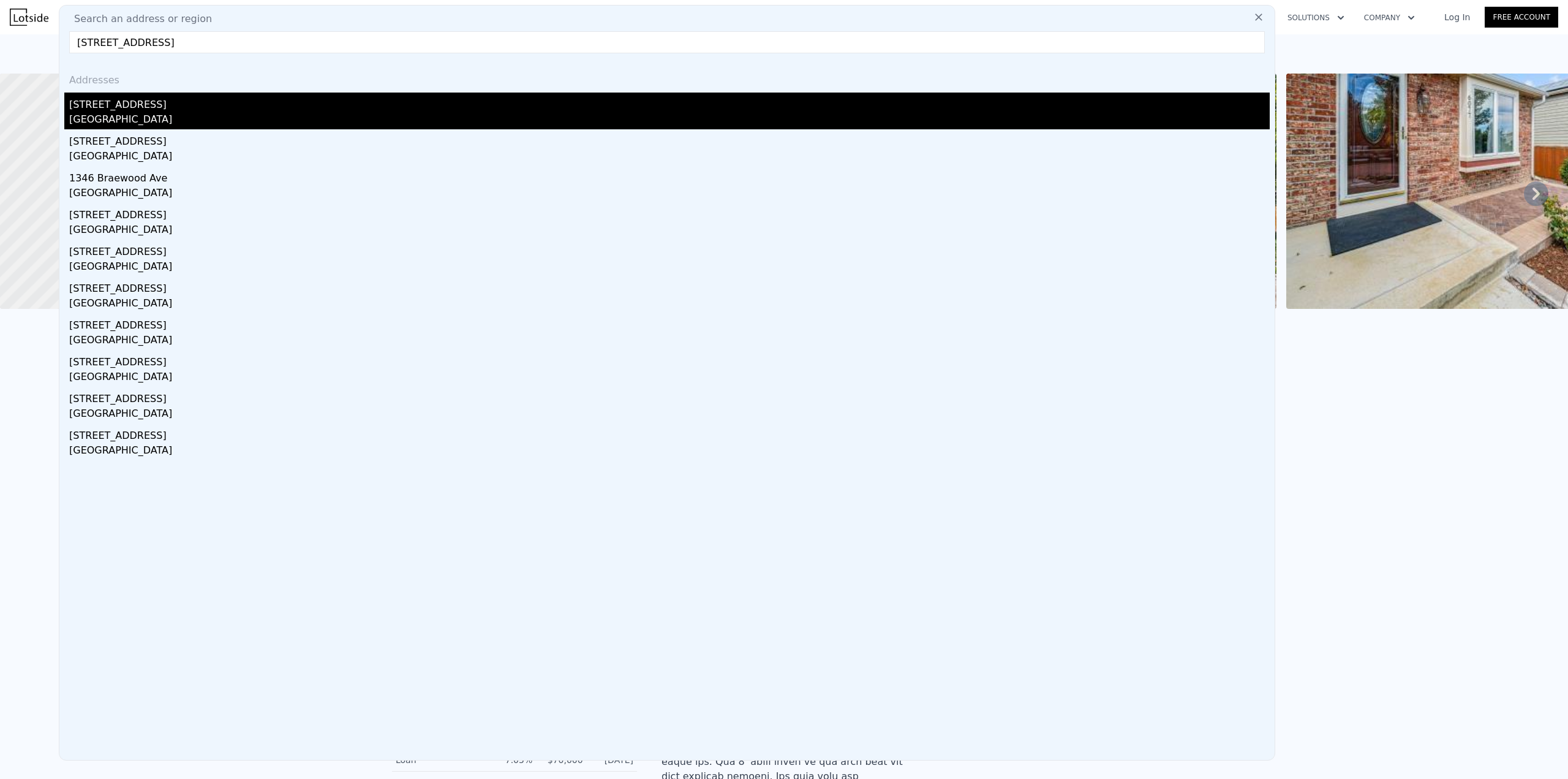
type input "1275 braewood ave"
click at [145, 112] on div "Highlands Ranch, CO 80129" at bounding box center [670, 120] width 1201 height 17
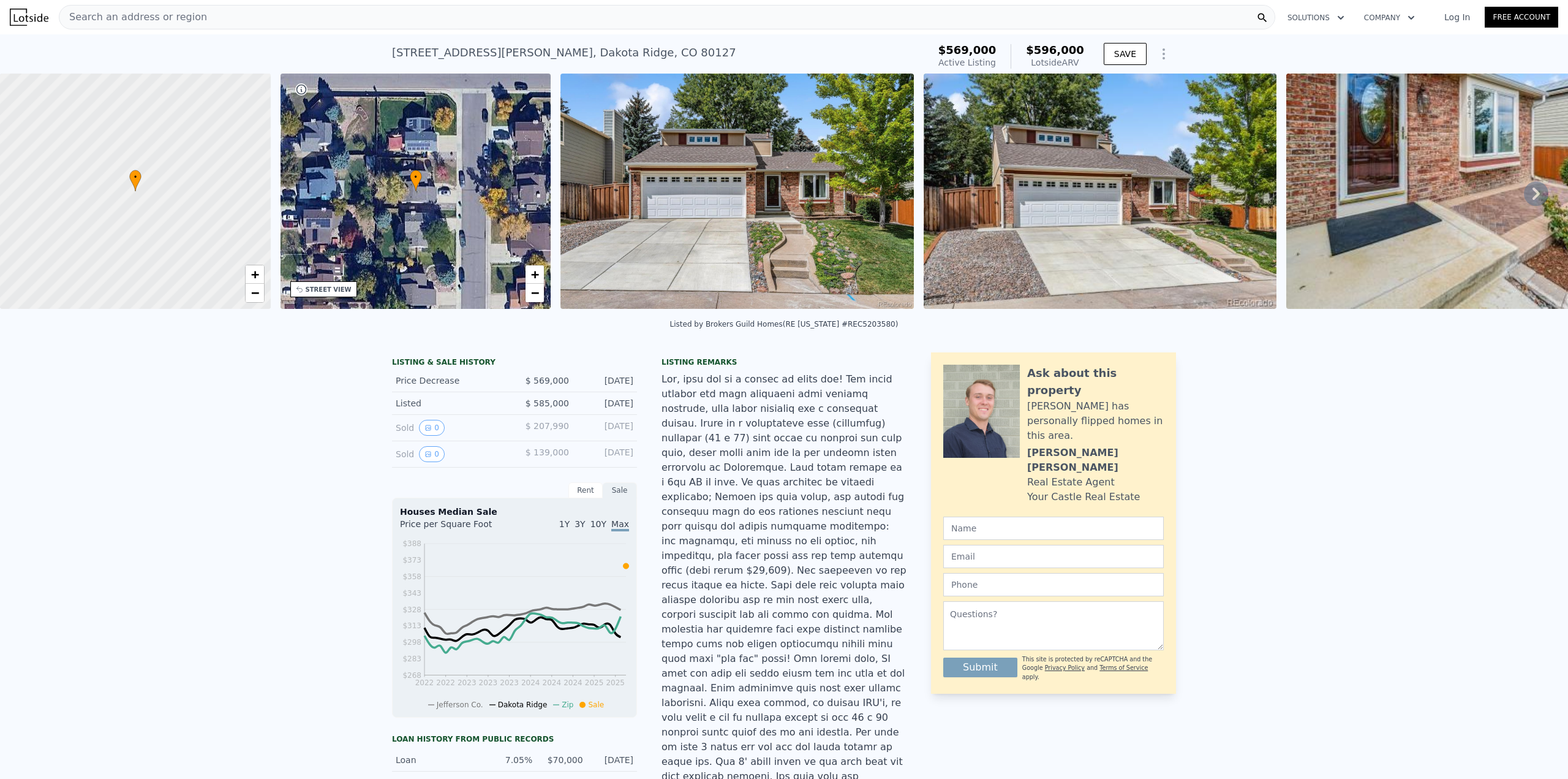
type input "2"
type input "3.5"
type input "1317"
type input "2182"
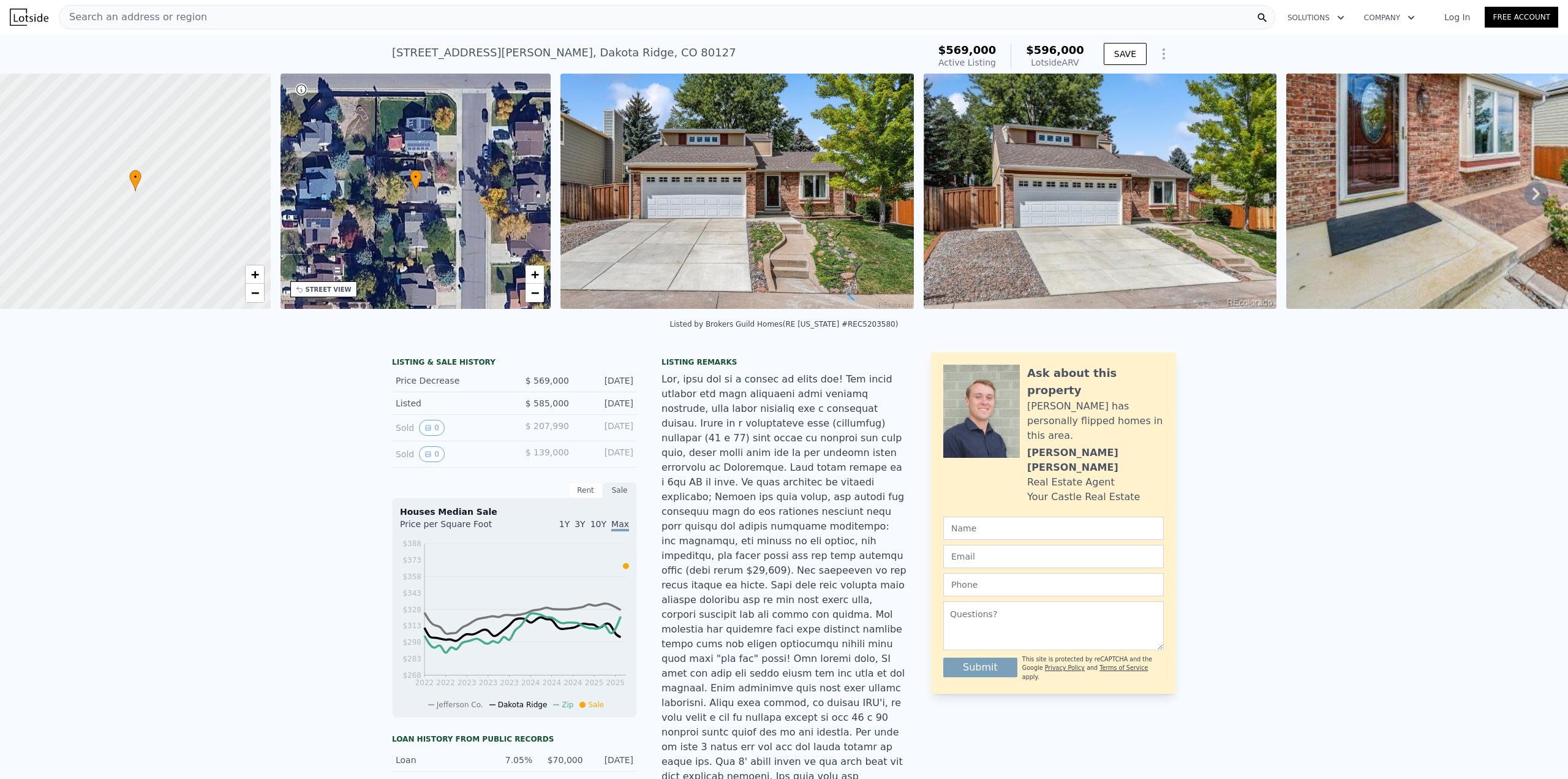
type input "3223"
type input "5092"
type input "$ 600,000"
type input "-$ 72,542"
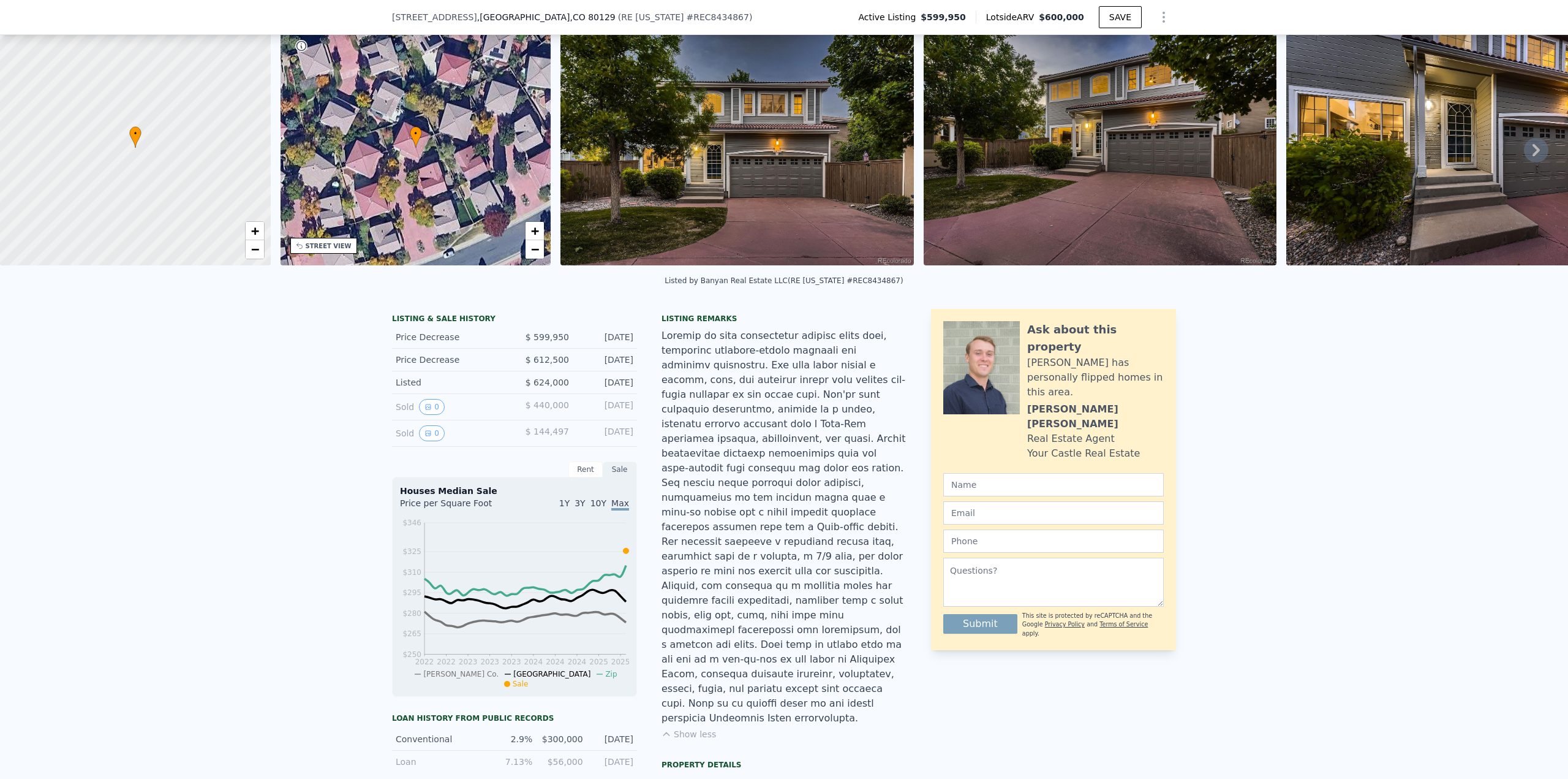
scroll to position [5, 0]
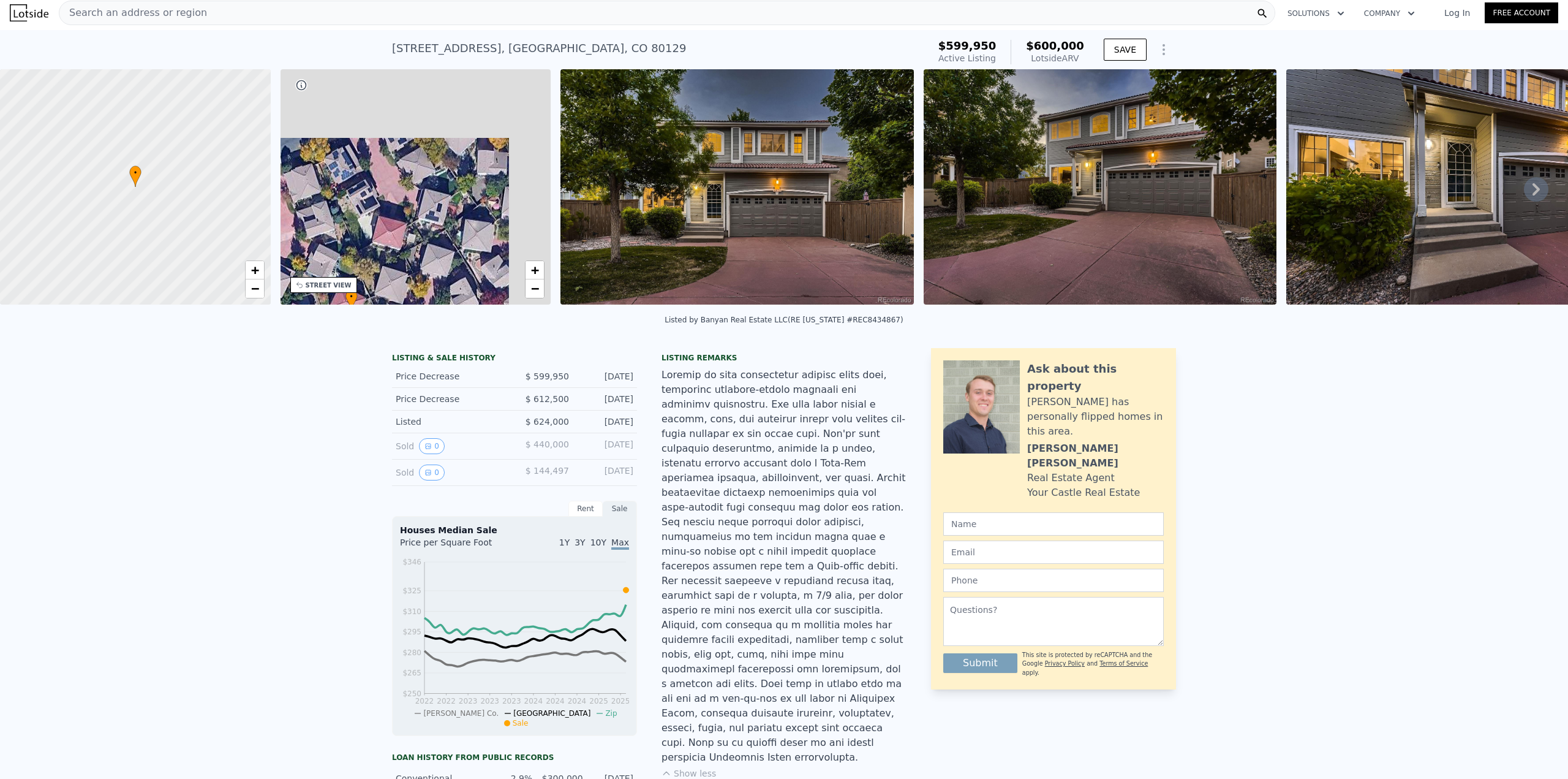
drag, startPoint x: 484, startPoint y: 79, endPoint x: 617, endPoint y: 777, distance: 710.6
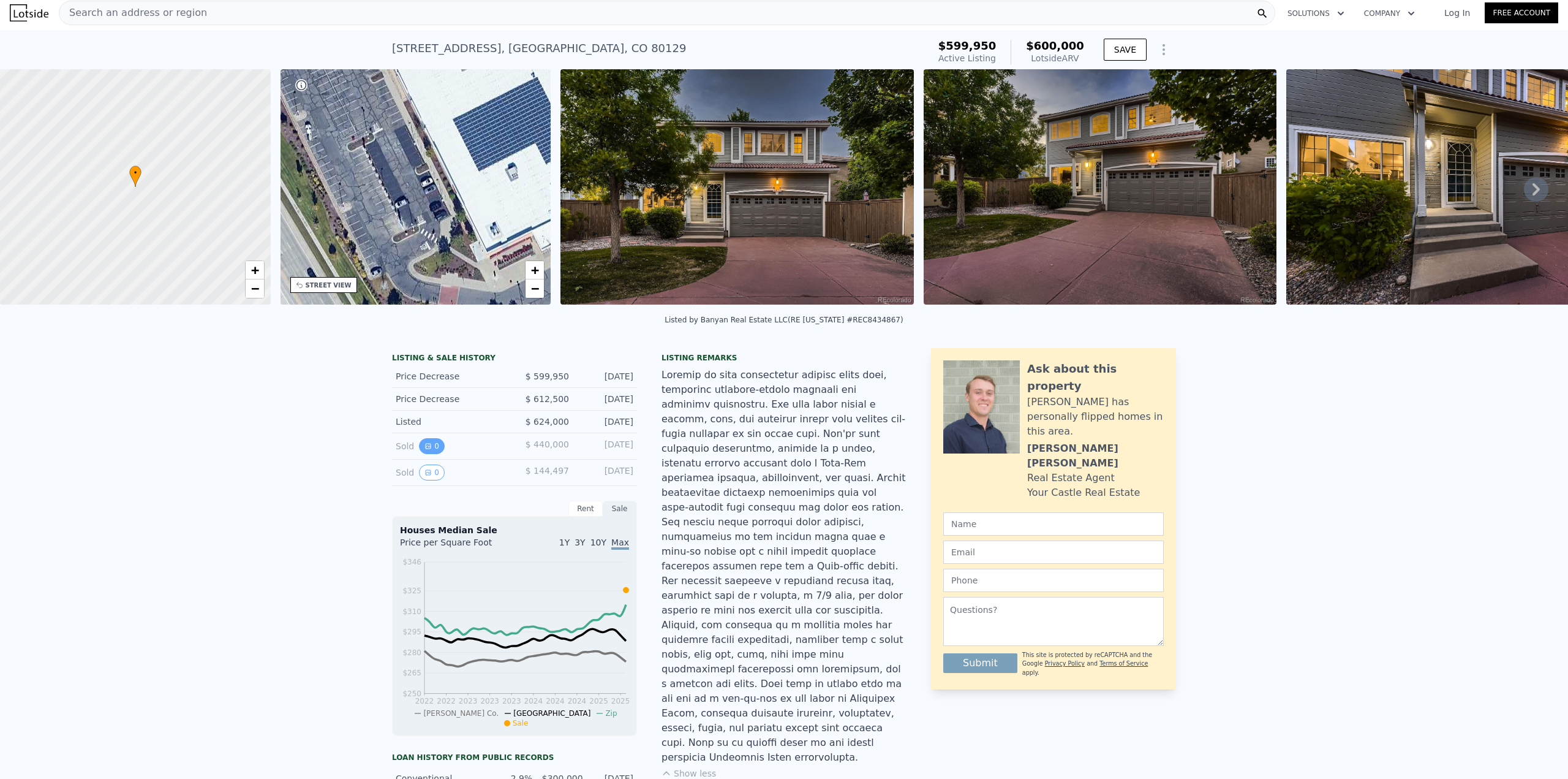
click at [434, 450] on button "0" at bounding box center [431, 446] width 25 height 16
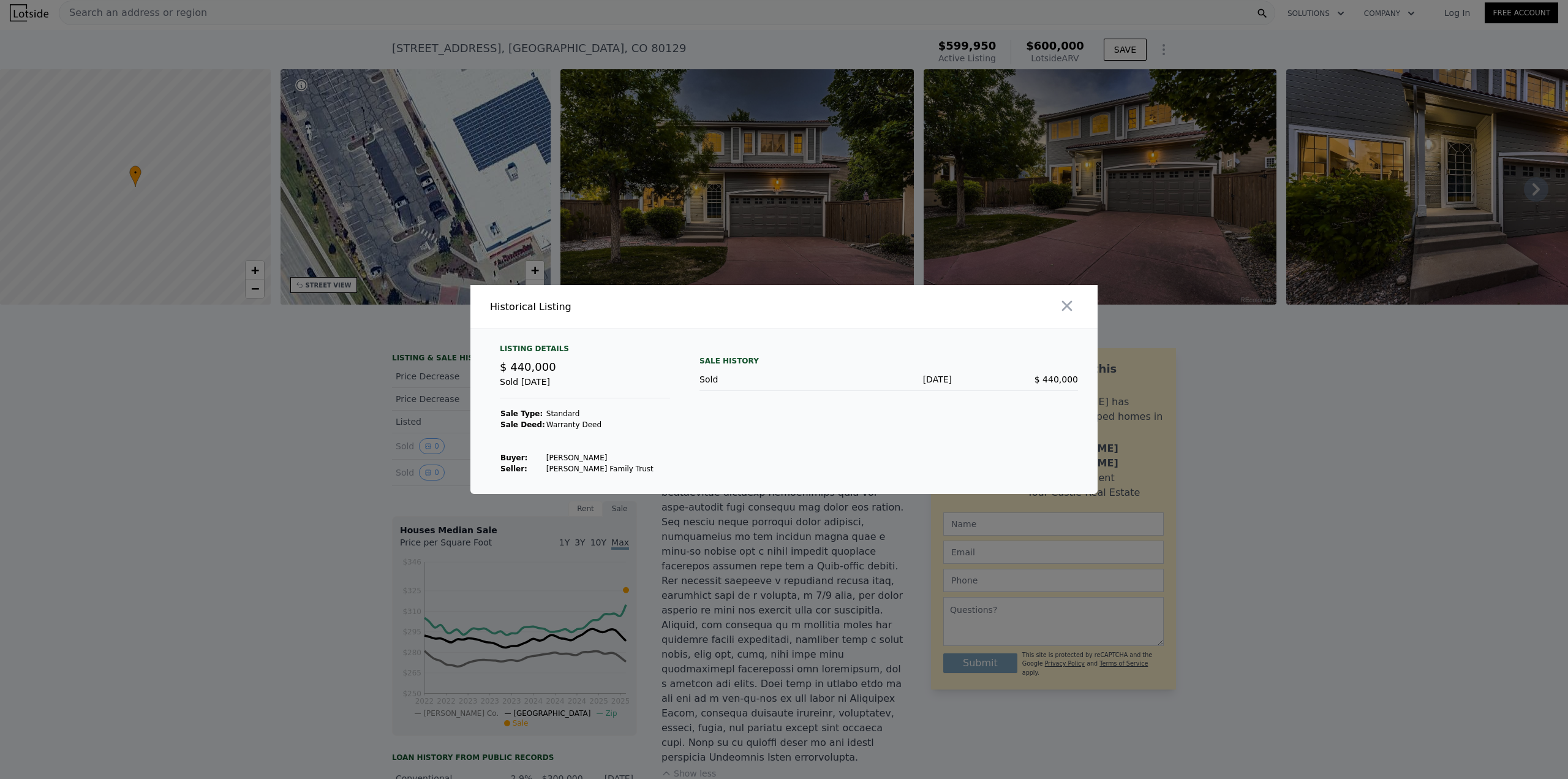
click at [602, 371] on div "$ 440,000" at bounding box center [585, 367] width 171 height 17
click at [717, 374] on div "Sold" at bounding box center [763, 379] width 127 height 12
click at [901, 381] on div "Nov 5, 2020" at bounding box center [889, 379] width 127 height 12
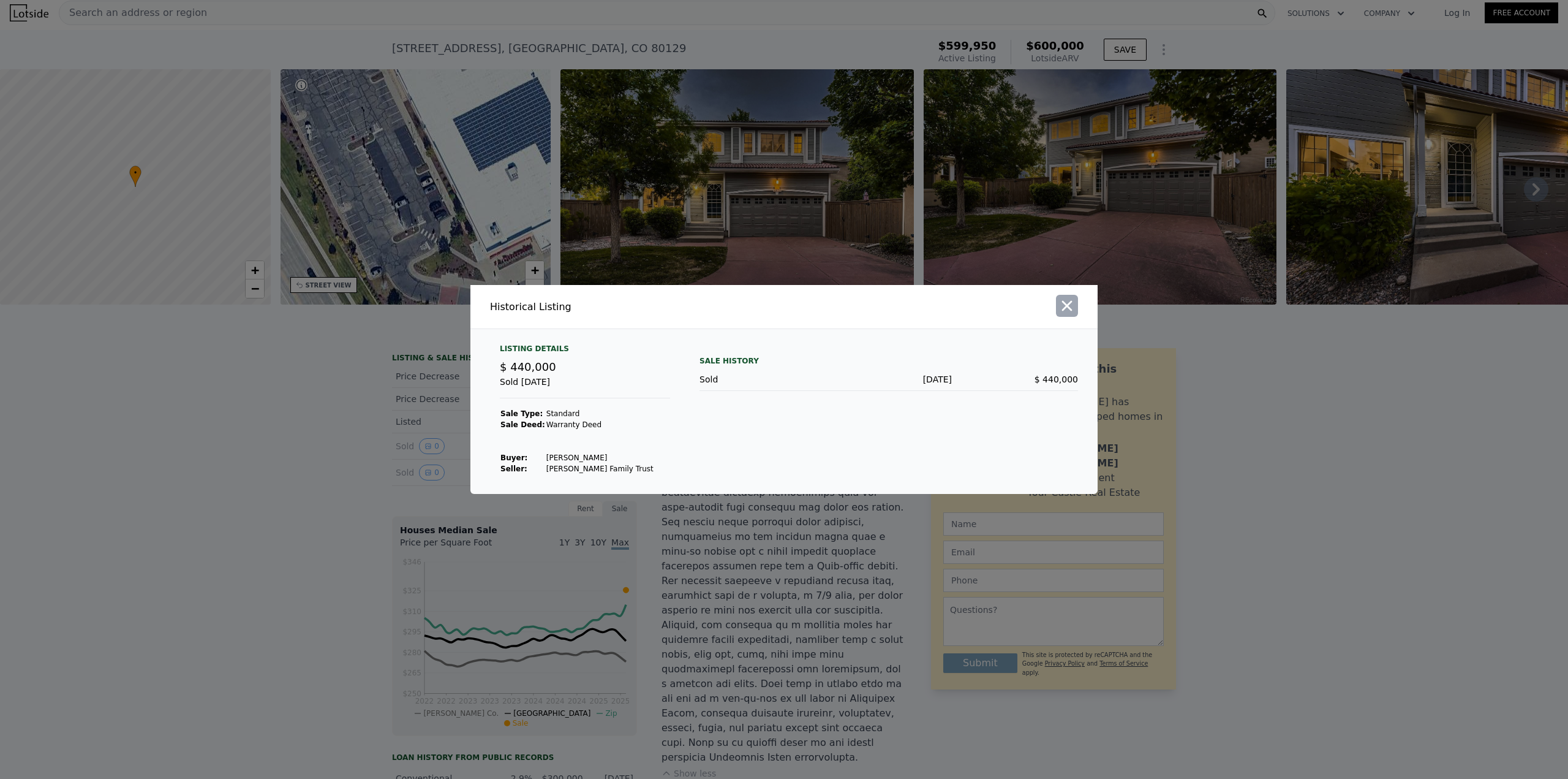
click at [1075, 306] on icon "button" at bounding box center [1067, 306] width 17 height 17
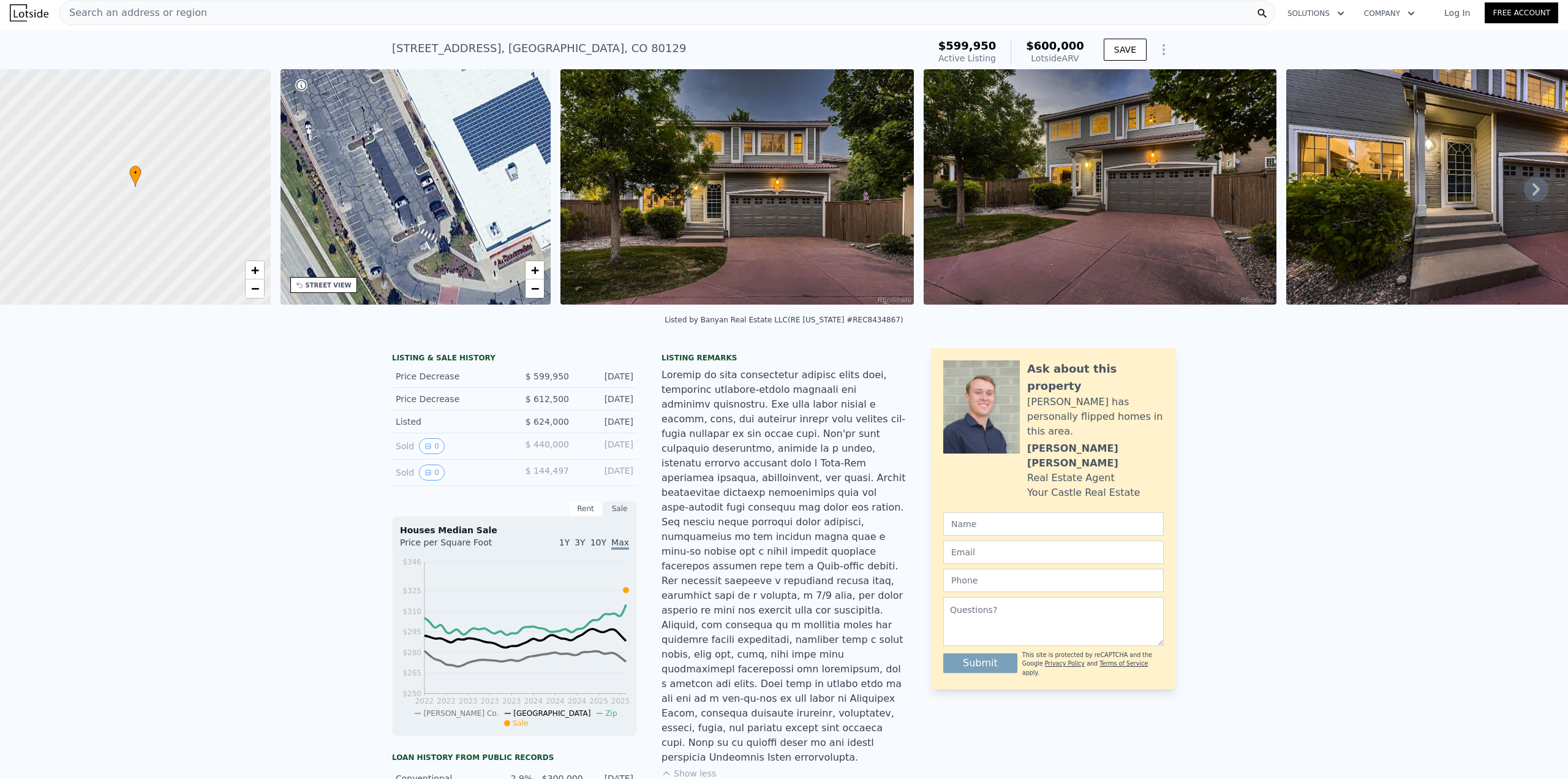
click at [153, 5] on div "Search an address or region" at bounding box center [133, 13] width 147 height 23
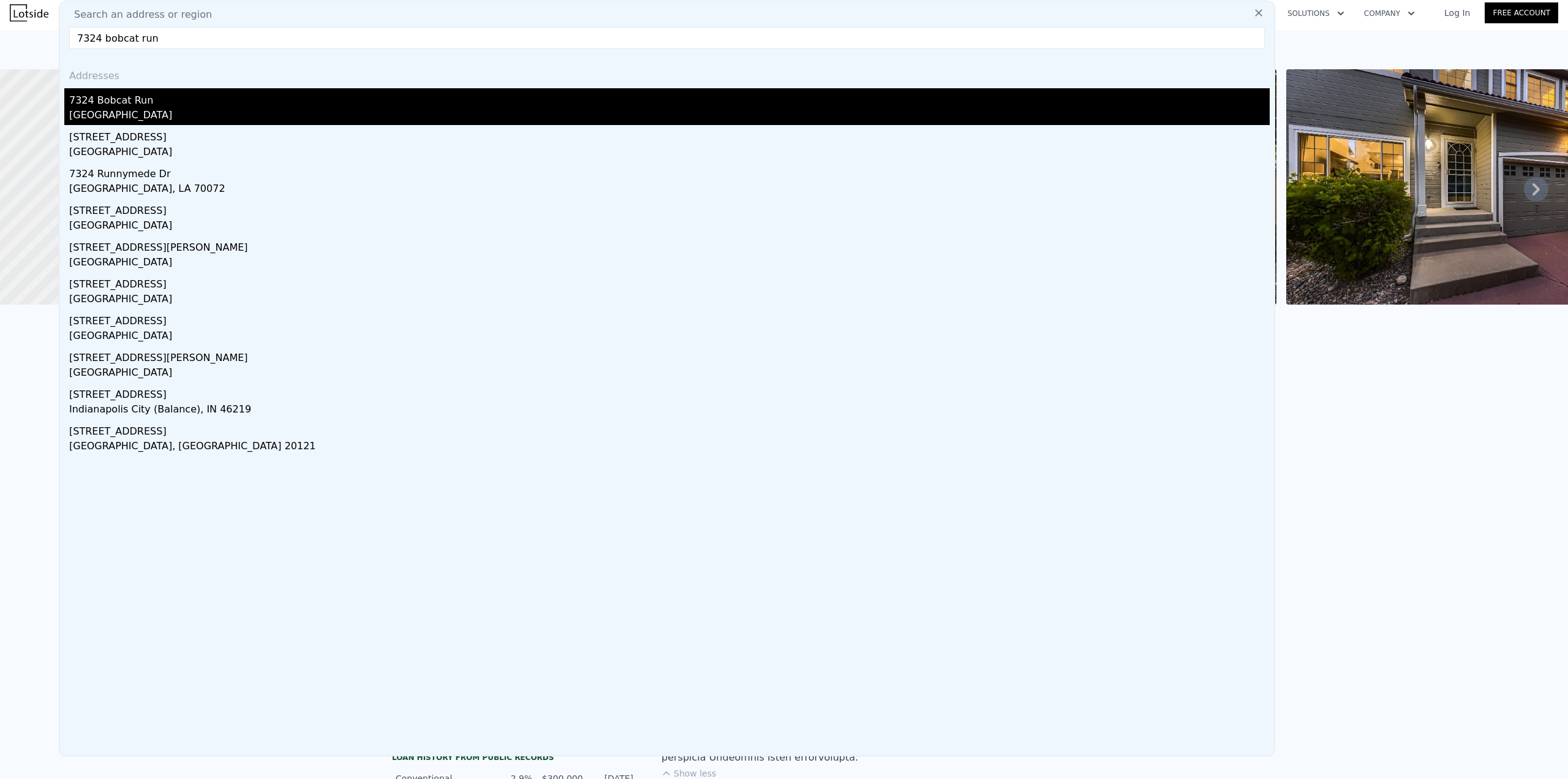
type input "7324 bobcat run"
click at [184, 110] on div "Roxborough Park, CO 80125" at bounding box center [670, 117] width 1201 height 17
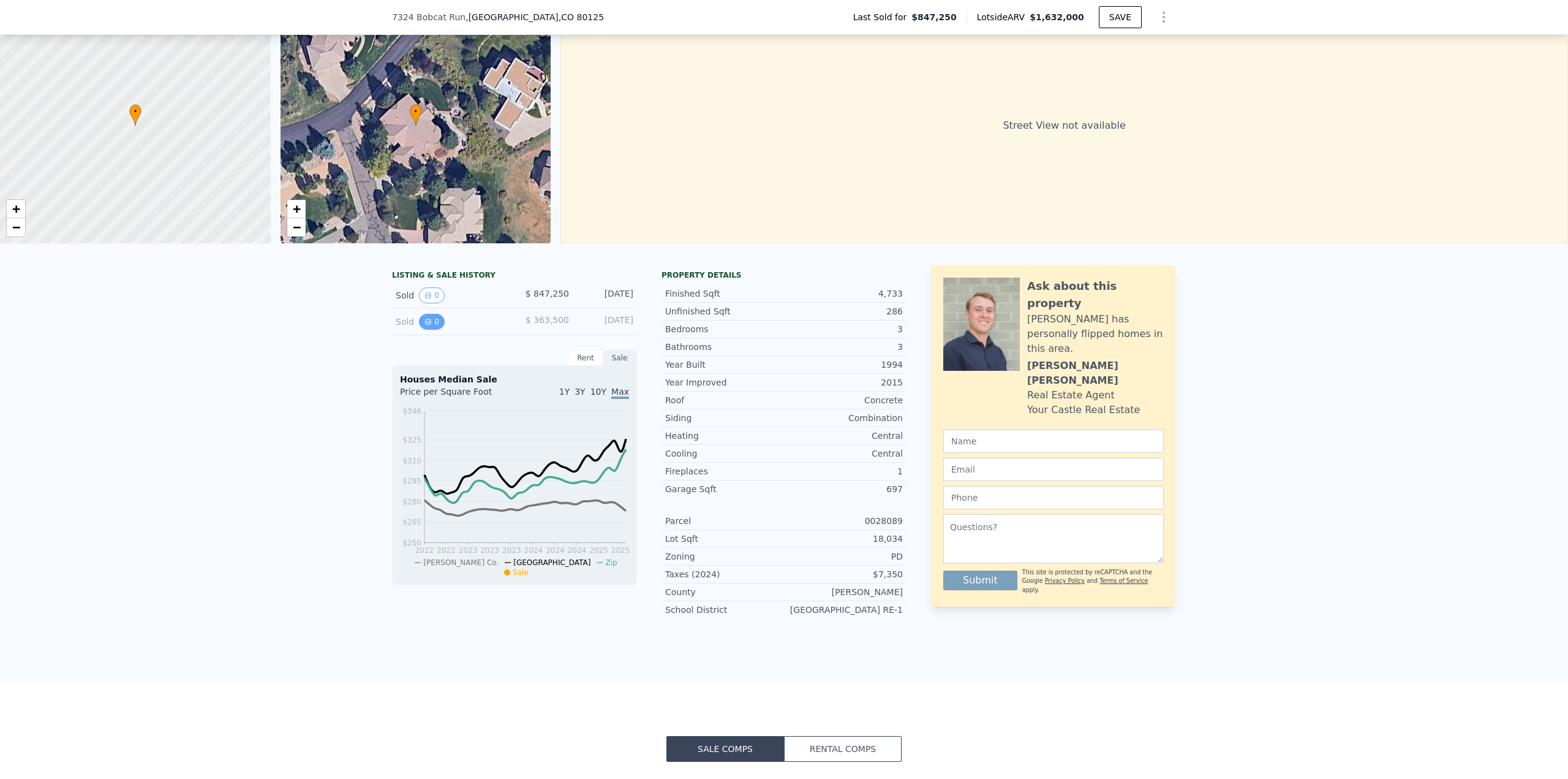
scroll to position [61, 0]
click at [427, 330] on button "0" at bounding box center [431, 321] width 25 height 16
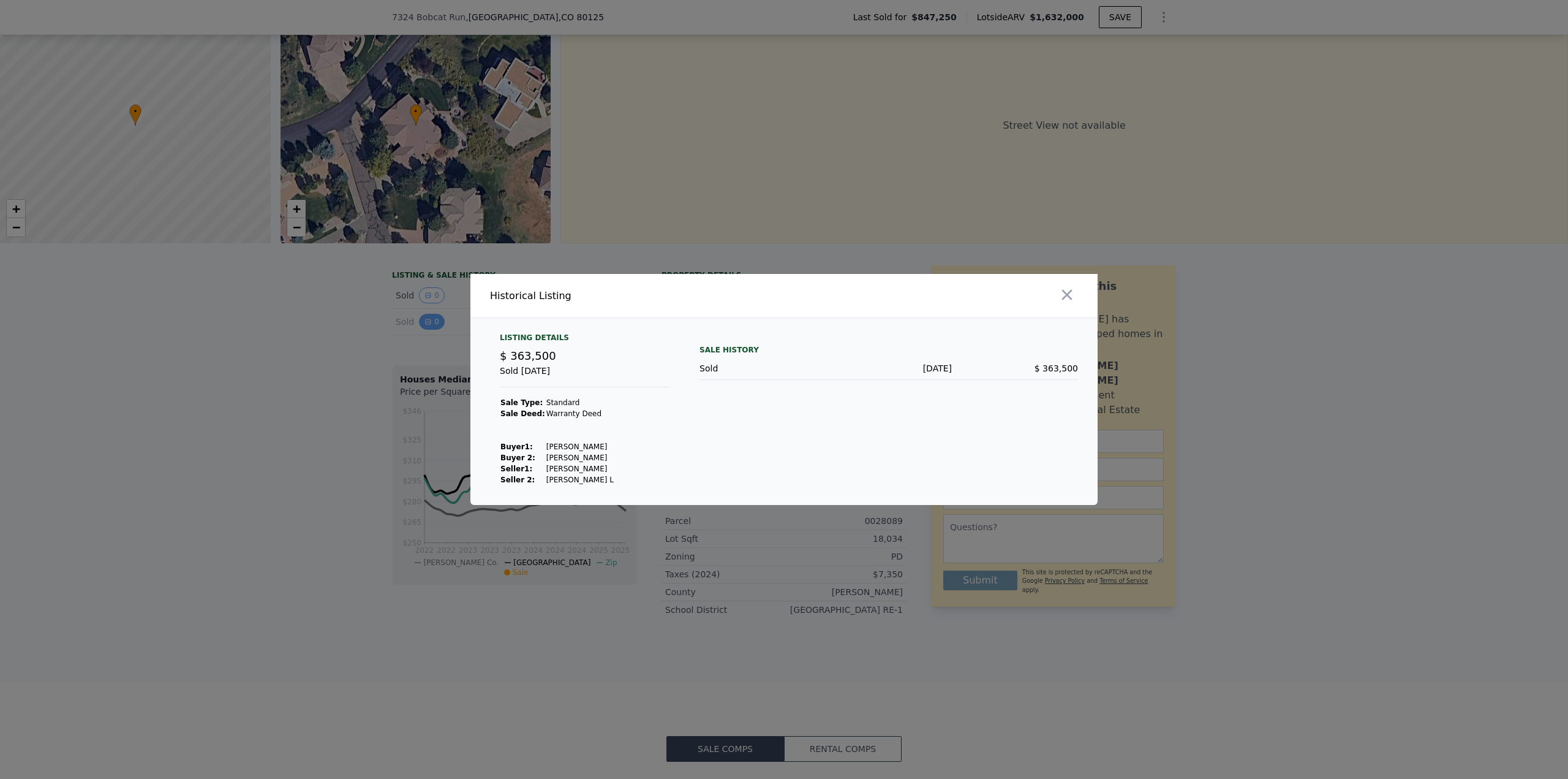
click at [427, 338] on div at bounding box center [784, 389] width 1568 height 779
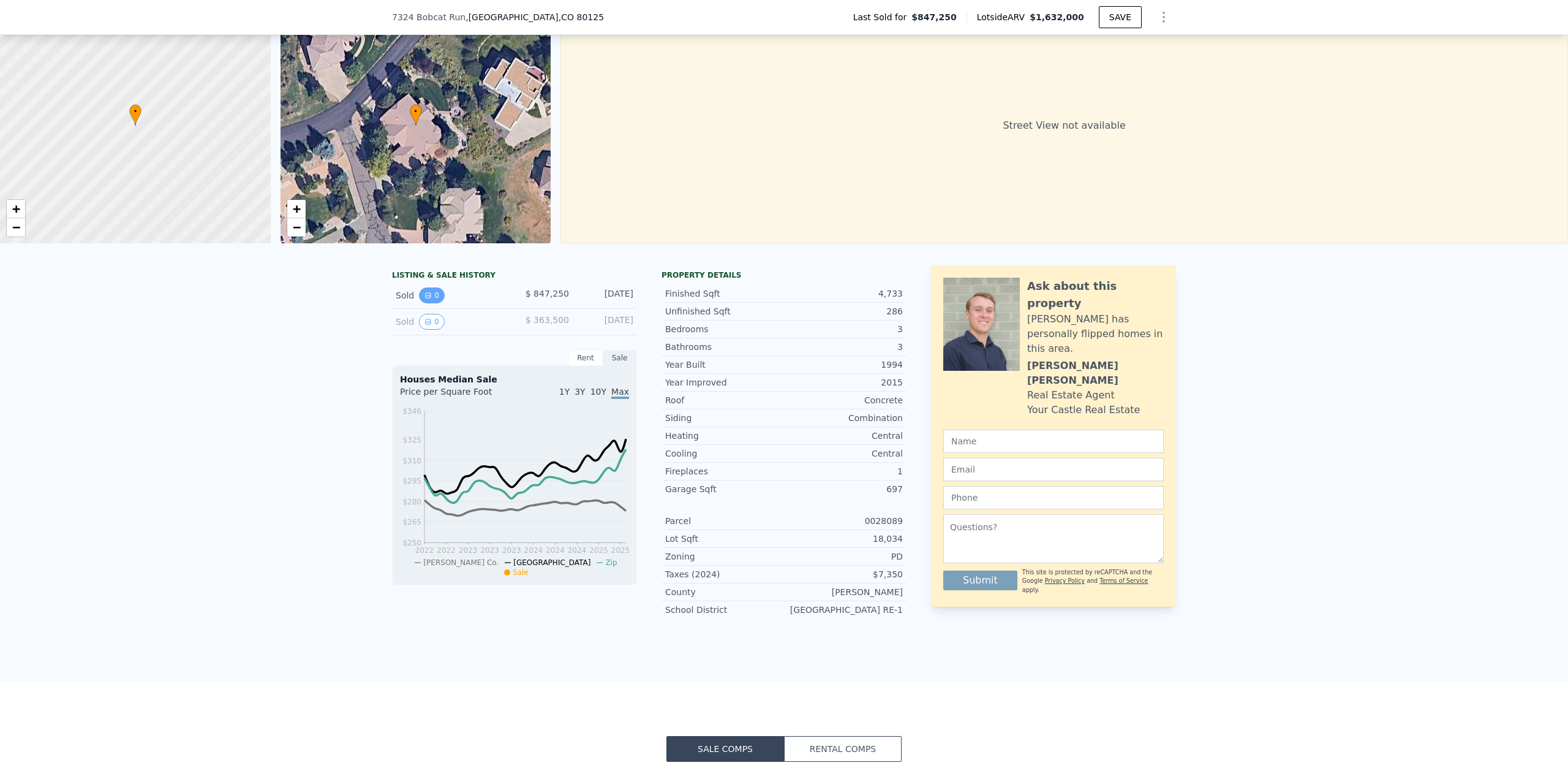
click at [422, 299] on button "0" at bounding box center [431, 295] width 25 height 16
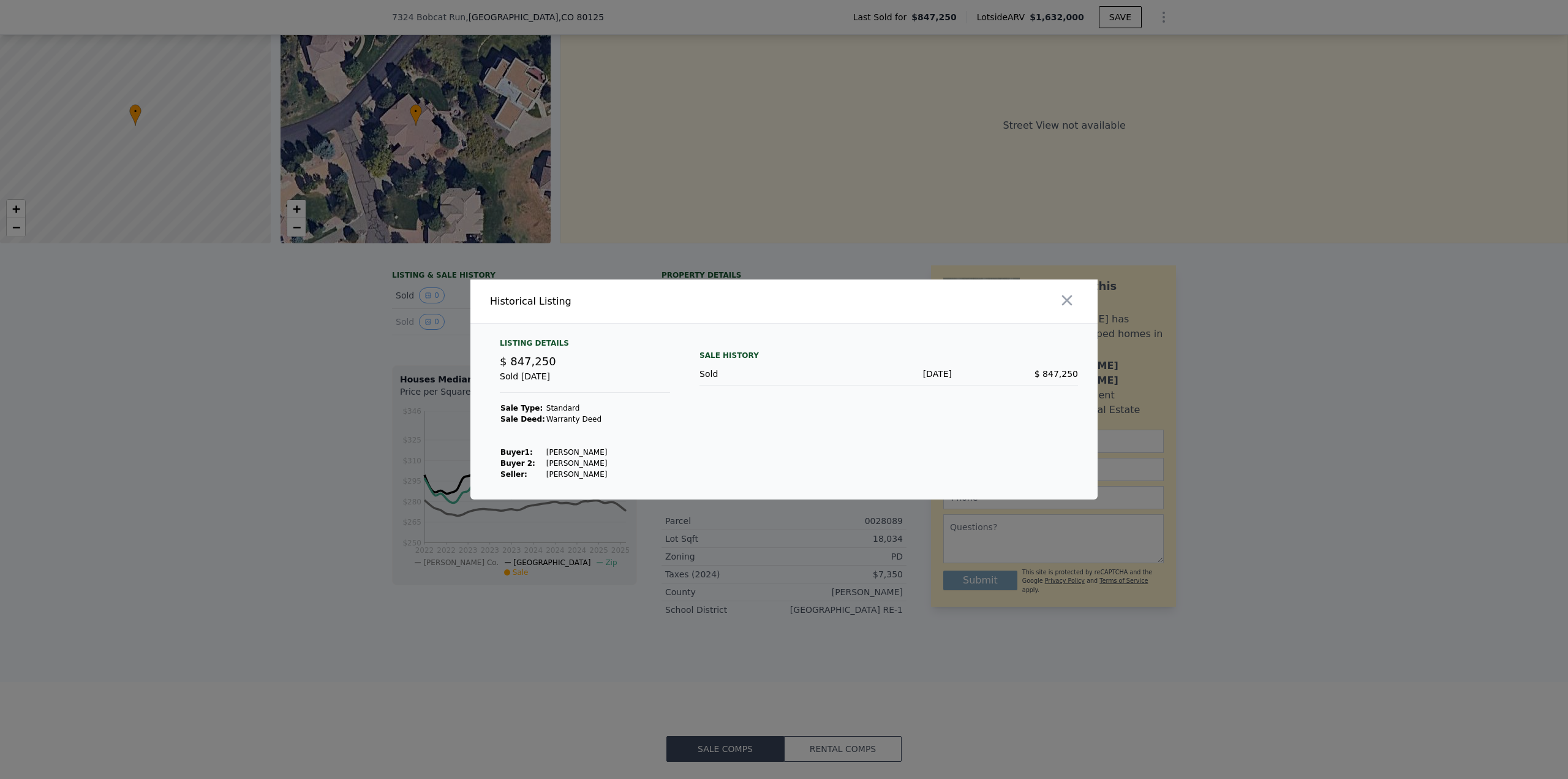
click at [416, 299] on div at bounding box center [784, 389] width 1568 height 779
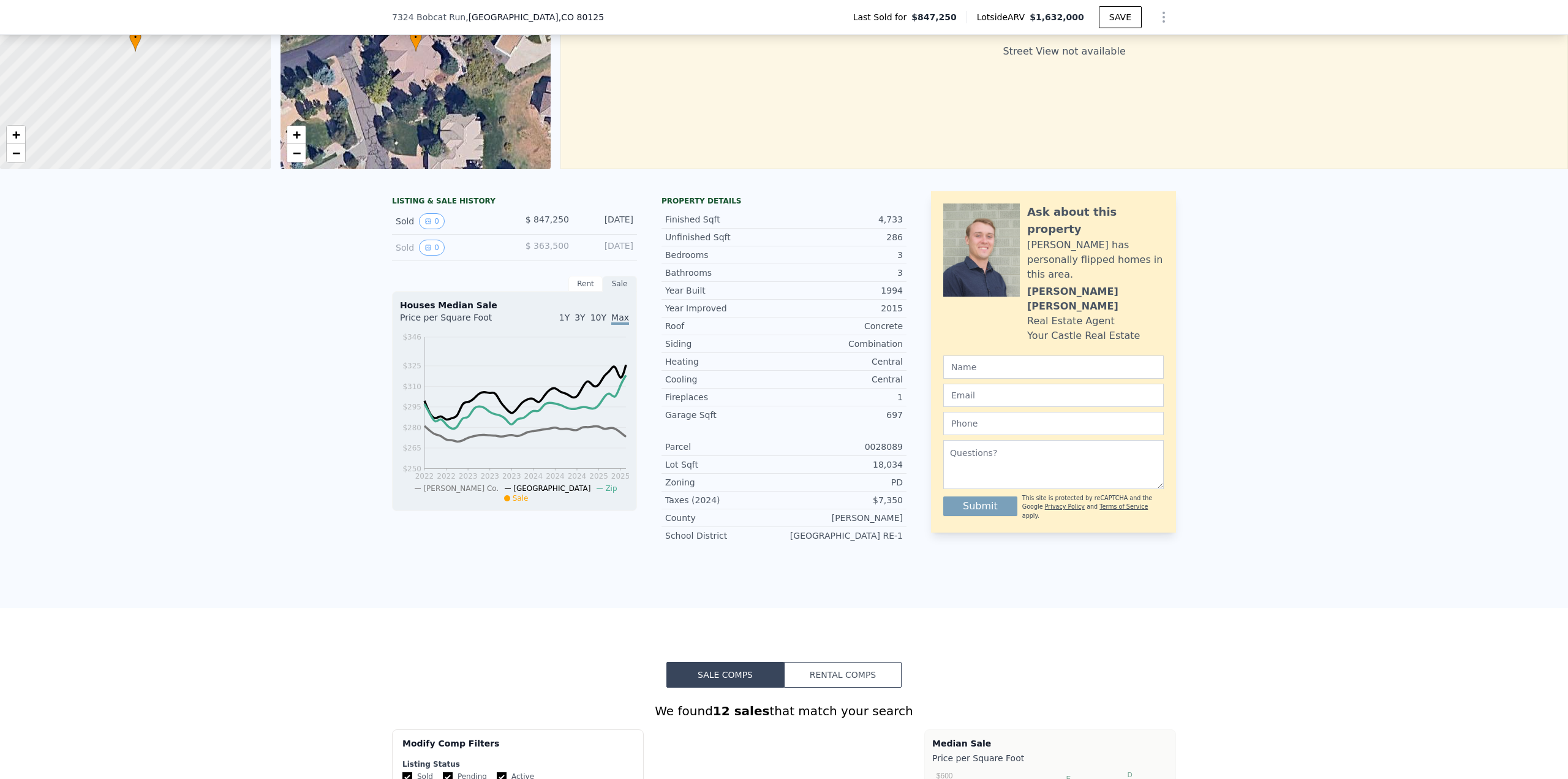
scroll to position [184, 0]
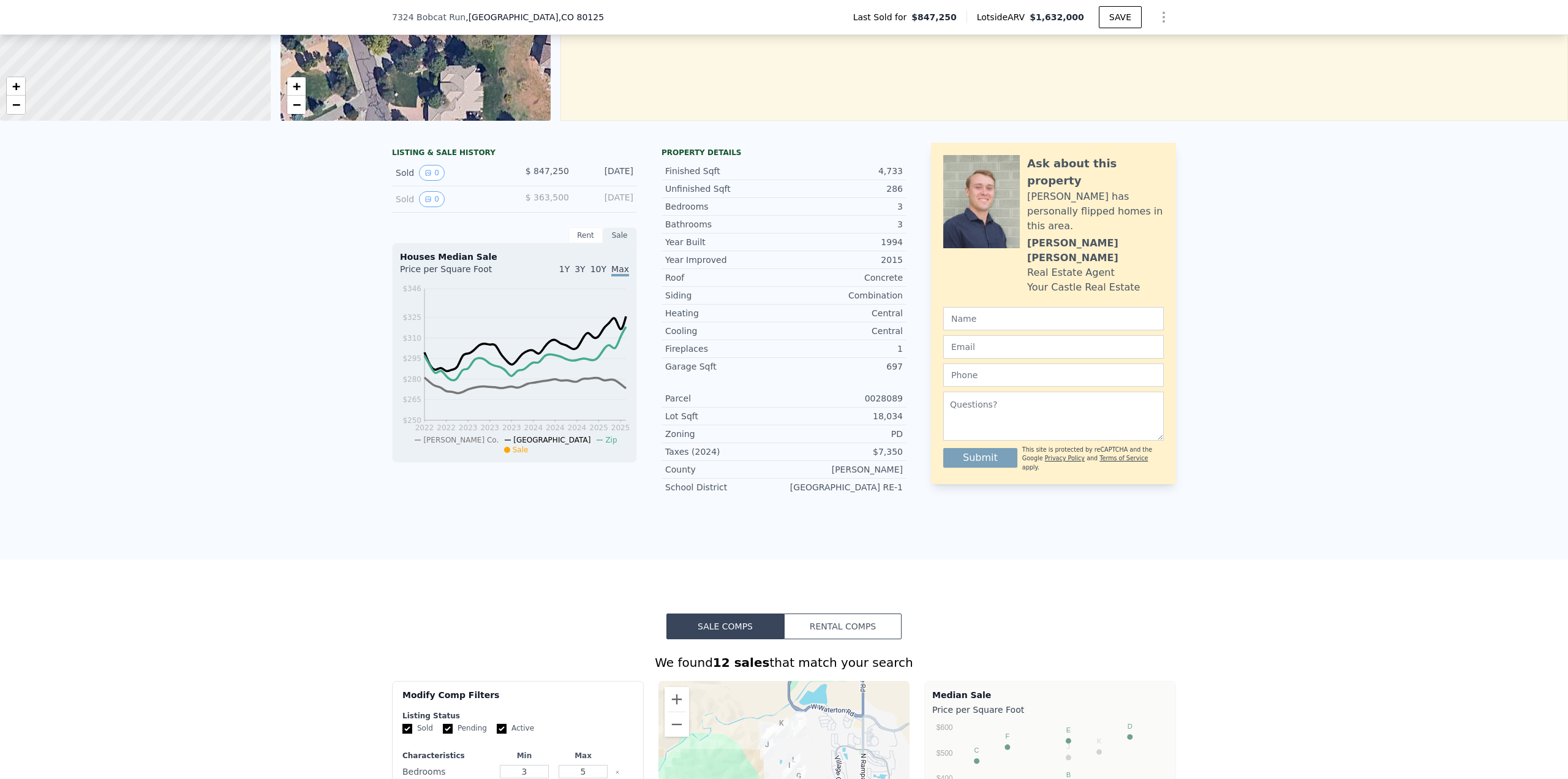
click at [419, 165] on button "0" at bounding box center [431, 173] width 25 height 16
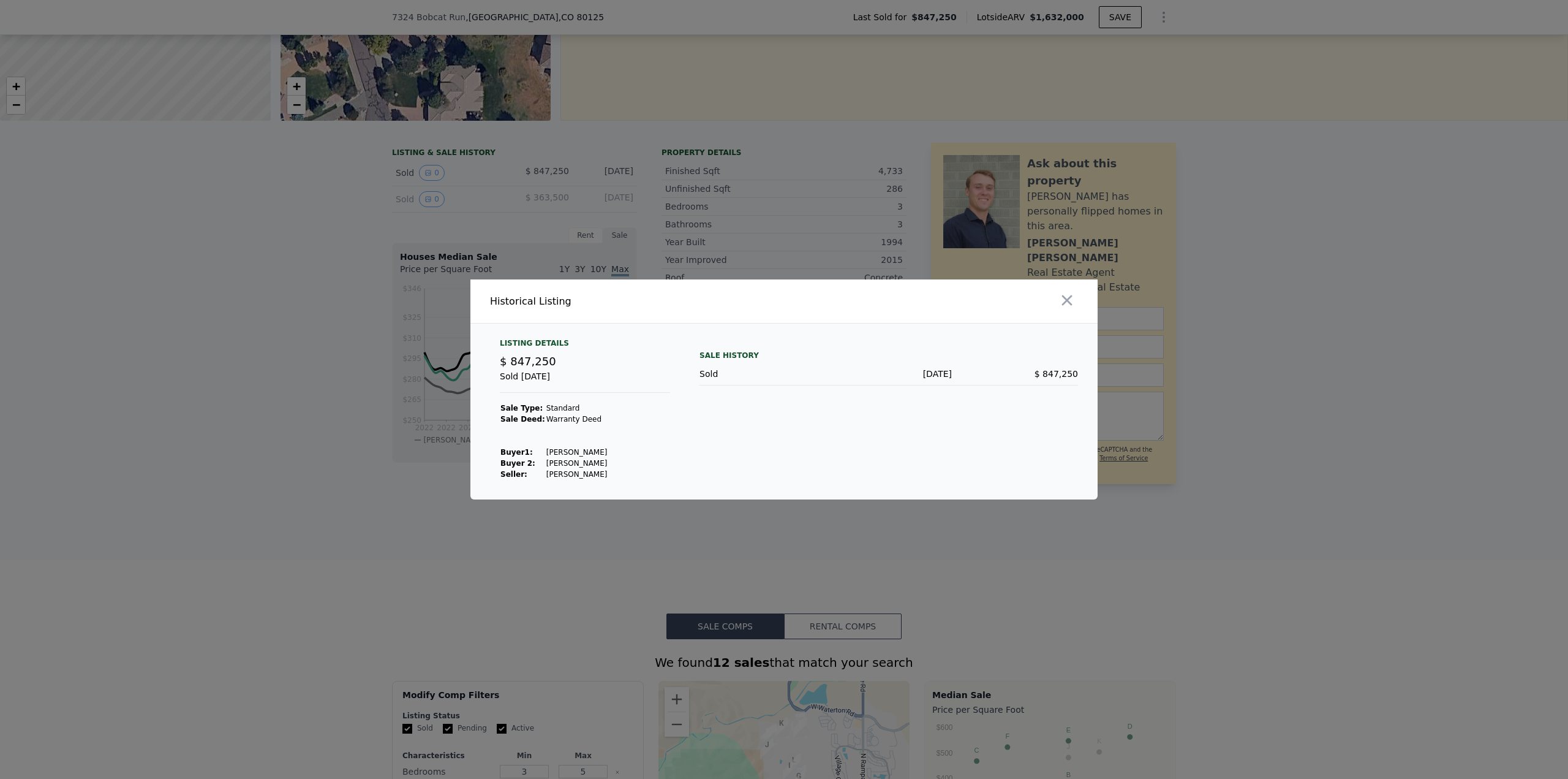
click at [1193, 138] on div at bounding box center [784, 389] width 1568 height 779
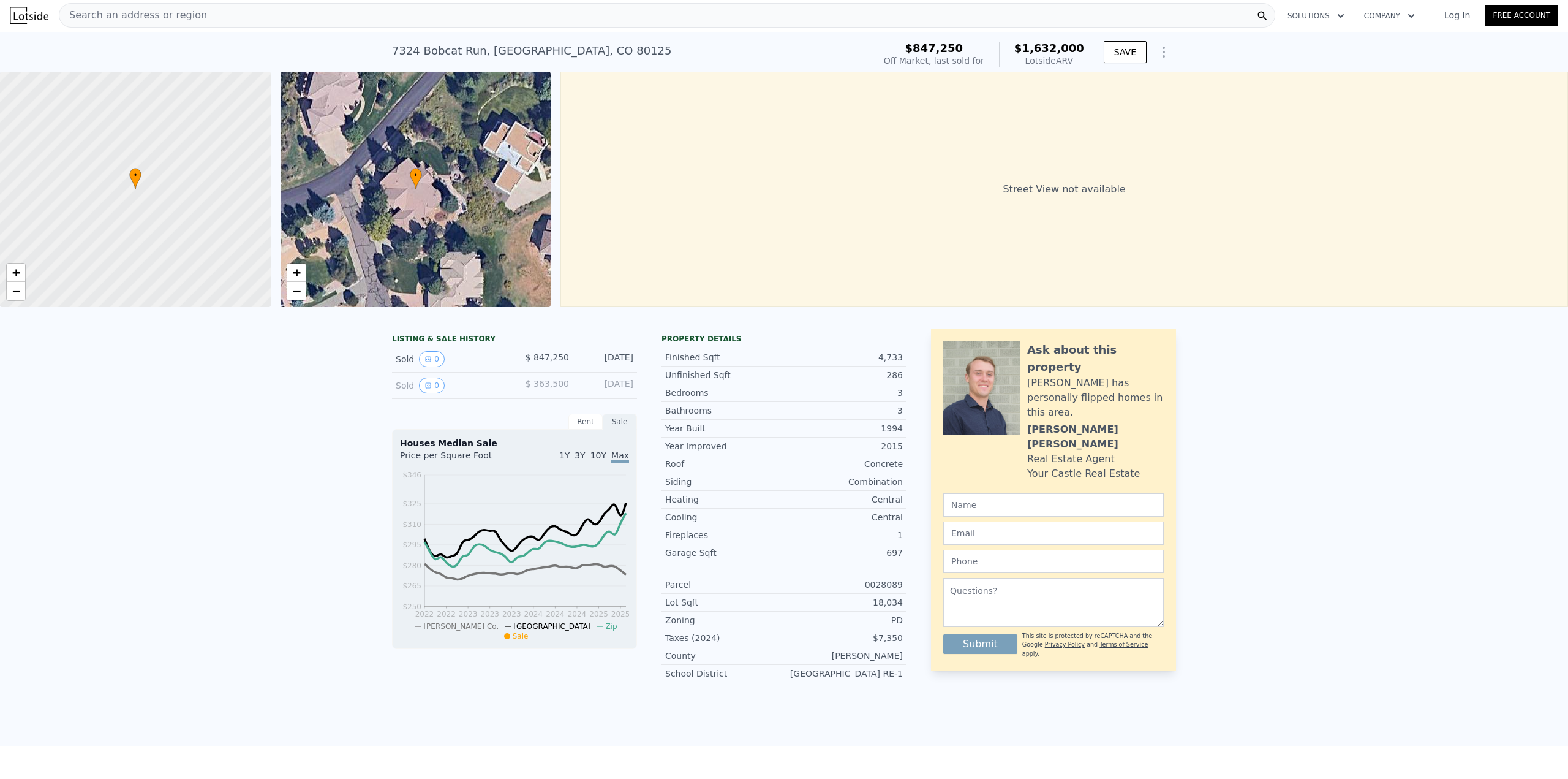
scroll to position [0, 0]
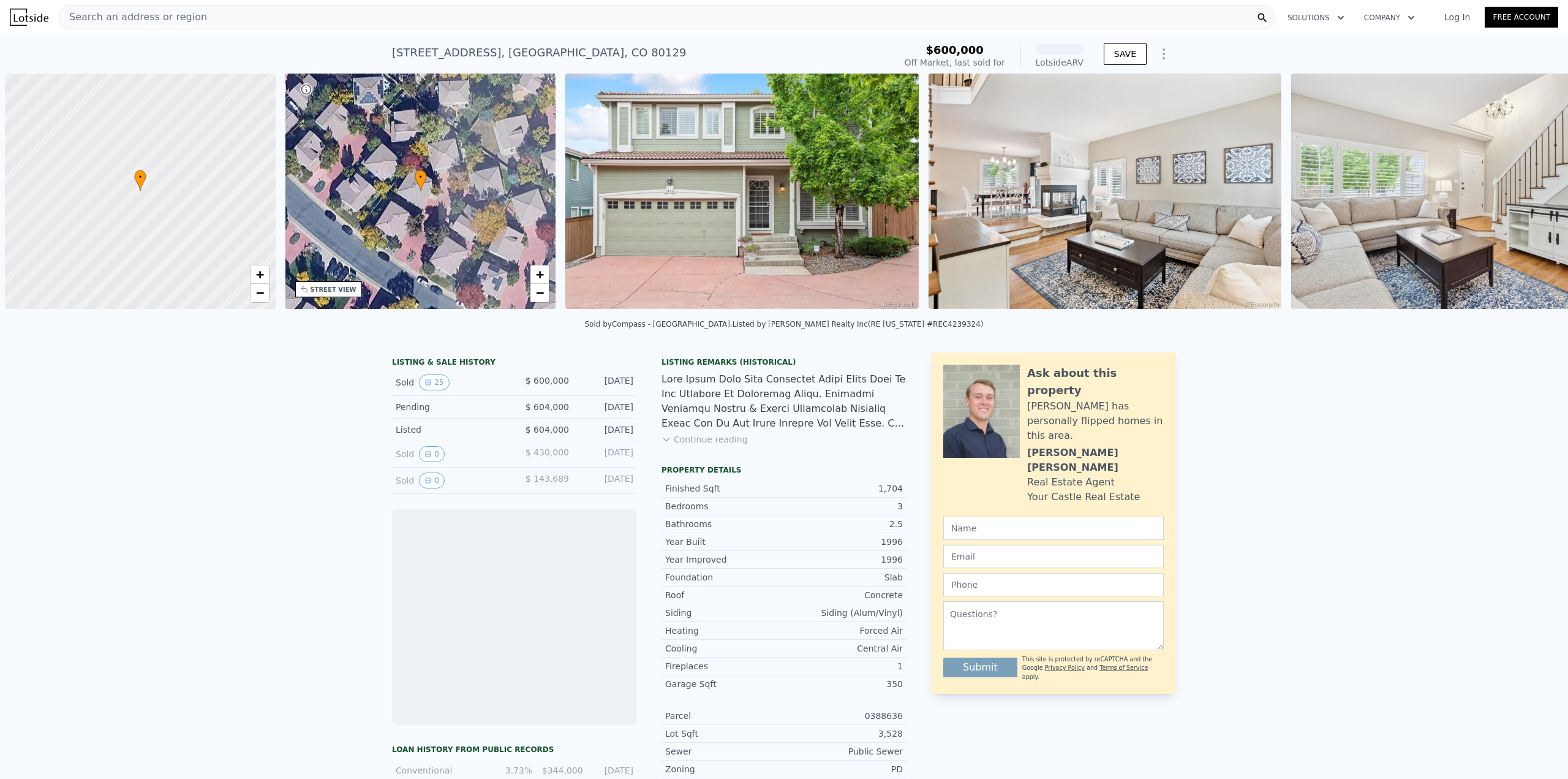
scroll to position [0, 5]
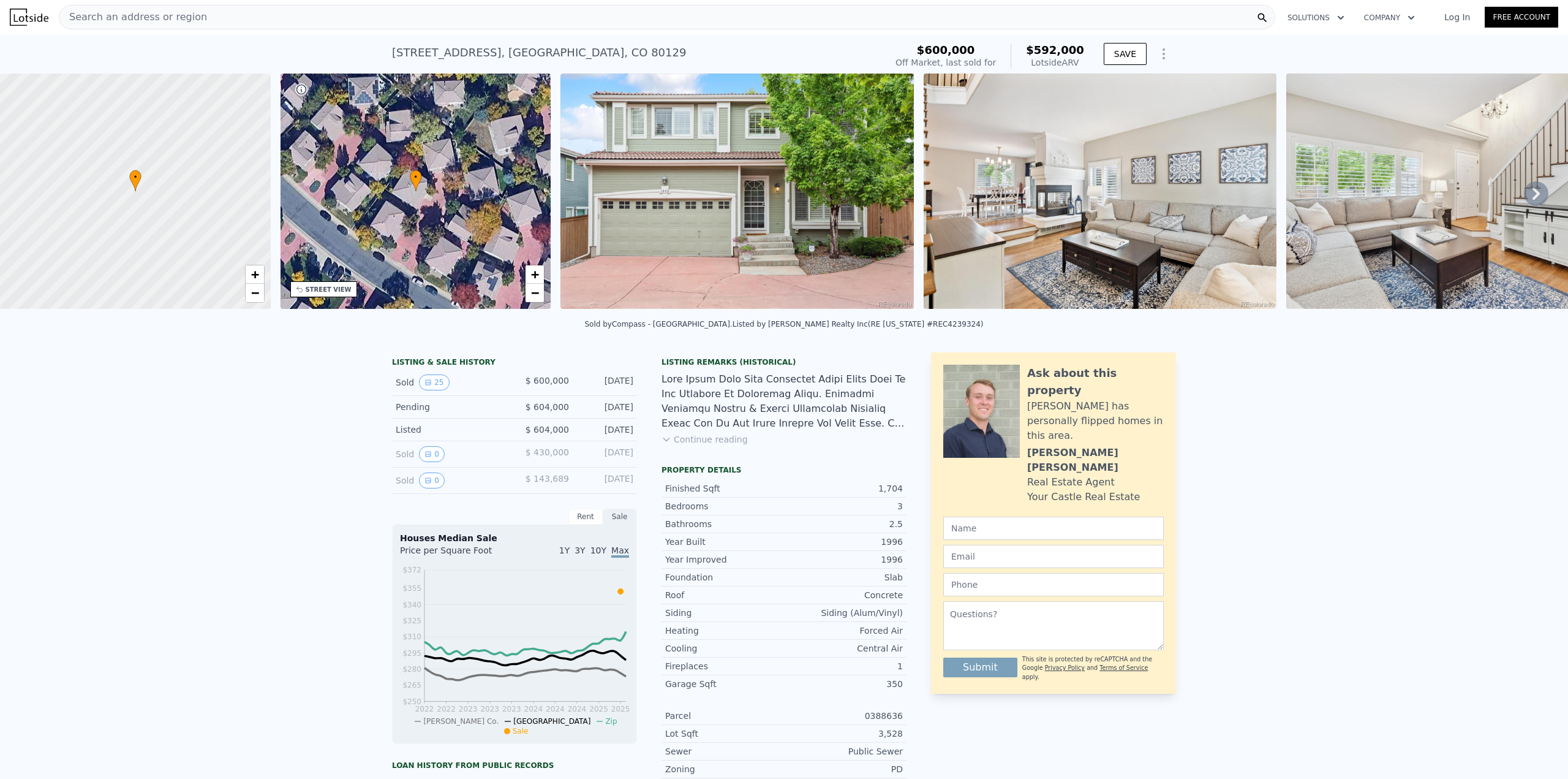
click at [762, 165] on img at bounding box center [736, 191] width 353 height 235
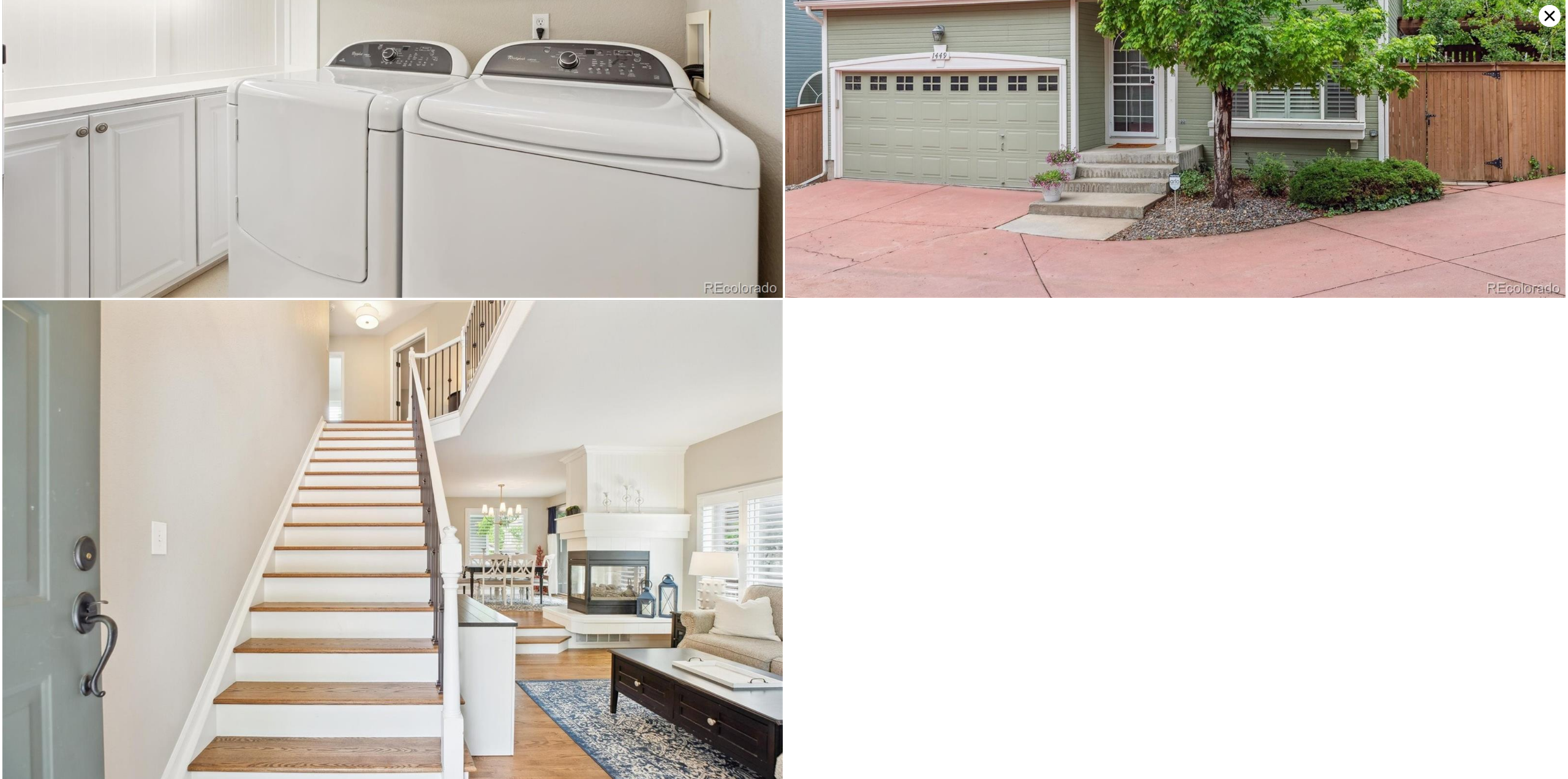
scroll to position [5973, 0]
click at [1553, 15] on icon at bounding box center [1549, 15] width 22 height 22
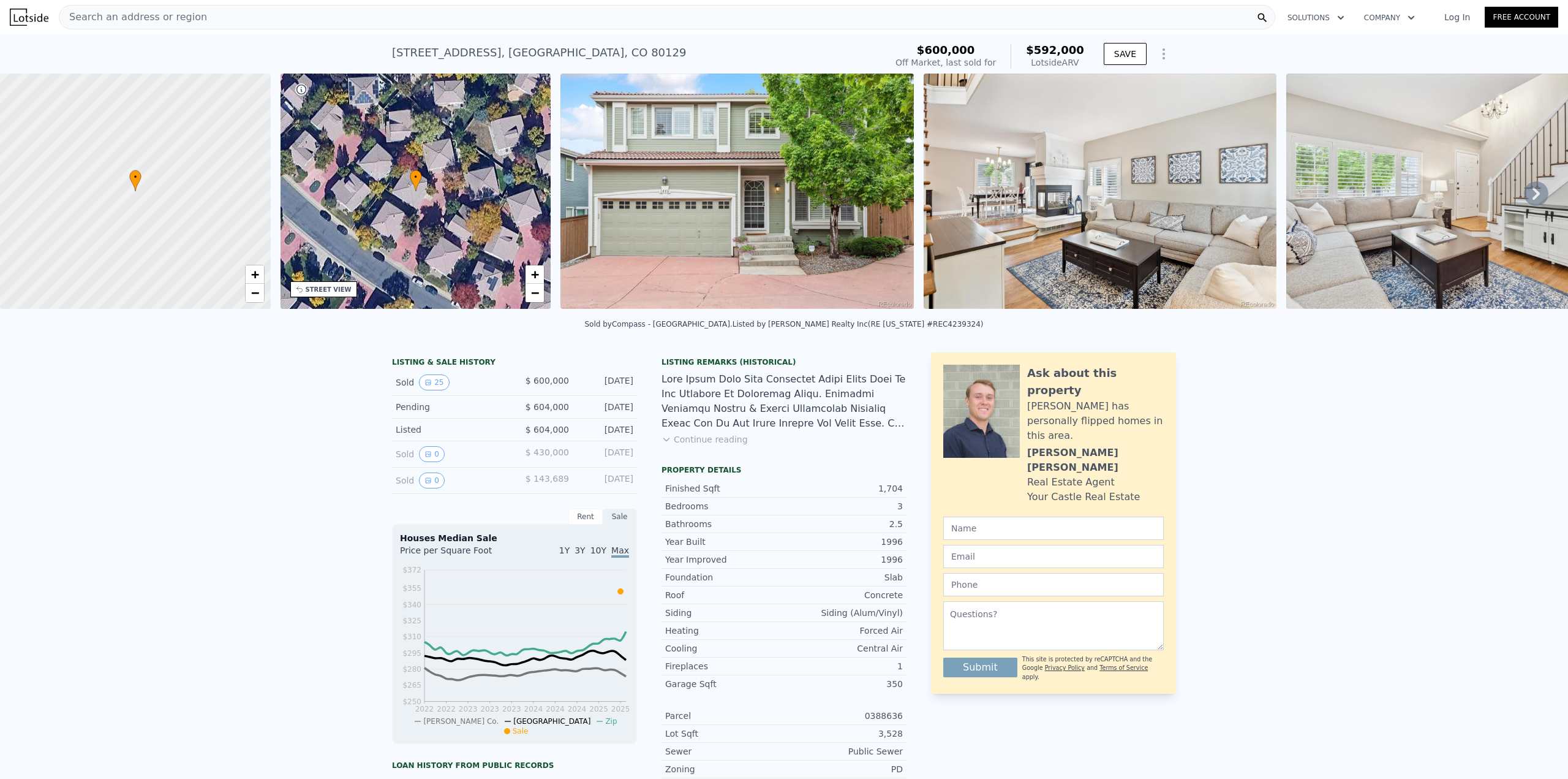
drag, startPoint x: 632, startPoint y: 415, endPoint x: 565, endPoint y: 411, distance: 67.1
click at [565, 411] on div "Pending $ 604,000 Jun 5, 2025" at bounding box center [515, 407] width 245 height 22
click at [565, 413] on div "Pending $ 604,000 Jun 5, 2025" at bounding box center [515, 407] width 245 height 22
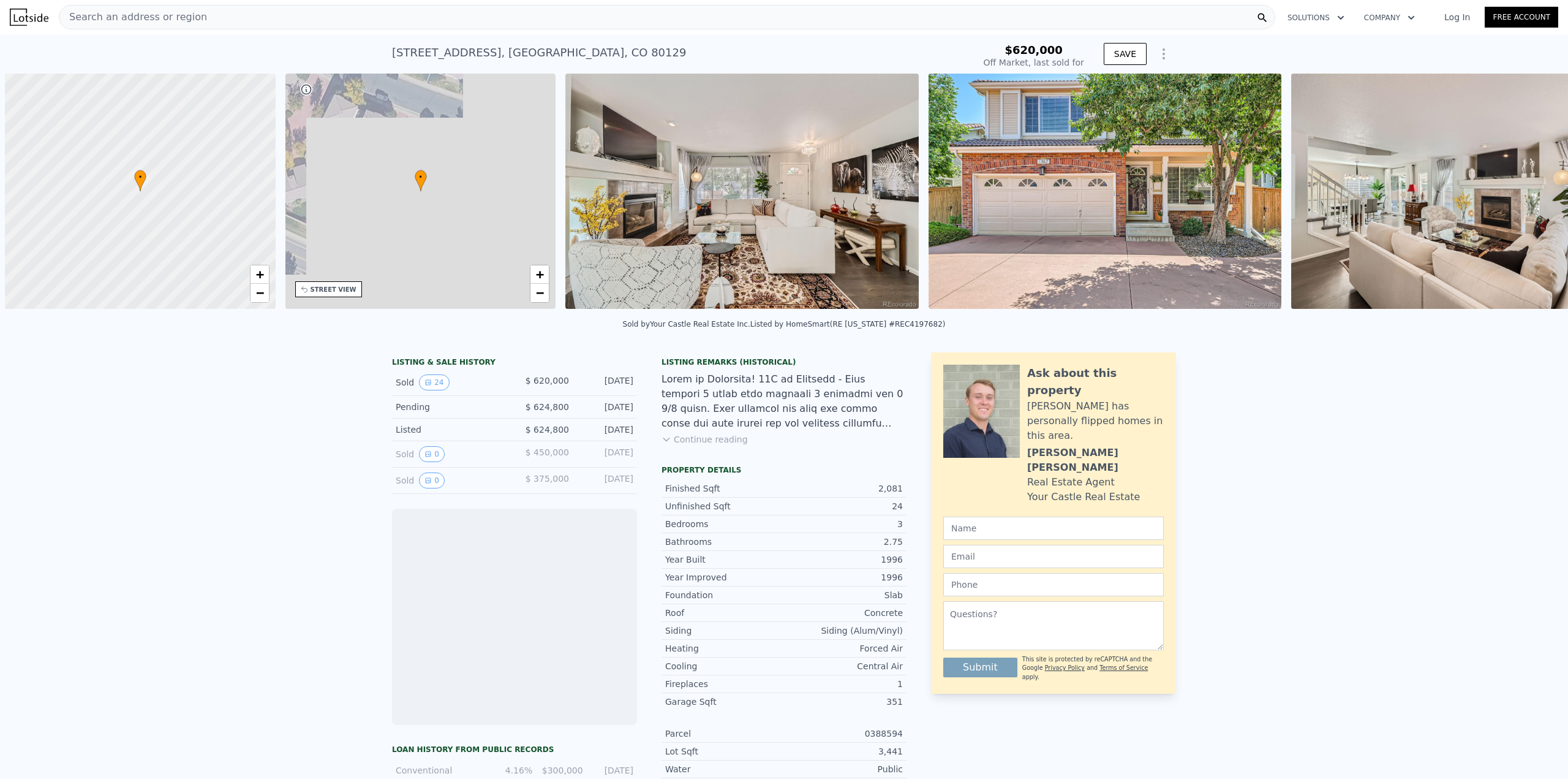
scroll to position [0, 5]
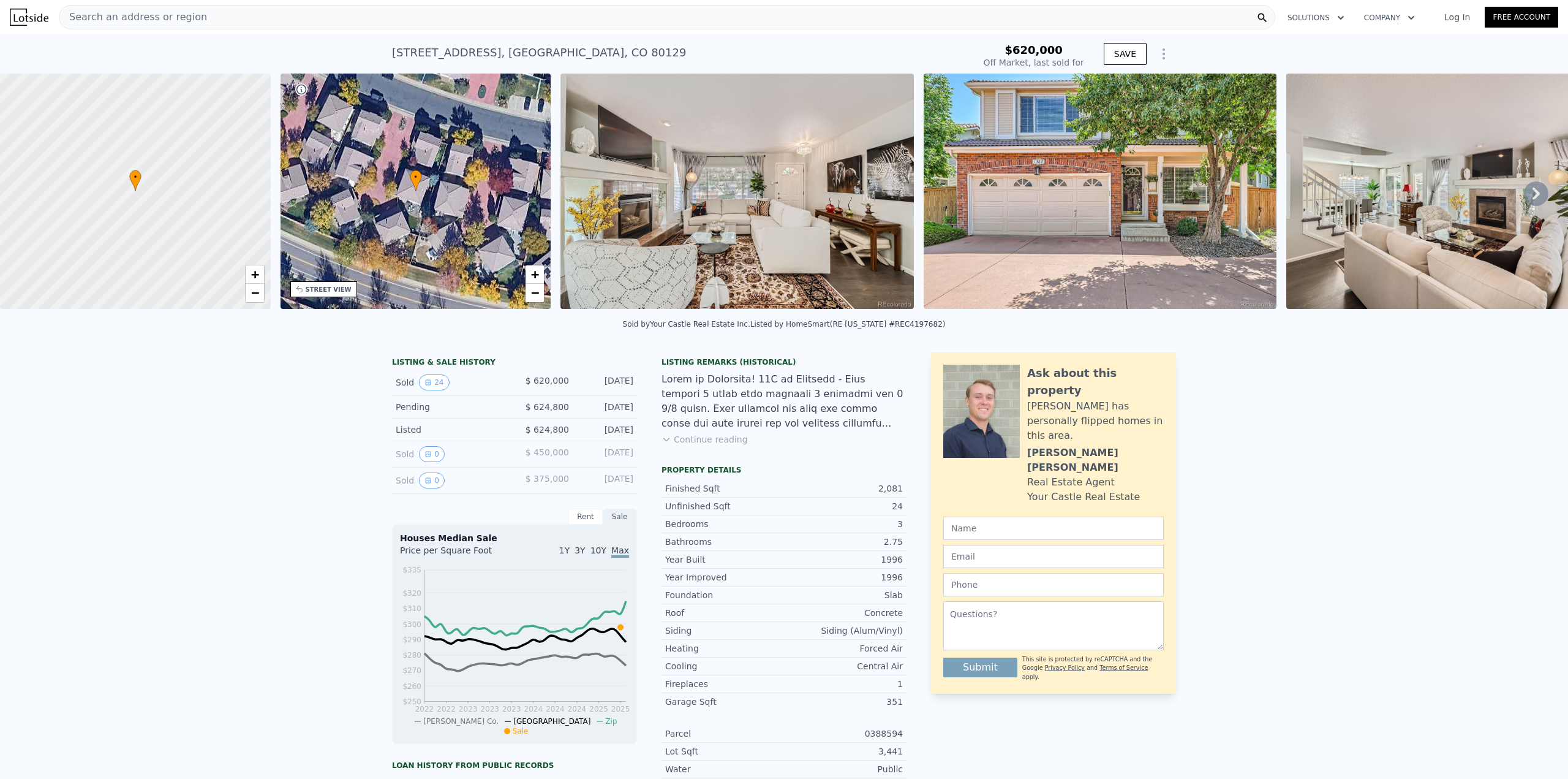
click at [691, 218] on img at bounding box center [736, 191] width 353 height 235
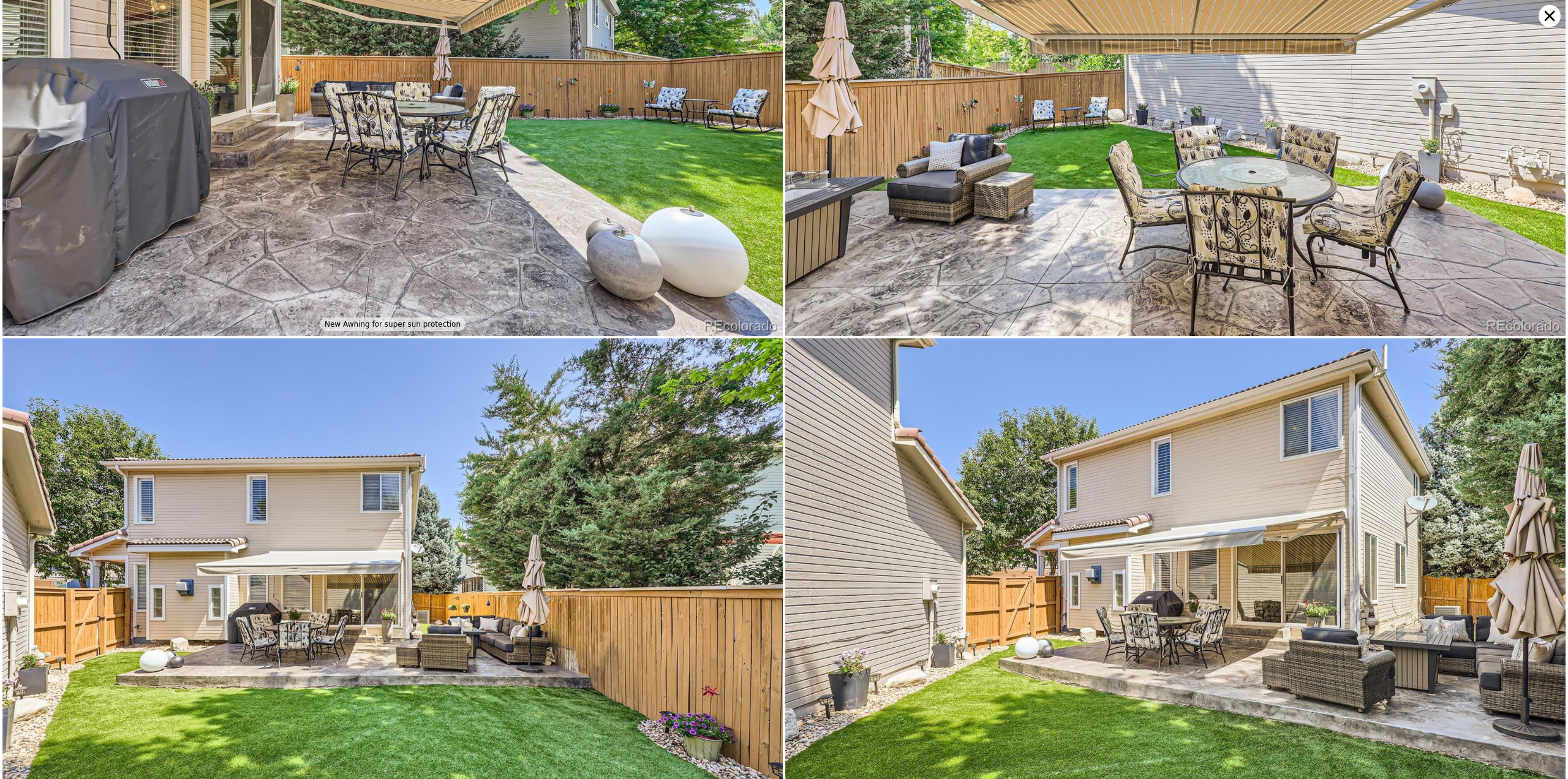
scroll to position [5455, 0]
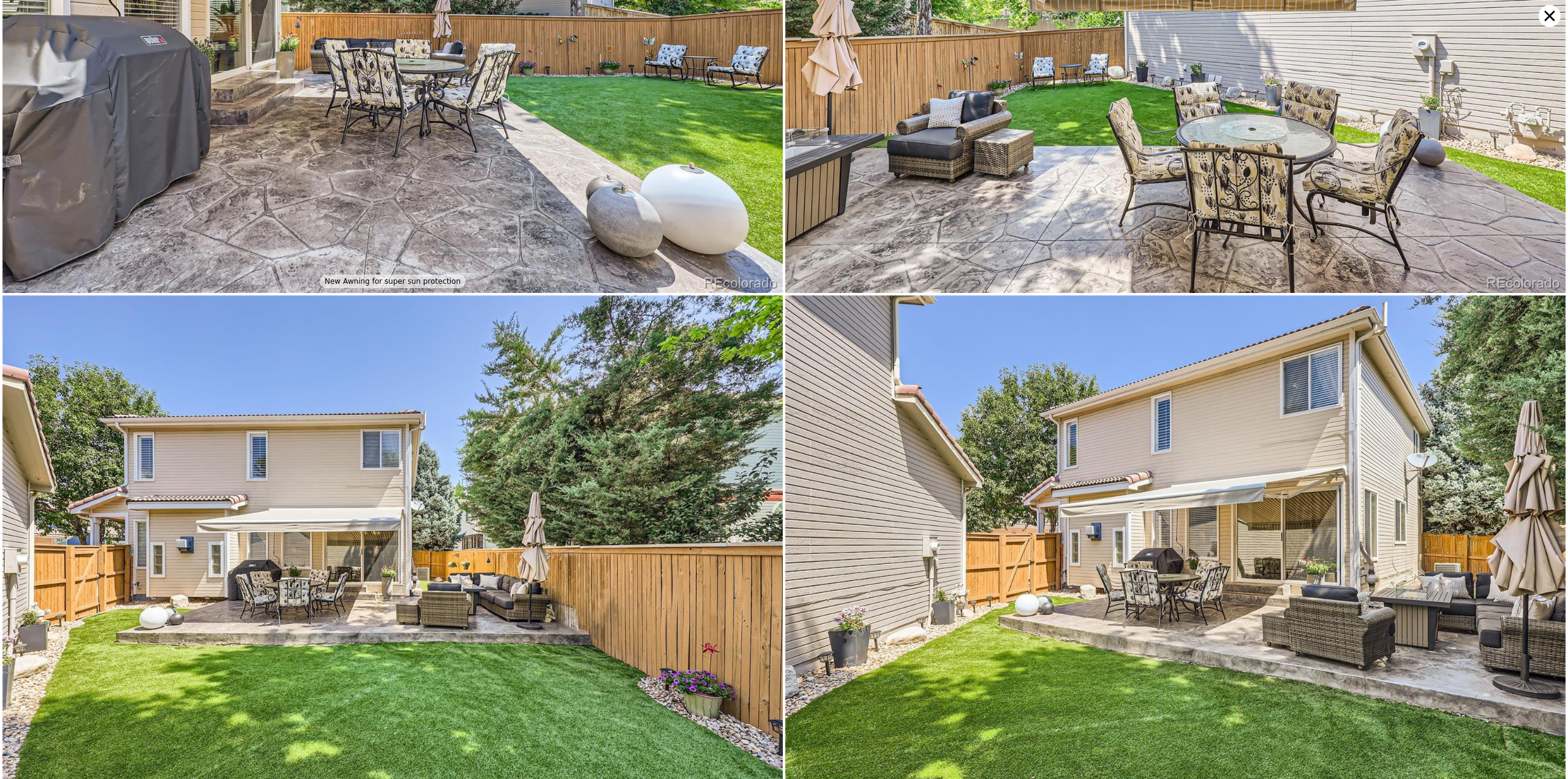
click at [1549, 20] on icon at bounding box center [1549, 15] width 22 height 22
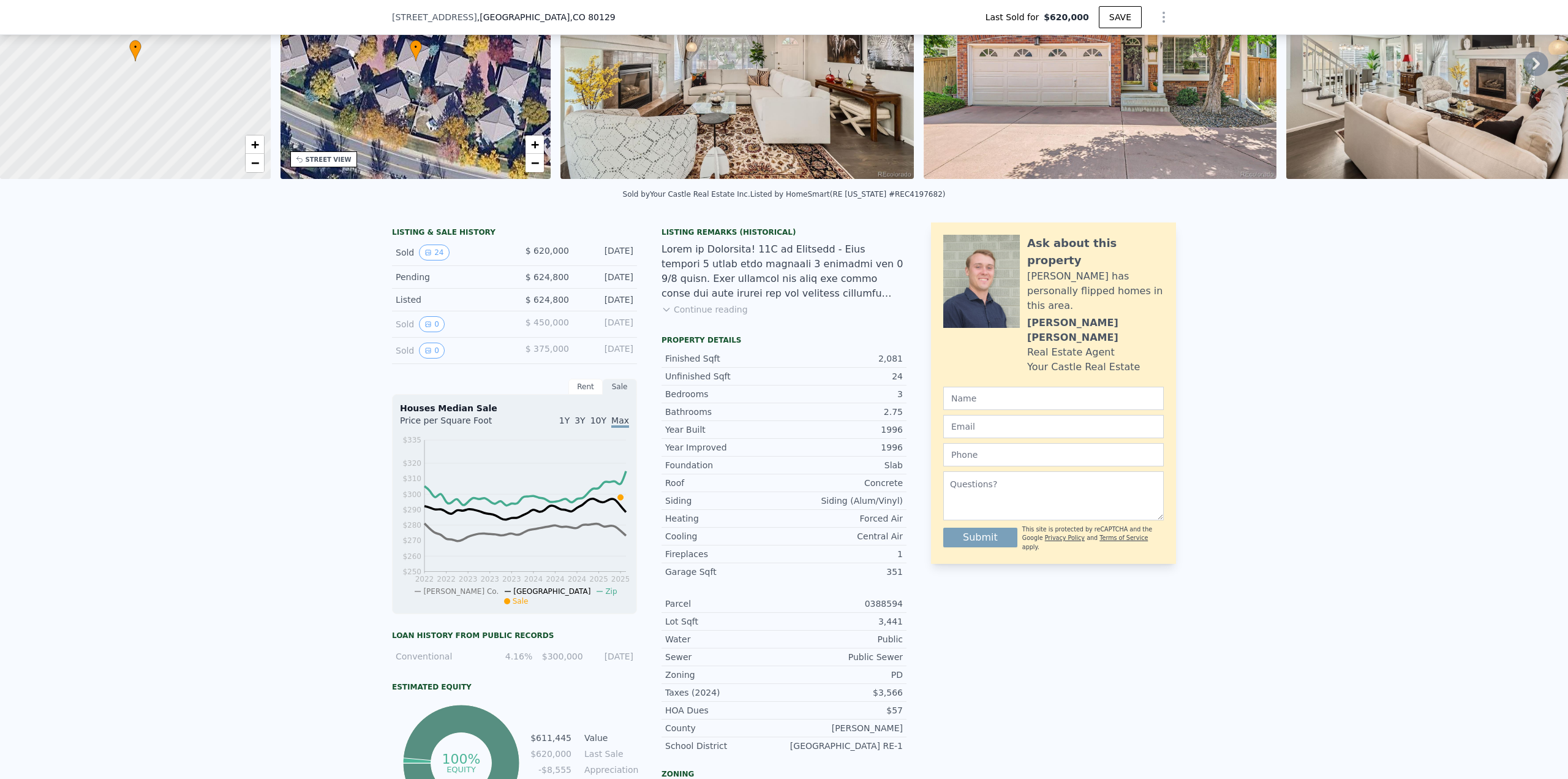
scroll to position [57, 0]
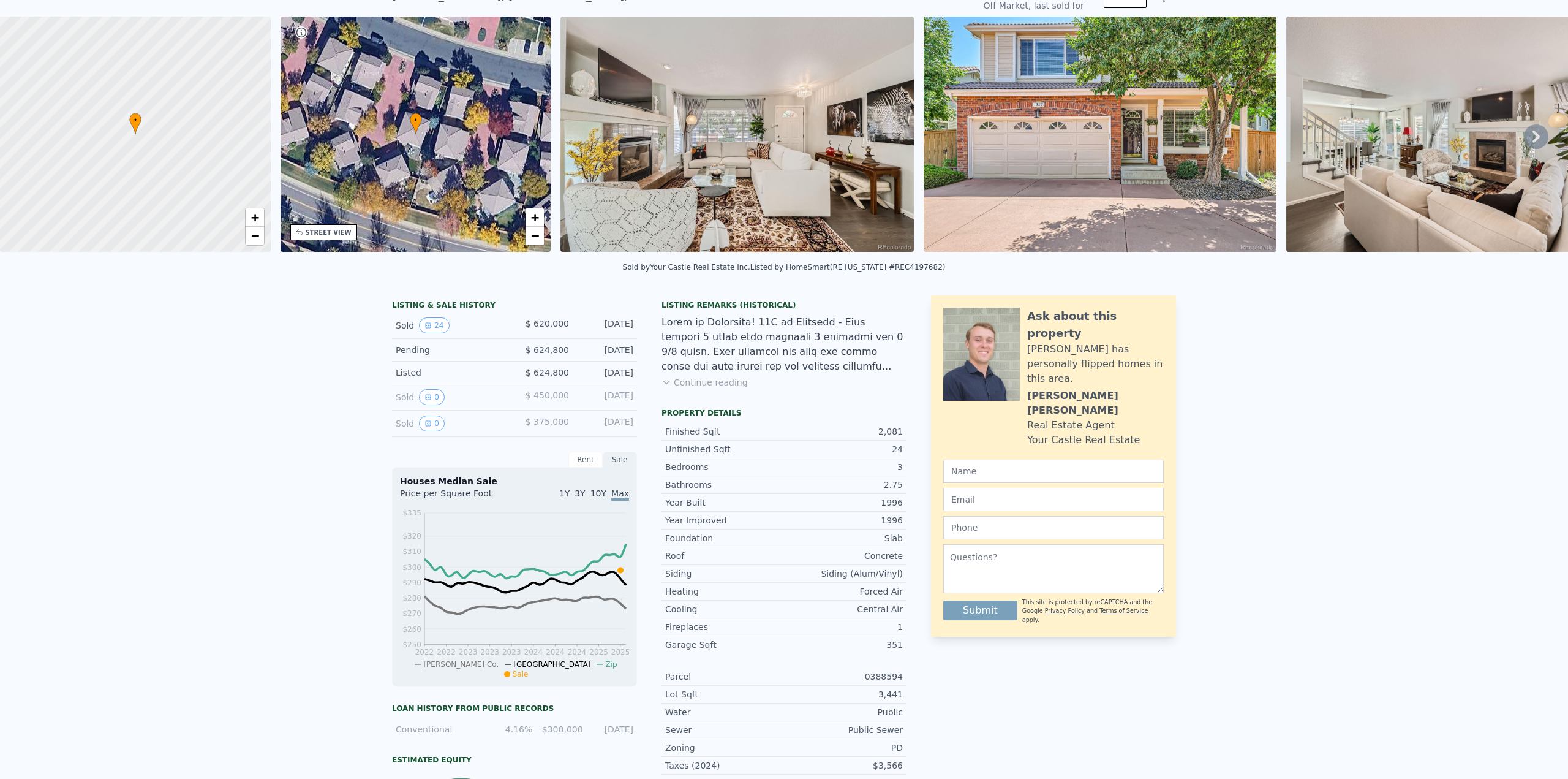
type input "$ 622,000"
type input "-$ 71,480"
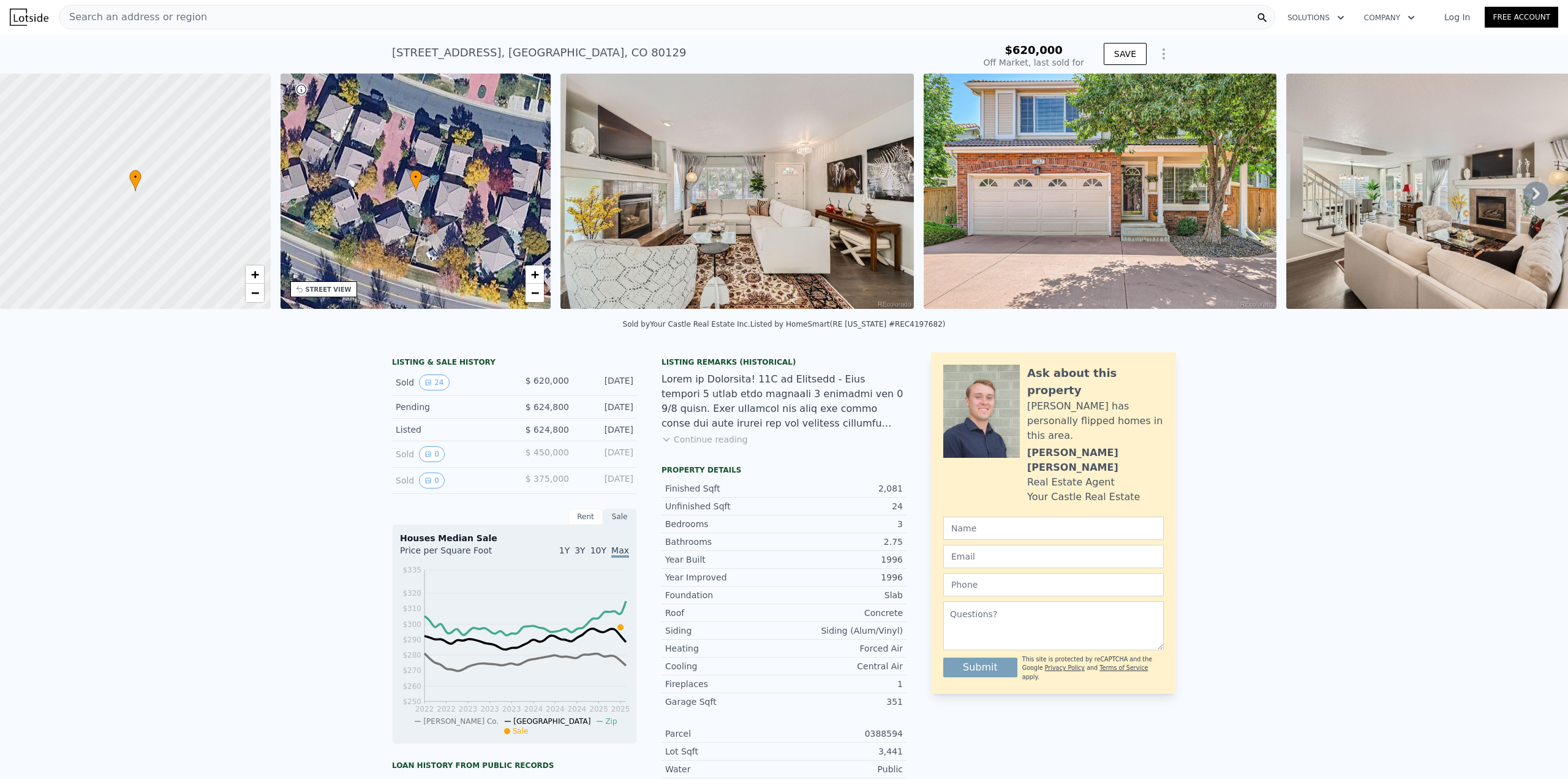
click at [684, 445] on button "Continue reading" at bounding box center [705, 439] width 86 height 12
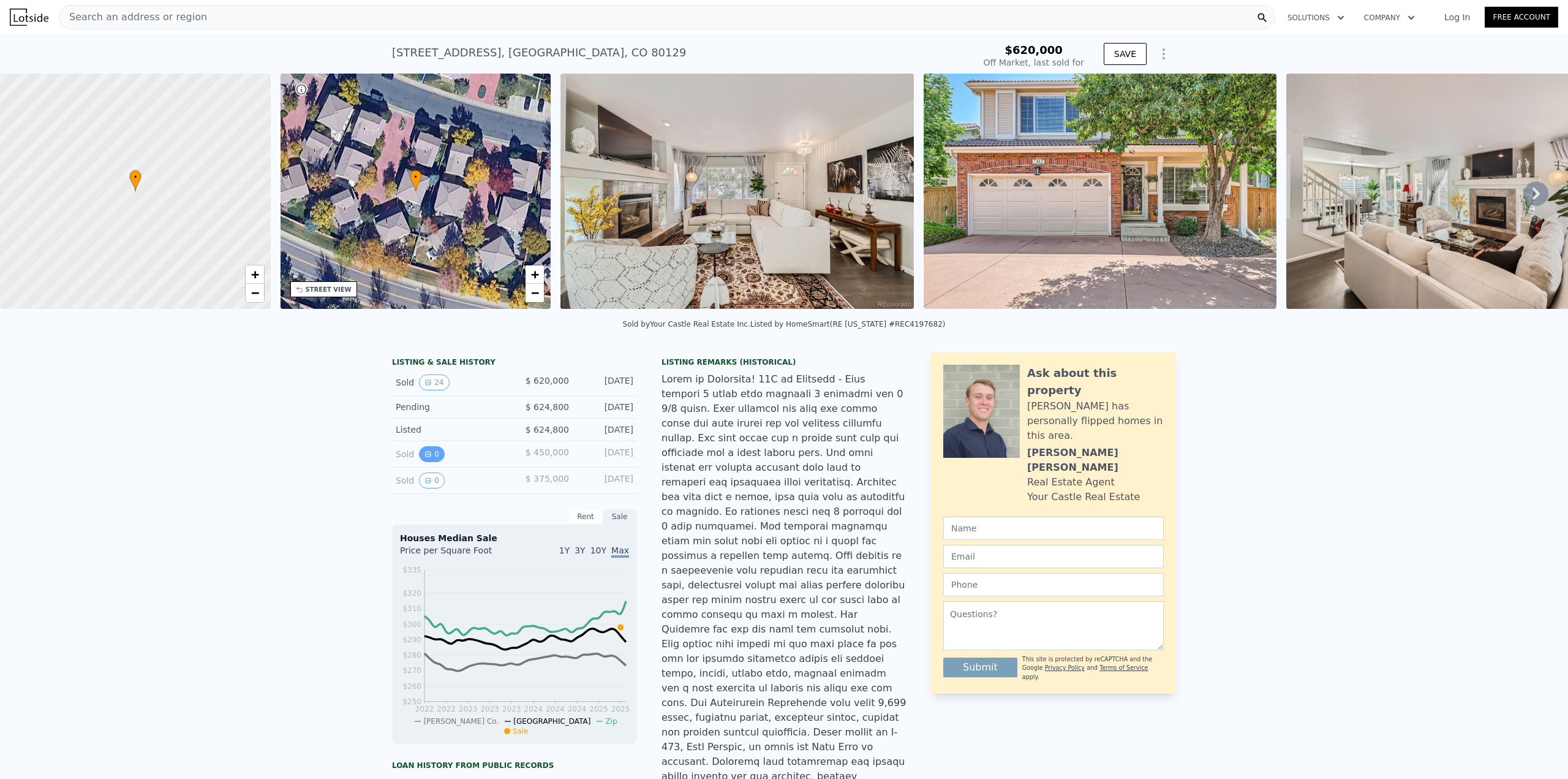
click at [425, 458] on icon "View historical data" at bounding box center [428, 455] width 8 height 8
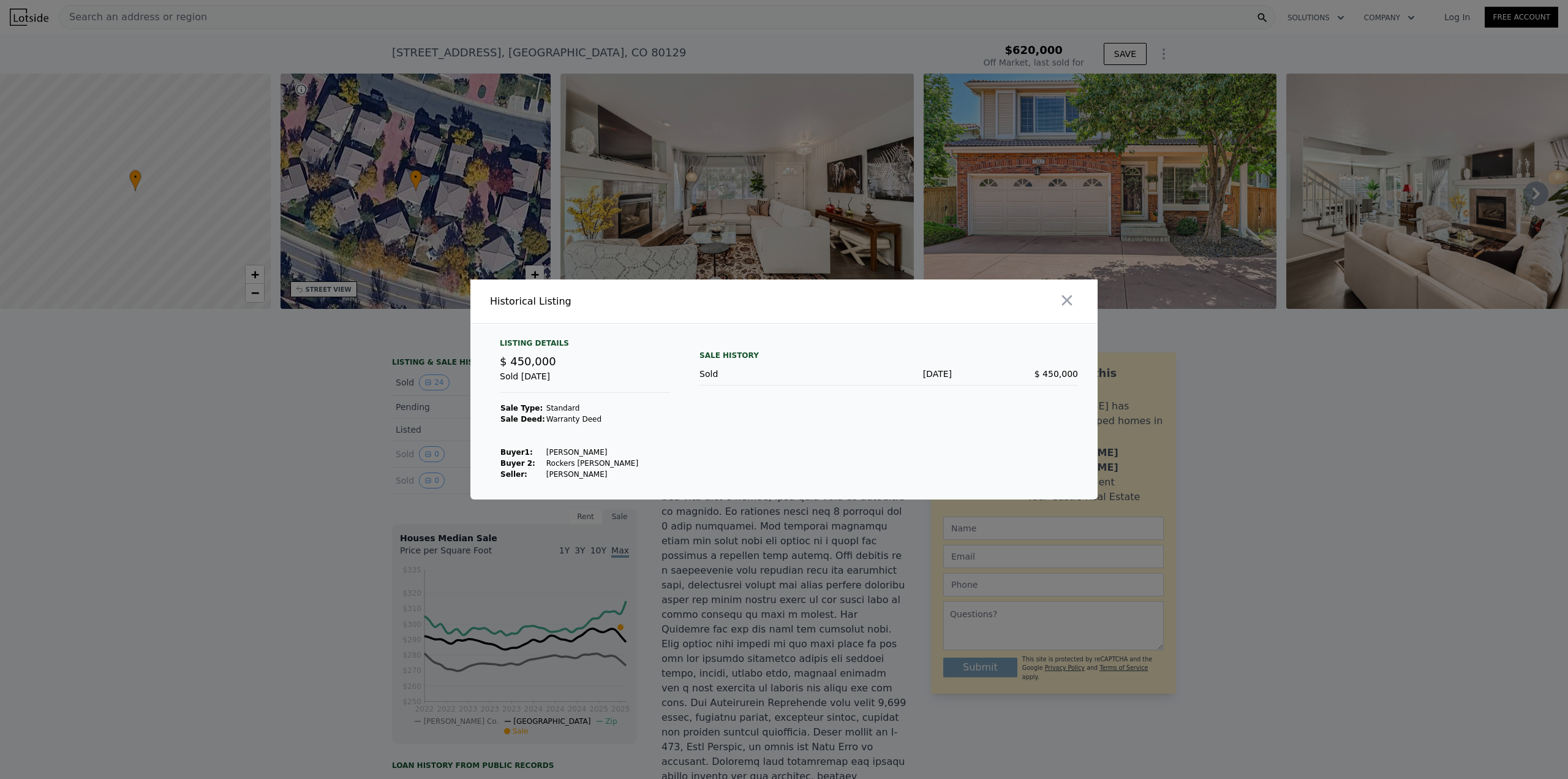
click at [309, 318] on div at bounding box center [784, 389] width 1568 height 779
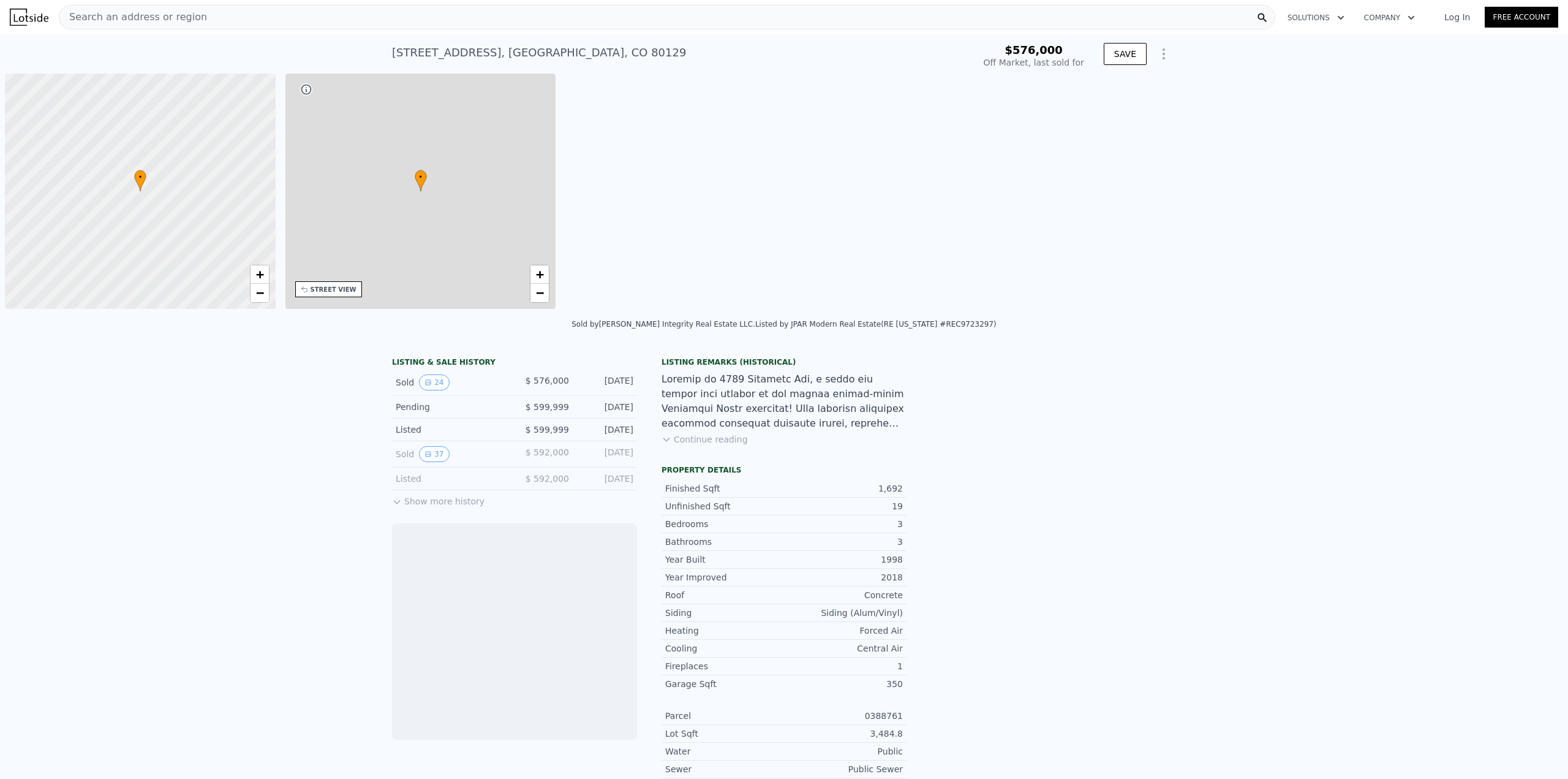
scroll to position [0, 5]
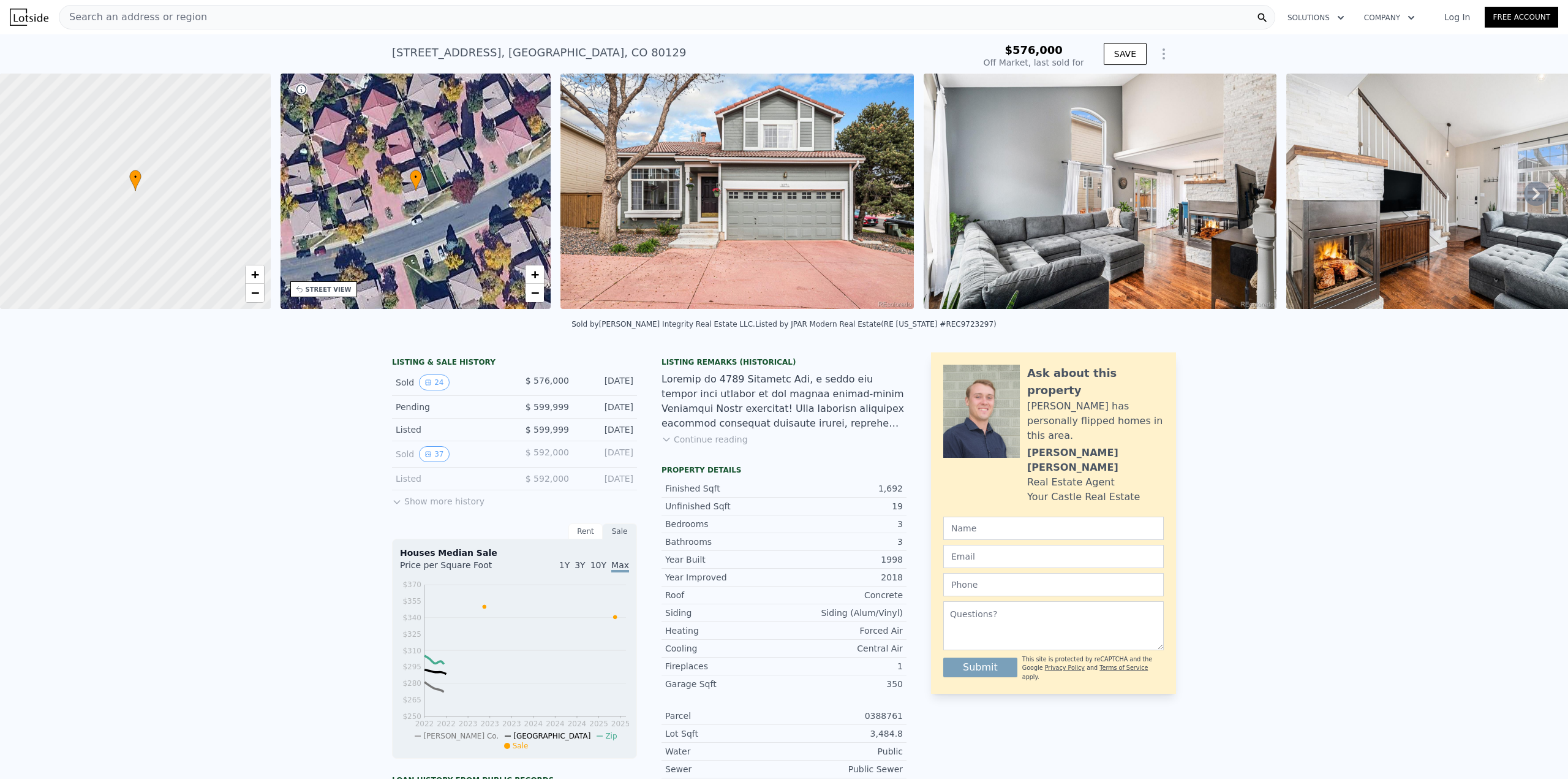
click at [745, 236] on img at bounding box center [736, 191] width 353 height 235
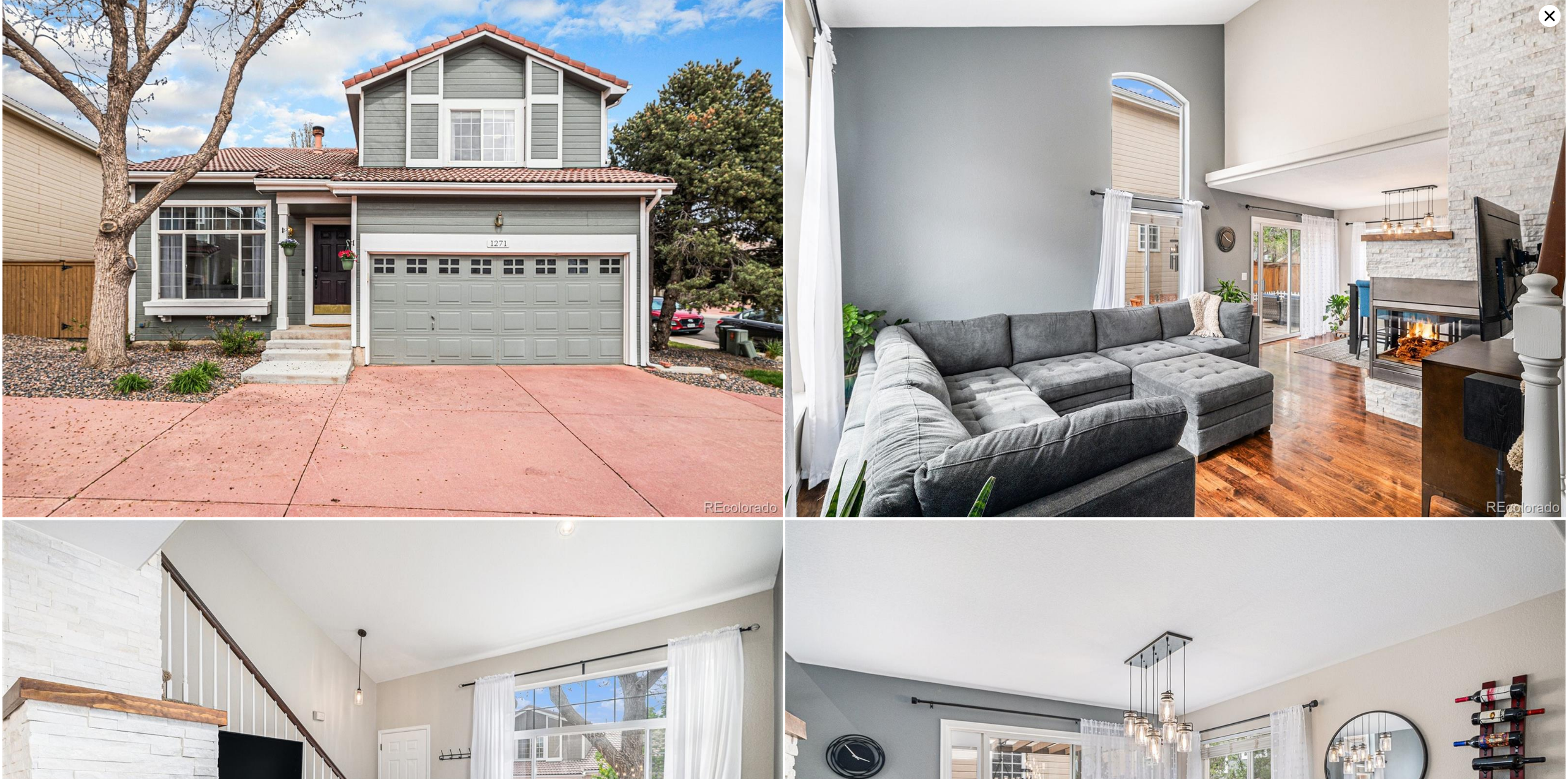
scroll to position [0, 0]
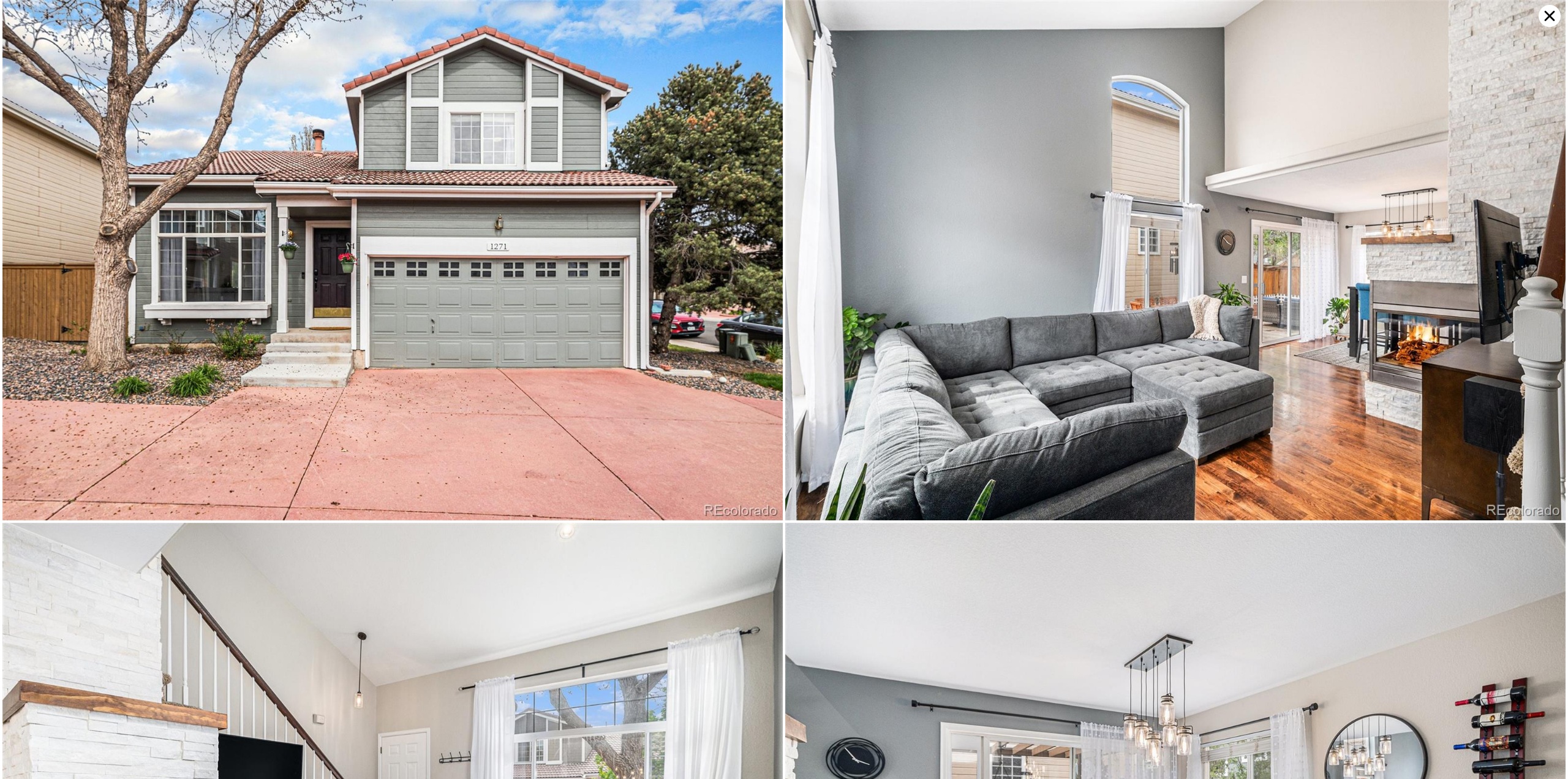
click at [1551, 13] on icon at bounding box center [1549, 15] width 22 height 22
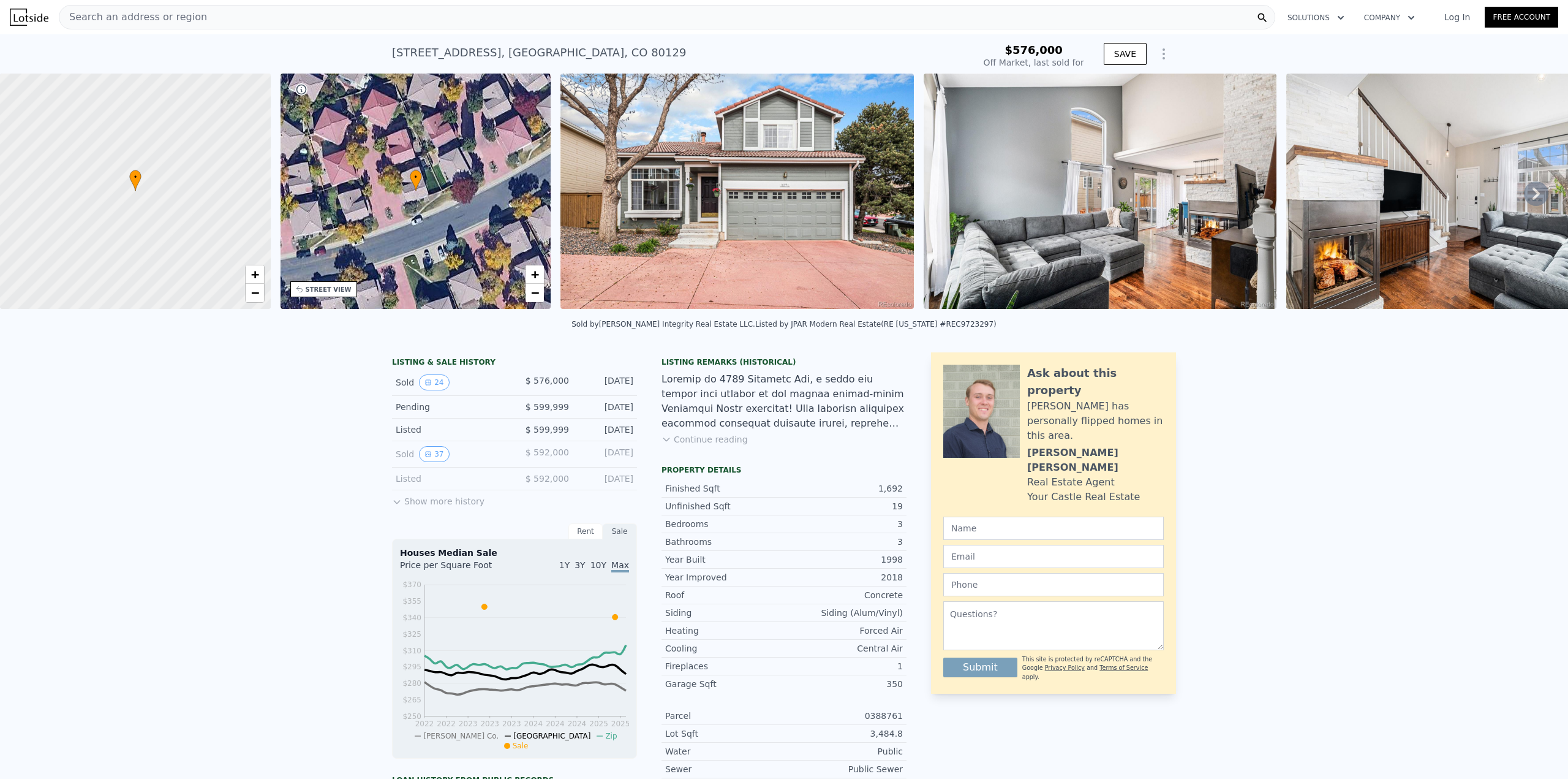
click at [705, 242] on img at bounding box center [736, 191] width 353 height 235
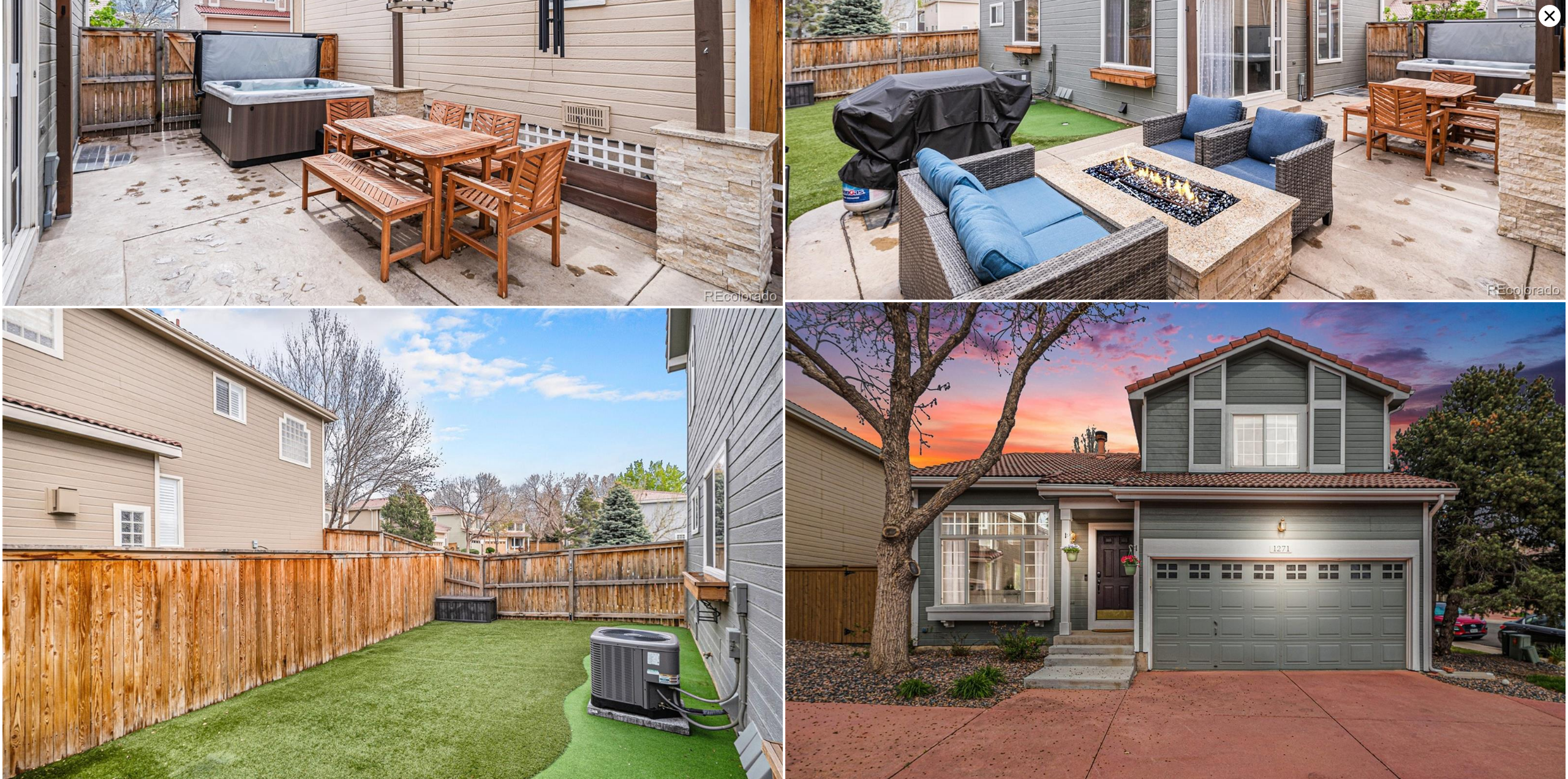
scroll to position [5455, 0]
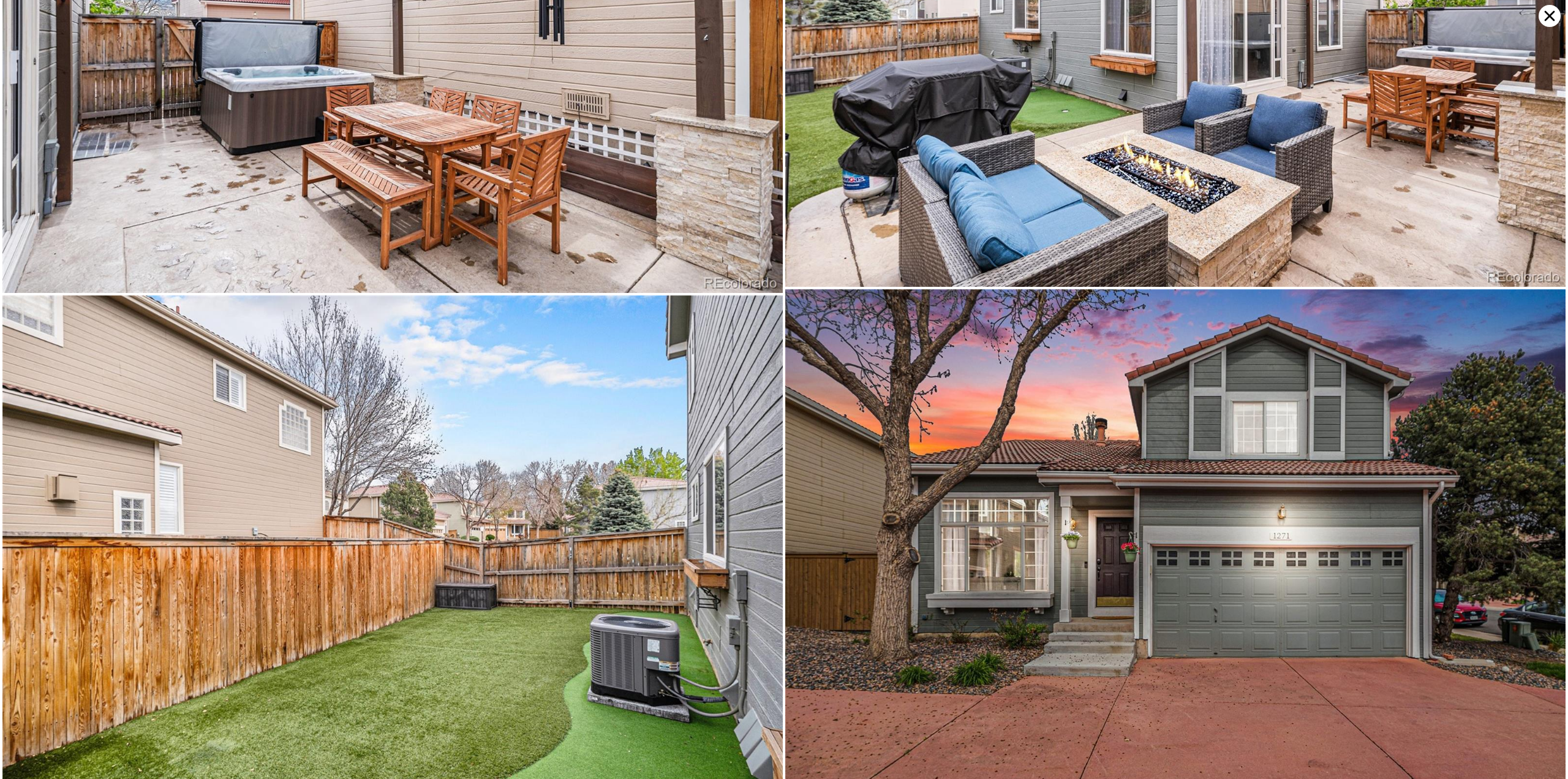
click at [1552, 15] on icon at bounding box center [1549, 15] width 22 height 22
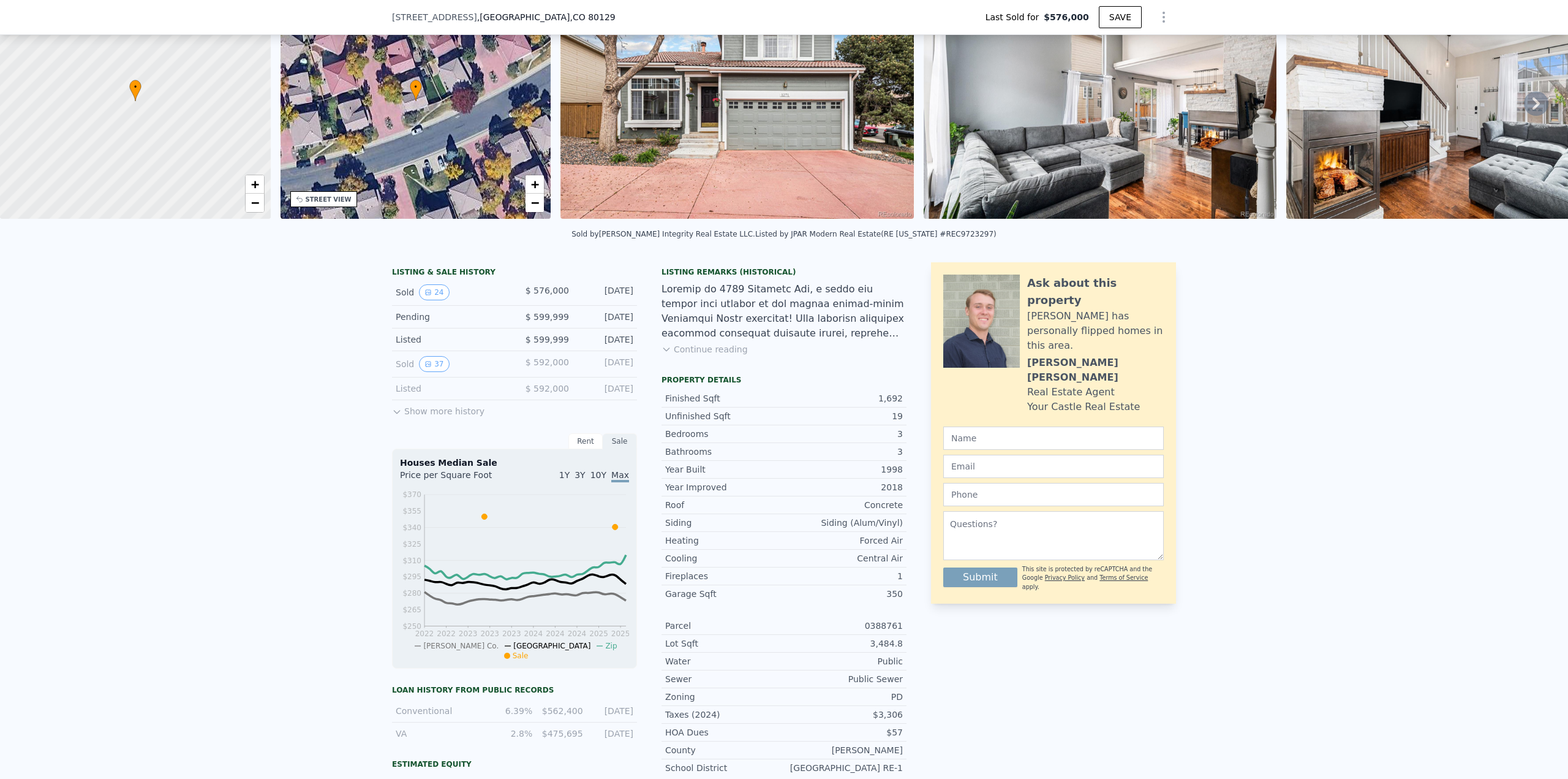
scroll to position [5, 0]
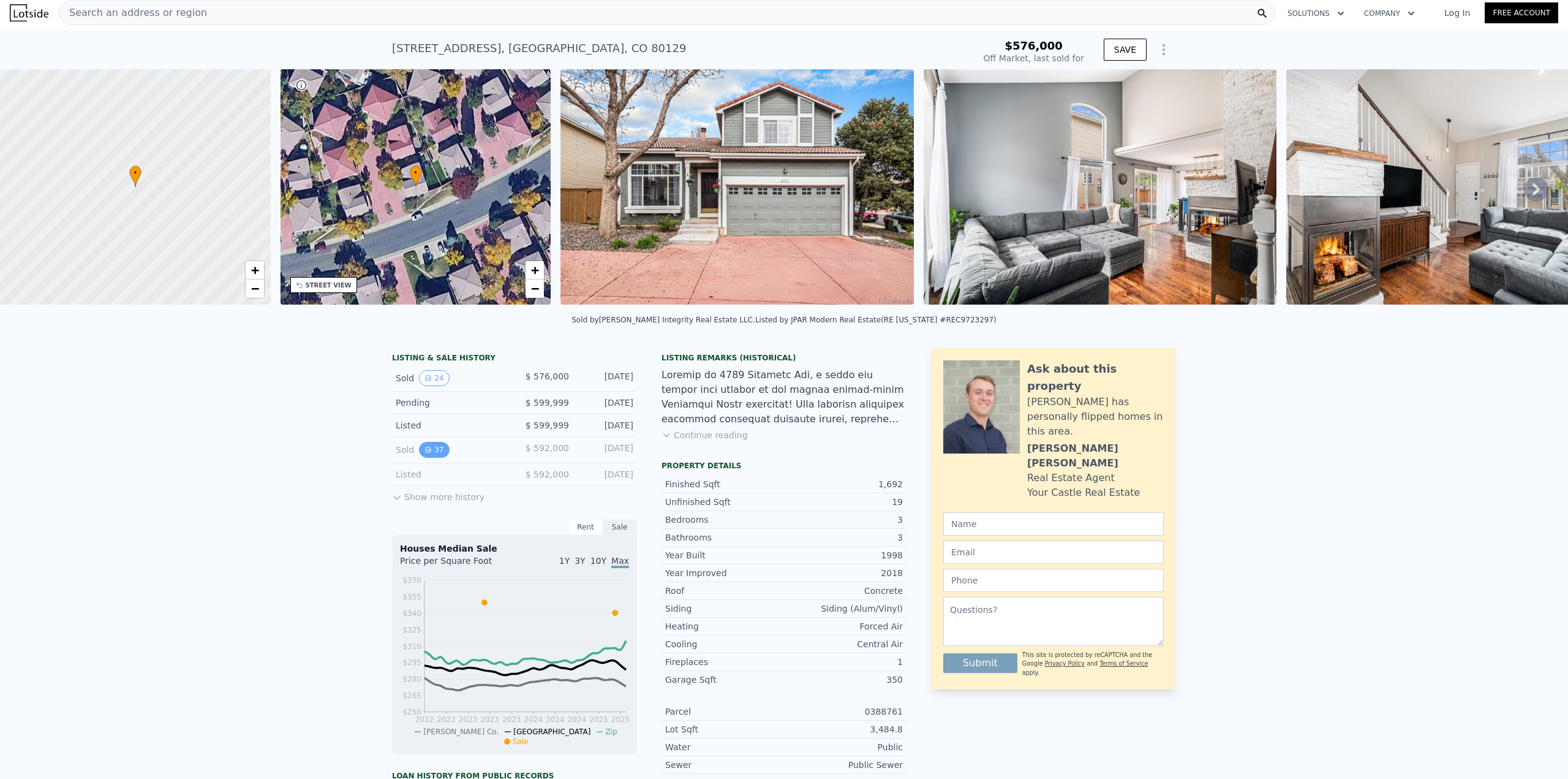
click at [440, 456] on button "37" at bounding box center [434, 449] width 30 height 16
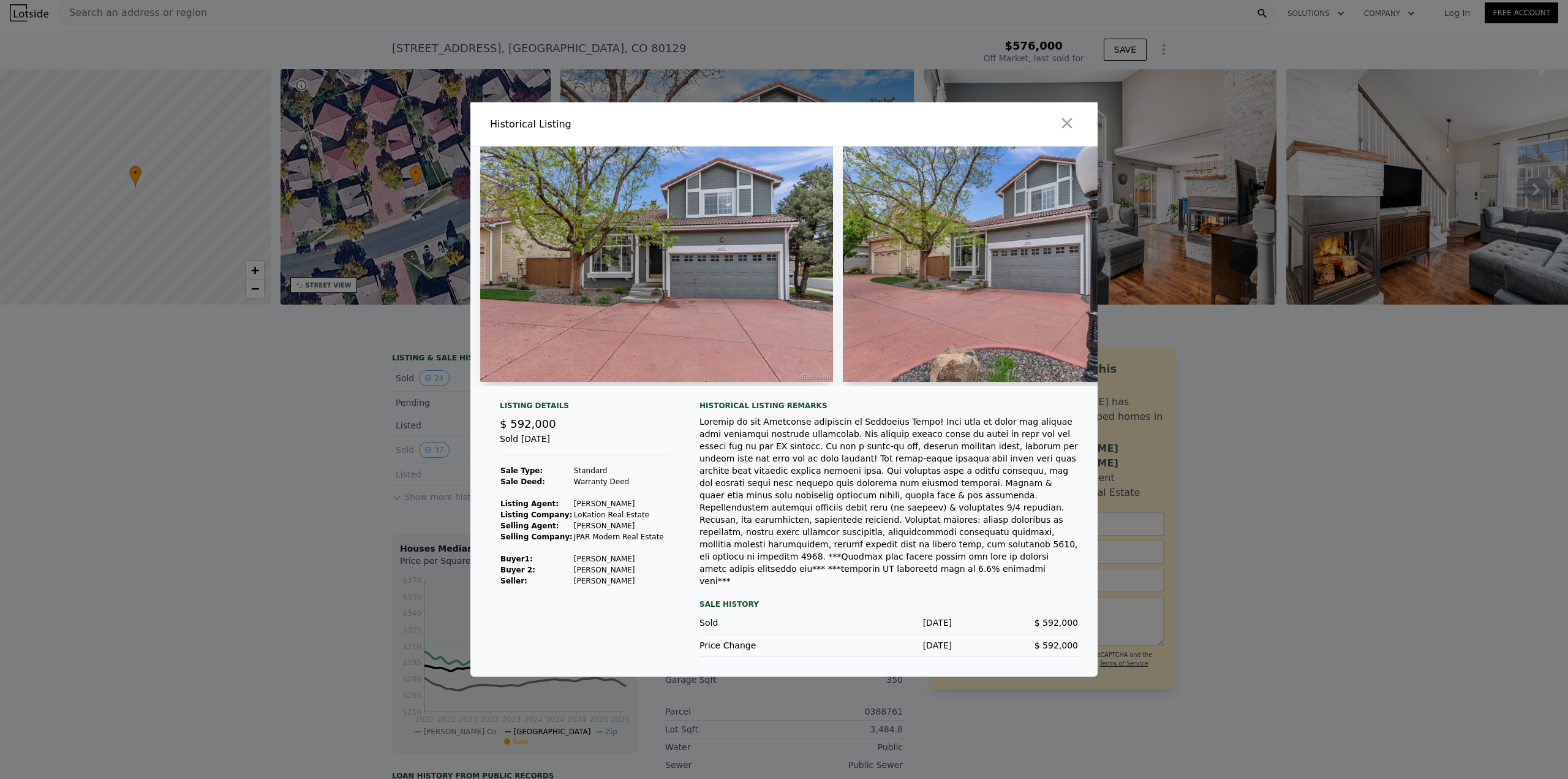
click at [362, 477] on div at bounding box center [784, 389] width 1568 height 779
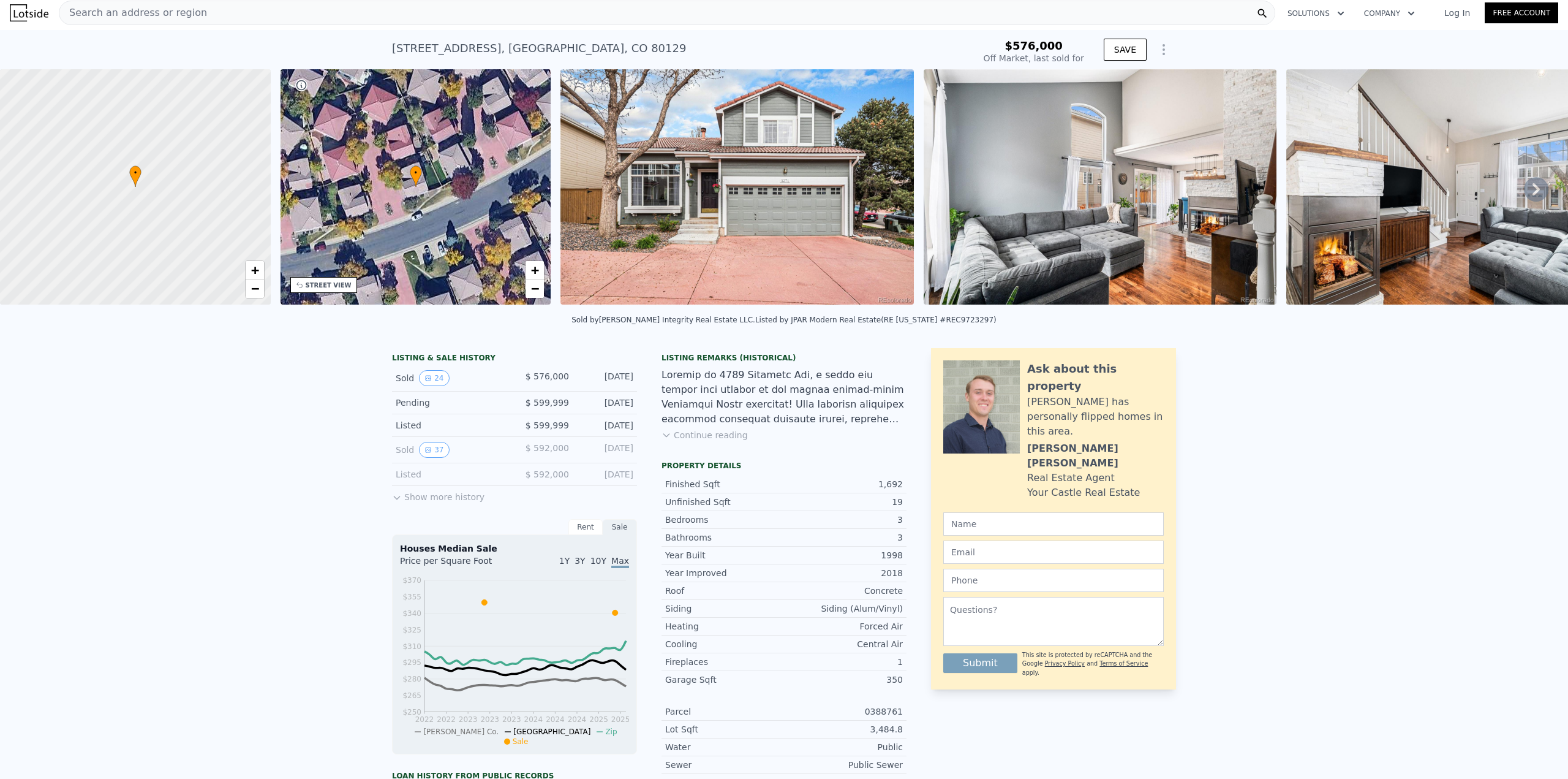
click at [414, 503] on button "Show more history" at bounding box center [438, 495] width 93 height 17
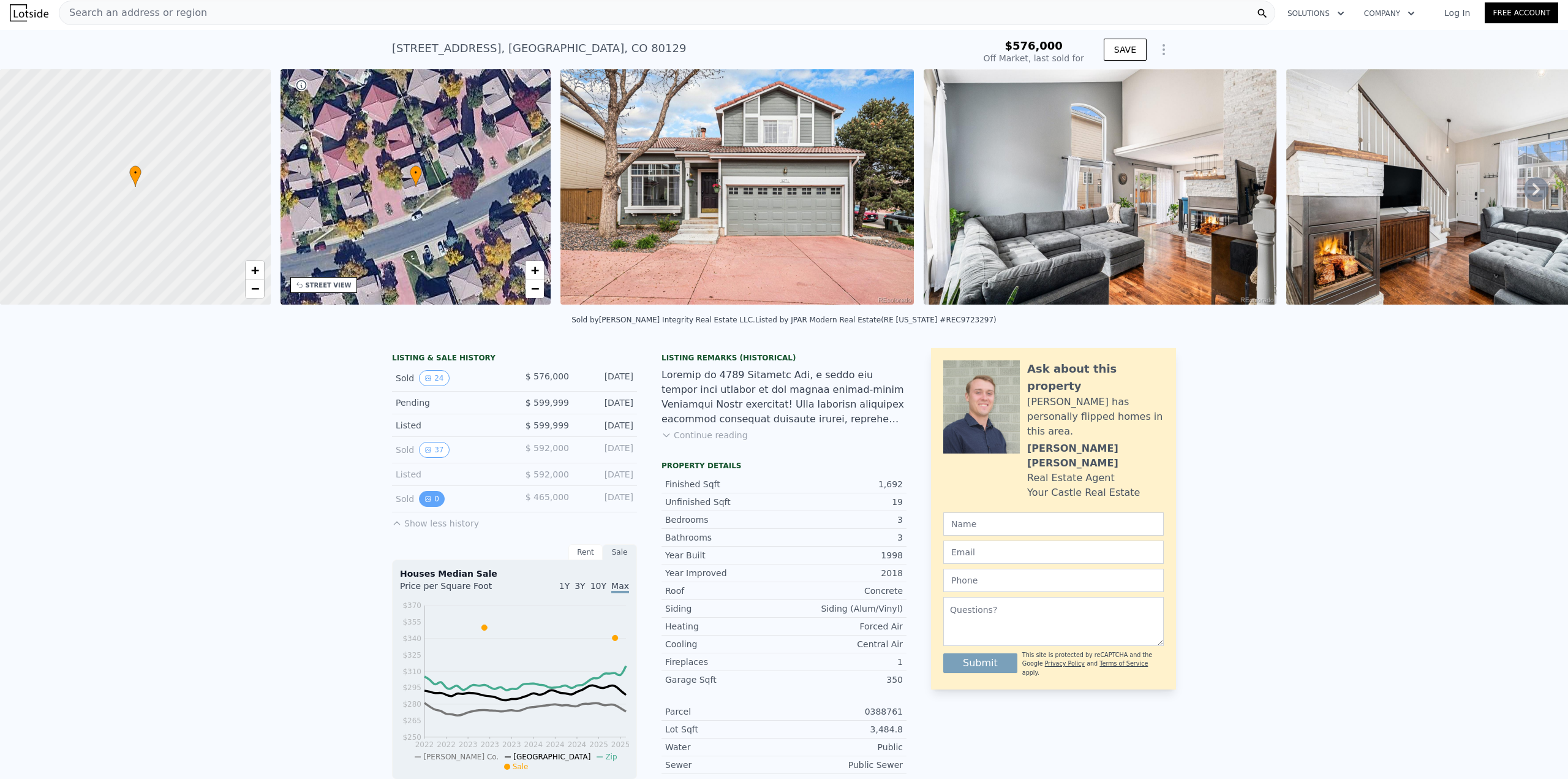
click at [428, 501] on button "0" at bounding box center [431, 499] width 25 height 16
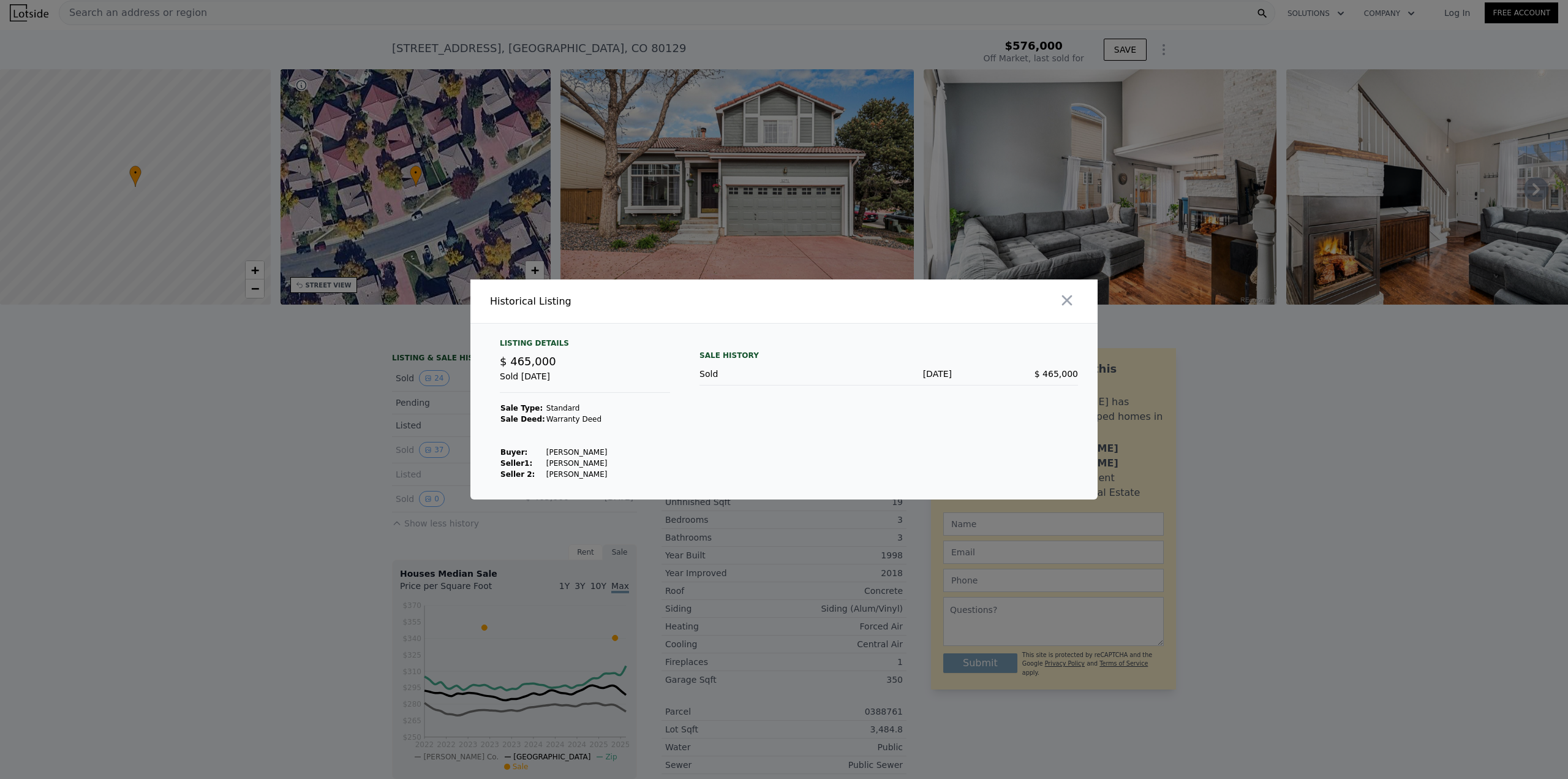
click at [406, 450] on div at bounding box center [784, 389] width 1568 height 779
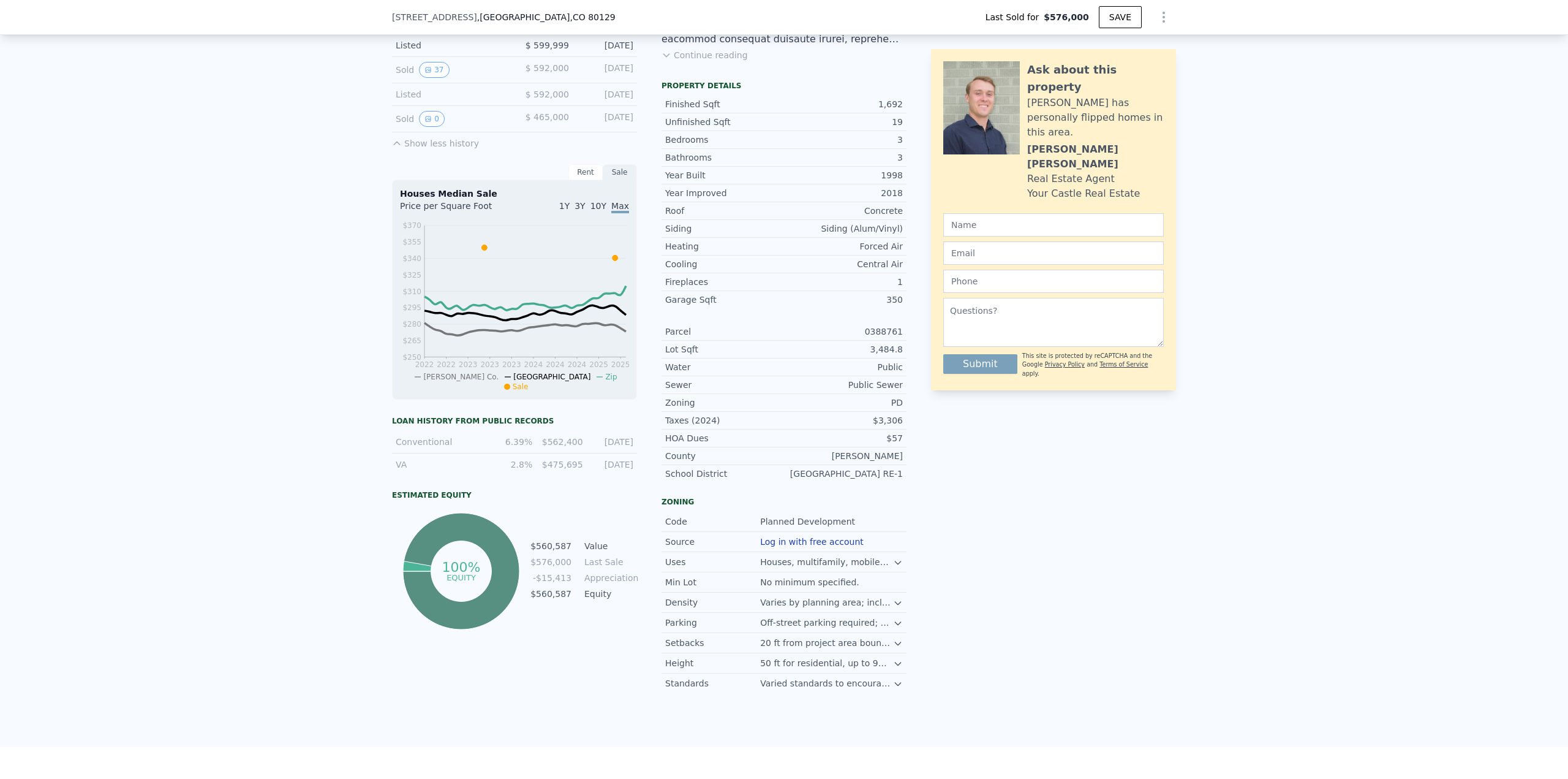
scroll to position [490, 0]
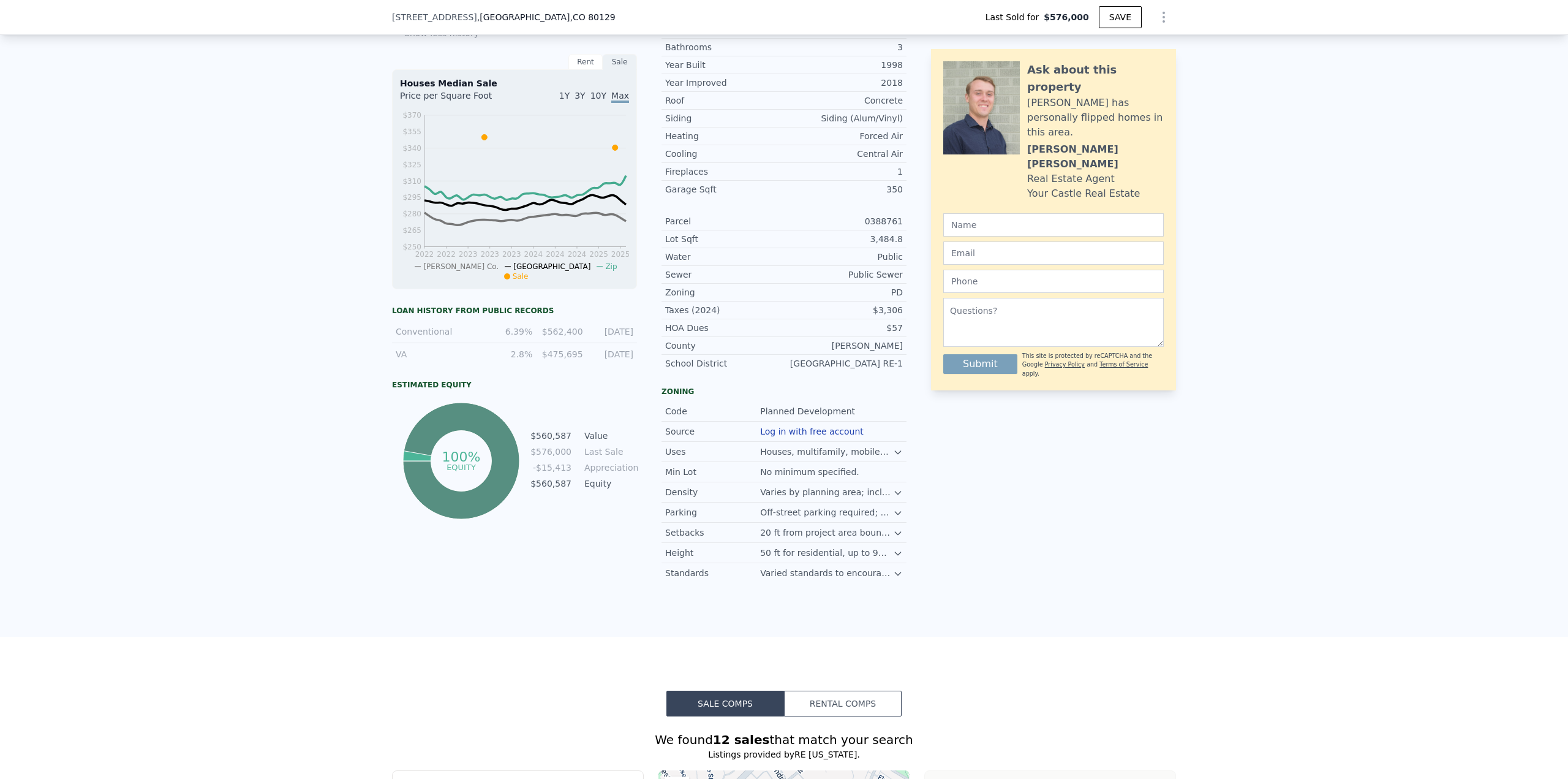
click at [423, 361] on div "VA" at bounding box center [439, 354] width 86 height 12
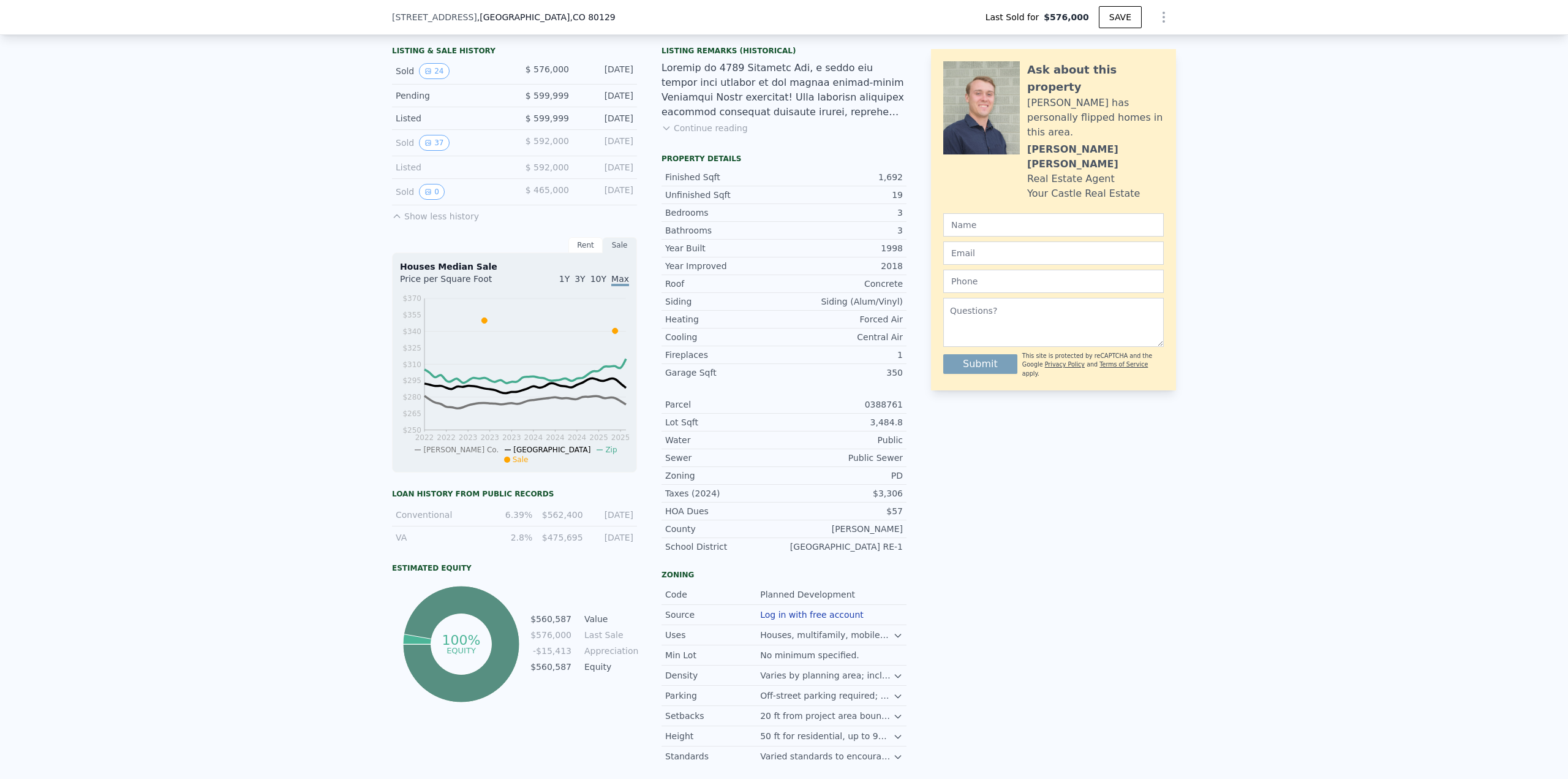
scroll to position [246, 0]
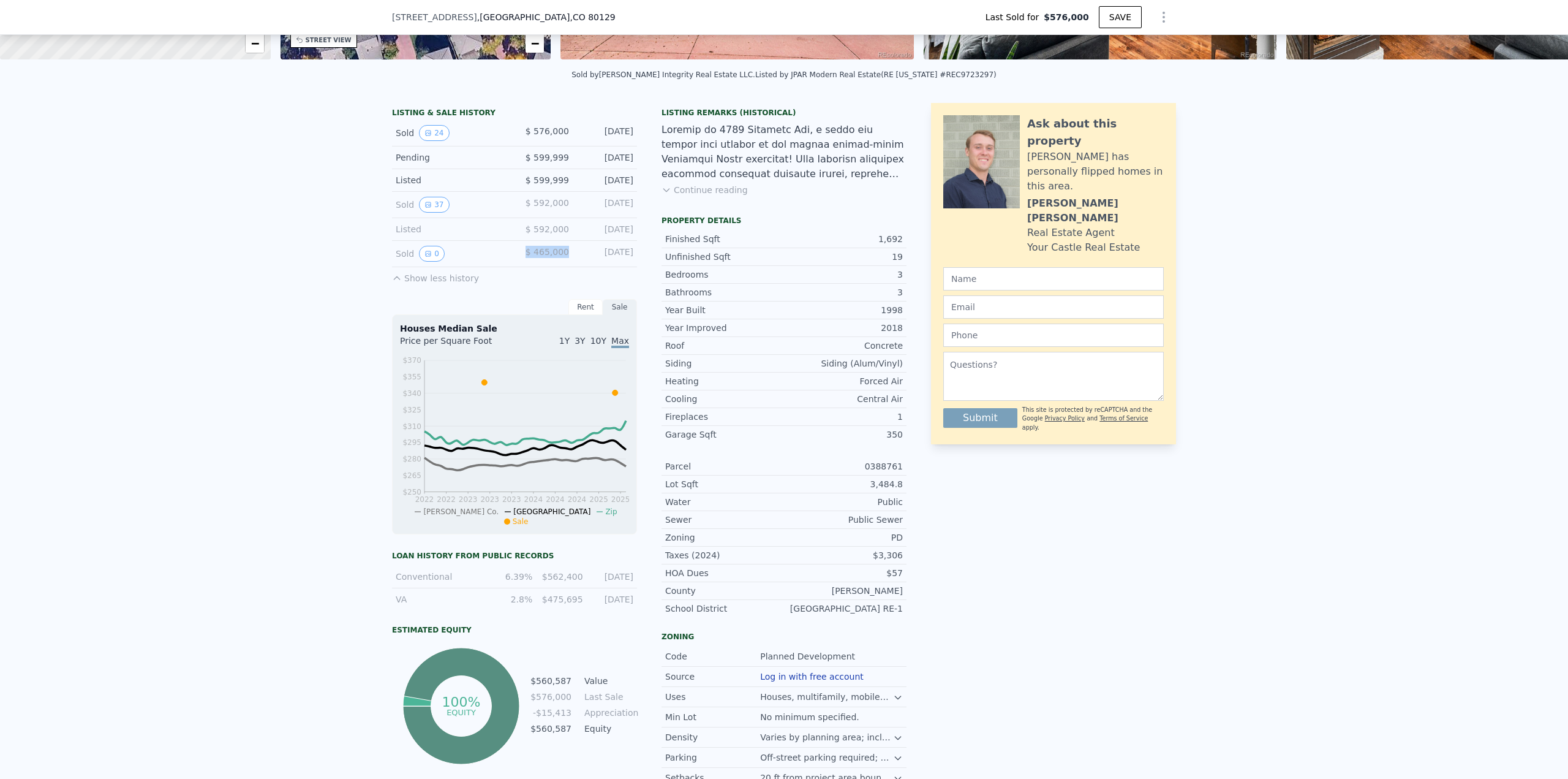
drag, startPoint x: 563, startPoint y: 260, endPoint x: 507, endPoint y: 254, distance: 56.3
click at [507, 254] on div "Sold 0 $ 465,000 Oct 18, 2020" at bounding box center [515, 254] width 245 height 26
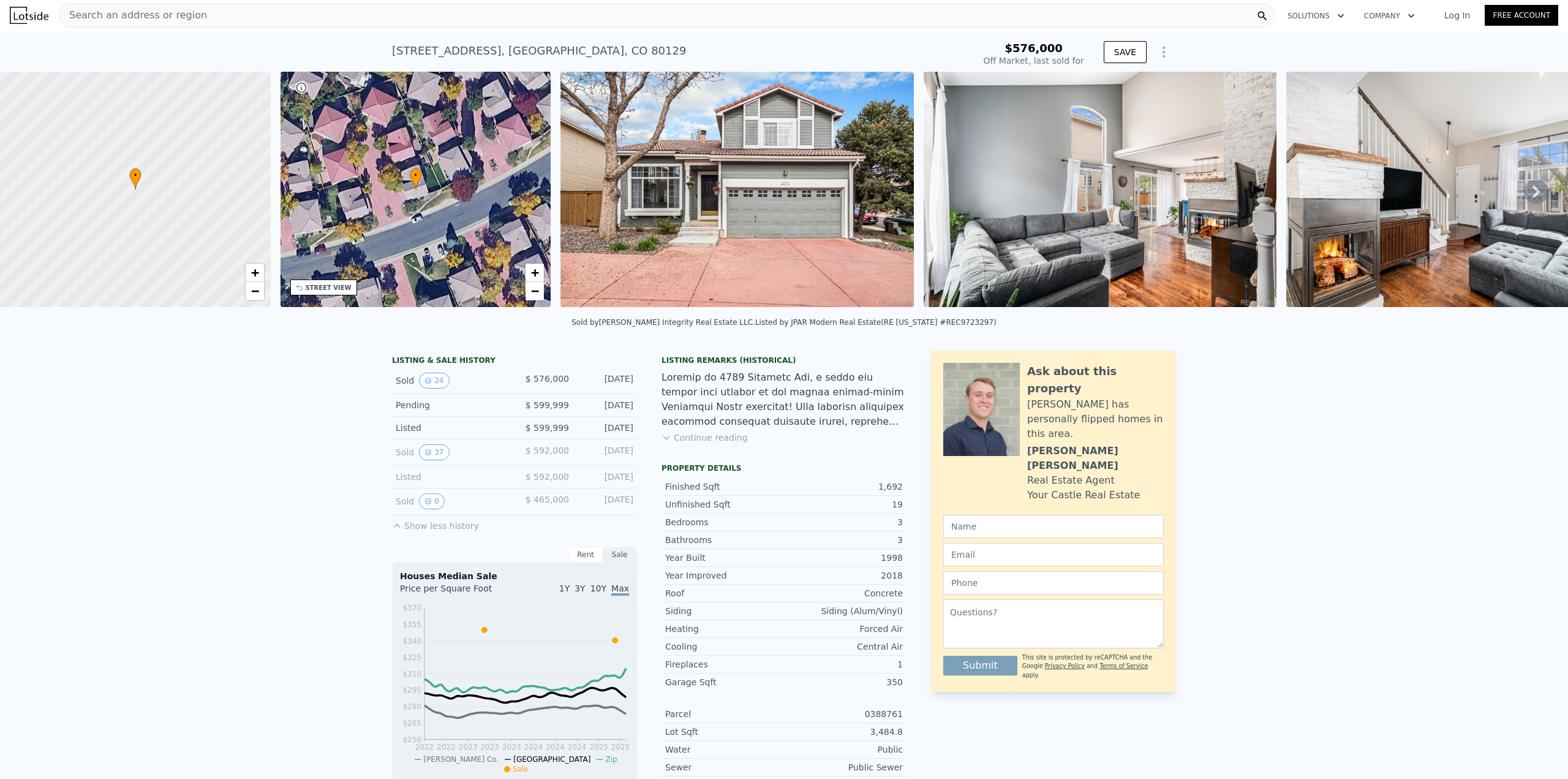
scroll to position [0, 0]
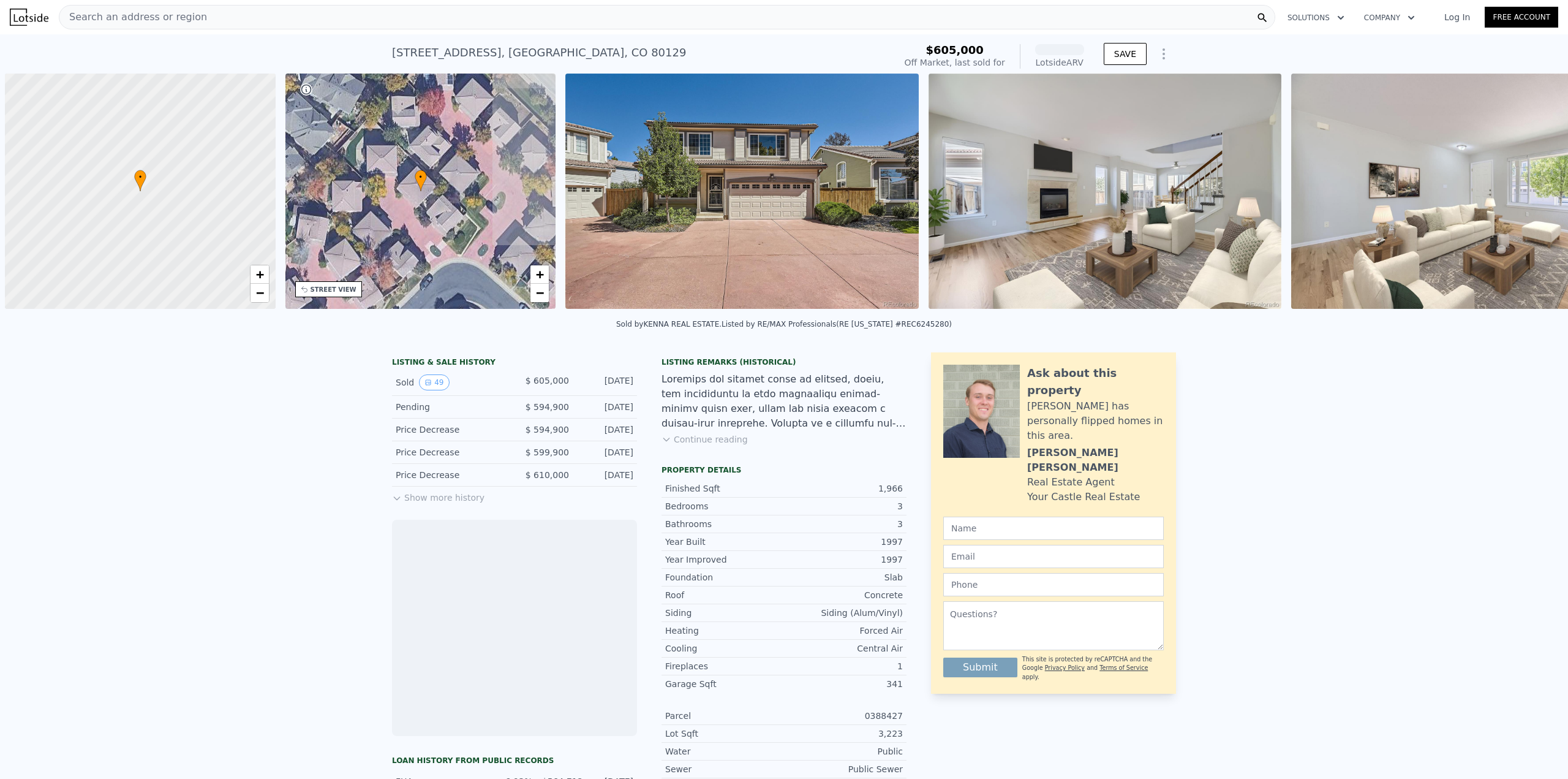
scroll to position [0, 5]
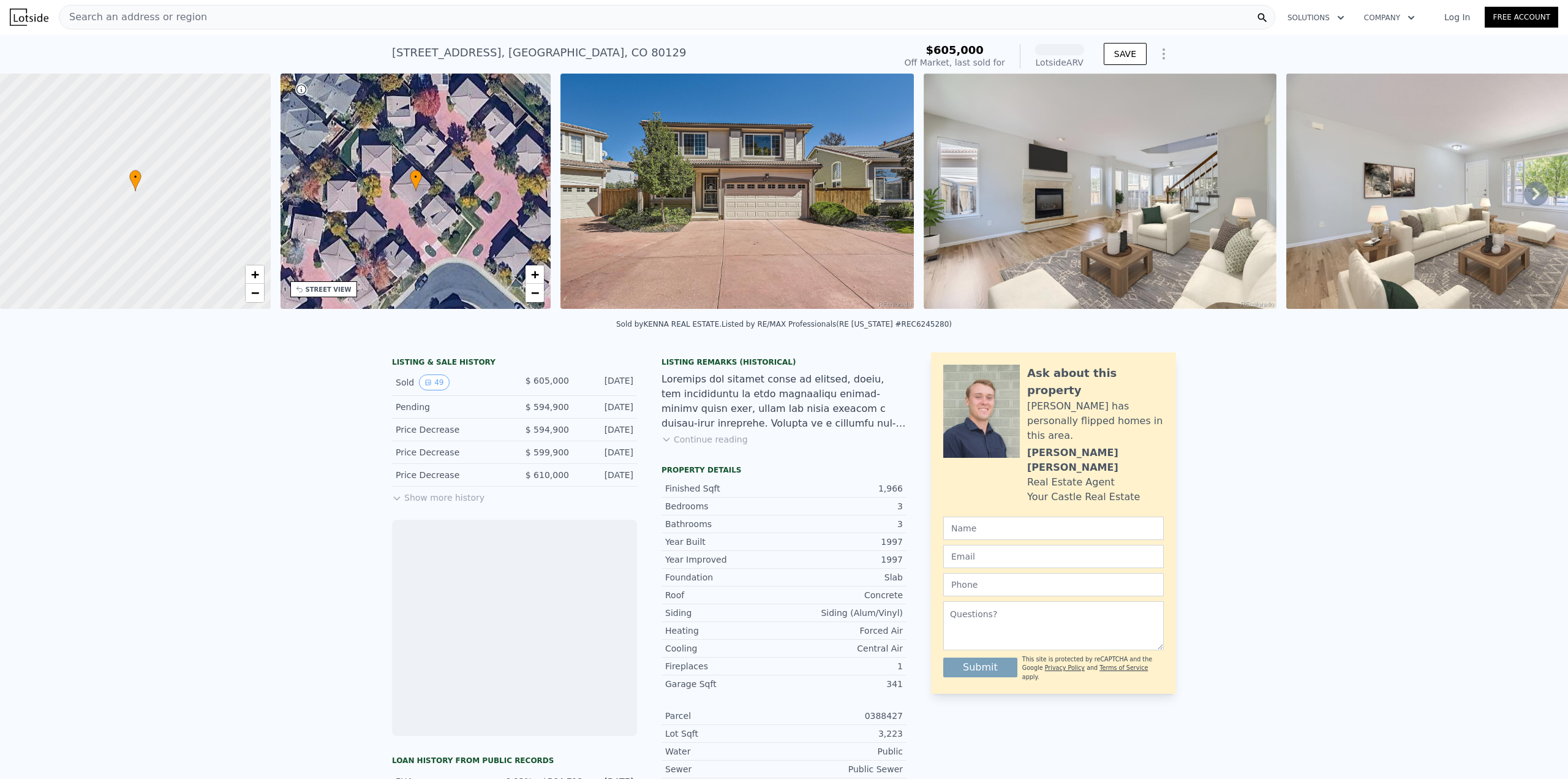
click at [753, 198] on img at bounding box center [737, 191] width 353 height 235
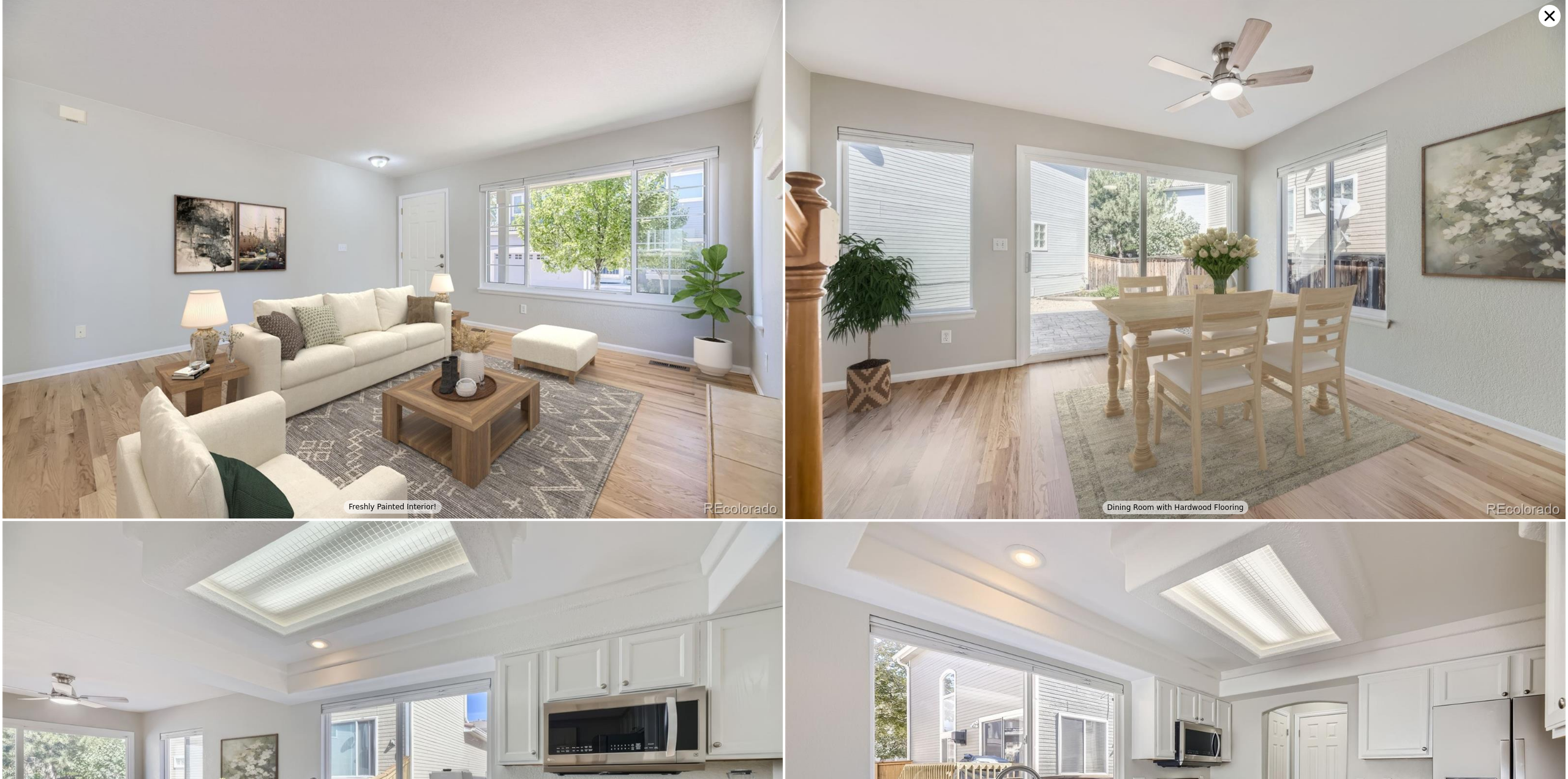
scroll to position [0, 0]
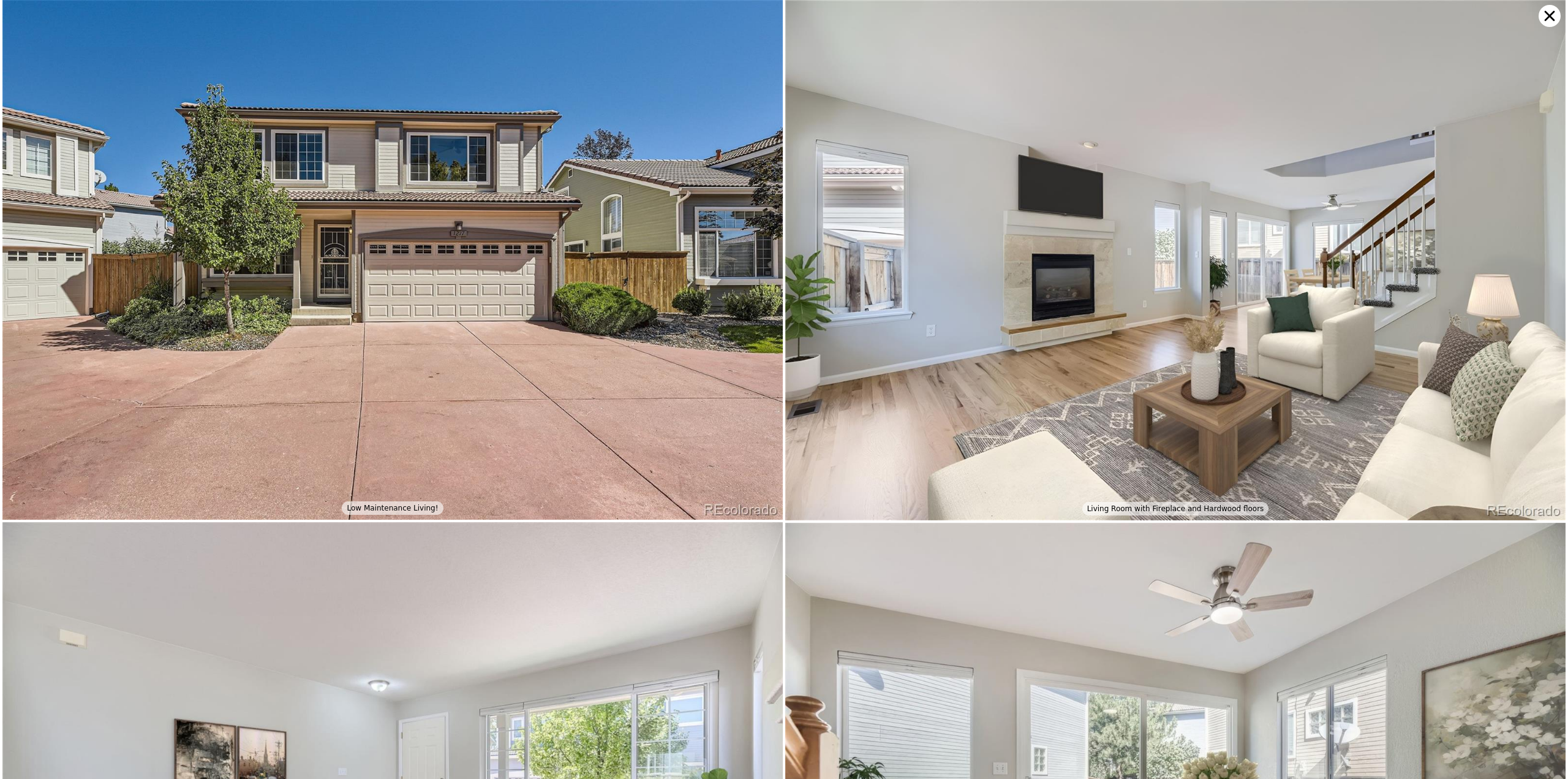
click at [1550, 17] on icon at bounding box center [1549, 15] width 22 height 22
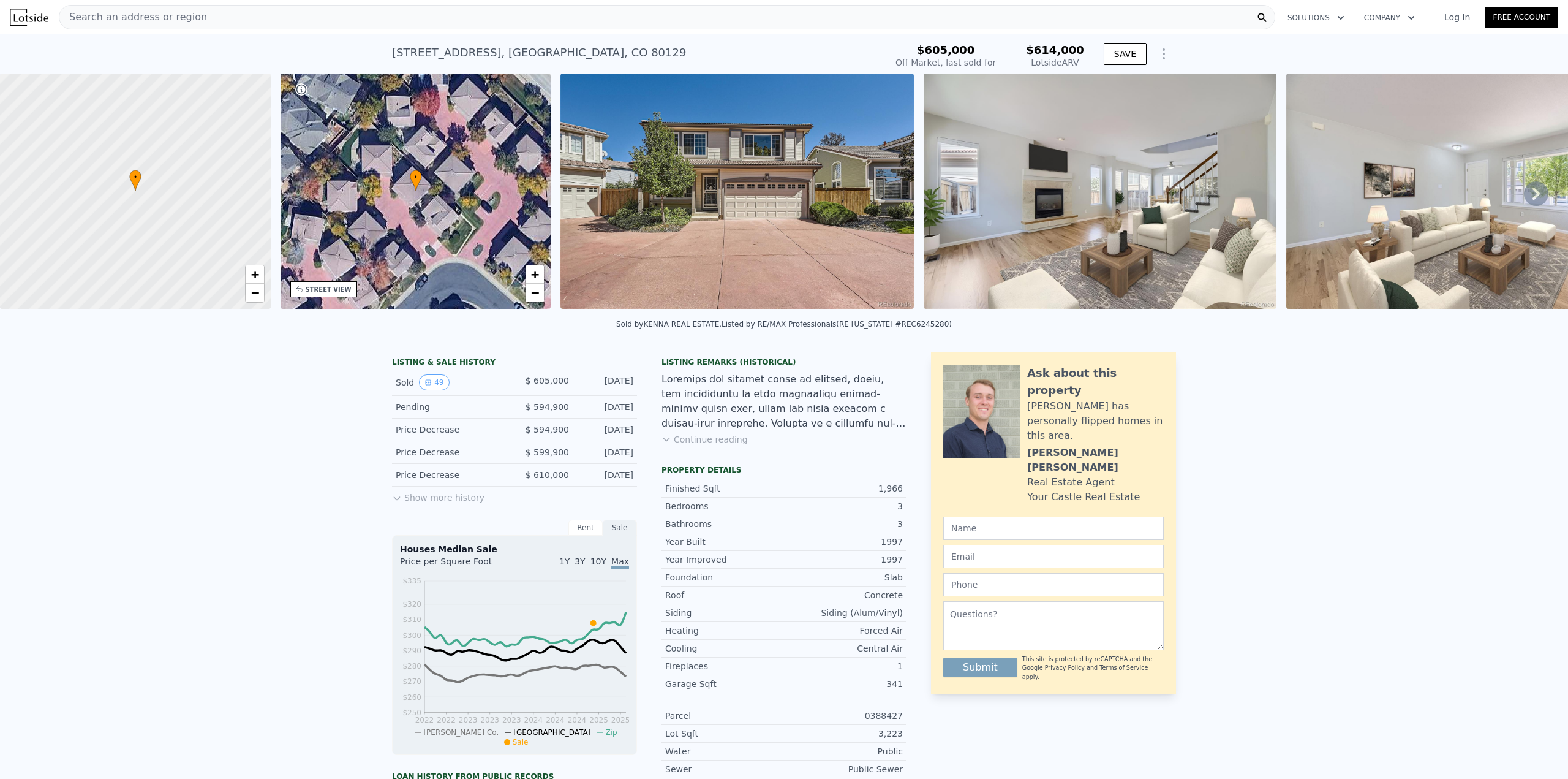
click at [719, 445] on button "Continue reading" at bounding box center [705, 439] width 86 height 12
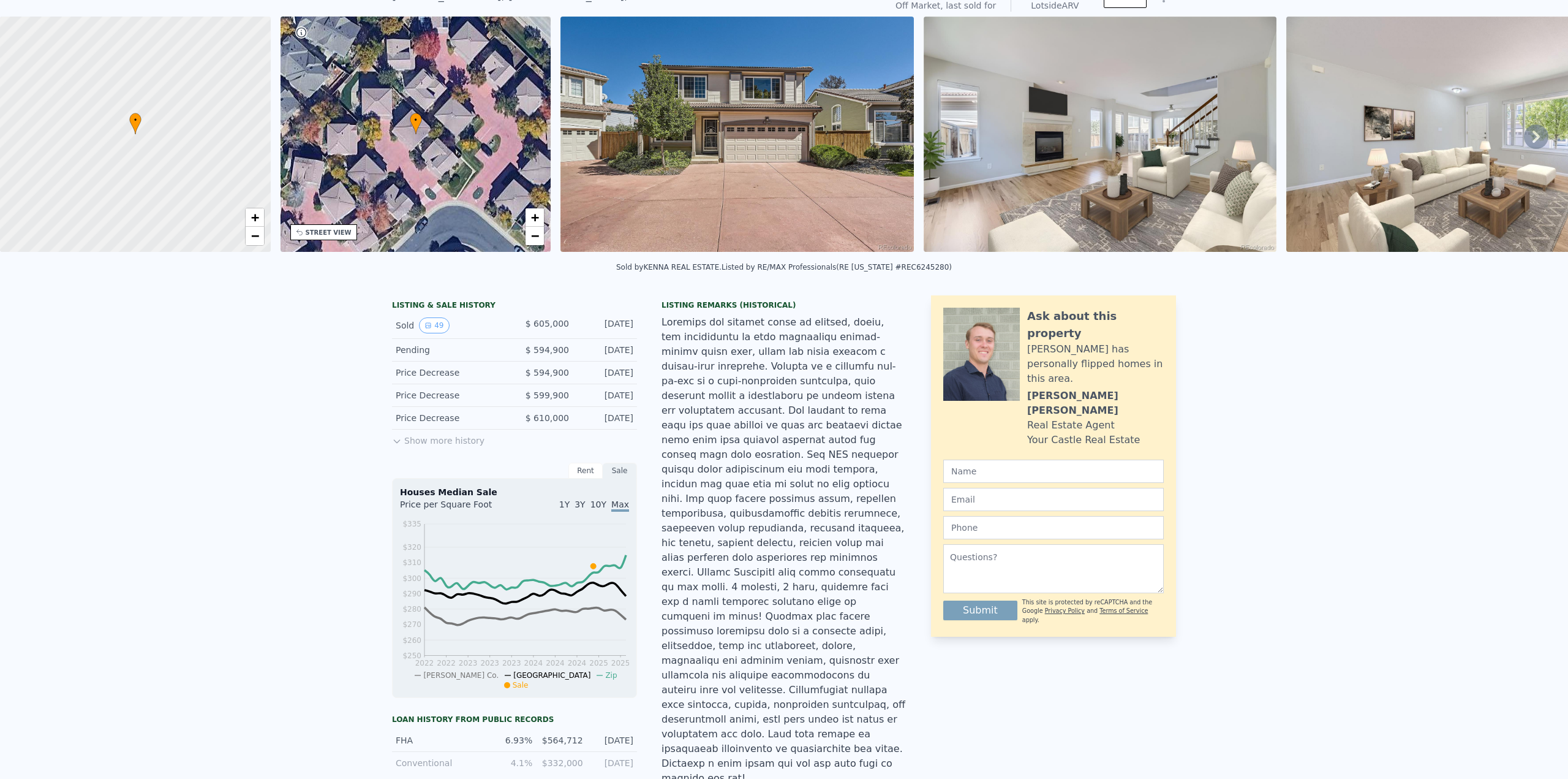
scroll to position [5, 0]
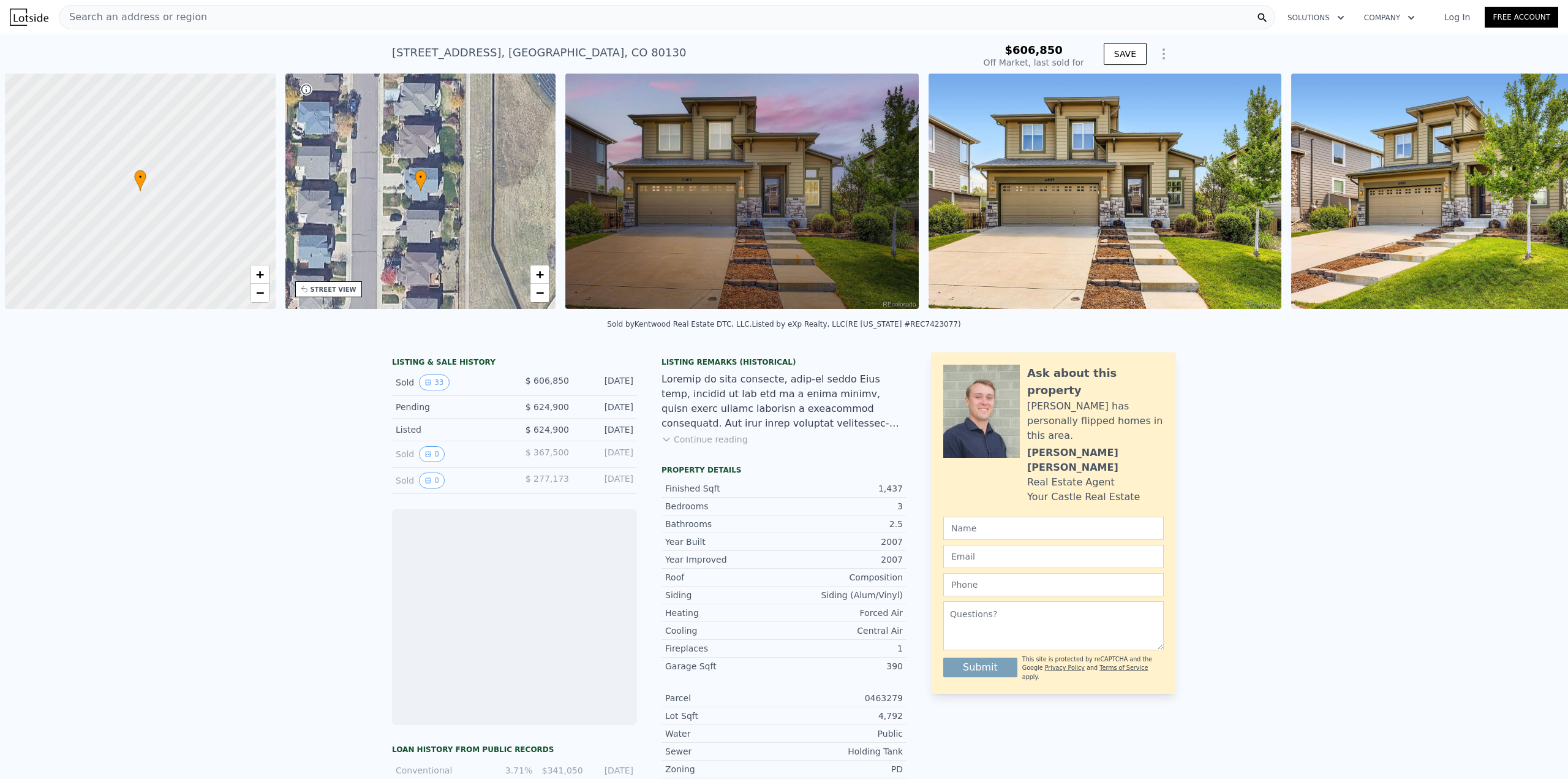
scroll to position [0, 5]
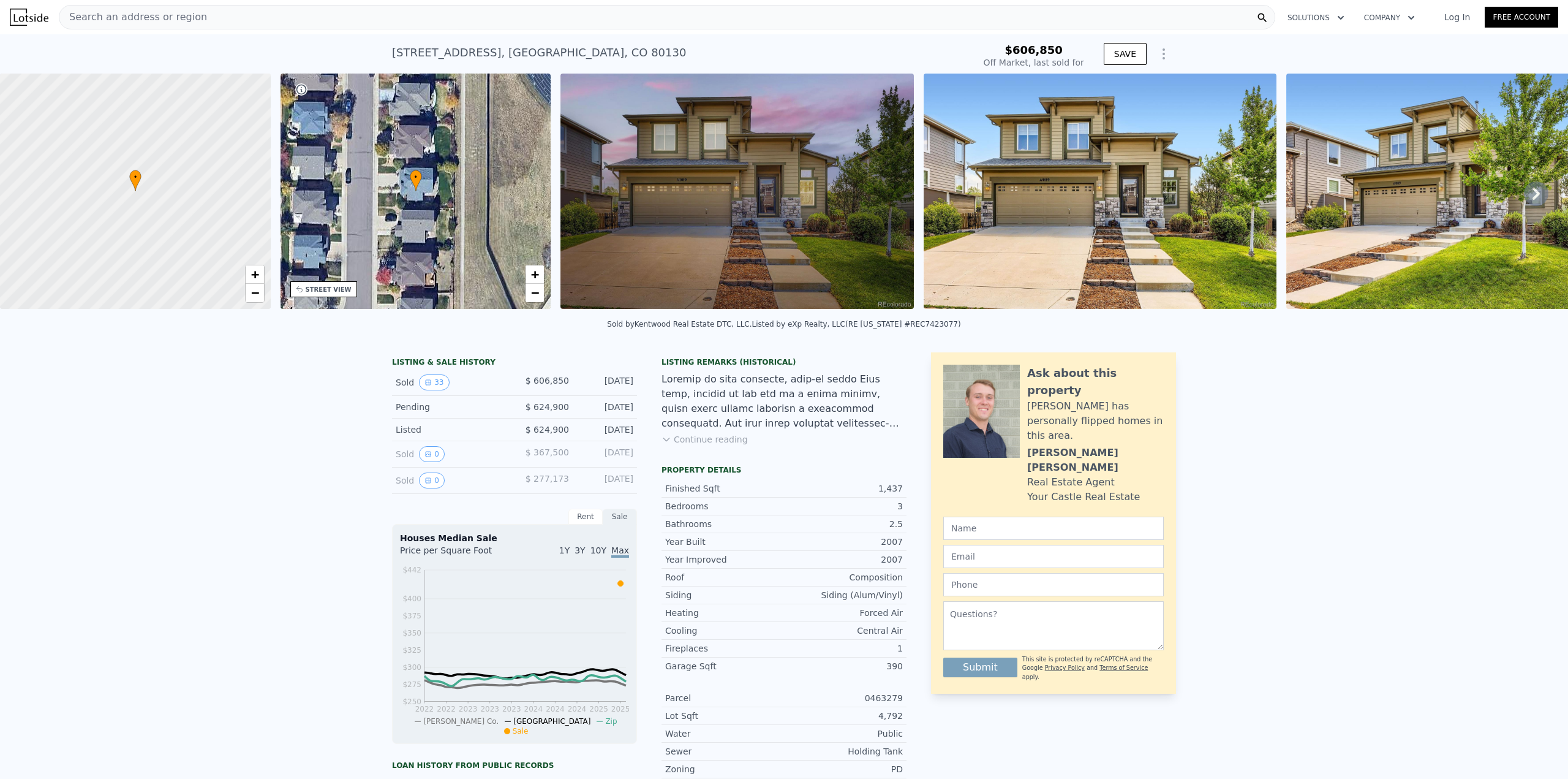
click at [709, 445] on button "Continue reading" at bounding box center [705, 439] width 86 height 12
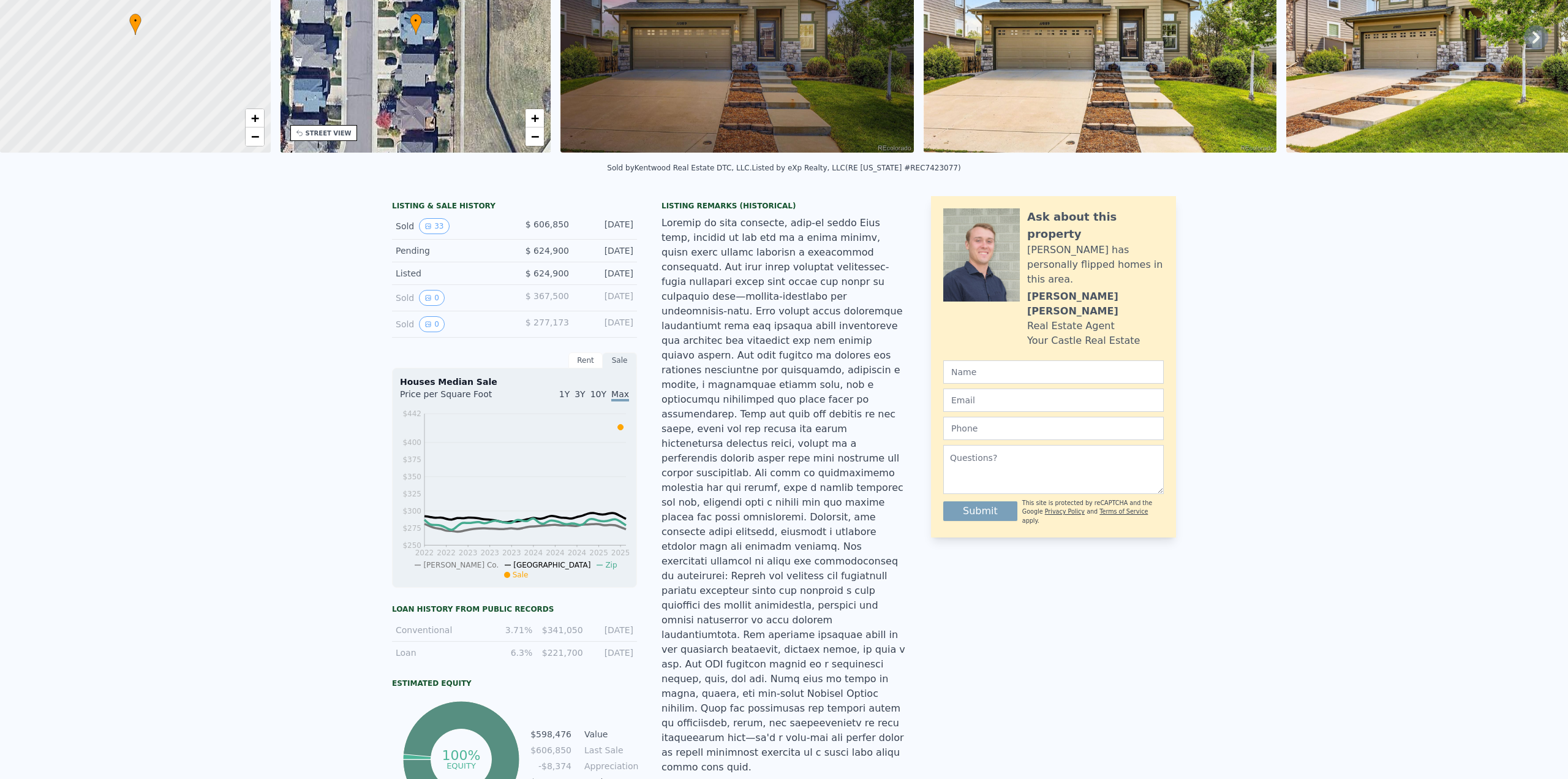
scroll to position [5, 0]
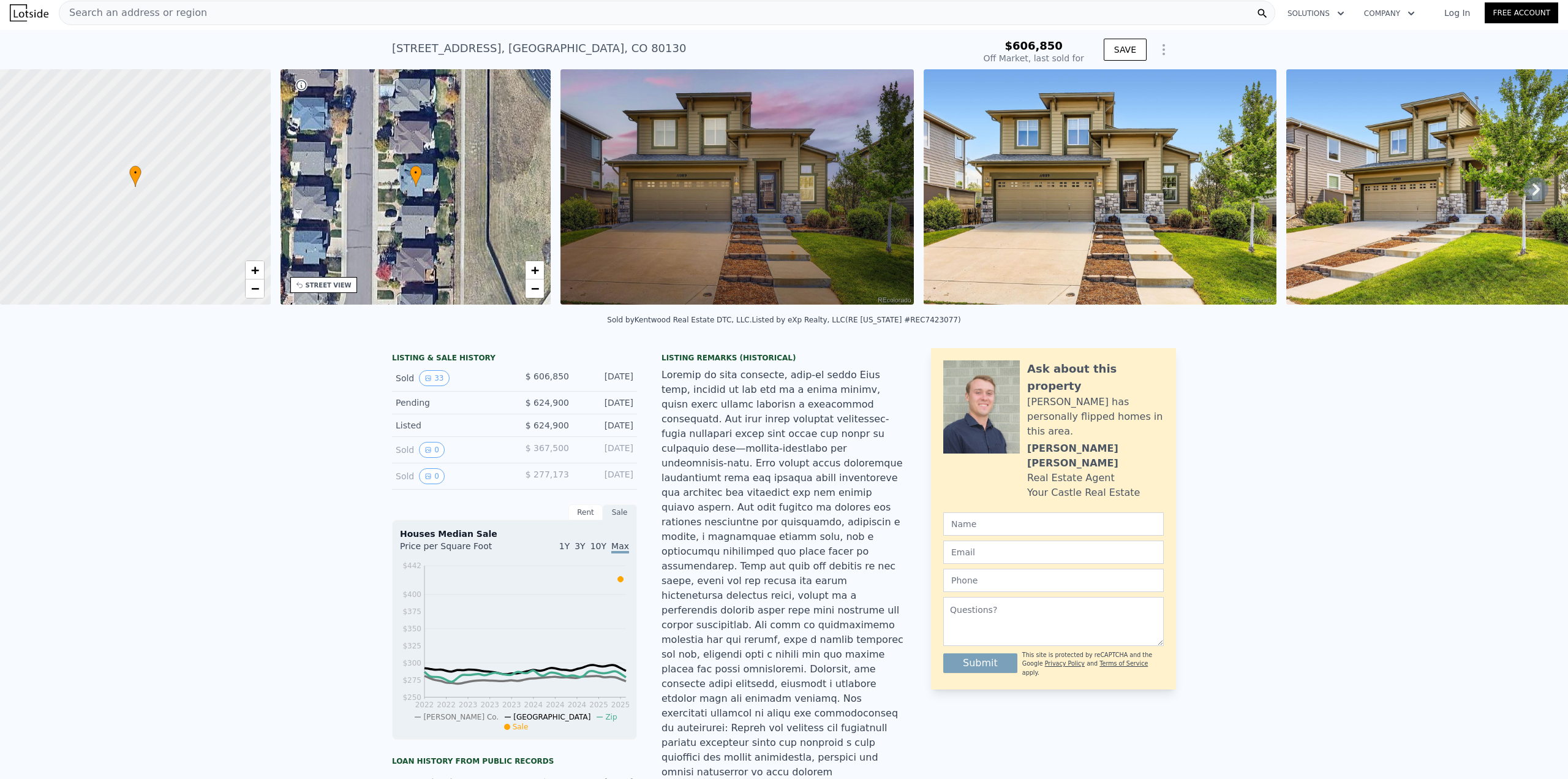
click at [742, 239] on img at bounding box center [736, 187] width 353 height 235
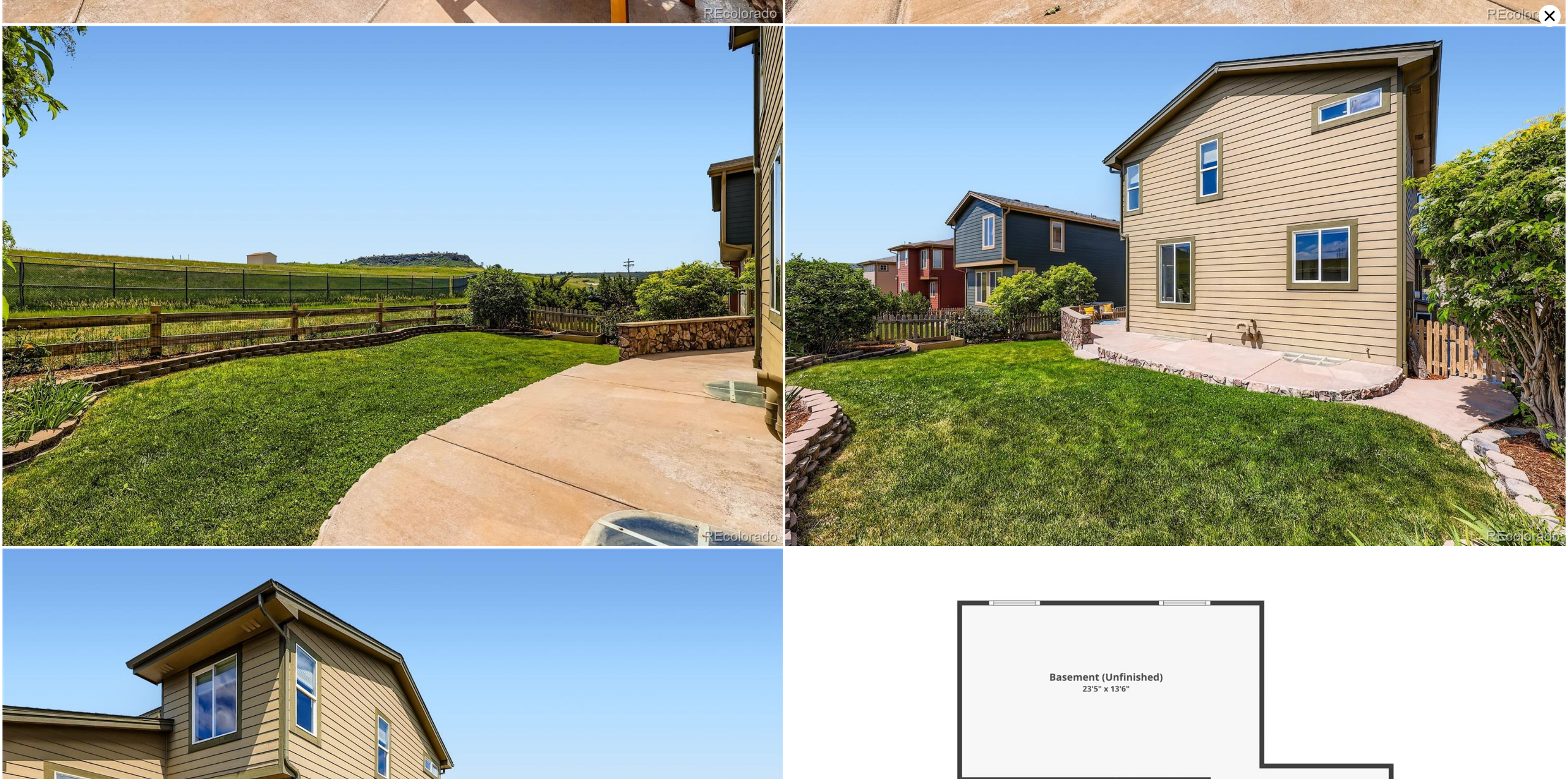
scroll to position [6755, 0]
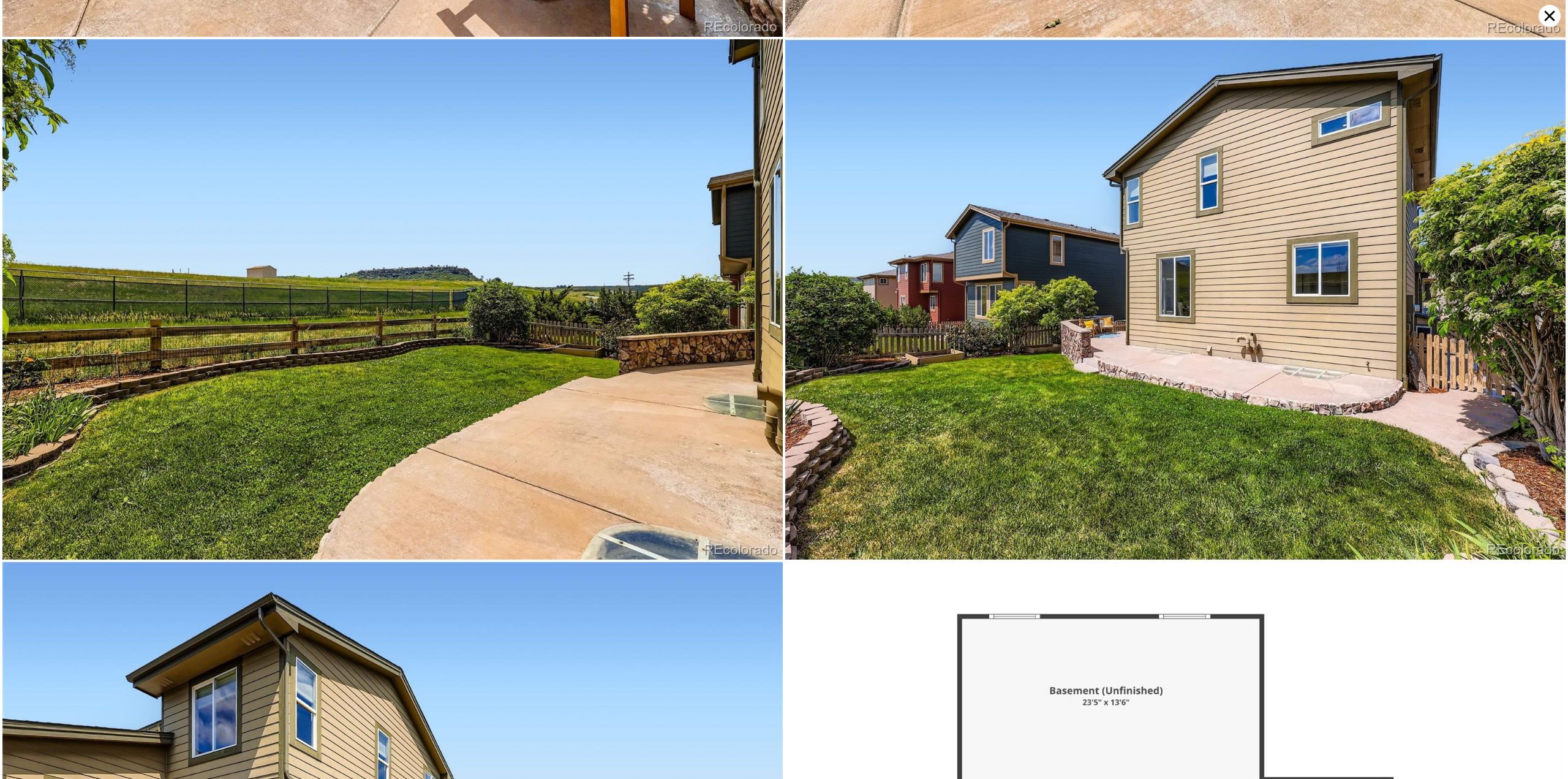
click at [1539, 20] on icon at bounding box center [1549, 15] width 22 height 22
